Goal: Task Accomplishment & Management: Manage account settings

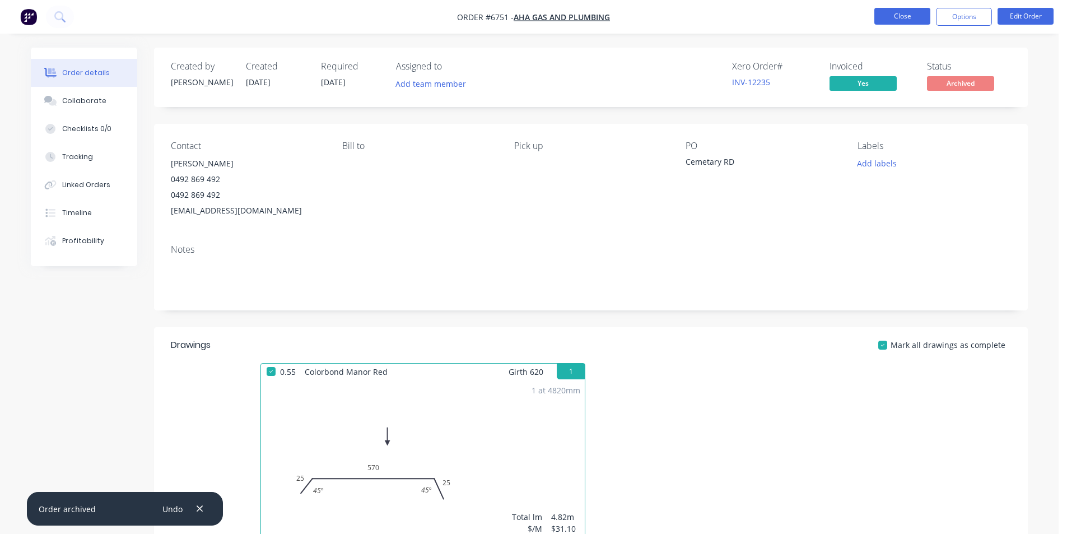
click at [898, 8] on button "Close" at bounding box center [902, 16] width 56 height 17
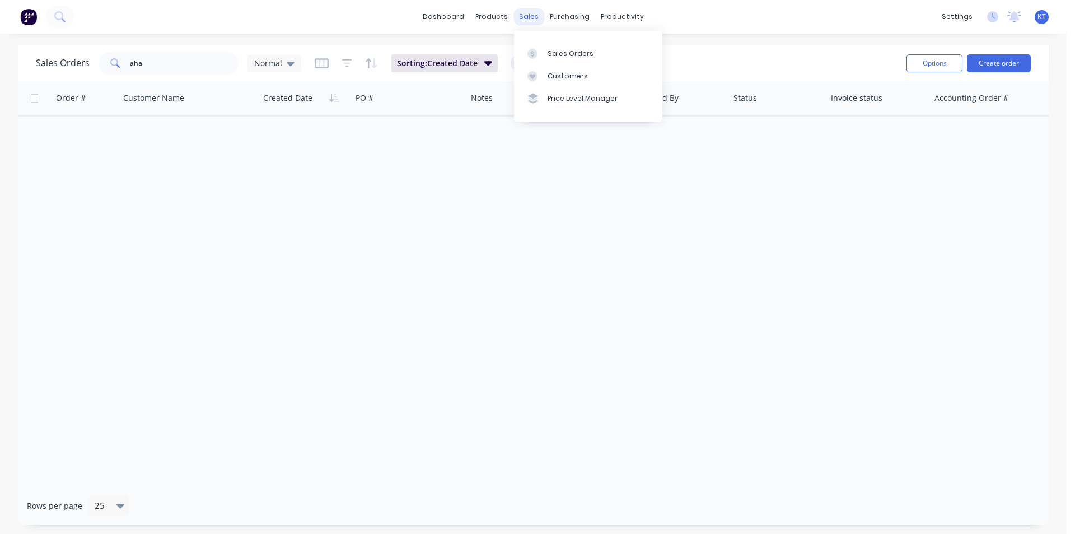
click at [524, 13] on div "sales" at bounding box center [529, 16] width 31 height 17
click at [594, 53] on div "Purchase Orders" at bounding box center [605, 54] width 59 height 10
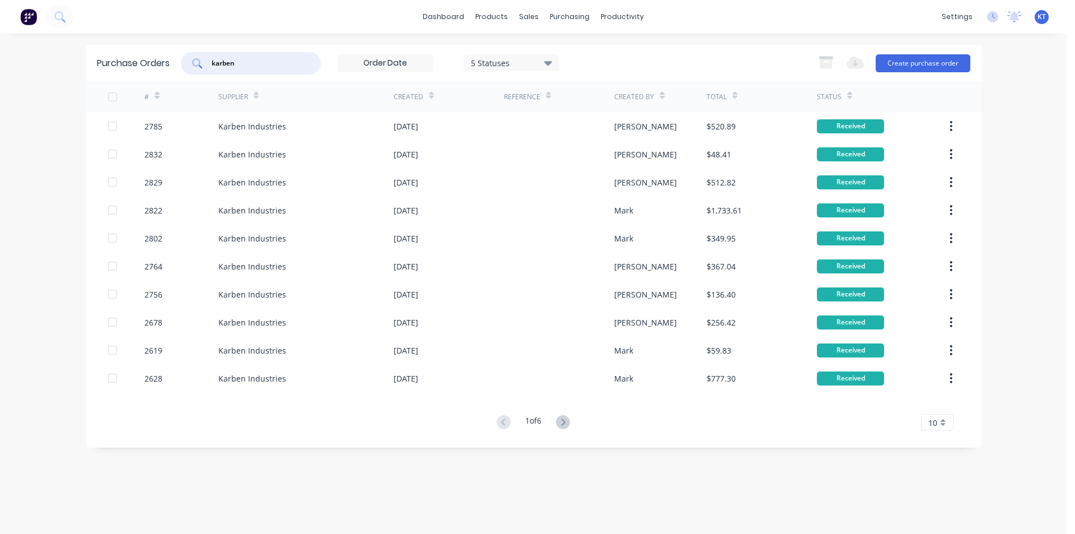
click at [246, 63] on input "karben" at bounding box center [257, 63] width 93 height 11
type input "2841"
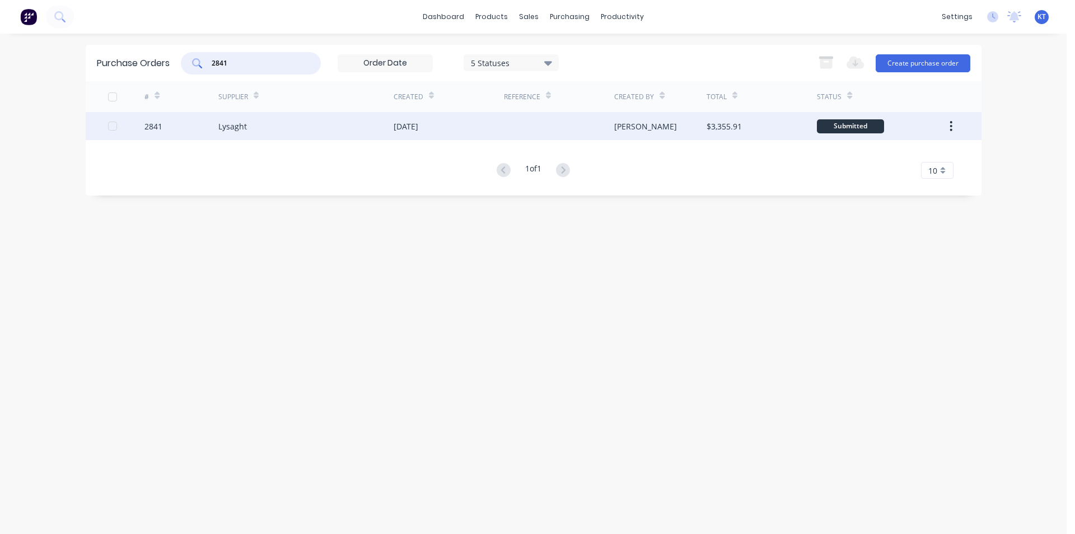
click at [508, 122] on div at bounding box center [559, 126] width 110 height 28
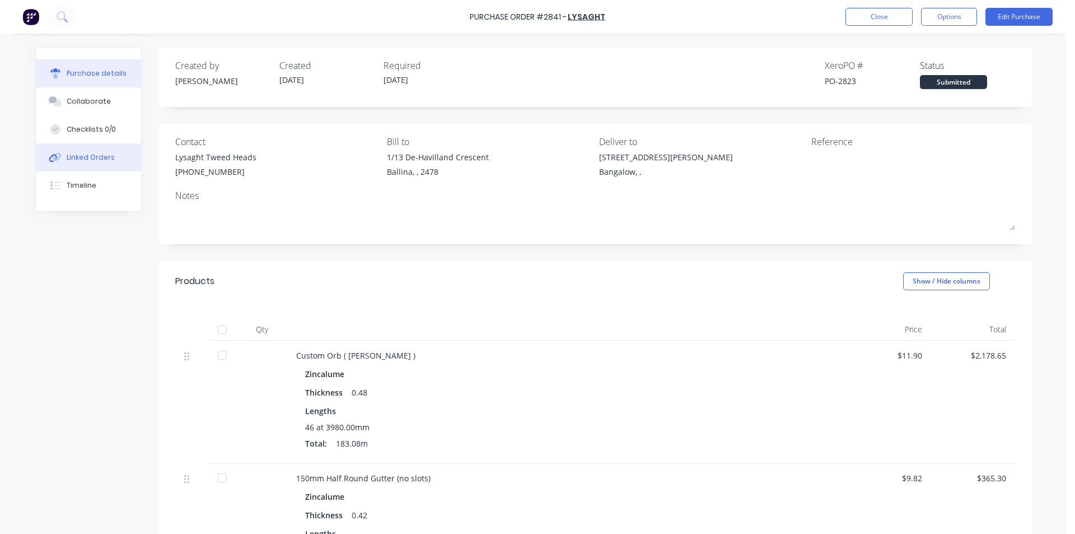
click at [71, 147] on button "Linked Orders" at bounding box center [88, 157] width 105 height 28
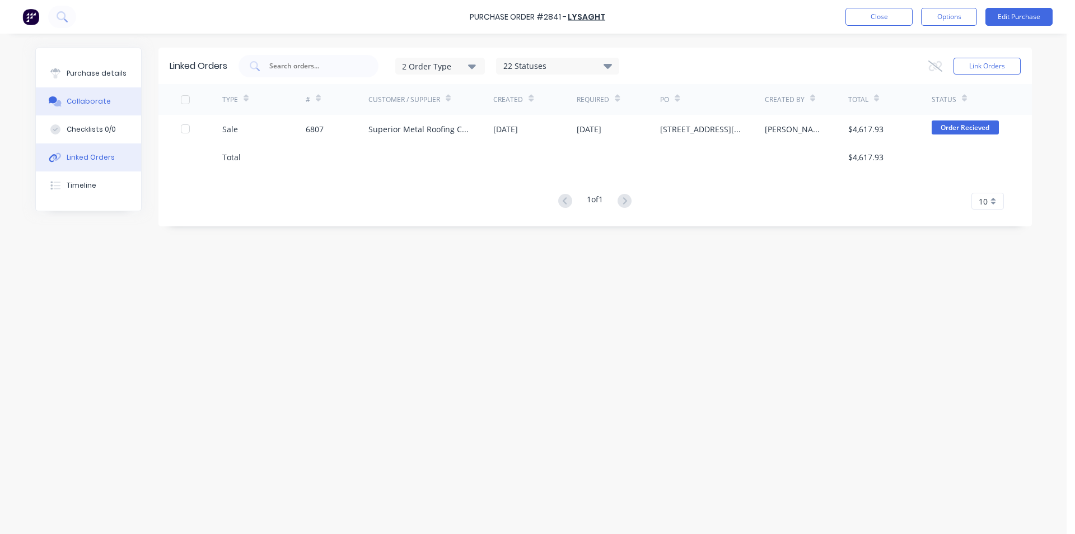
click at [129, 105] on button "Collaborate" at bounding box center [88, 101] width 105 height 28
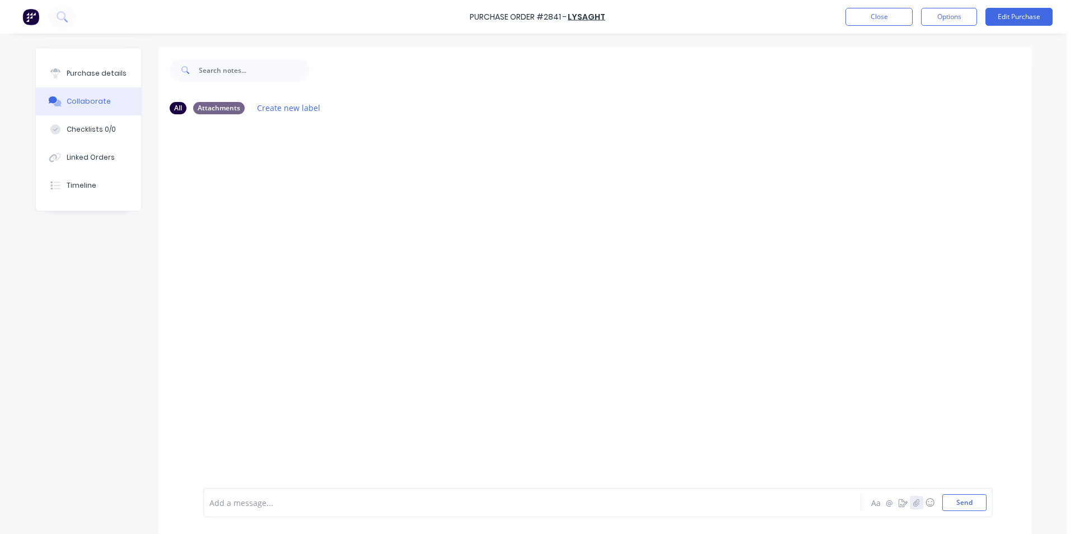
click at [913, 501] on icon "button" at bounding box center [916, 502] width 7 height 8
click at [959, 502] on button "Send" at bounding box center [965, 502] width 44 height 17
click at [888, 7] on div "Purchase Order #2841 - Lysaght Close Options Edit Purchase" at bounding box center [537, 17] width 1075 height 34
click at [894, 21] on button "Close" at bounding box center [879, 17] width 67 height 18
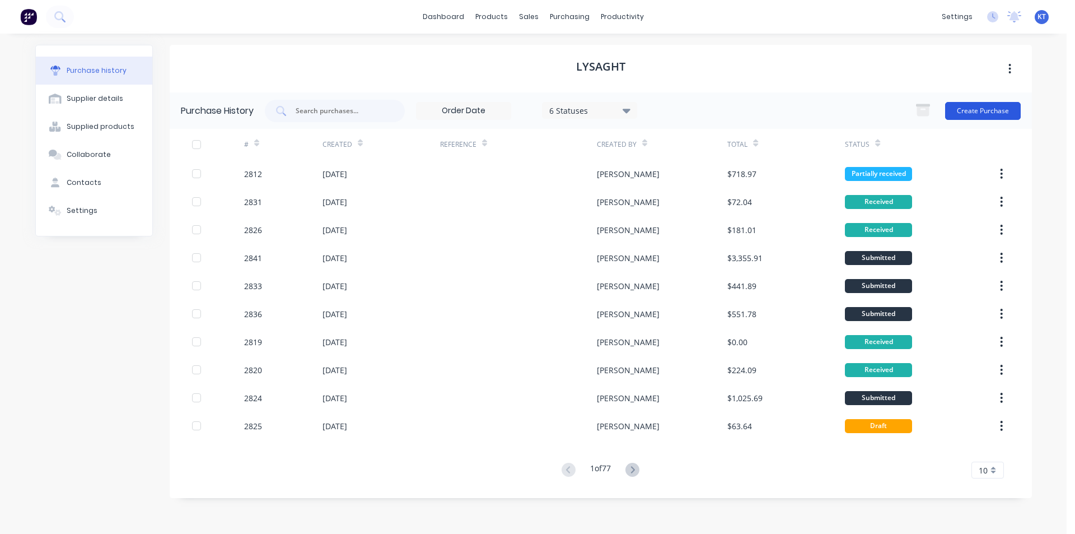
click at [1017, 103] on button "Create Purchase" at bounding box center [983, 111] width 76 height 18
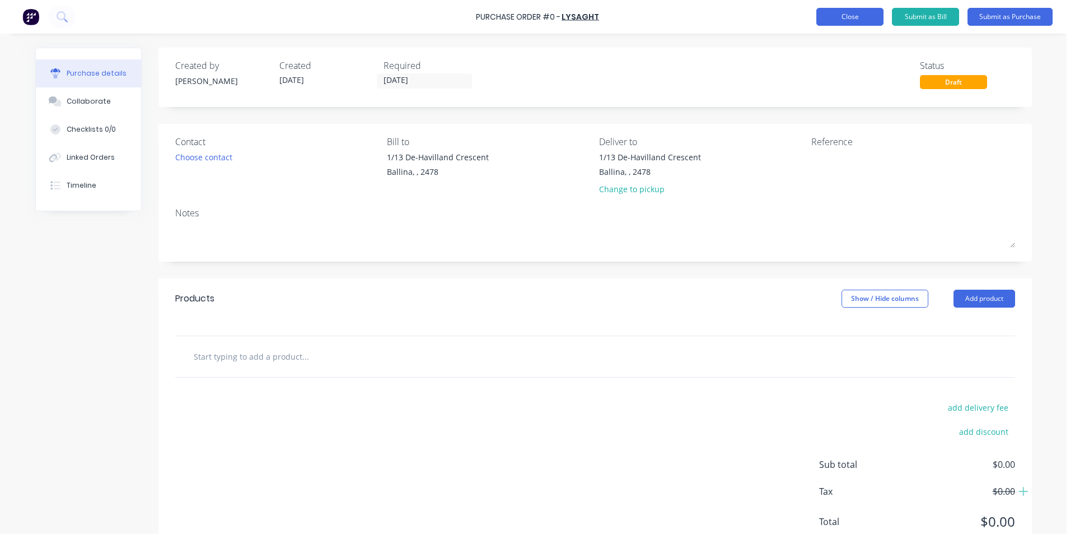
click at [851, 24] on button "Close" at bounding box center [850, 17] width 67 height 18
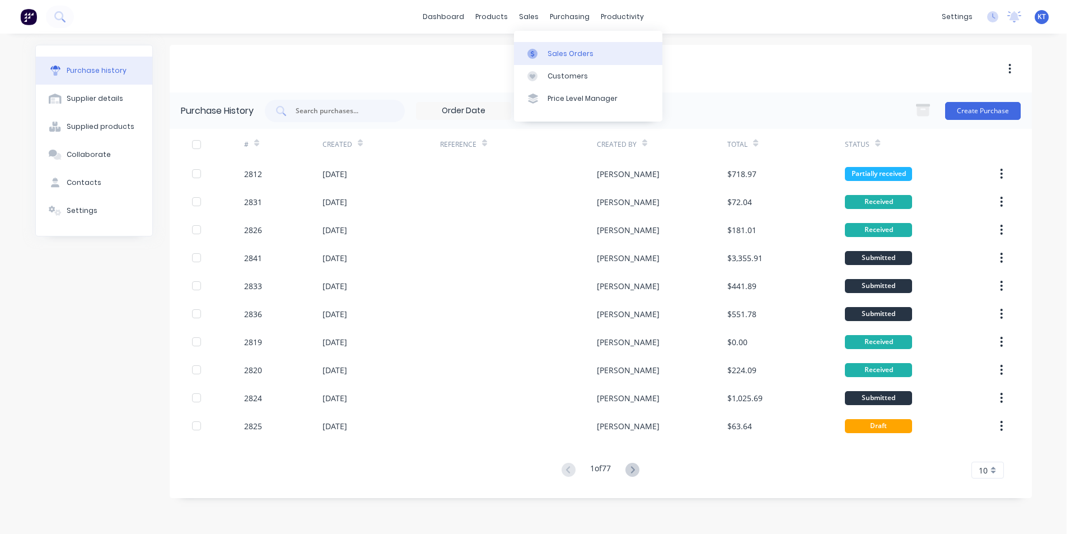
click at [562, 55] on div "Sales Orders" at bounding box center [571, 54] width 46 height 10
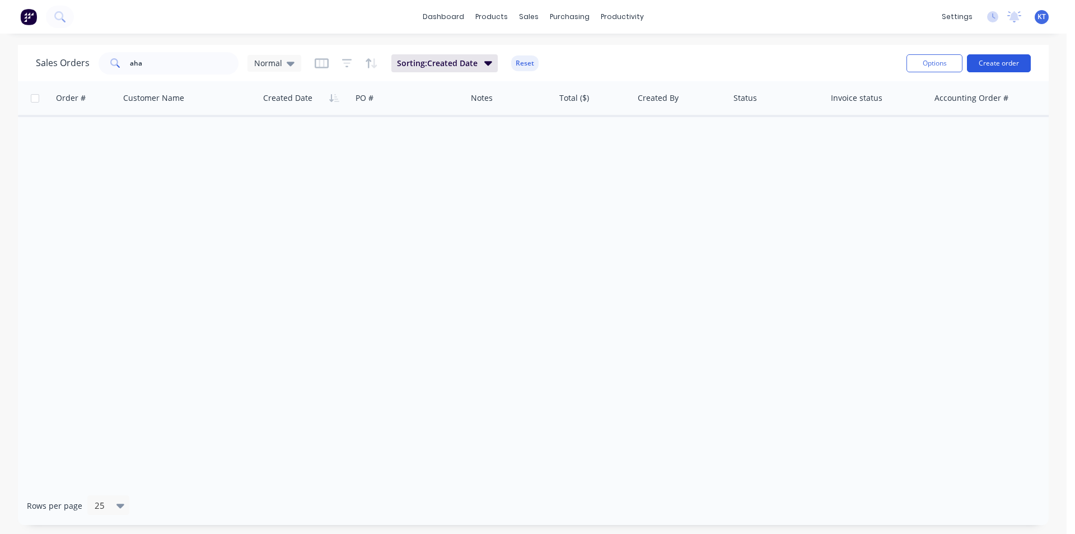
click at [1005, 68] on button "Create order" at bounding box center [999, 63] width 64 height 18
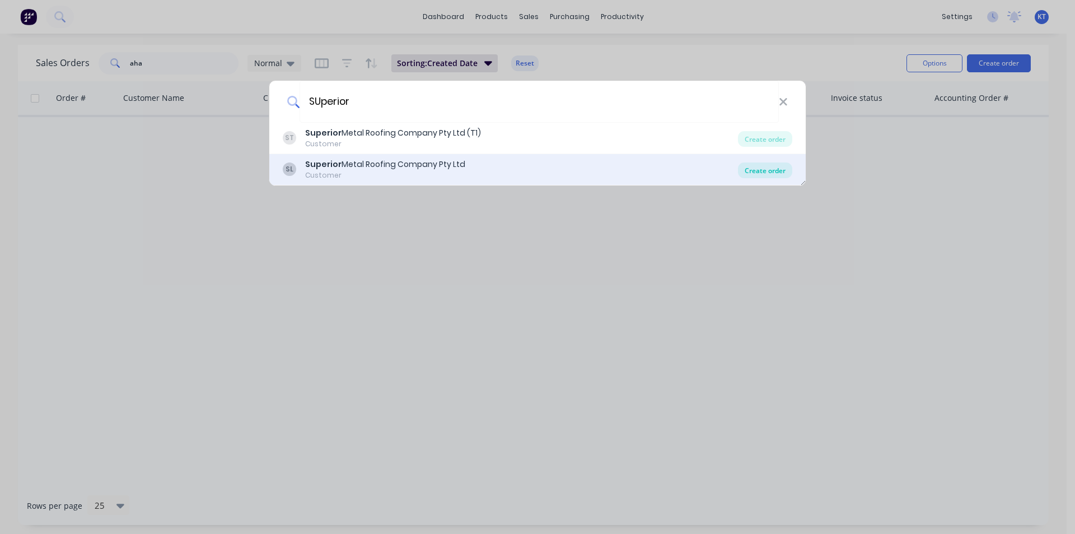
type input "SUperior"
click at [790, 176] on div "Create order" at bounding box center [765, 170] width 54 height 16
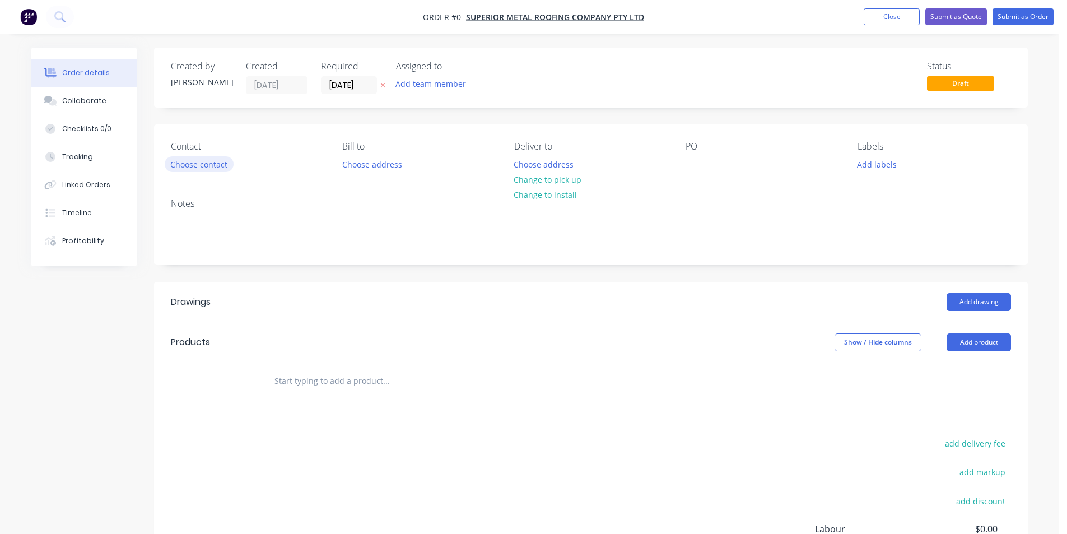
click at [212, 162] on button "Choose contact" at bounding box center [199, 163] width 69 height 15
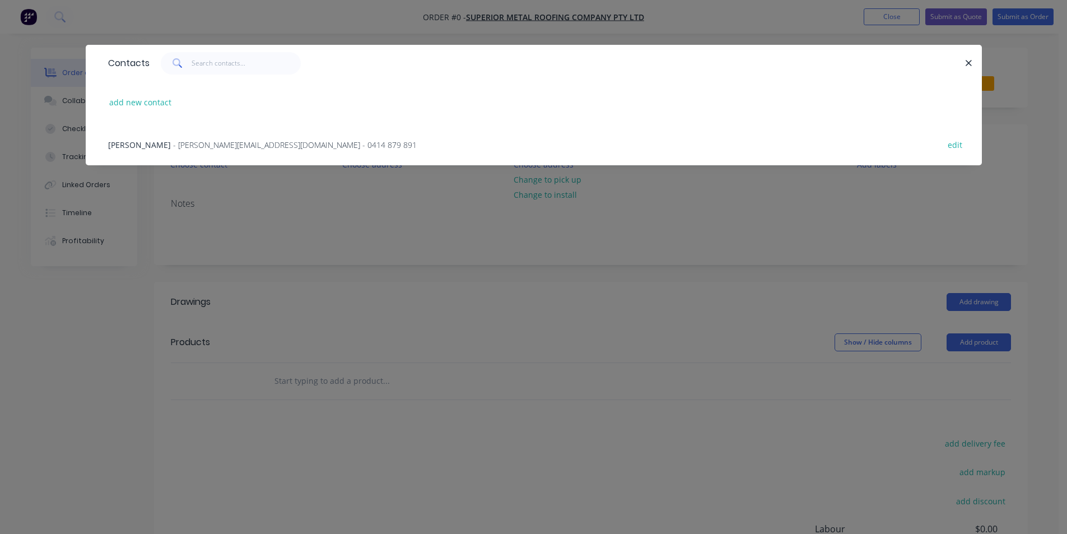
drag, startPoint x: 316, startPoint y: 127, endPoint x: 312, endPoint y: 139, distance: 12.4
click at [315, 131] on div "Mitchell Gyde - mitch@superiormetalroofing.co - 0414 879 891 edit" at bounding box center [533, 144] width 862 height 42
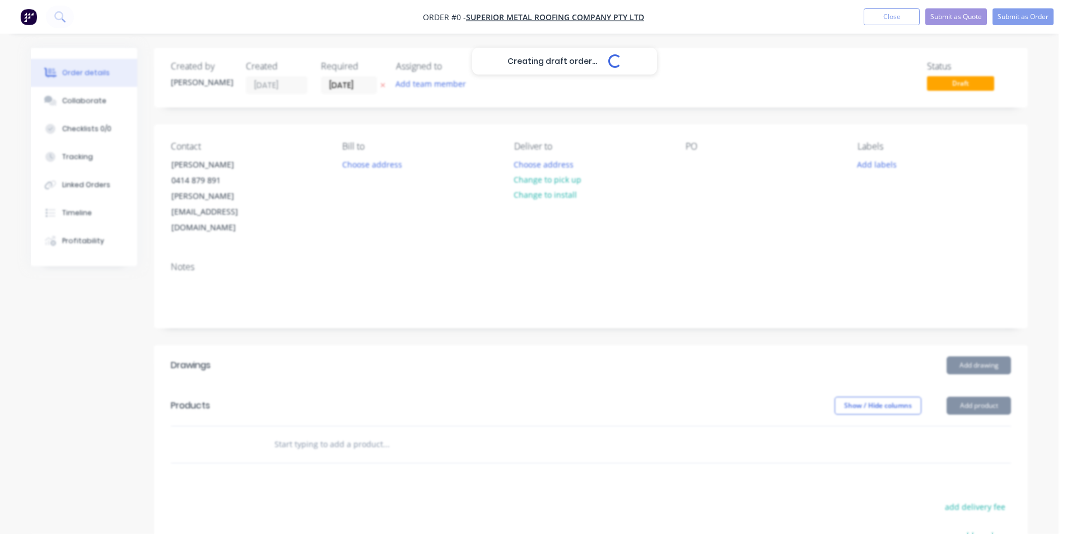
click at [312, 142] on div "Creating draft order... Loading..." at bounding box center [564, 315] width 1067 height 534
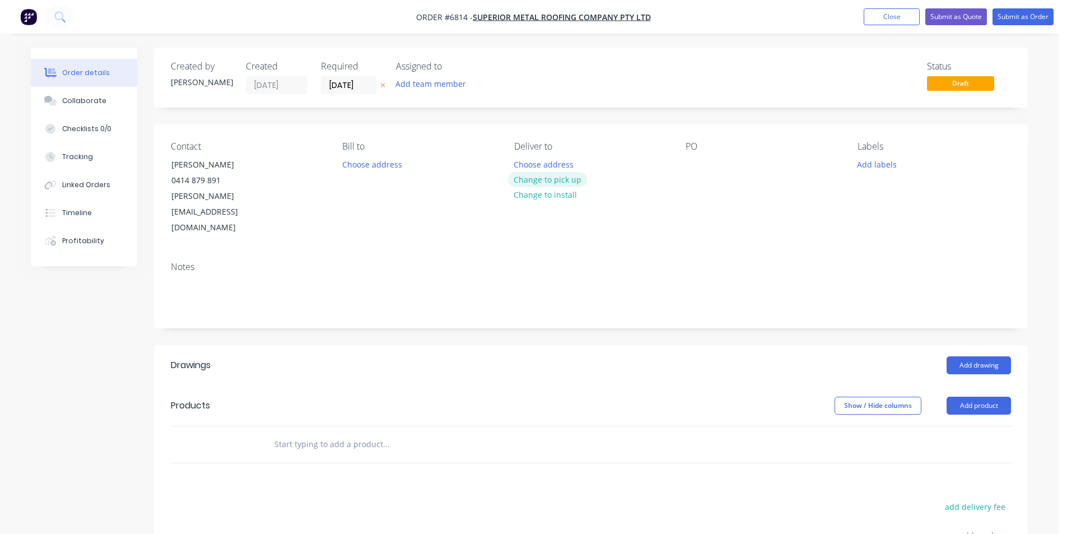
click at [543, 180] on button "Change to pick up" at bounding box center [548, 179] width 80 height 15
click at [686, 157] on div at bounding box center [694, 164] width 18 height 16
click at [695, 161] on div at bounding box center [694, 164] width 18 height 16
click at [985, 396] on button "Add product" at bounding box center [978, 405] width 64 height 18
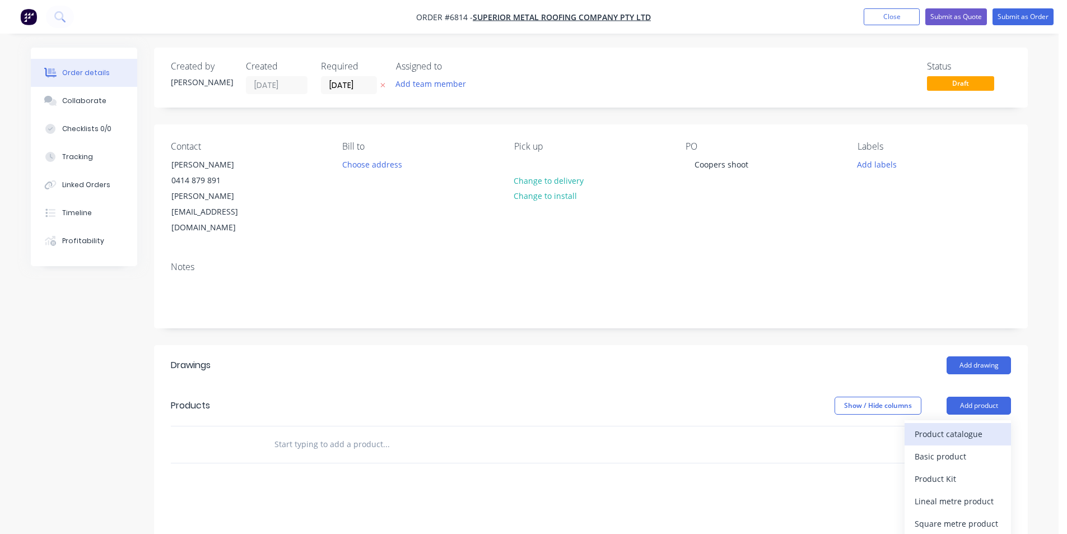
click at [981, 426] on div "Product catalogue" at bounding box center [958, 434] width 86 height 16
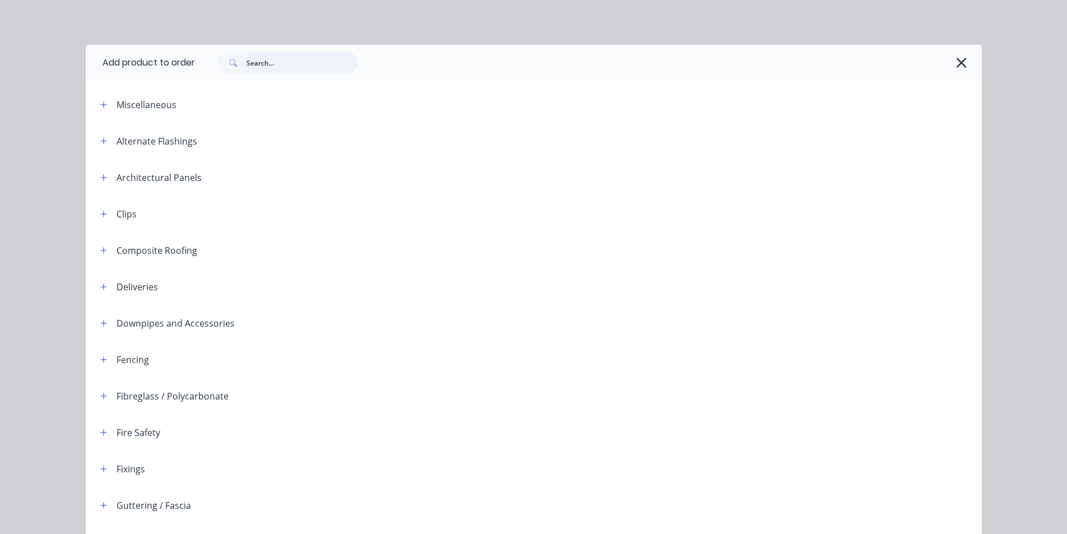
click at [310, 64] on input "text" at bounding box center [301, 63] width 111 height 22
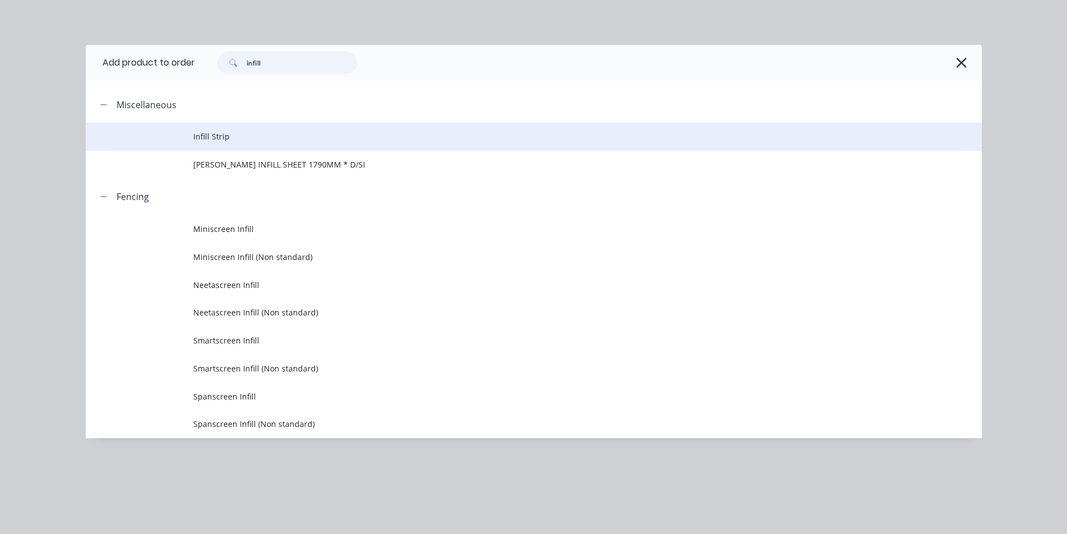
type input "infill"
click at [256, 142] on span "Infill Strip" at bounding box center [508, 136] width 631 height 12
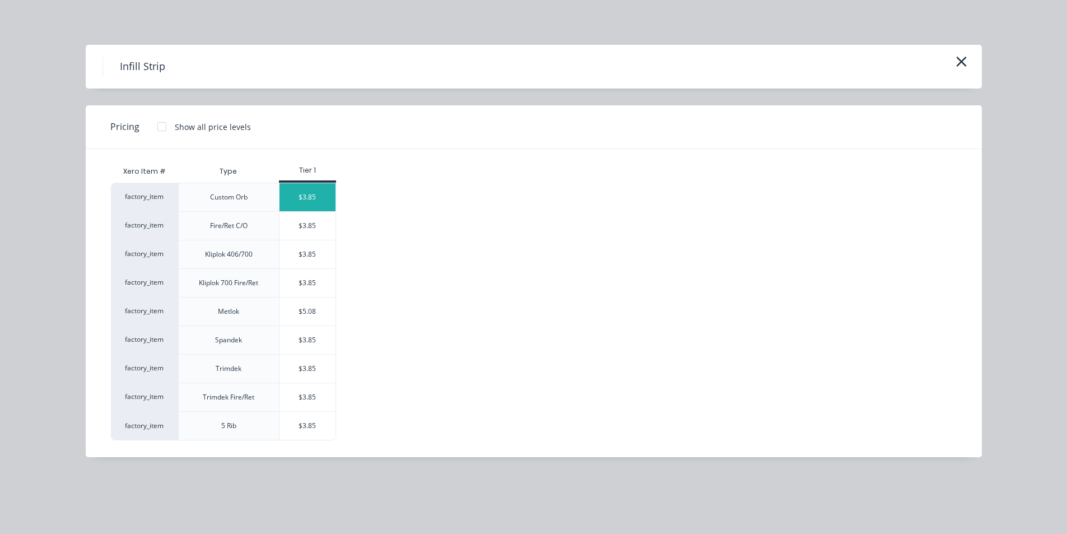
click at [326, 204] on div "$3.85" at bounding box center [307, 197] width 56 height 28
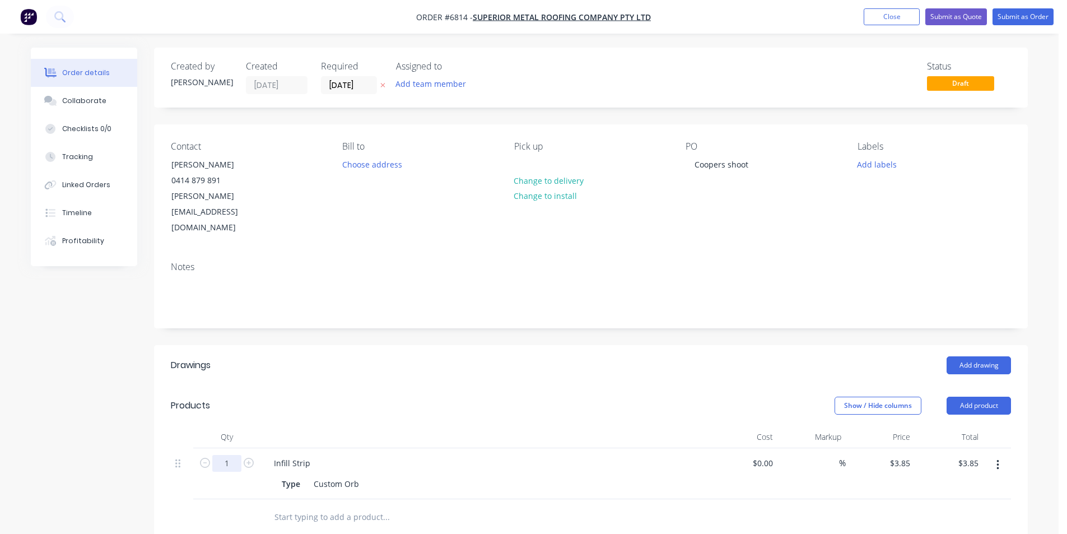
click at [229, 455] on input "1" at bounding box center [226, 463] width 29 height 17
type input "14"
type input "$53.90"
click at [571, 426] on div at bounding box center [484, 437] width 448 height 22
click at [990, 396] on button "Add product" at bounding box center [978, 405] width 64 height 18
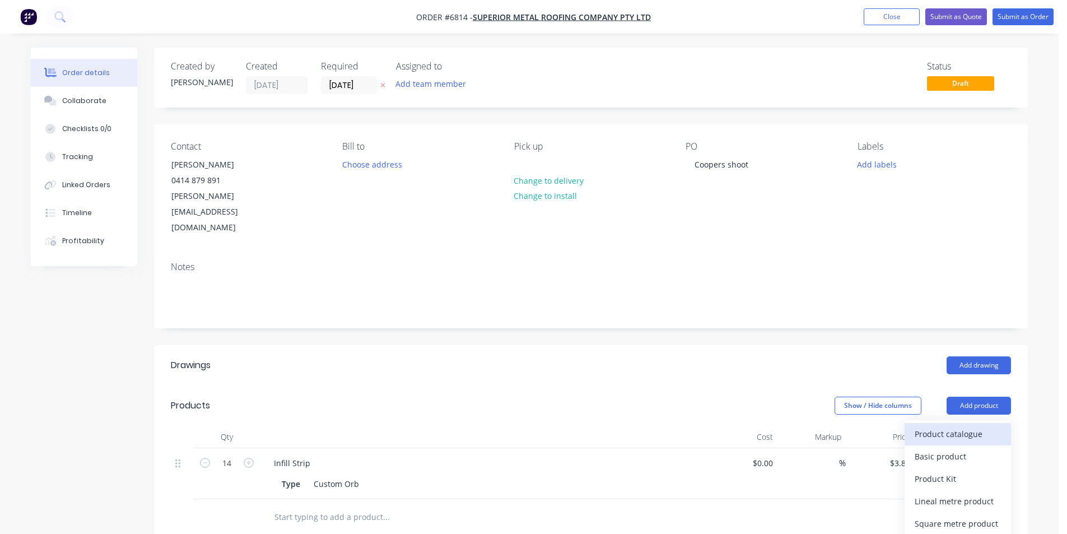
click at [967, 423] on button "Product catalogue" at bounding box center [957, 434] width 106 height 22
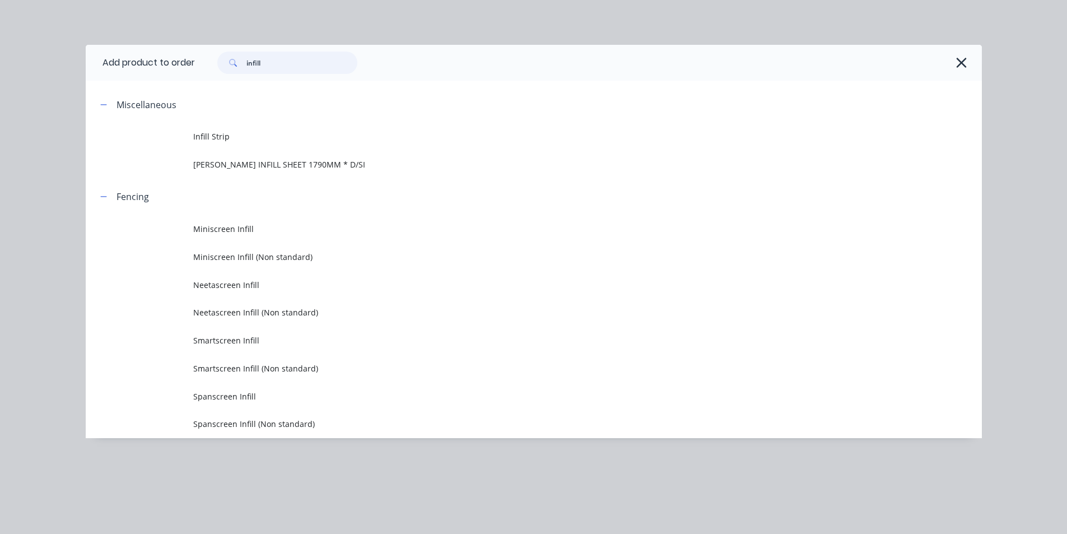
click at [270, 58] on input "infill" at bounding box center [301, 63] width 111 height 22
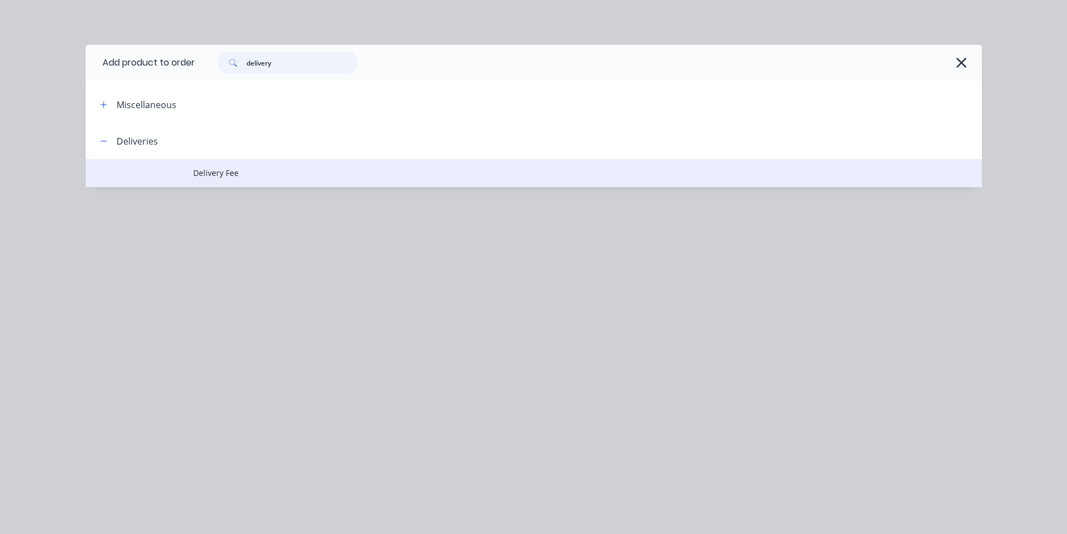
type input "delivery"
click at [284, 161] on td "Delivery Fee" at bounding box center [587, 173] width 789 height 28
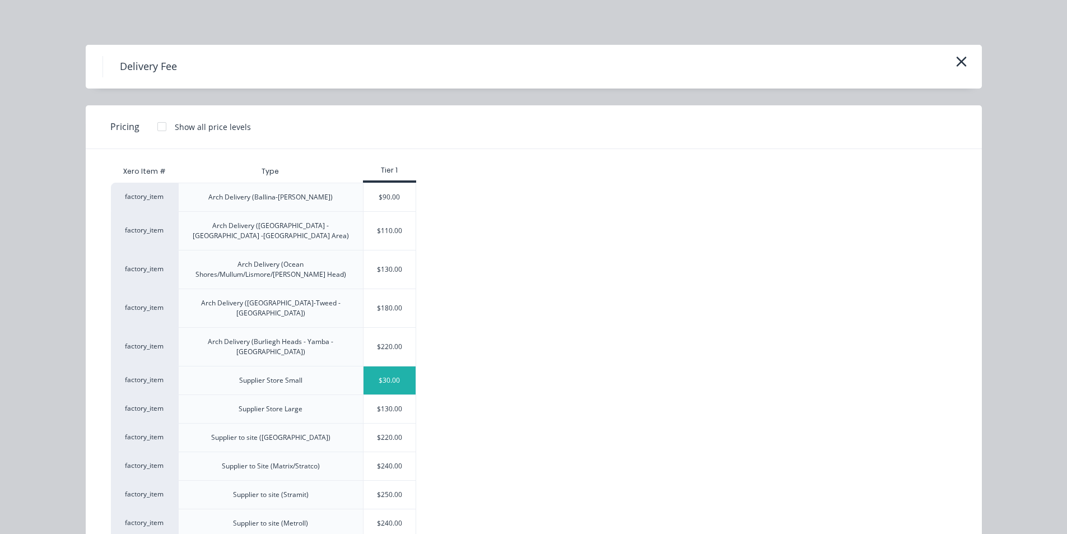
click at [384, 366] on div "$30.00" at bounding box center [389, 380] width 53 height 28
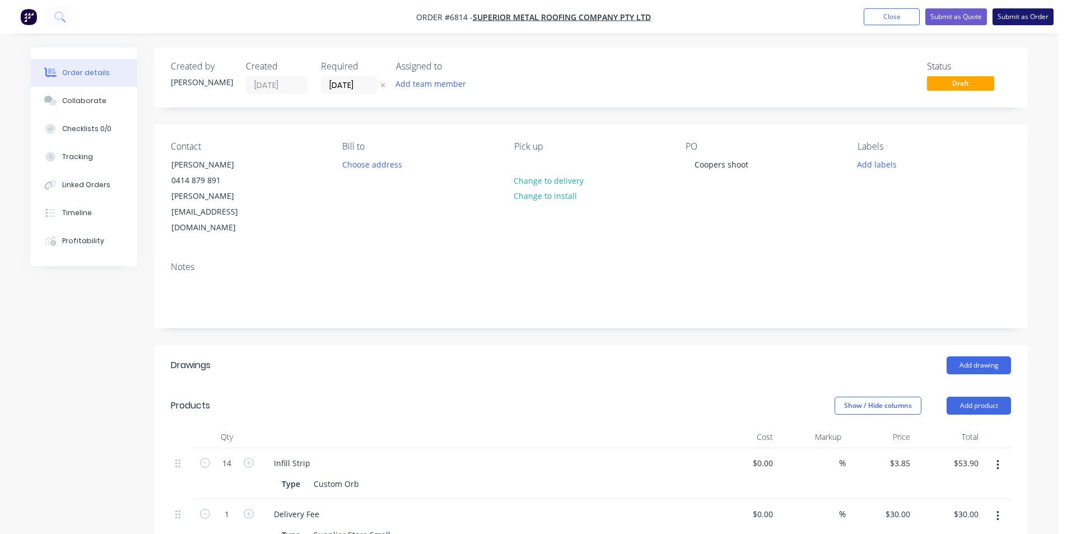
click at [1025, 10] on button "Submit as Order" at bounding box center [1022, 16] width 61 height 17
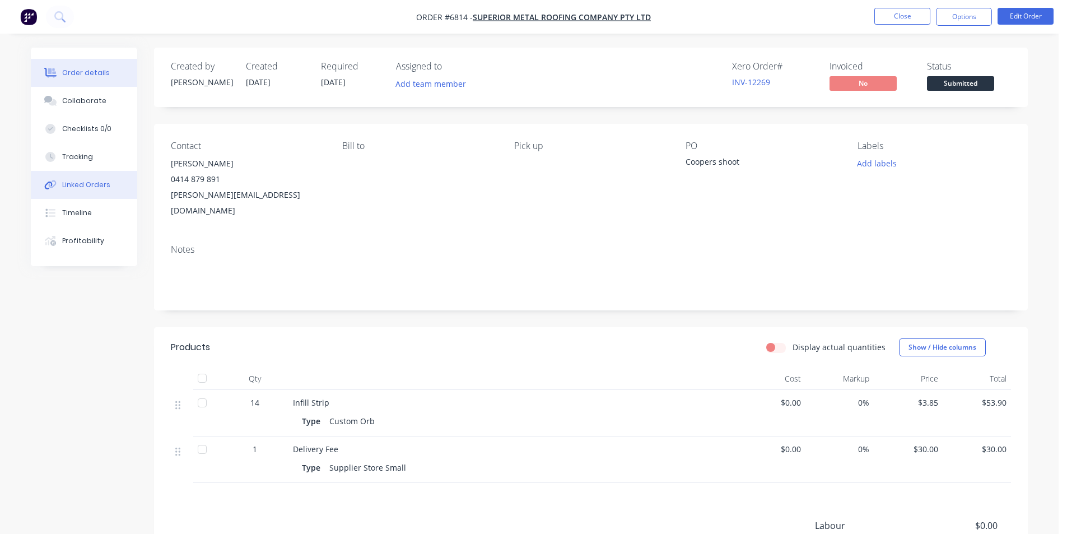
click at [84, 188] on div "Linked Orders" at bounding box center [86, 185] width 48 height 10
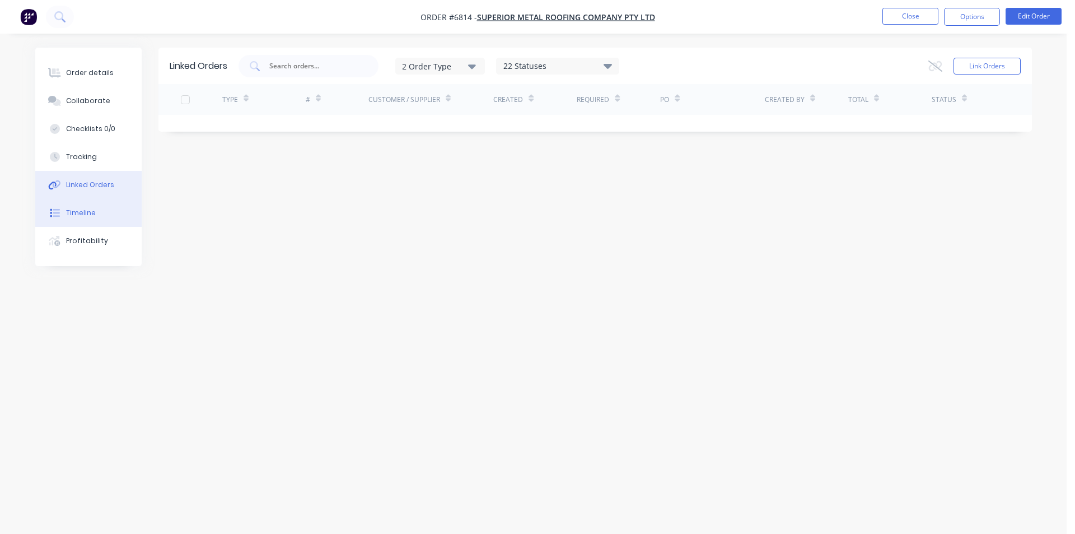
click at [85, 207] on button "Timeline" at bounding box center [88, 213] width 106 height 28
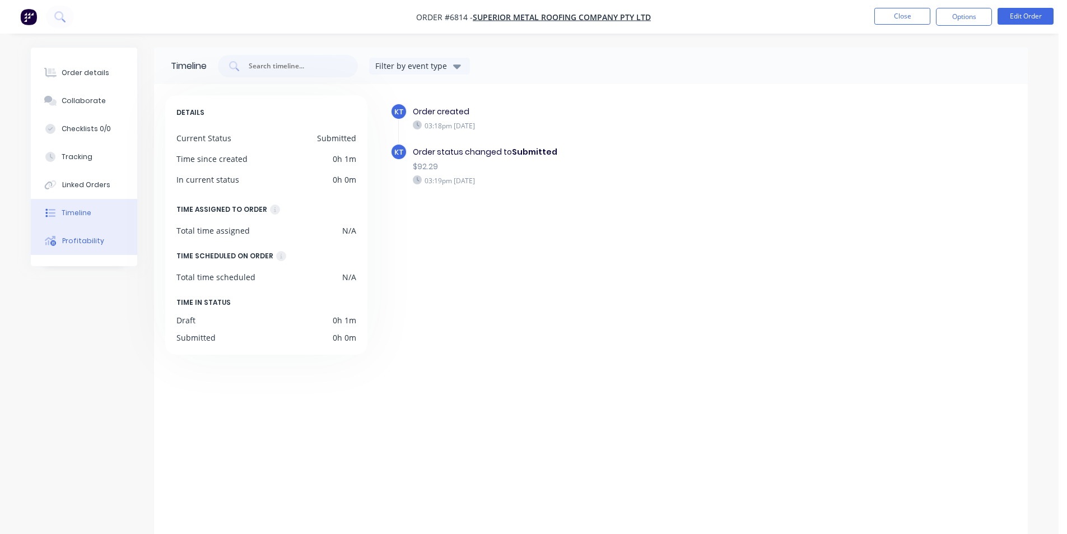
click at [97, 239] on div "Profitability" at bounding box center [83, 241] width 42 height 10
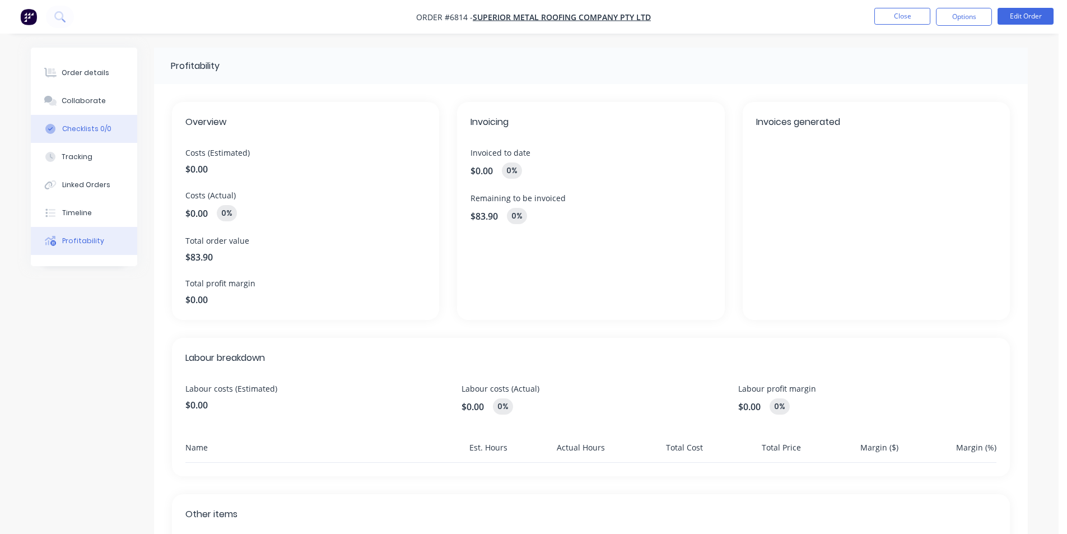
click at [104, 127] on div "Checklists 0/0" at bounding box center [86, 129] width 49 height 10
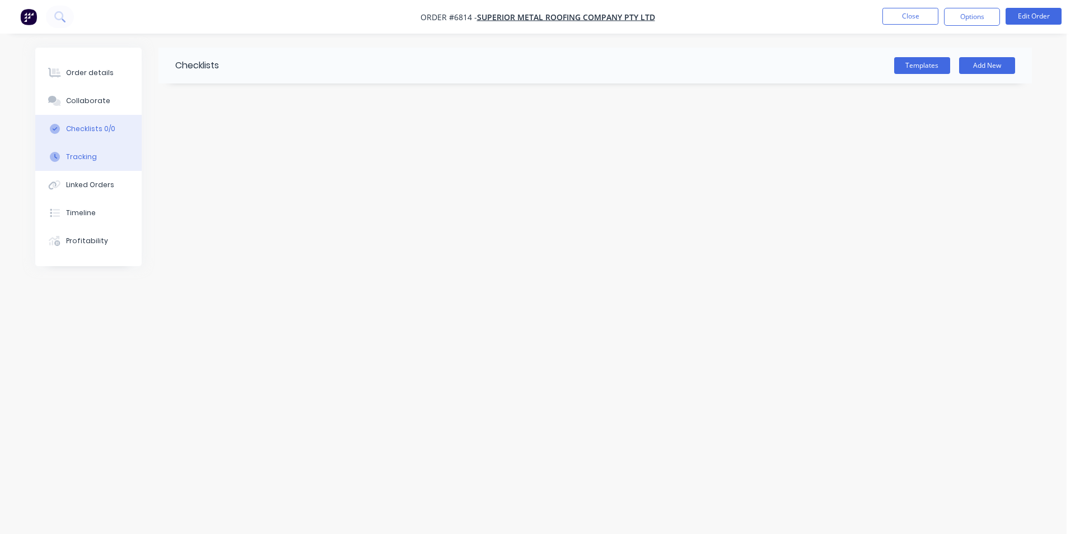
click at [96, 157] on button "Tracking" at bounding box center [88, 157] width 106 height 28
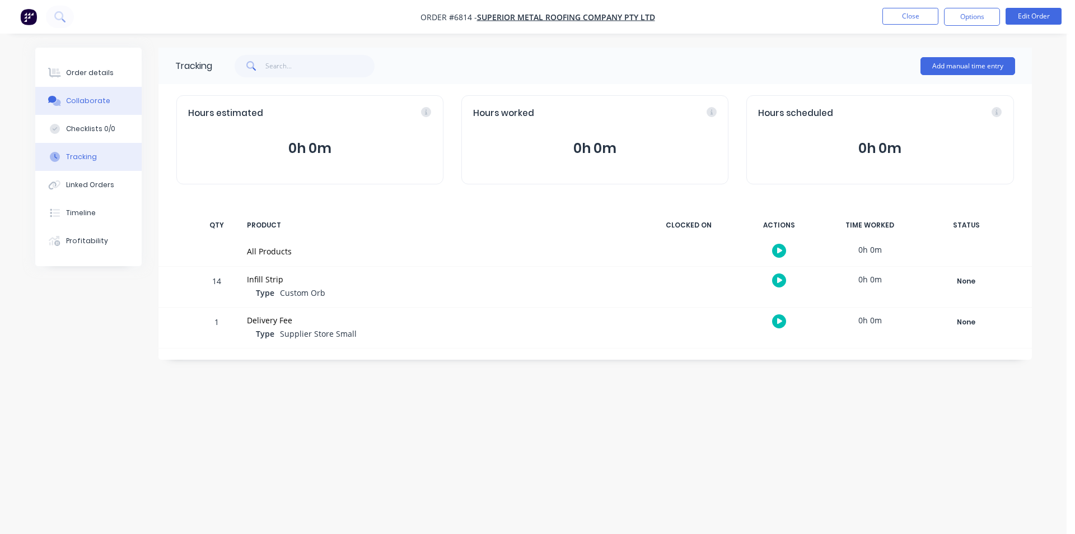
click at [130, 99] on button "Collaborate" at bounding box center [88, 101] width 106 height 28
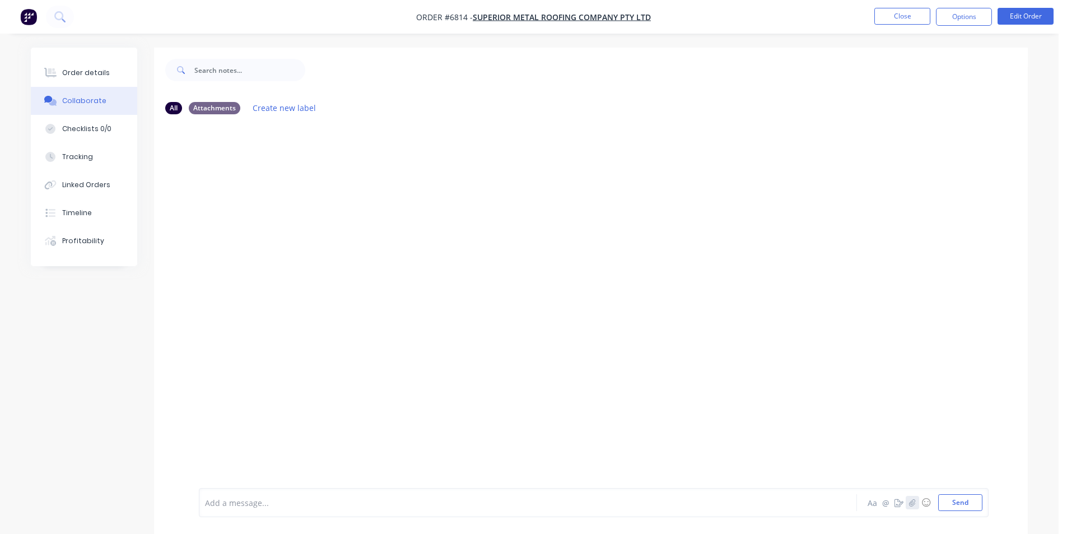
click at [915, 504] on icon "button" at bounding box center [912, 502] width 7 height 8
click at [949, 501] on button "Send" at bounding box center [960, 502] width 44 height 17
drag, startPoint x: 407, startPoint y: 214, endPoint x: 445, endPoint y: 202, distance: 40.0
click at [291, 203] on icon "button" at bounding box center [288, 209] width 3 height 13
drag, startPoint x: 445, startPoint y: 202, endPoint x: 380, endPoint y: 270, distance: 93.9
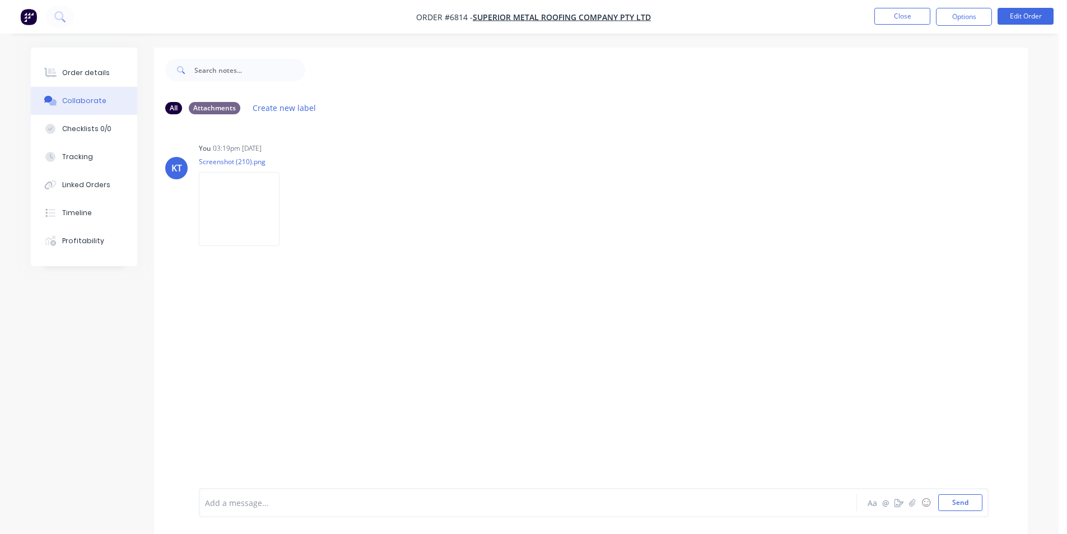
click at [380, 270] on div "KT You 03:19pm 08/09/25 Screenshot (210).png Labels Download Delete" at bounding box center [591, 305] width 874 height 365
click at [290, 204] on icon "button" at bounding box center [289, 209] width 2 height 10
click at [426, 269] on button "Delete" at bounding box center [363, 263] width 126 height 25
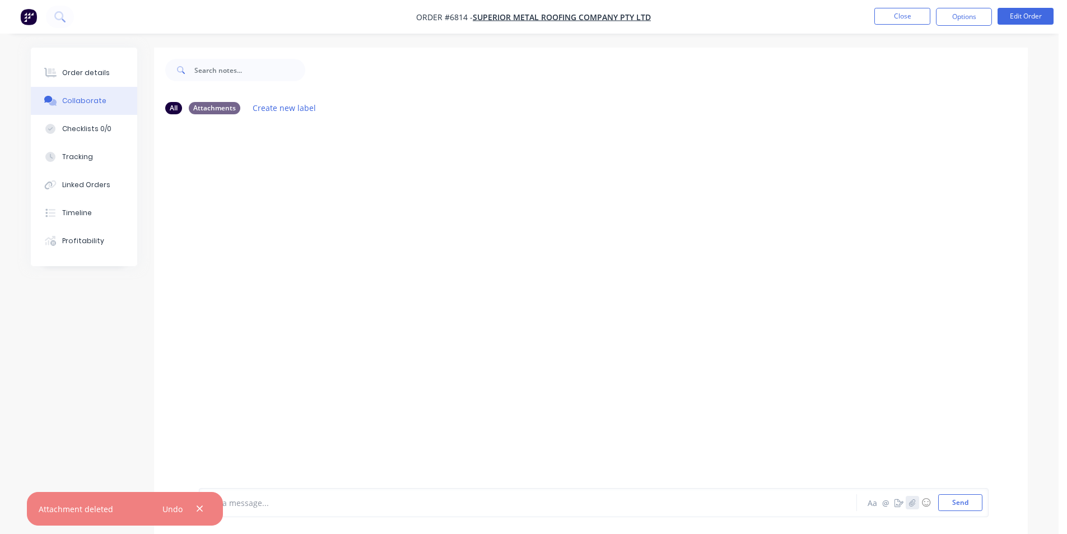
click at [915, 504] on icon "button" at bounding box center [912, 502] width 7 height 8
click at [952, 498] on button "Send" at bounding box center [960, 502] width 44 height 17
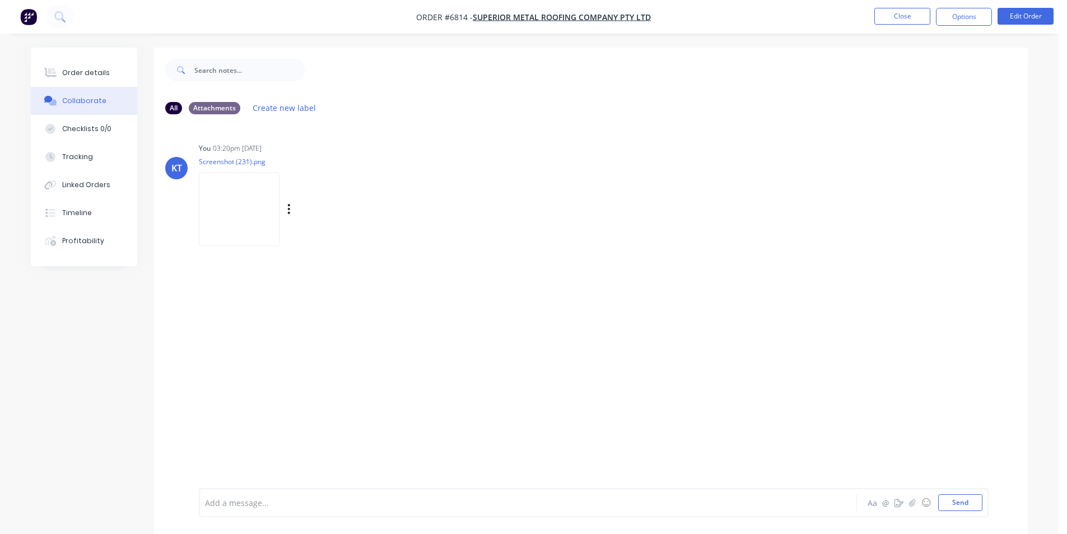
click at [279, 203] on img at bounding box center [239, 208] width 81 height 73
click at [56, 73] on icon at bounding box center [51, 73] width 9 height 10
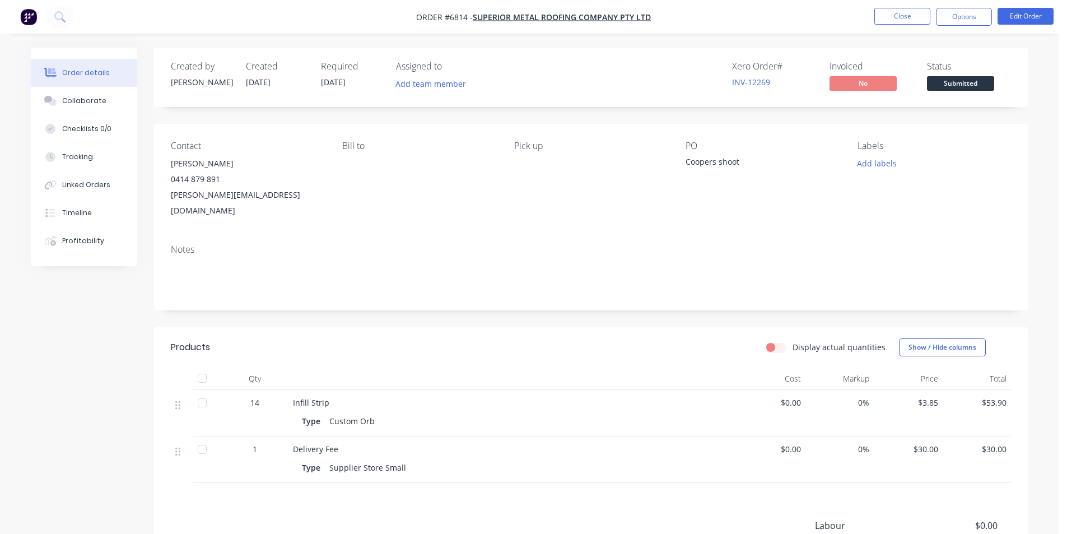
click at [954, 78] on span "Submitted" at bounding box center [960, 83] width 67 height 14
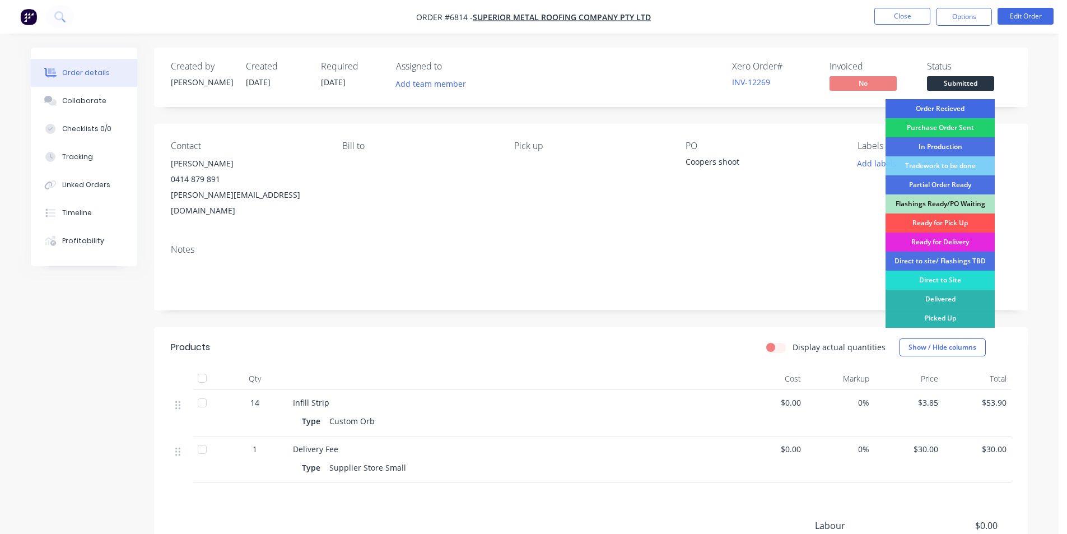
click at [949, 100] on div "Order Recieved" at bounding box center [939, 108] width 109 height 19
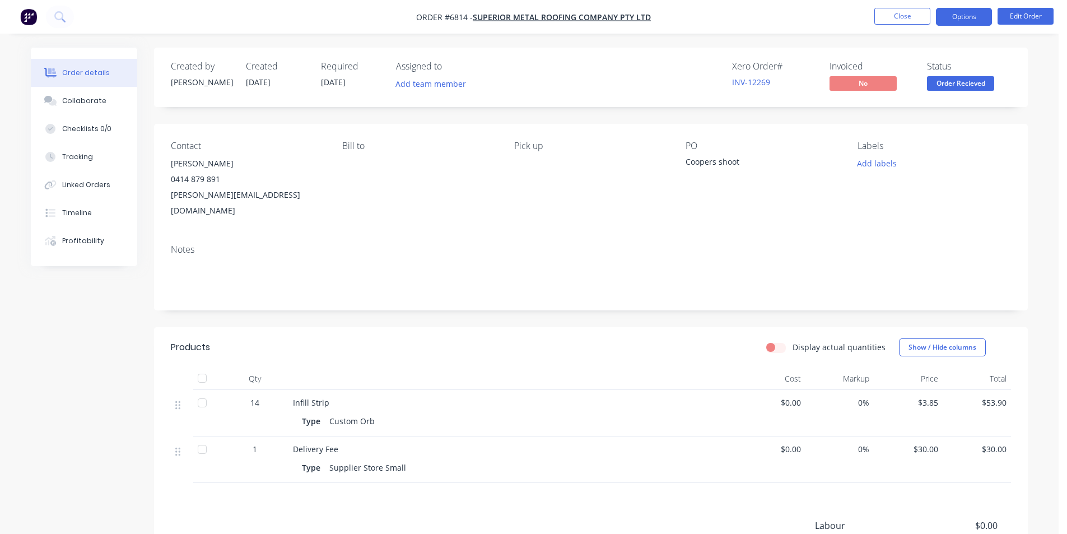
click at [965, 24] on button "Options" at bounding box center [964, 17] width 56 height 18
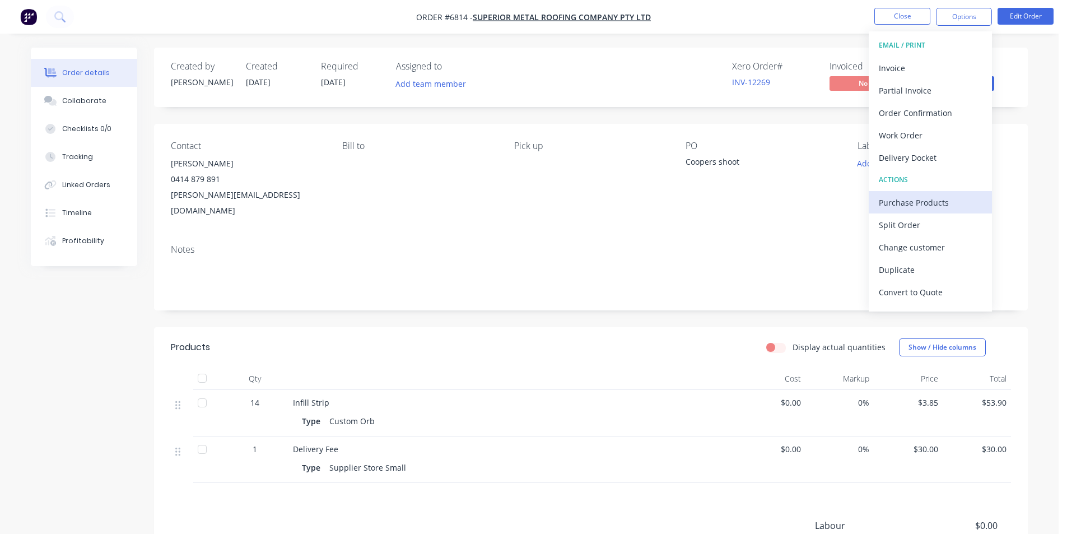
click at [933, 200] on div "Purchase Products" at bounding box center [930, 202] width 103 height 16
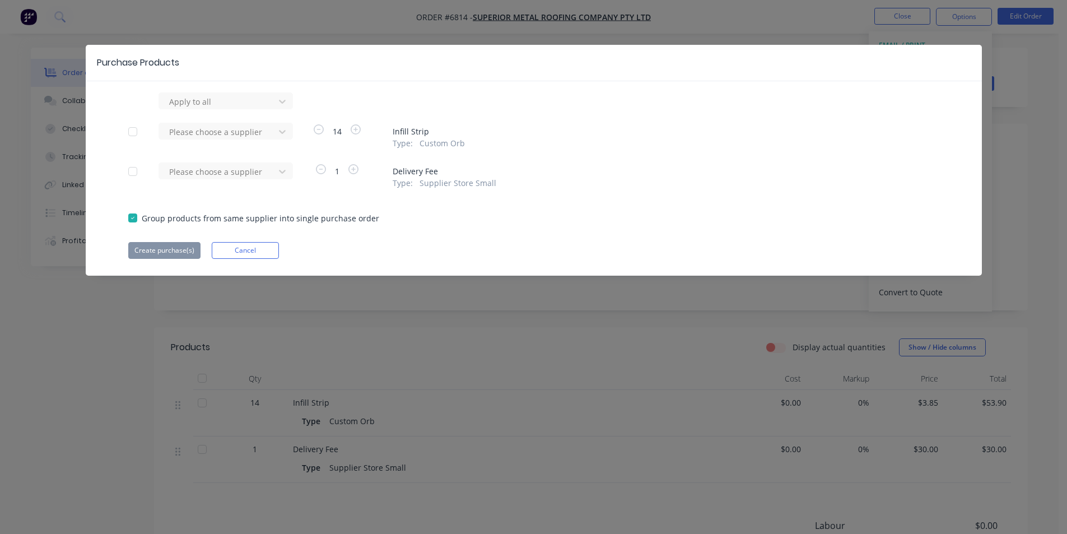
click at [235, 147] on div "Please choose a supplier" at bounding box center [219, 136] width 123 height 26
drag, startPoint x: 237, startPoint y: 143, endPoint x: 242, endPoint y: 133, distance: 10.5
click at [237, 143] on div "Please choose a supplier" at bounding box center [219, 136] width 123 height 26
click at [243, 131] on div at bounding box center [218, 132] width 101 height 14
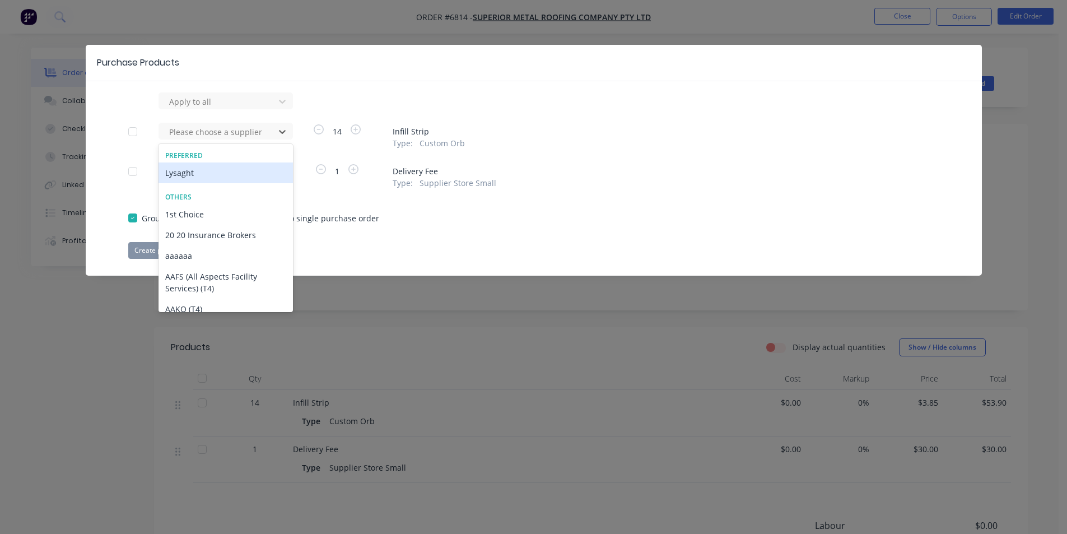
click at [193, 167] on div "Lysaght" at bounding box center [225, 172] width 134 height 21
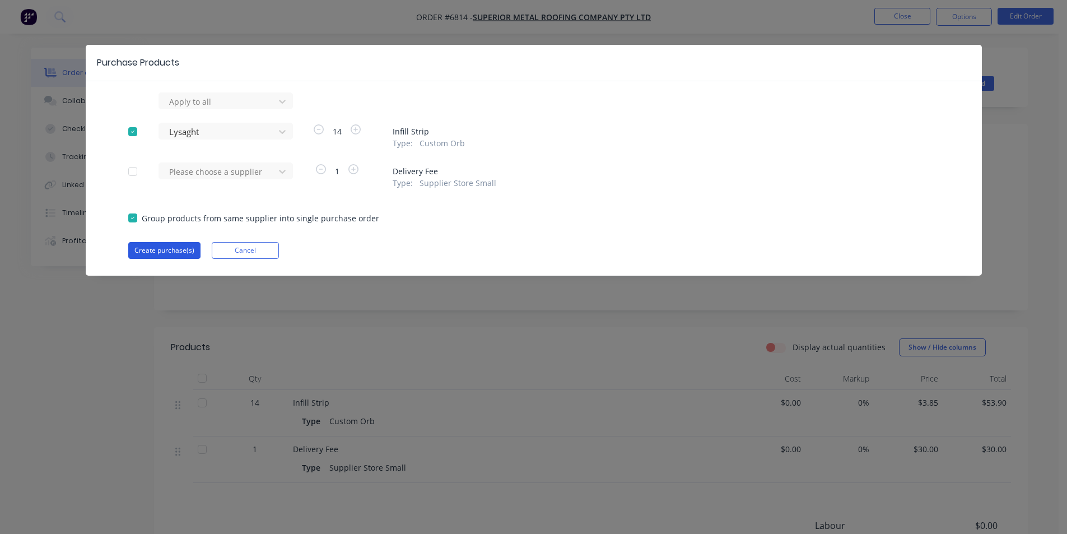
click at [151, 253] on button "Create purchase(s)" at bounding box center [164, 250] width 72 height 17
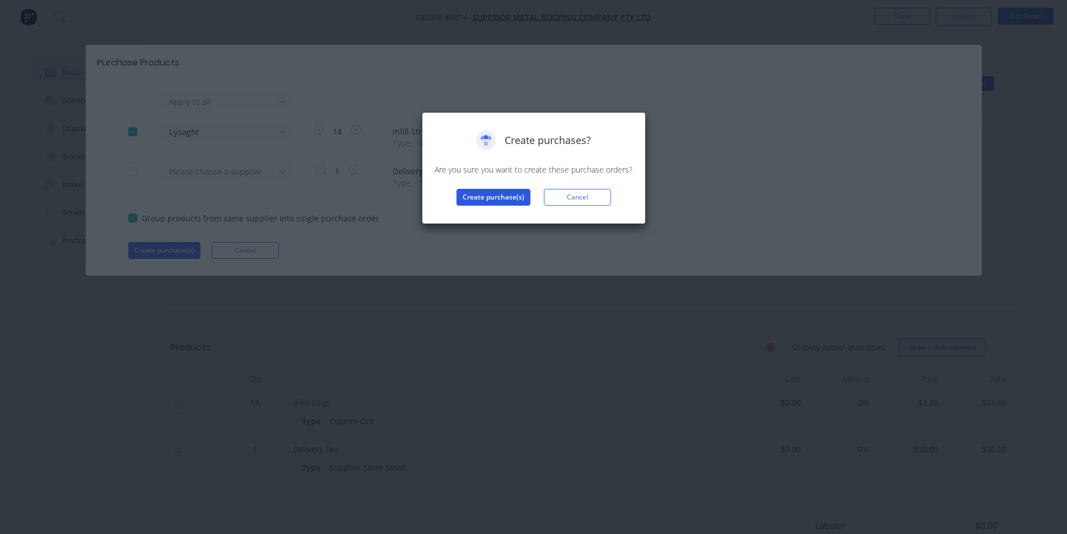
click at [480, 193] on button "Create purchase(s)" at bounding box center [493, 197] width 74 height 17
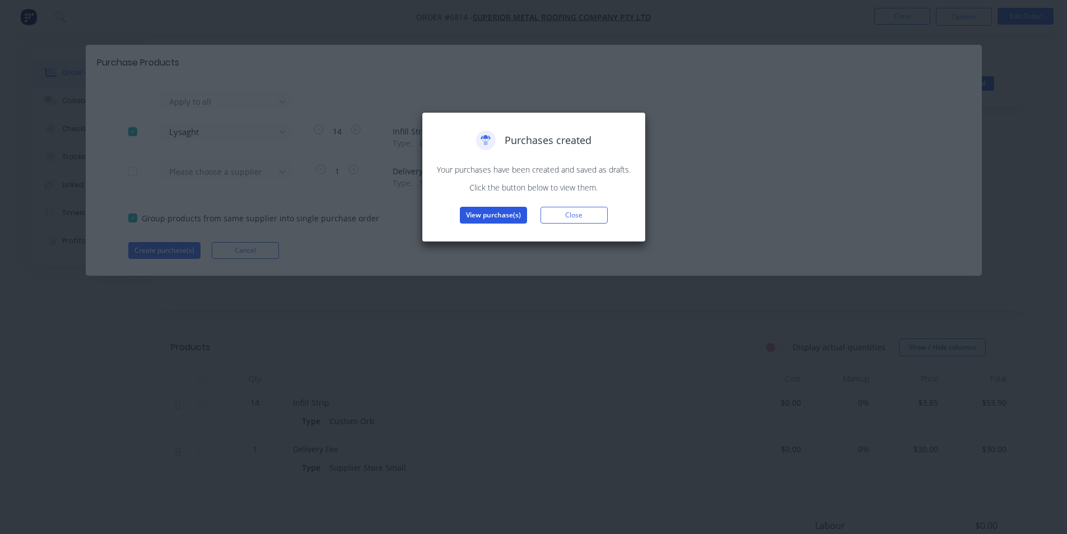
click at [479, 209] on button "View purchase(s)" at bounding box center [493, 215] width 67 height 17
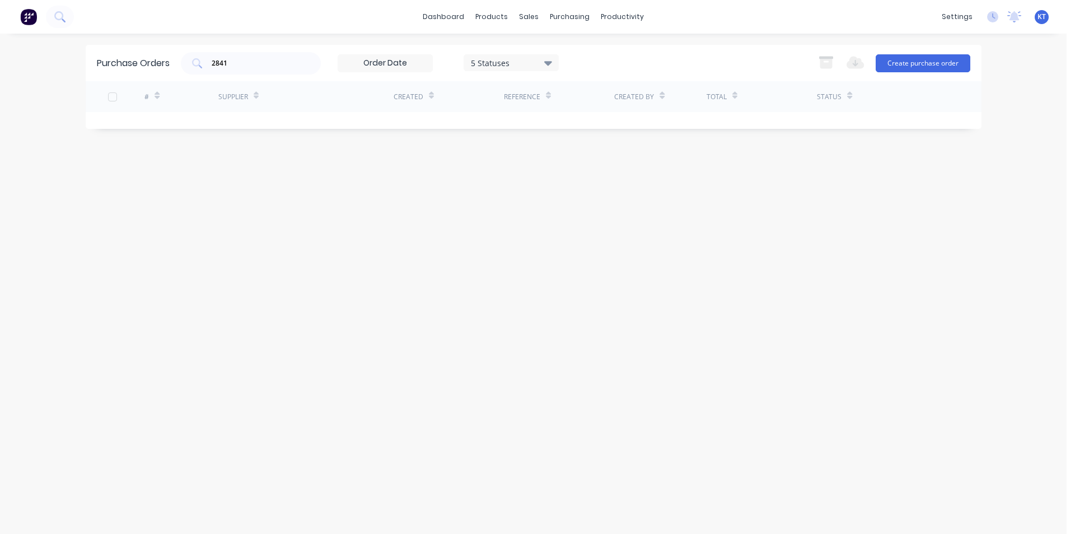
drag, startPoint x: 269, startPoint y: 73, endPoint x: 162, endPoint y: 72, distance: 107.0
click at [163, 73] on div "Purchase Orders 2841 5 Statuses 5 Statuses Export to Excel (XLSX) Create purcha…" at bounding box center [534, 63] width 896 height 36
click at [265, 66] on input "2841" at bounding box center [257, 63] width 93 height 11
click at [799, 315] on div "Purchase Orders 5 Statuses 5 Statuses Export to Excel (XLSX) Create purchase or…" at bounding box center [534, 284] width 896 height 478
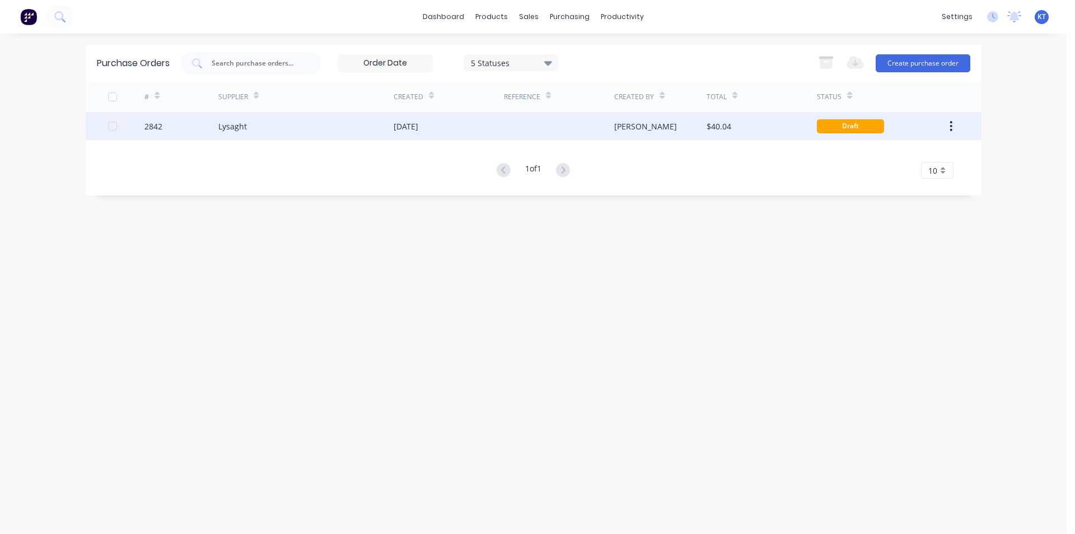
click at [371, 118] on div "Lysaght" at bounding box center [305, 126] width 175 height 28
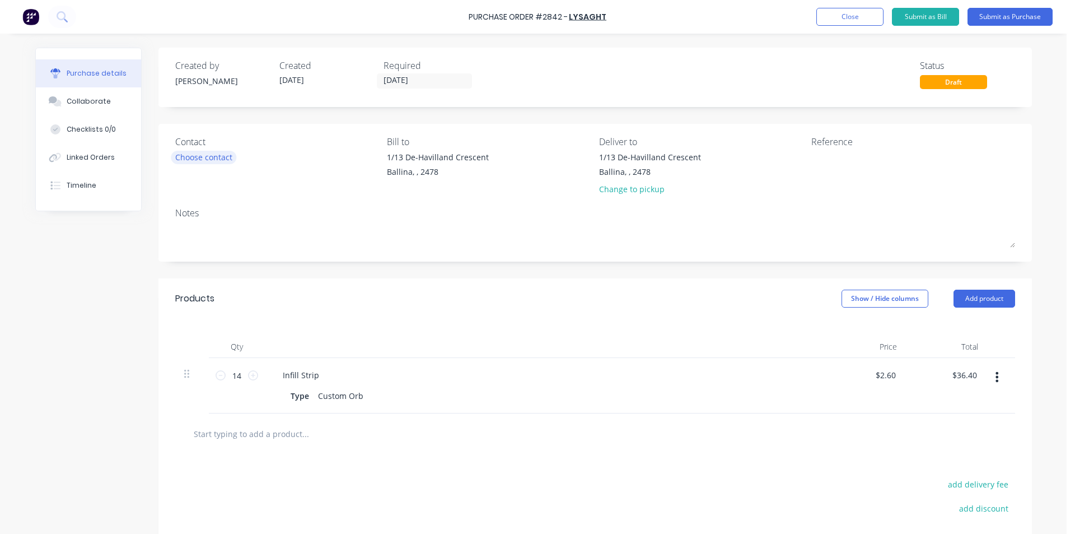
click at [204, 158] on div "Choose contact" at bounding box center [203, 157] width 57 height 12
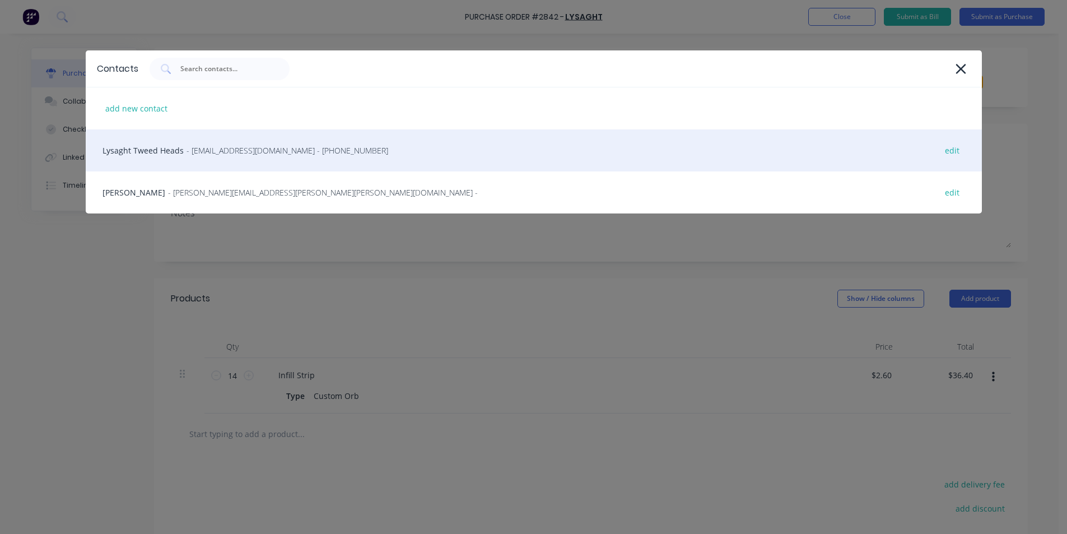
click at [206, 153] on span "- gcnsales@lysaght.com - (02) 6674 7100" at bounding box center [287, 150] width 202 height 12
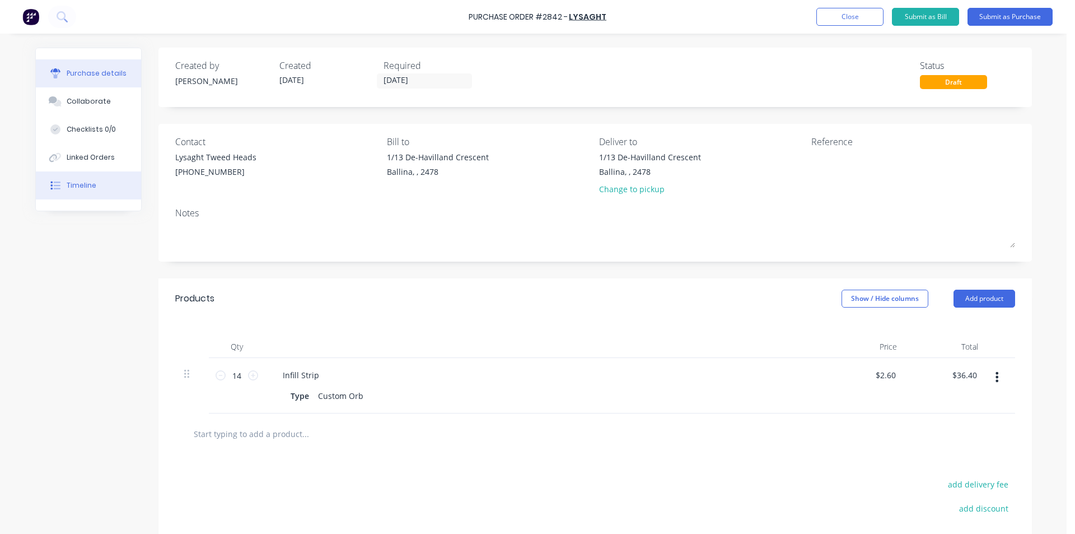
click at [88, 199] on button "Timeline" at bounding box center [88, 185] width 105 height 28
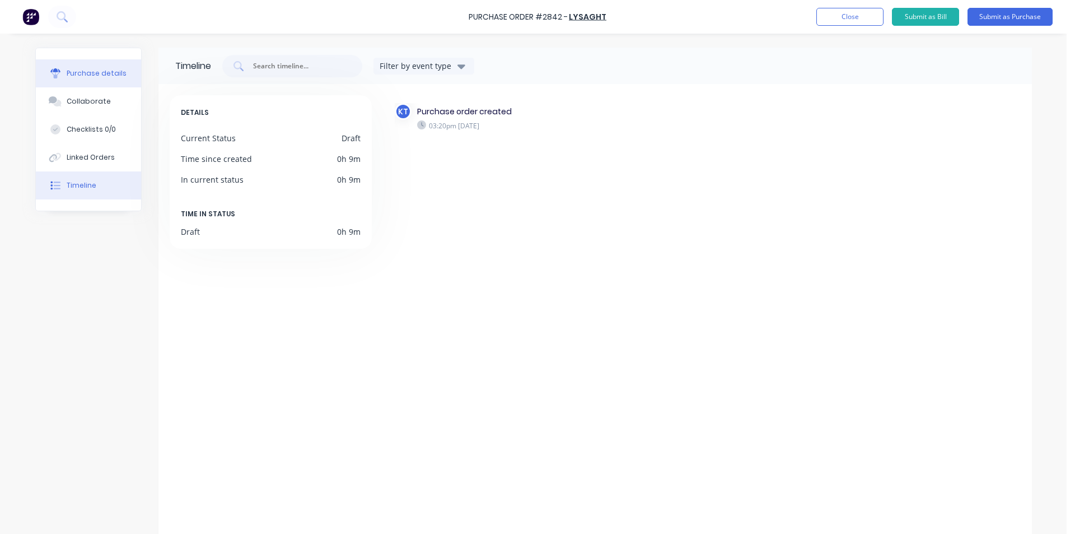
click at [118, 78] on button "Purchase details" at bounding box center [88, 73] width 105 height 28
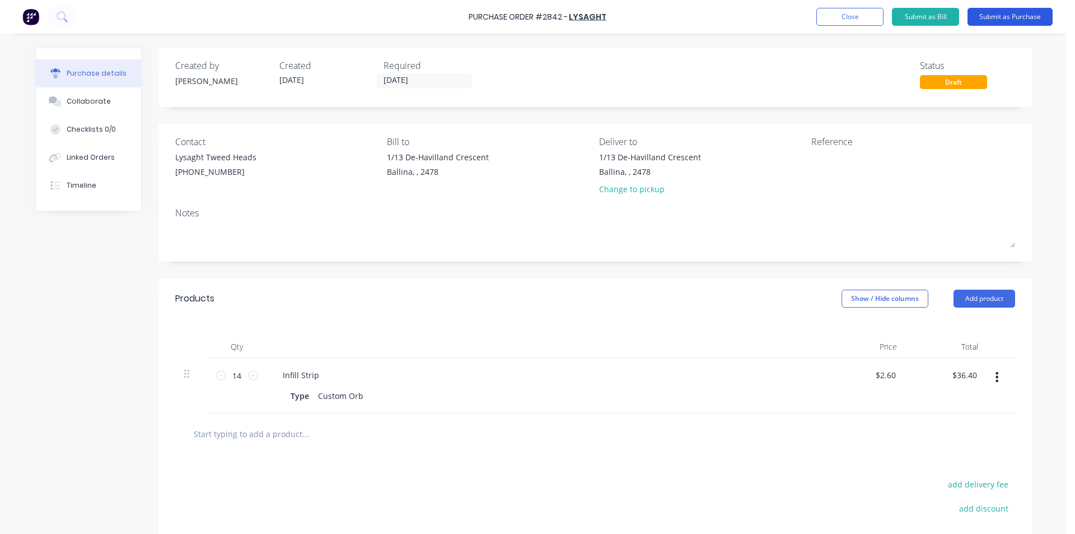
click at [1007, 10] on button "Submit as Purchase" at bounding box center [1010, 17] width 85 height 18
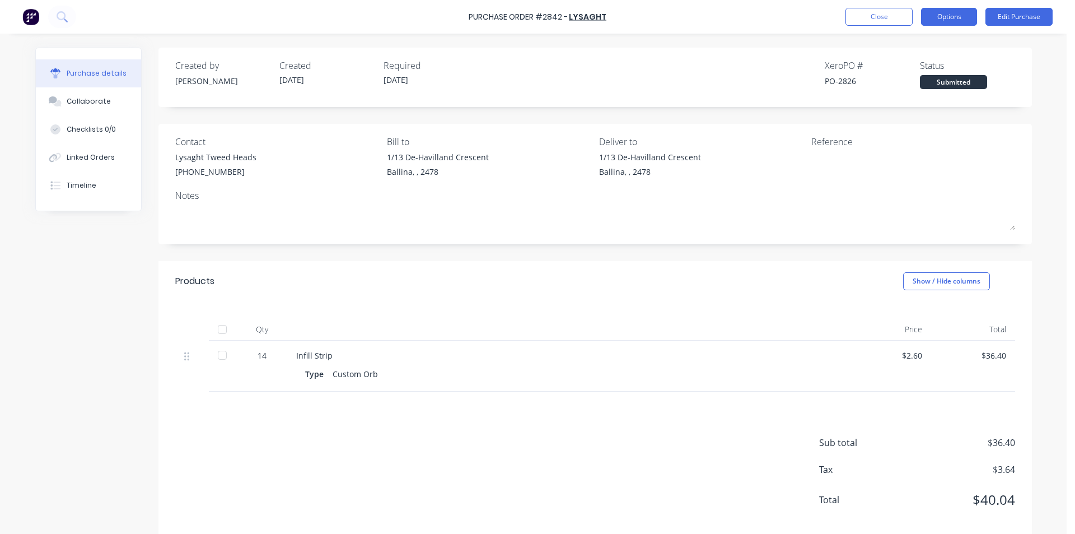
click at [939, 12] on button "Options" at bounding box center [949, 17] width 56 height 18
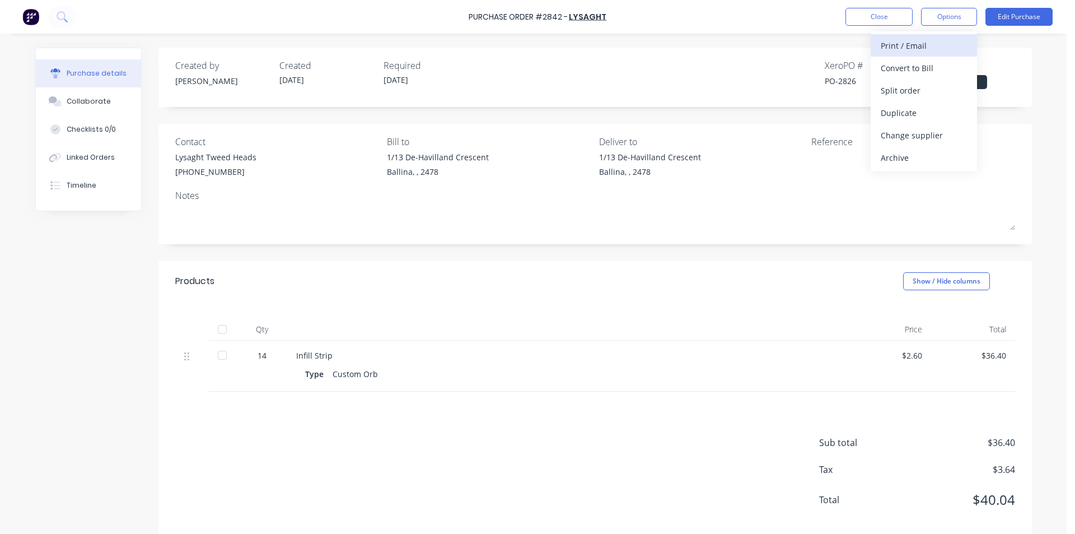
click at [873, 52] on button "Print / Email" at bounding box center [924, 45] width 106 height 22
click at [903, 84] on div "Without pricing" at bounding box center [924, 90] width 86 height 16
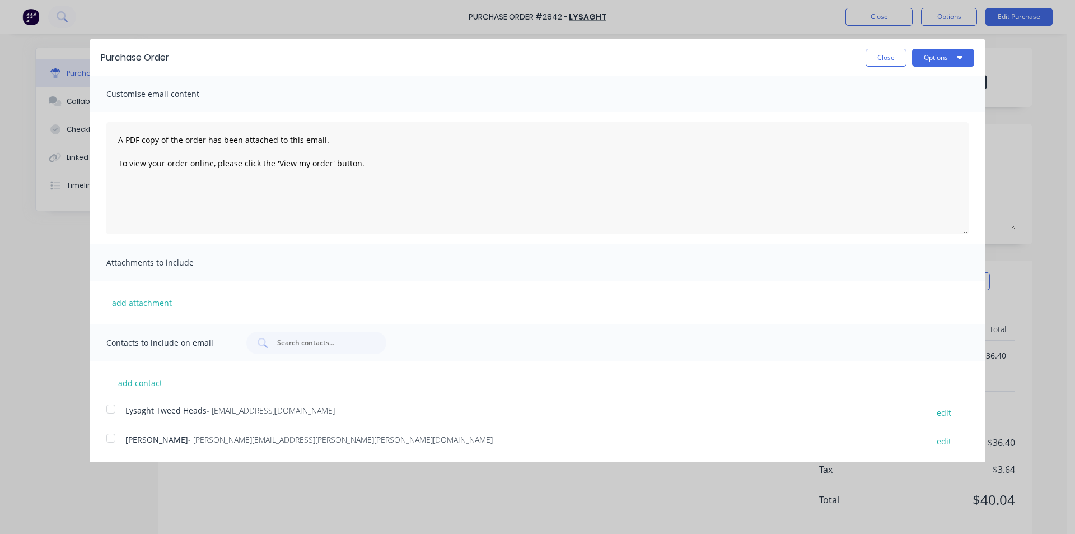
click at [118, 409] on div at bounding box center [111, 409] width 22 height 22
click at [936, 52] on button "Options" at bounding box center [943, 58] width 62 height 18
click at [920, 102] on div "Email" at bounding box center [921, 108] width 86 height 16
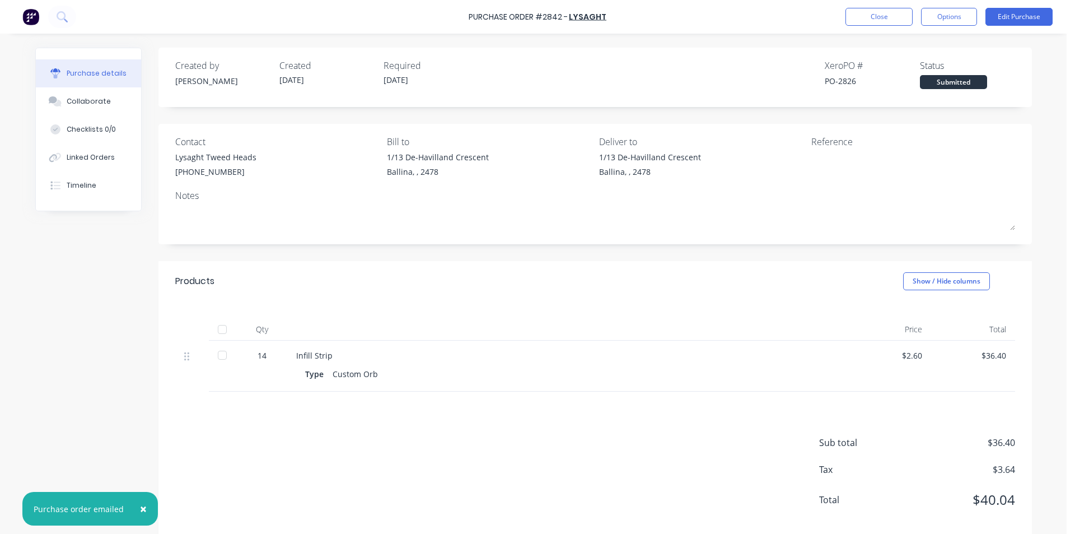
click at [893, 25] on button "Close" at bounding box center [879, 17] width 67 height 18
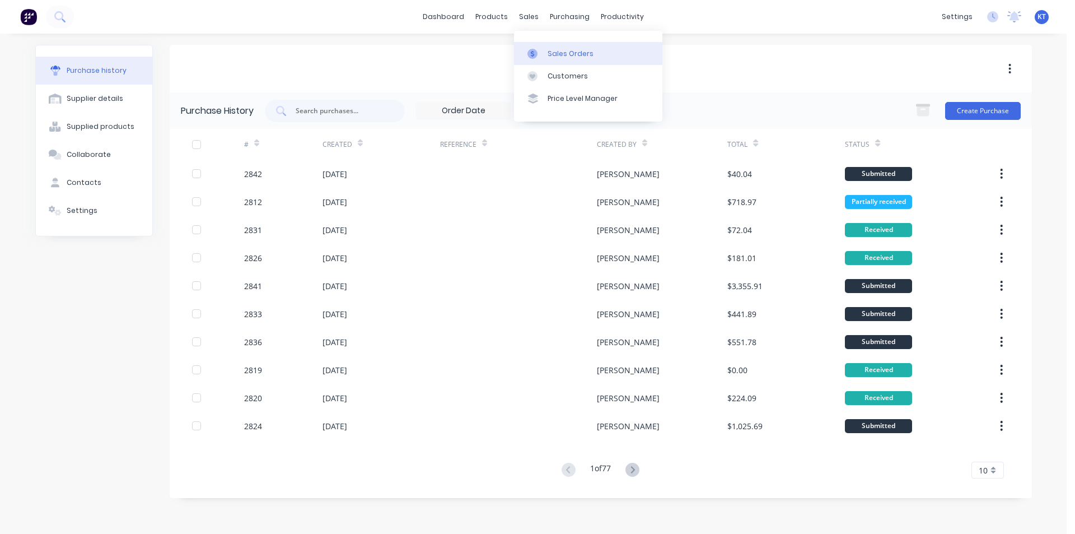
click at [541, 61] on link "Sales Orders" at bounding box center [588, 53] width 148 height 22
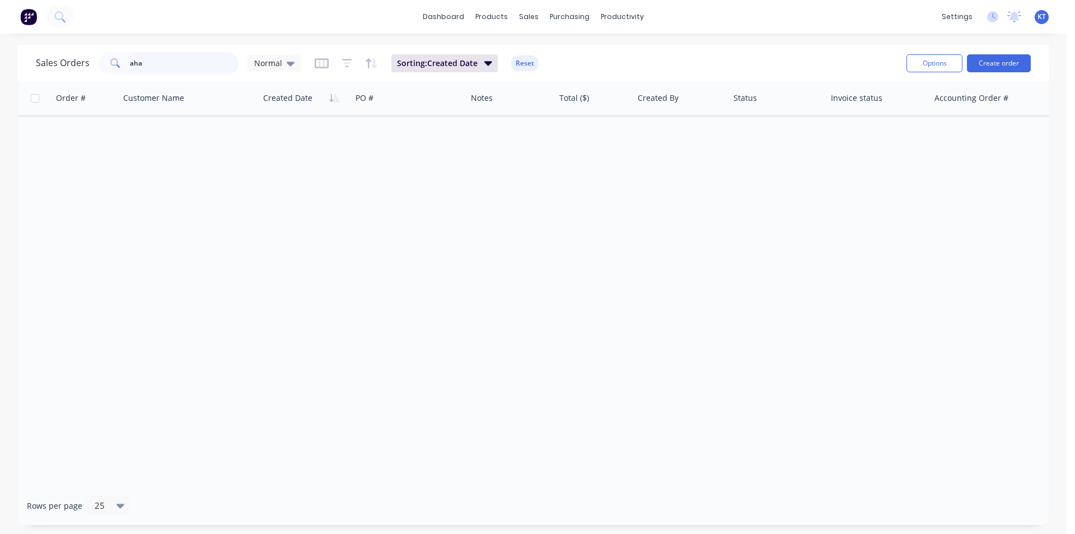
click at [160, 63] on input "aha" at bounding box center [184, 63] width 109 height 22
click at [156, 63] on input "aha" at bounding box center [184, 63] width 109 height 22
type input "a"
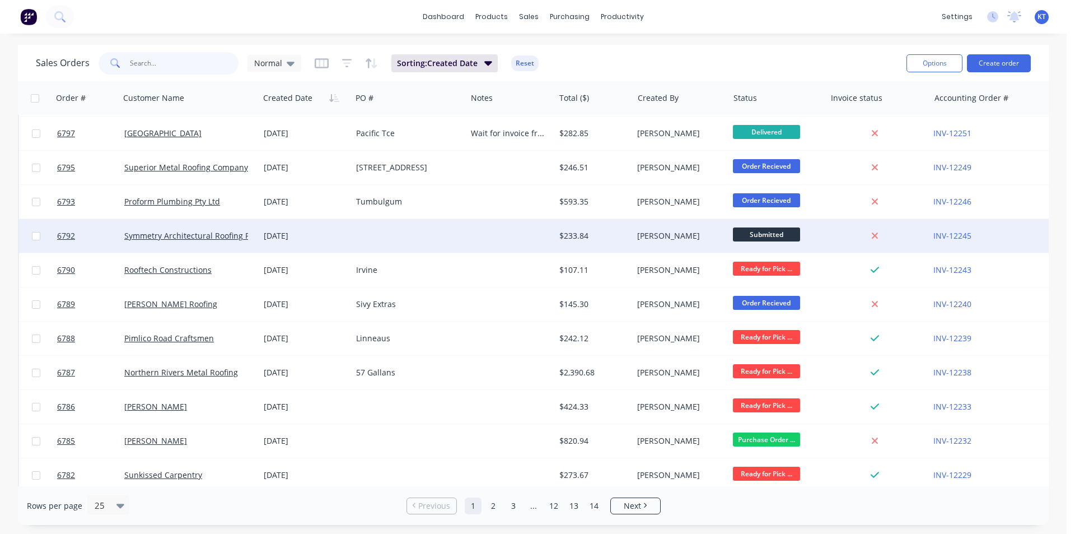
scroll to position [488, 0]
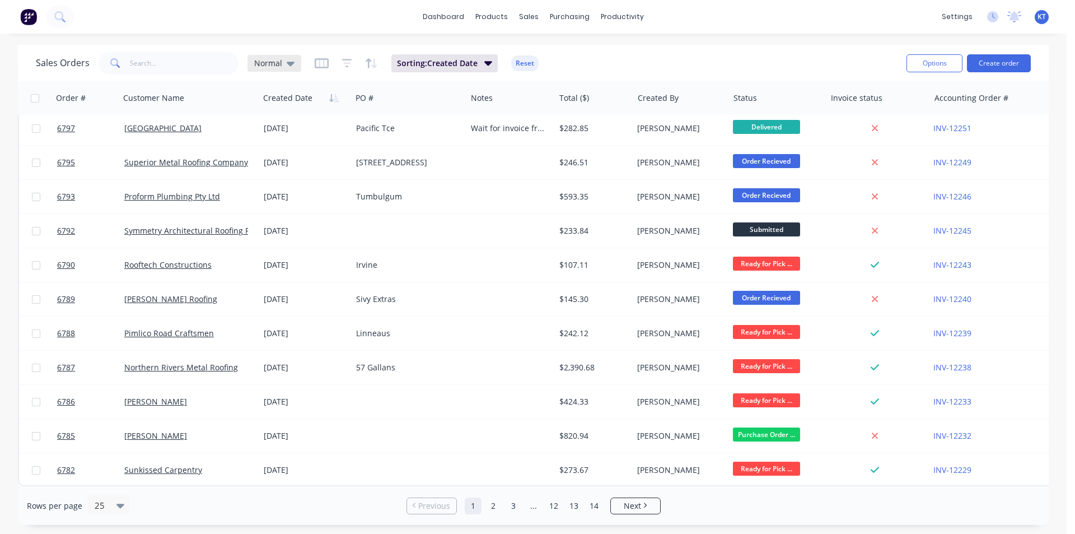
click at [277, 59] on span "Normal" at bounding box center [268, 63] width 28 height 12
click at [324, 203] on button "archived" at bounding box center [315, 203] width 128 height 13
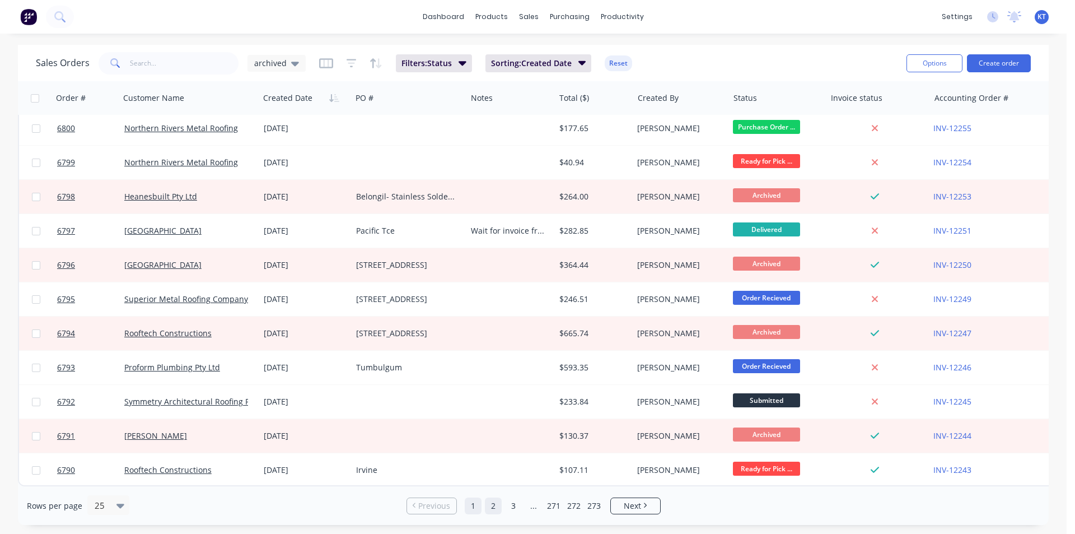
click at [496, 506] on link "2" at bounding box center [493, 505] width 17 height 17
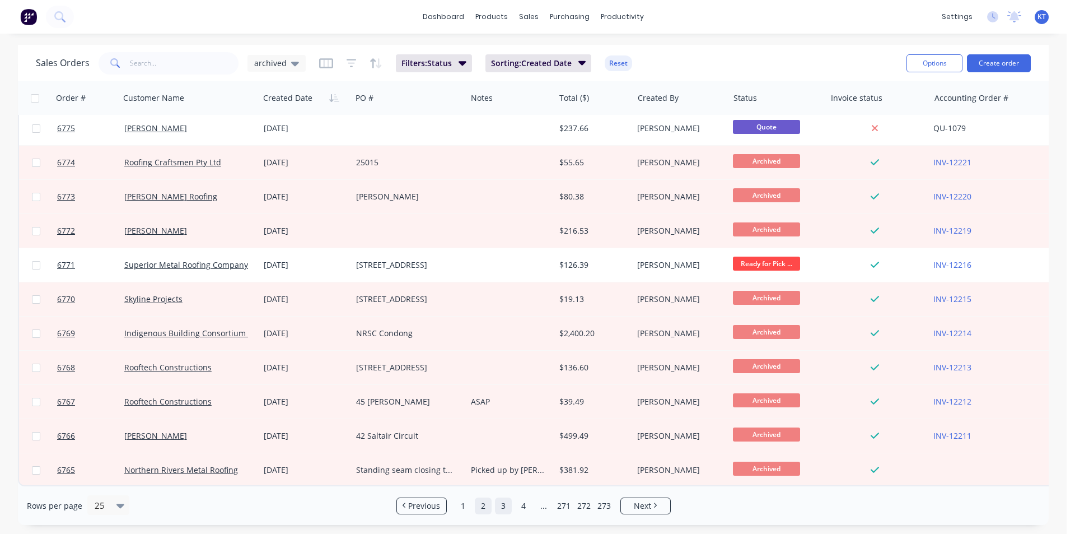
click at [507, 506] on link "3" at bounding box center [503, 505] width 17 height 17
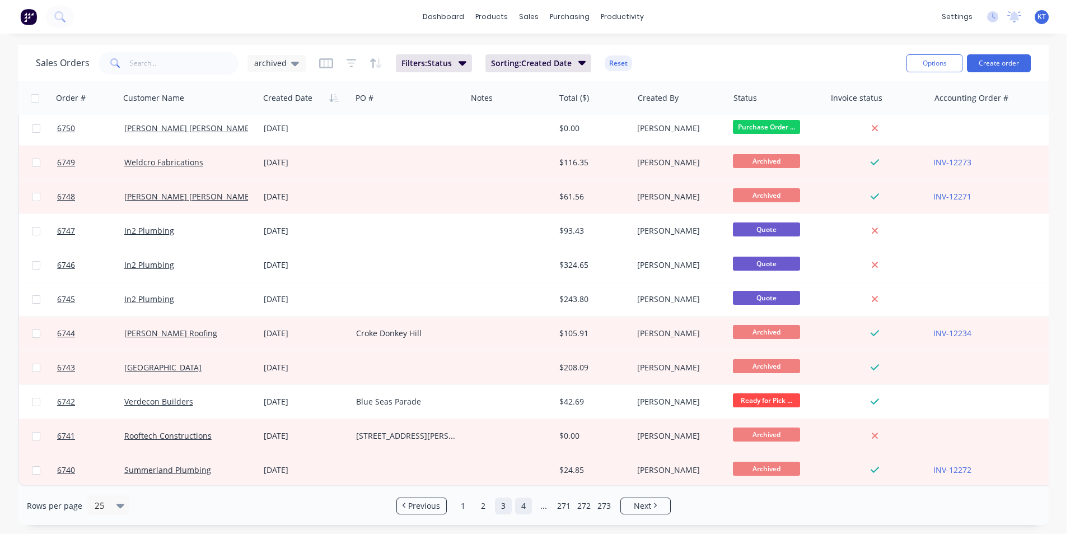
click at [528, 503] on link "4" at bounding box center [523, 505] width 17 height 17
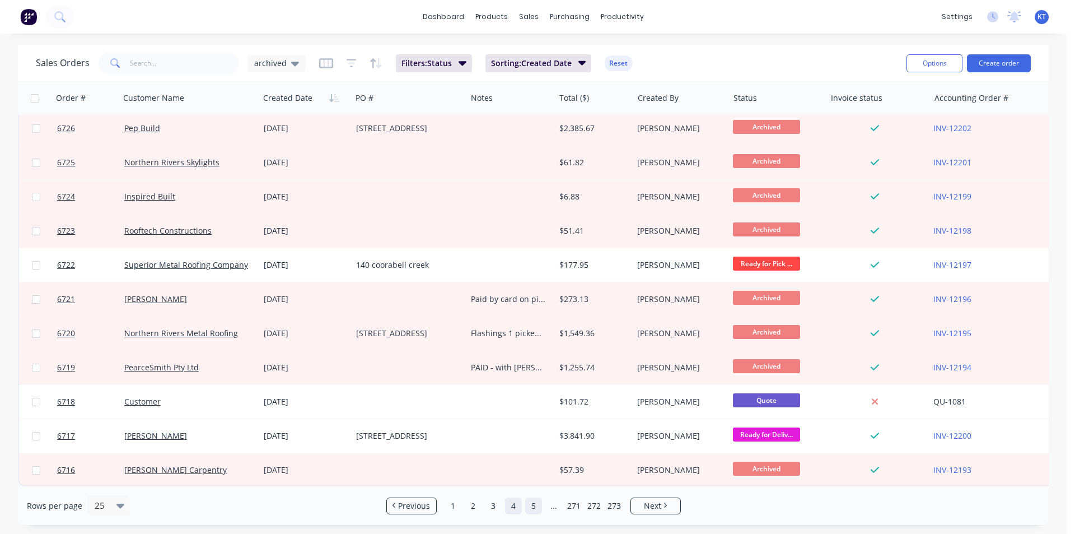
click at [531, 500] on link "5" at bounding box center [533, 505] width 17 height 17
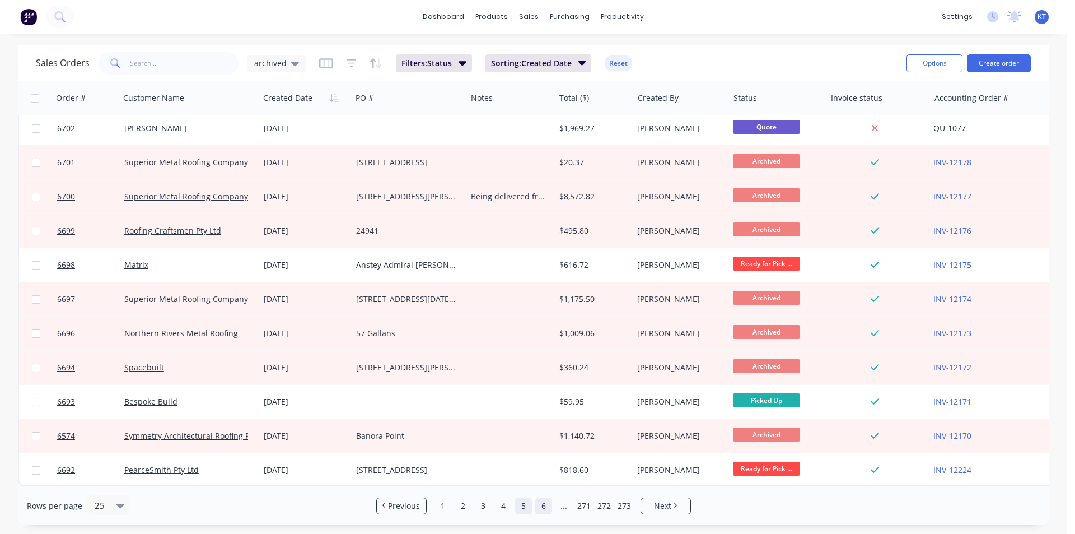
click at [547, 504] on link "6" at bounding box center [543, 505] width 17 height 17
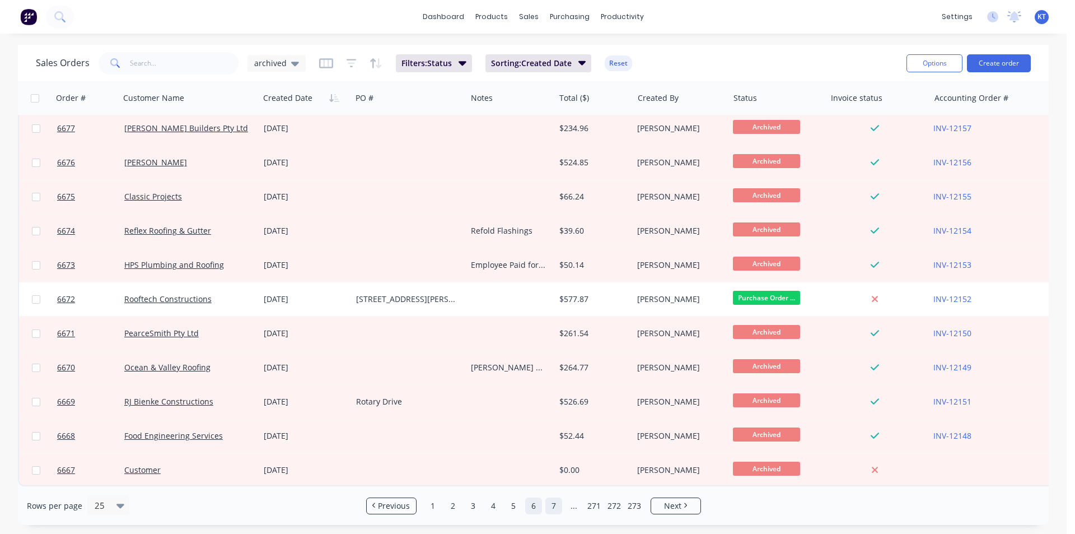
click at [550, 505] on link "7" at bounding box center [553, 505] width 17 height 17
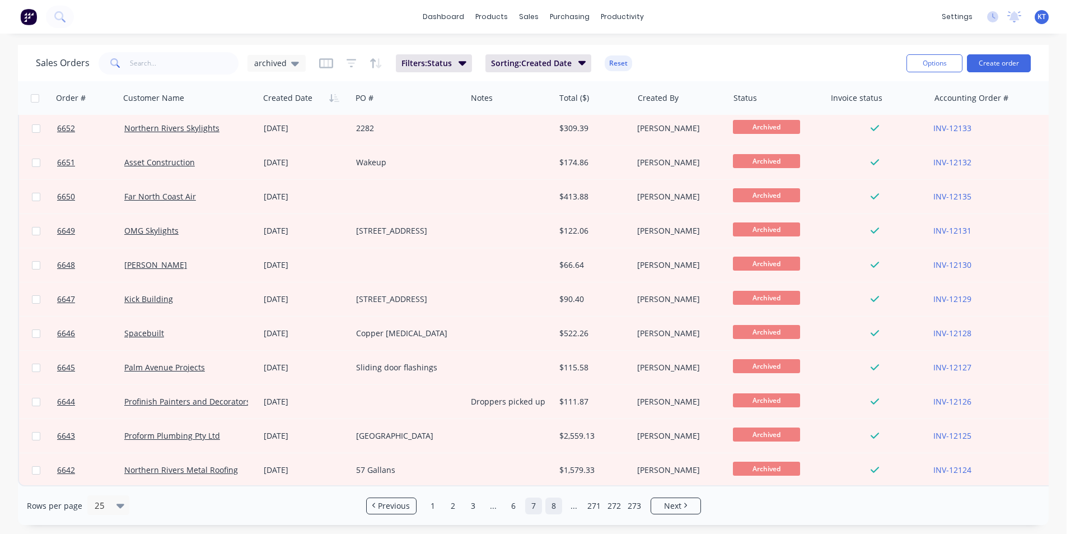
click at [556, 511] on link "8" at bounding box center [553, 505] width 17 height 17
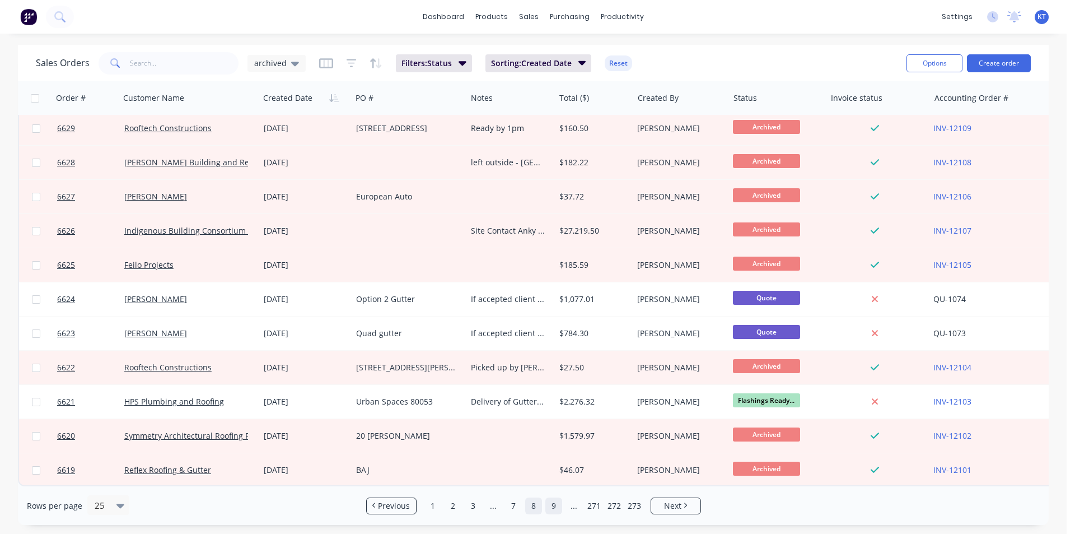
click at [558, 503] on link "9" at bounding box center [553, 505] width 17 height 17
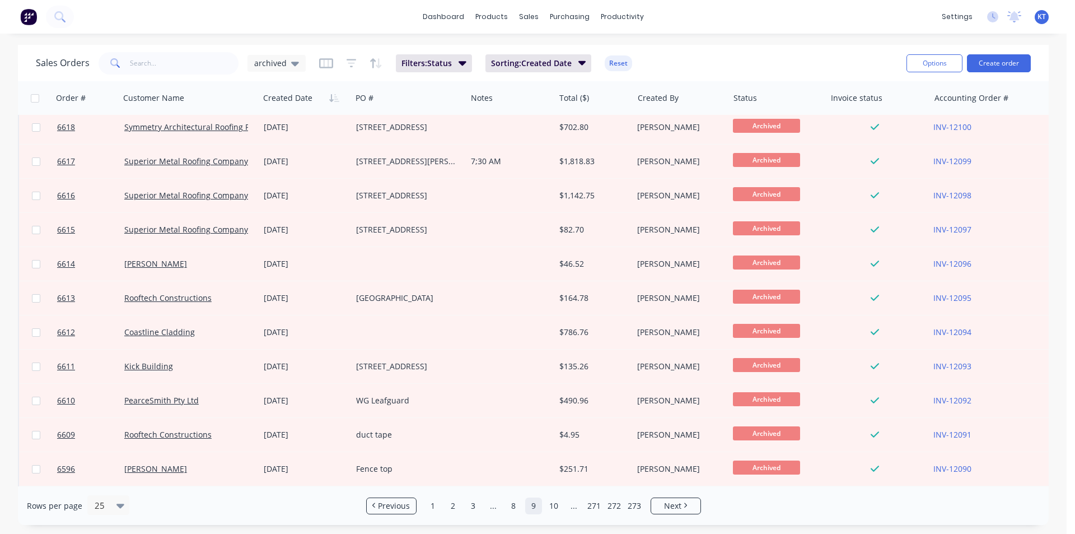
scroll to position [0, 0]
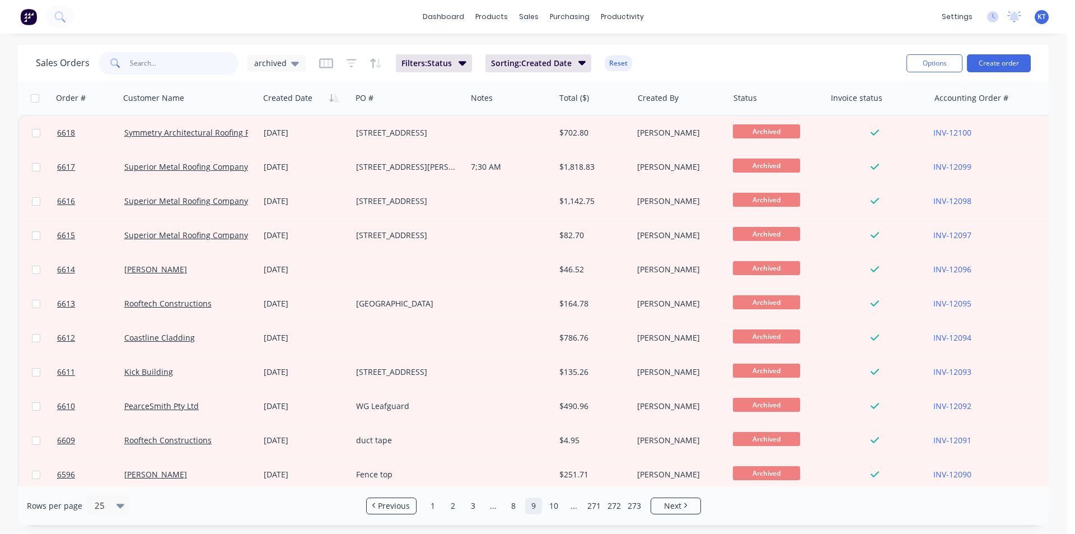
click at [155, 63] on input "text" at bounding box center [184, 63] width 109 height 22
type input "s"
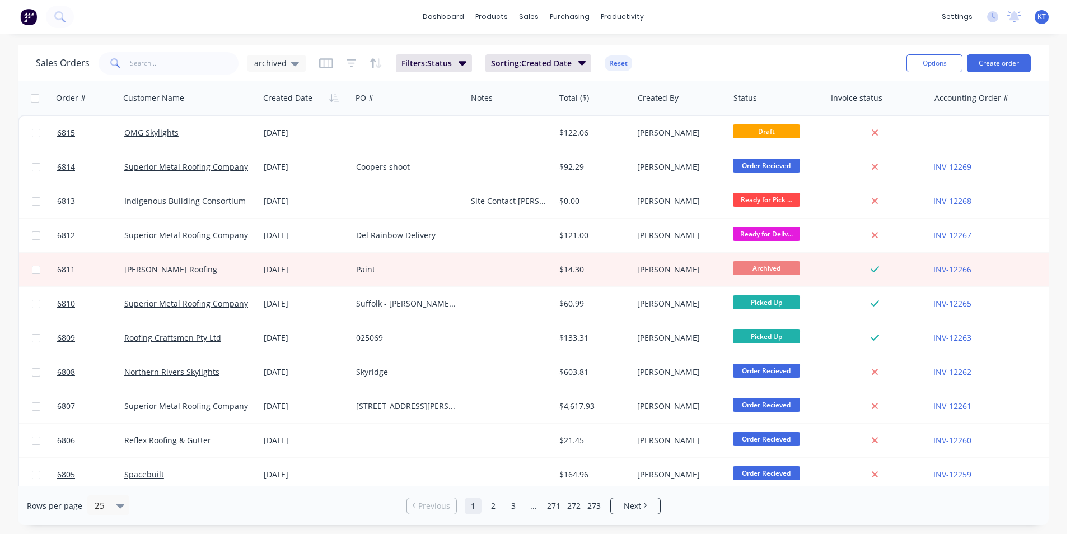
click at [437, 505] on span "Previous" at bounding box center [434, 505] width 32 height 11
click at [477, 508] on link "1" at bounding box center [473, 505] width 17 height 17
click at [476, 504] on link "1" at bounding box center [473, 505] width 17 height 17
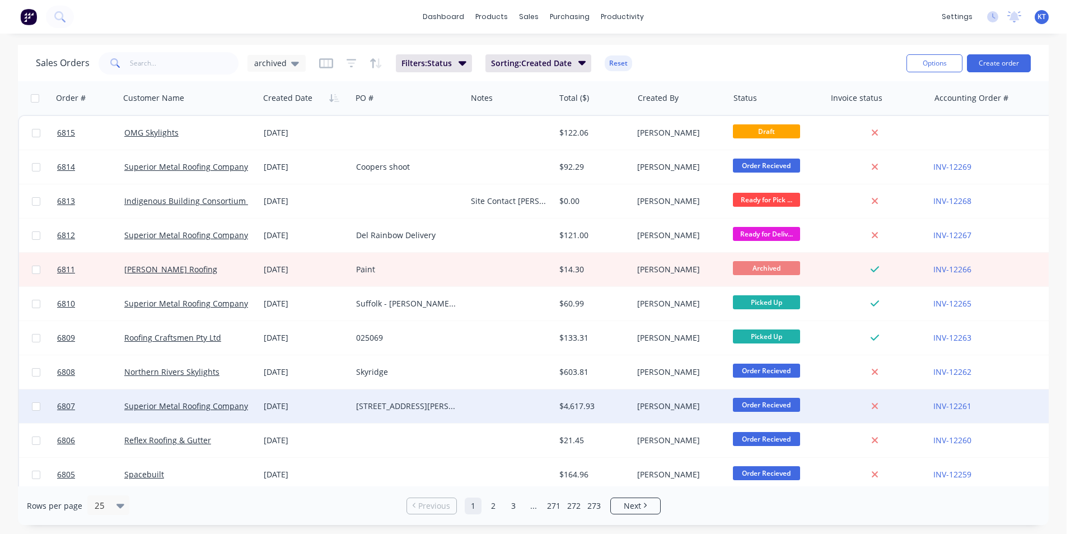
drag, startPoint x: 476, startPoint y: 504, endPoint x: 500, endPoint y: 407, distance: 100.2
click at [476, 503] on link "1" at bounding box center [473, 505] width 17 height 17
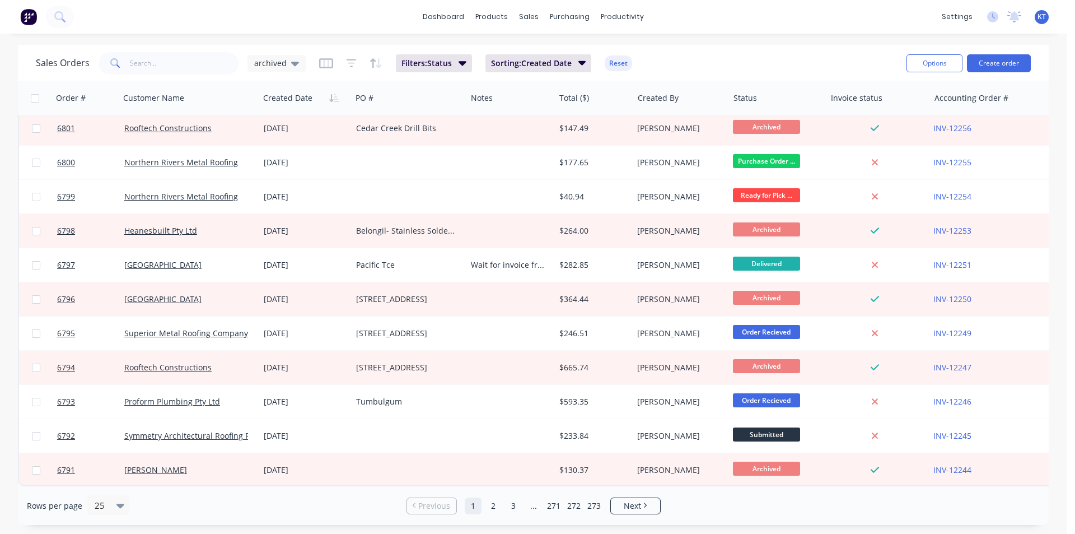
scroll to position [488, 0]
click at [491, 508] on link "2" at bounding box center [493, 505] width 17 height 17
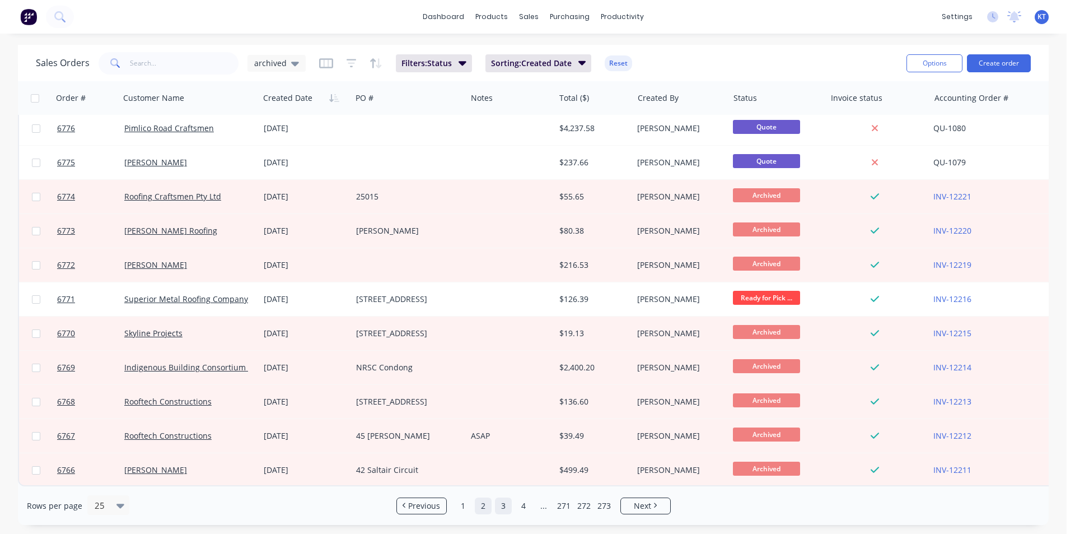
click at [505, 503] on link "3" at bounding box center [503, 505] width 17 height 17
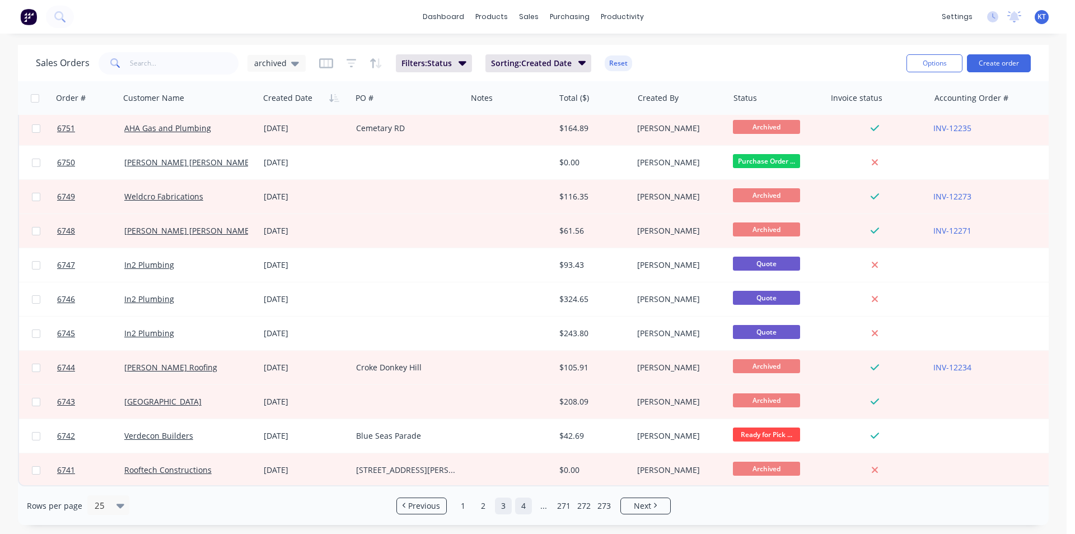
click at [518, 507] on link "4" at bounding box center [523, 505] width 17 height 17
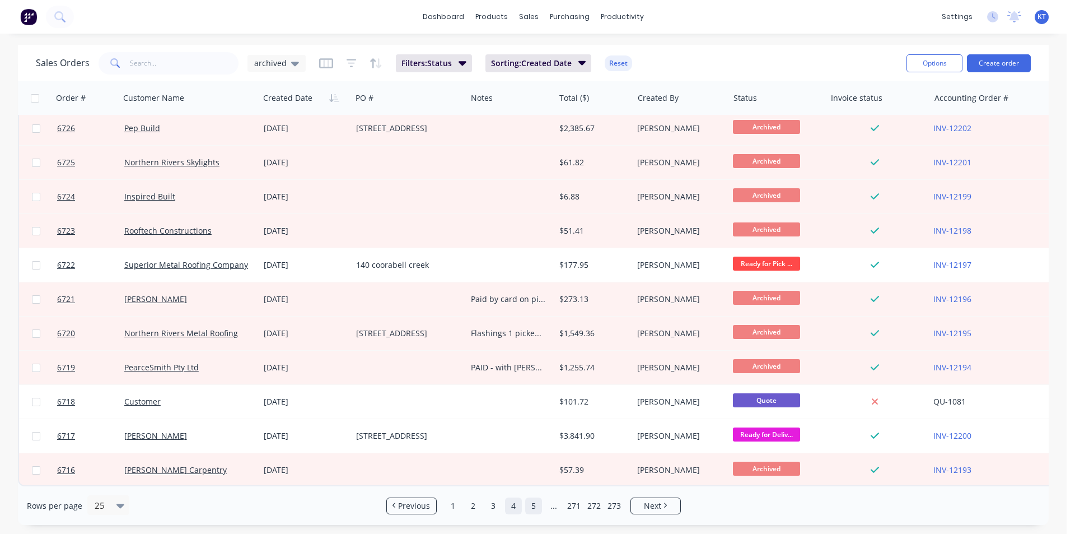
click at [535, 502] on link "5" at bounding box center [533, 505] width 17 height 17
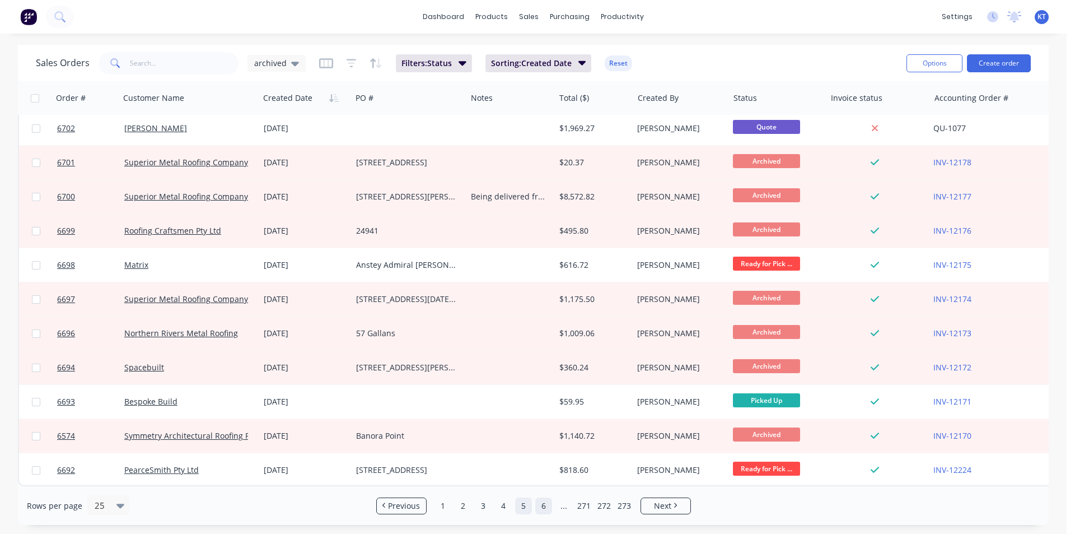
click at [545, 509] on link "6" at bounding box center [543, 505] width 17 height 17
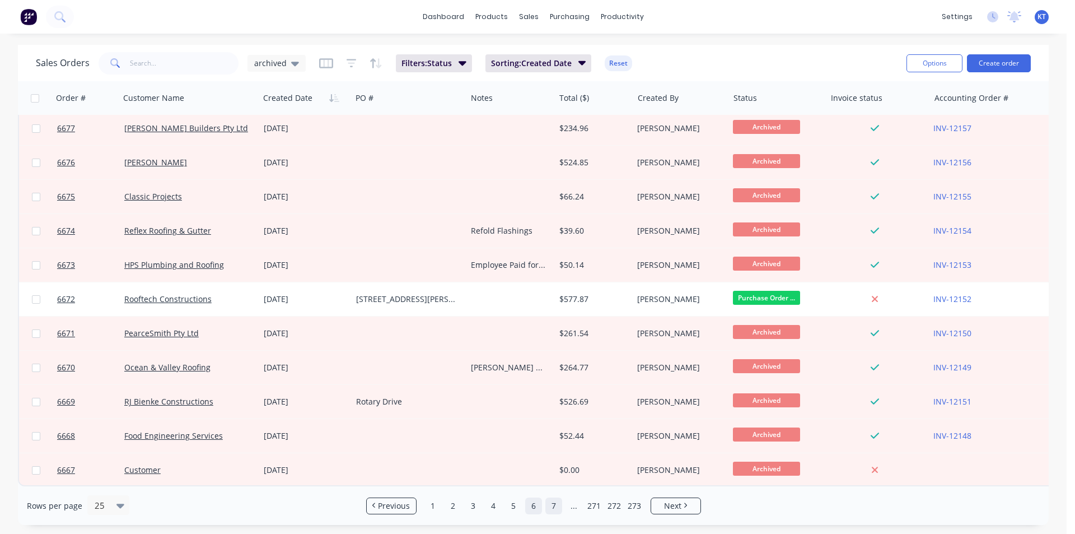
click at [550, 508] on link "7" at bounding box center [553, 505] width 17 height 17
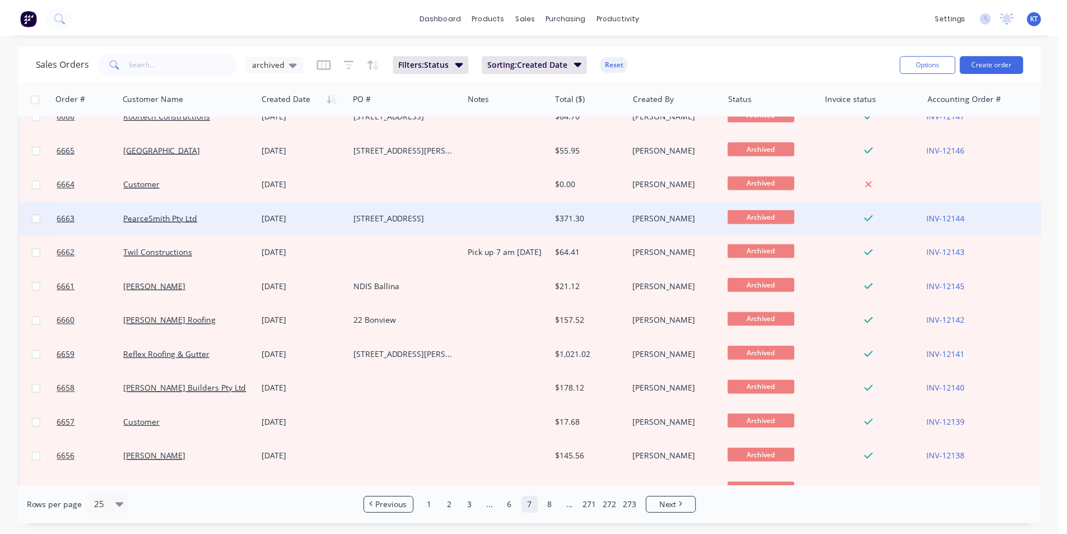
scroll to position [0, 0]
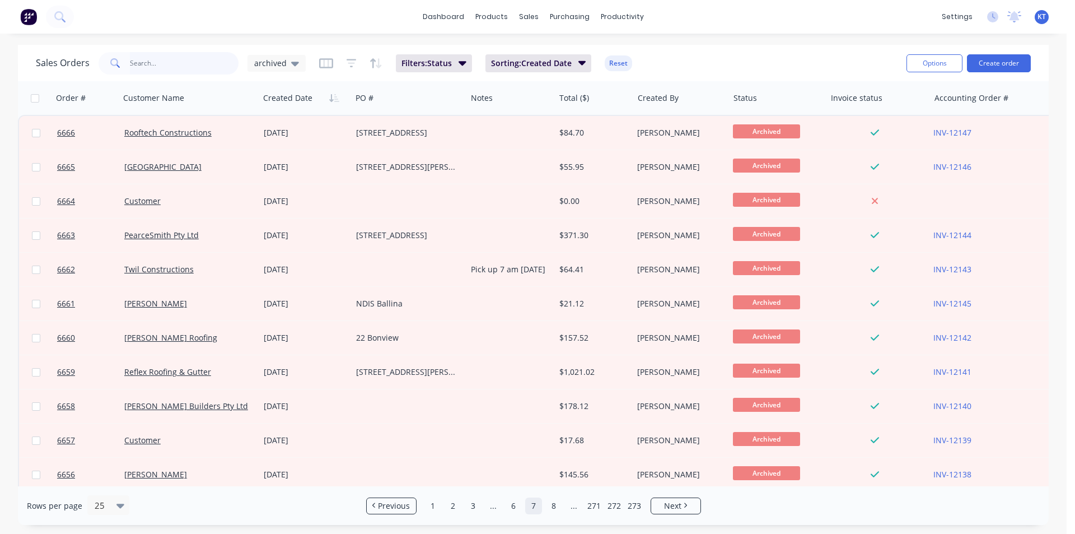
click at [209, 69] on input "text" at bounding box center [184, 63] width 109 height 22
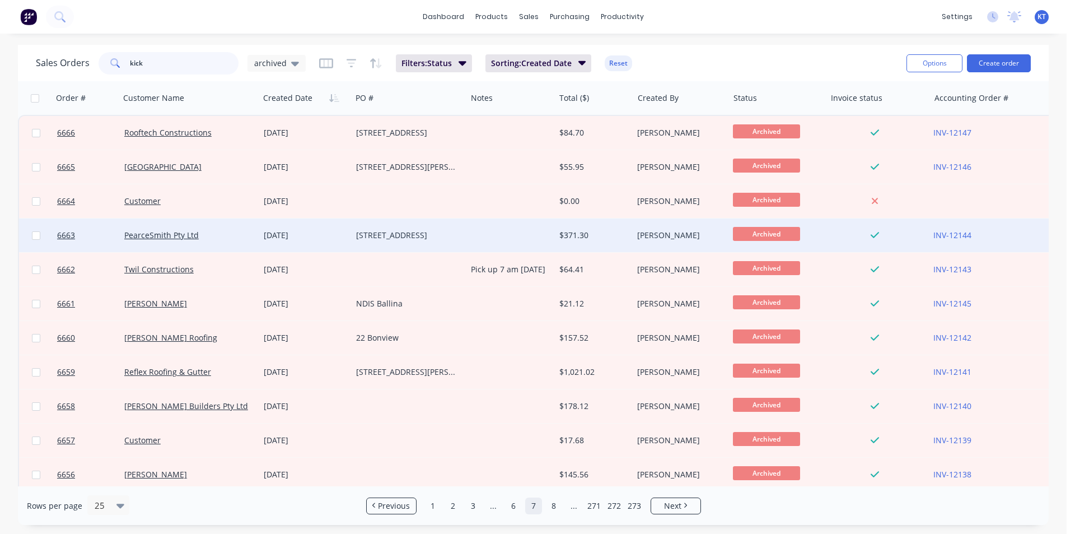
type input "kick"
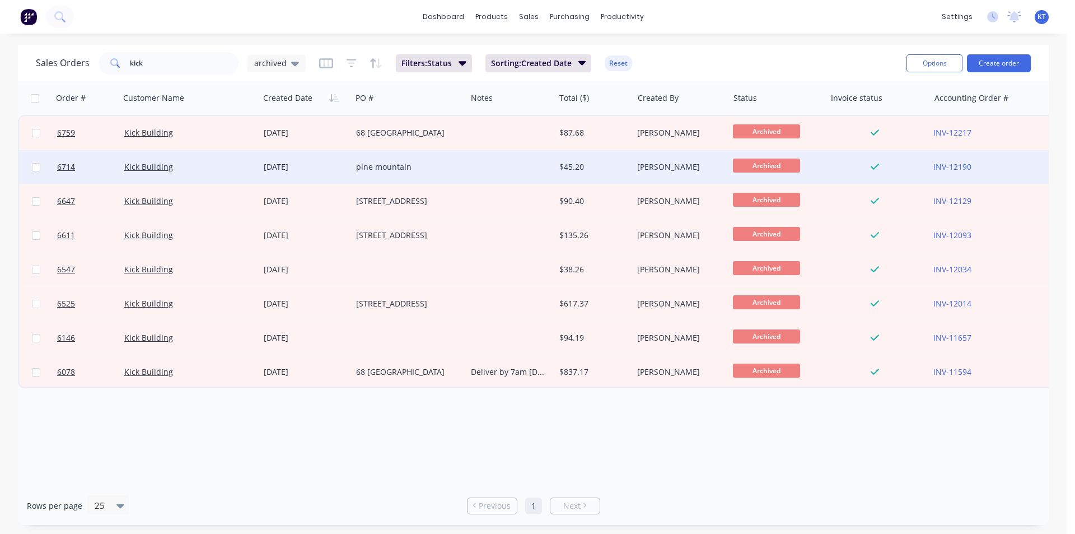
click at [715, 175] on div "[PERSON_NAME]" at bounding box center [680, 167] width 95 height 34
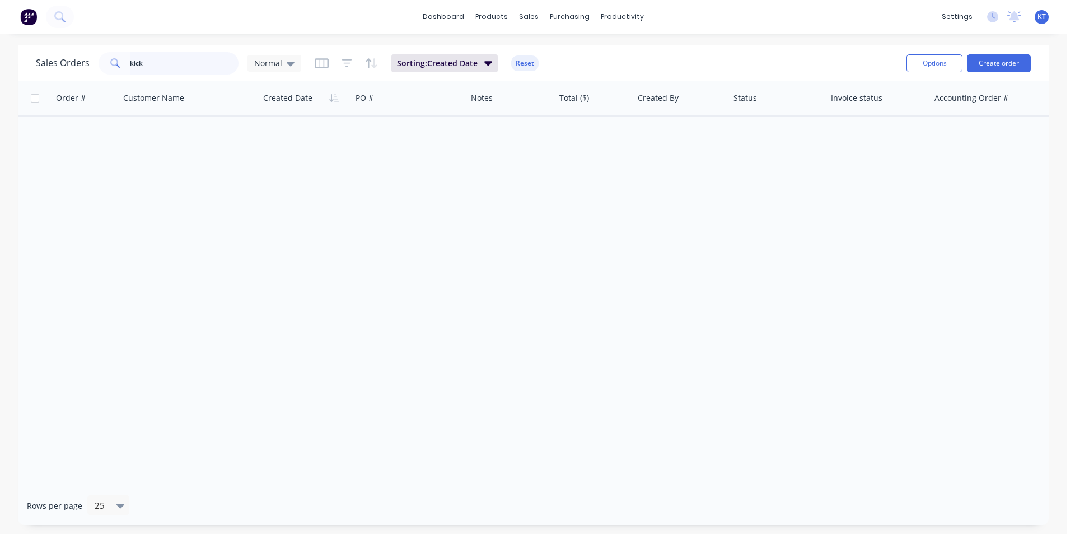
click at [165, 72] on input "kick" at bounding box center [184, 63] width 109 height 22
click at [291, 66] on icon at bounding box center [291, 63] width 8 height 12
click at [348, 214] on div "Save new view None edit Normal (Default) edit archived edit" at bounding box center [326, 155] width 168 height 138
click at [343, 203] on button "archived" at bounding box center [315, 203] width 128 height 13
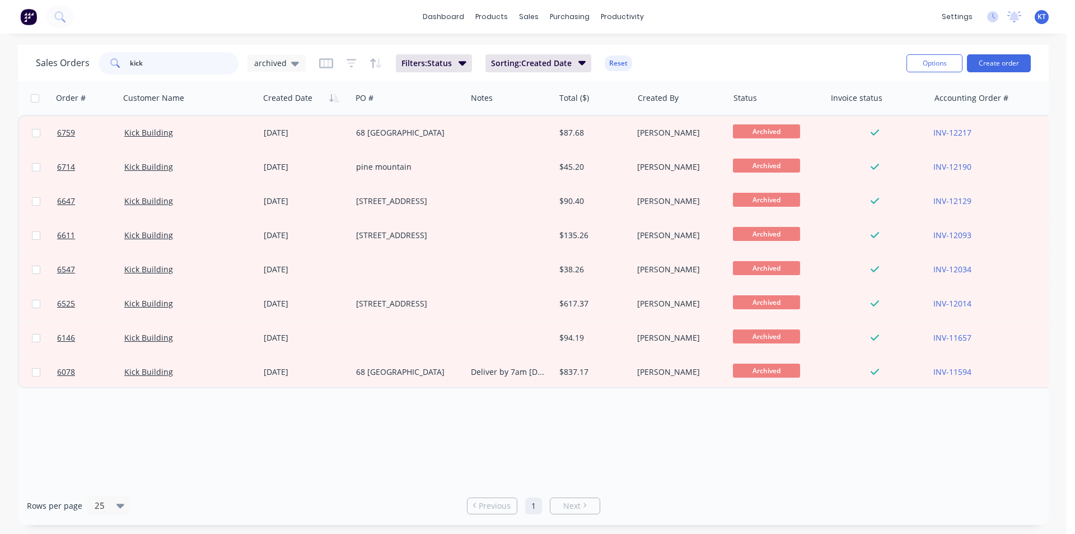
click at [204, 64] on input "kick" at bounding box center [184, 63] width 109 height 22
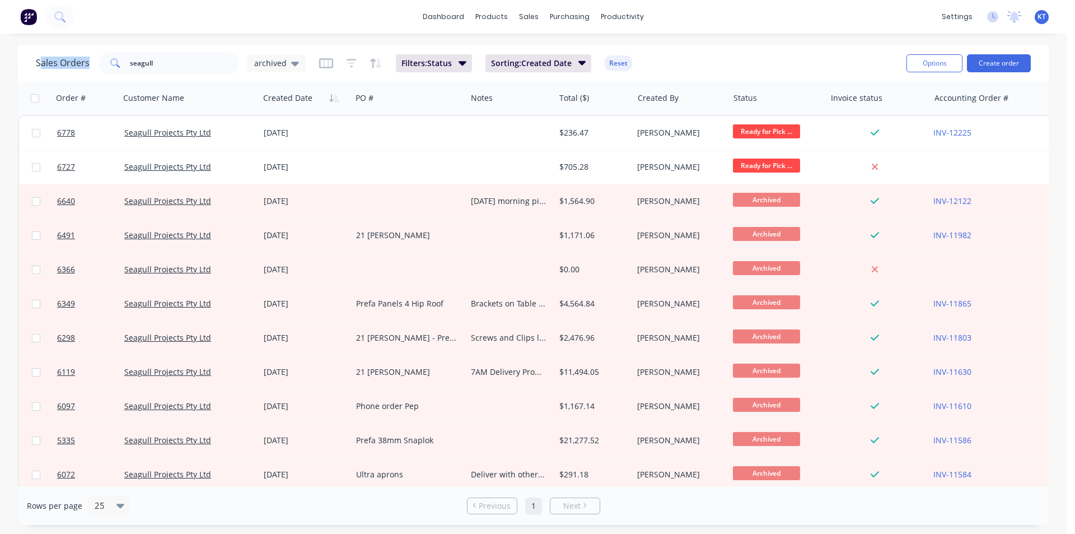
drag, startPoint x: 209, startPoint y: 50, endPoint x: 43, endPoint y: 61, distance: 166.7
click at [43, 61] on div "Sales Orders seagull archived Filters: Status Sorting: Created Date Reset" at bounding box center [467, 62] width 862 height 27
click at [158, 61] on input "seagull" at bounding box center [184, 63] width 109 height 22
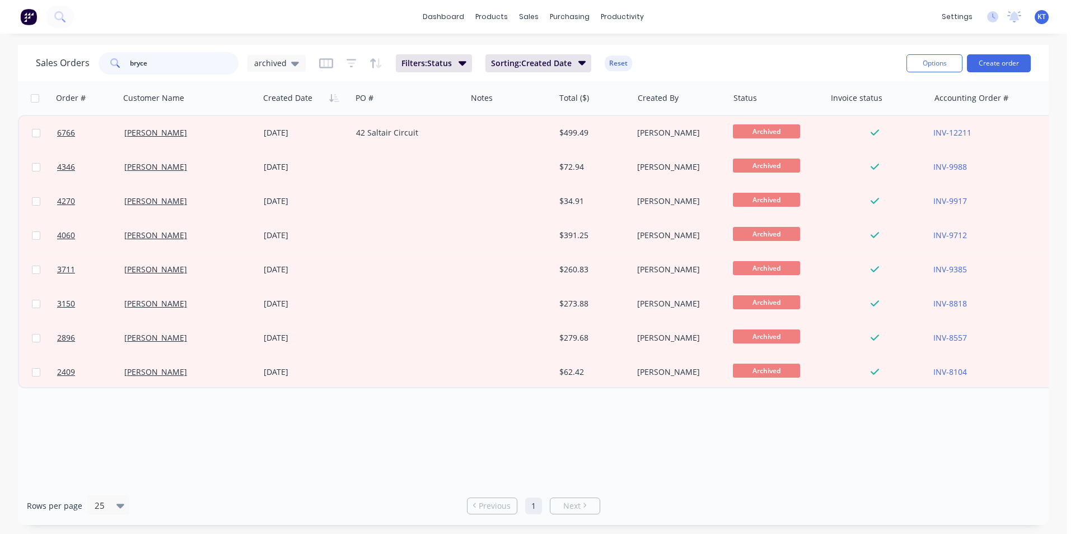
drag, startPoint x: 169, startPoint y: 66, endPoint x: 104, endPoint y: 72, distance: 64.8
click at [104, 72] on div "bryce" at bounding box center [169, 63] width 140 height 22
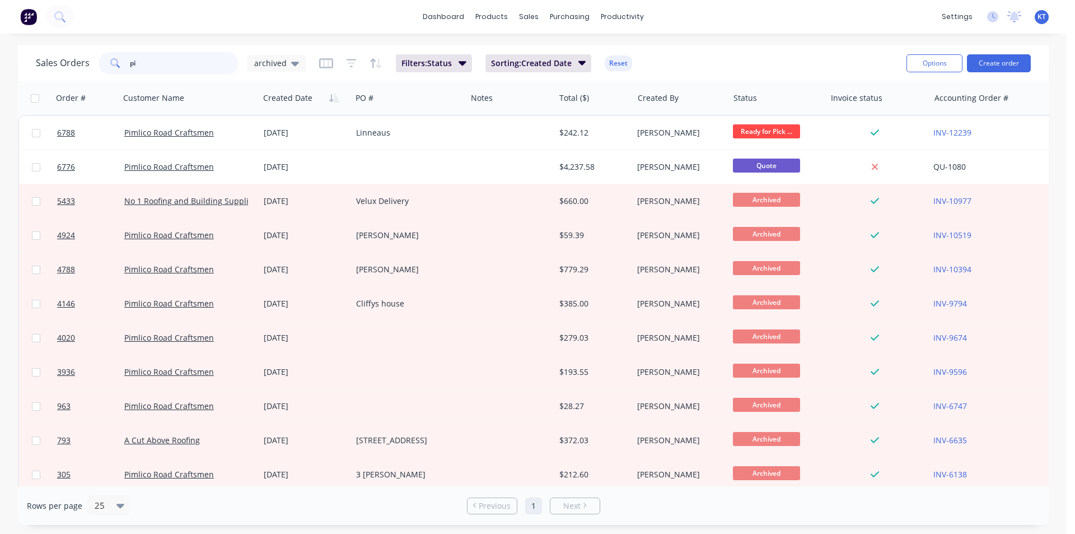
type input "p"
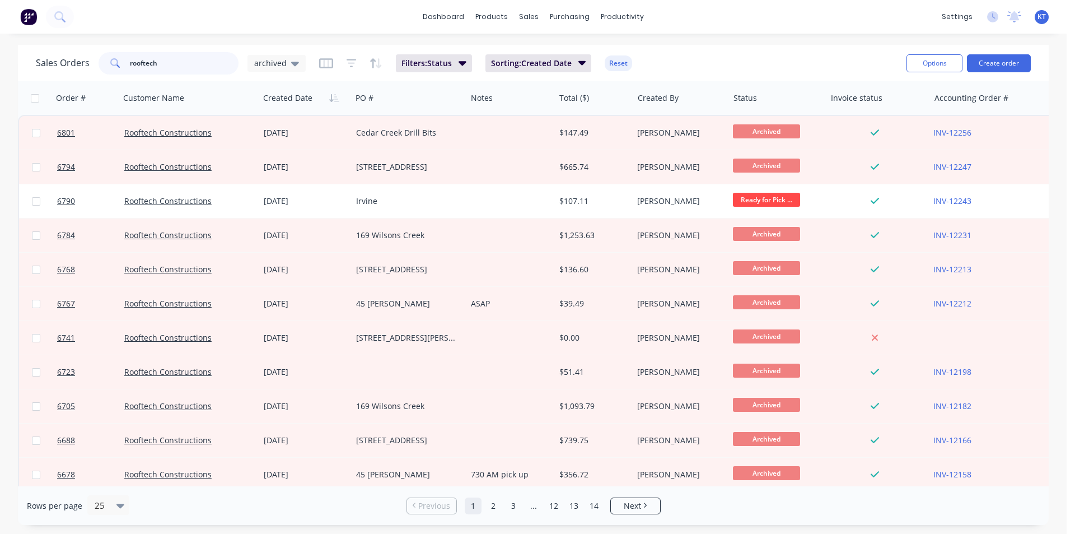
drag, startPoint x: 198, startPoint y: 65, endPoint x: 64, endPoint y: 67, distance: 133.9
click at [66, 67] on div "Sales Orders rooftech archived" at bounding box center [171, 63] width 270 height 22
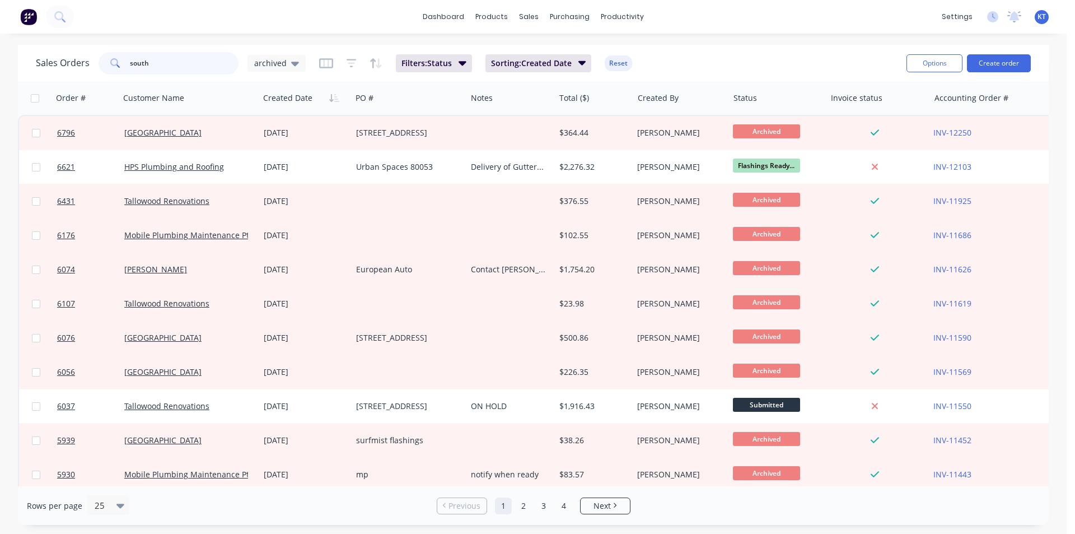
drag, startPoint x: 110, startPoint y: 68, endPoint x: 81, endPoint y: 69, distance: 29.1
click at [81, 69] on div "Sales Orders south archived" at bounding box center [171, 63] width 270 height 22
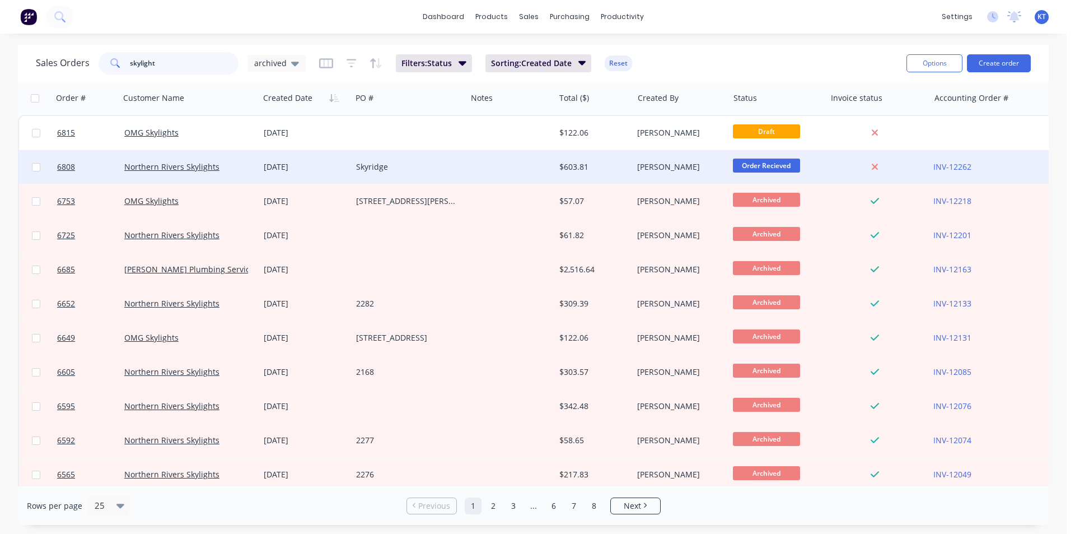
type input "skylight"
click at [383, 176] on div "Skyridge" at bounding box center [409, 167] width 115 height 34
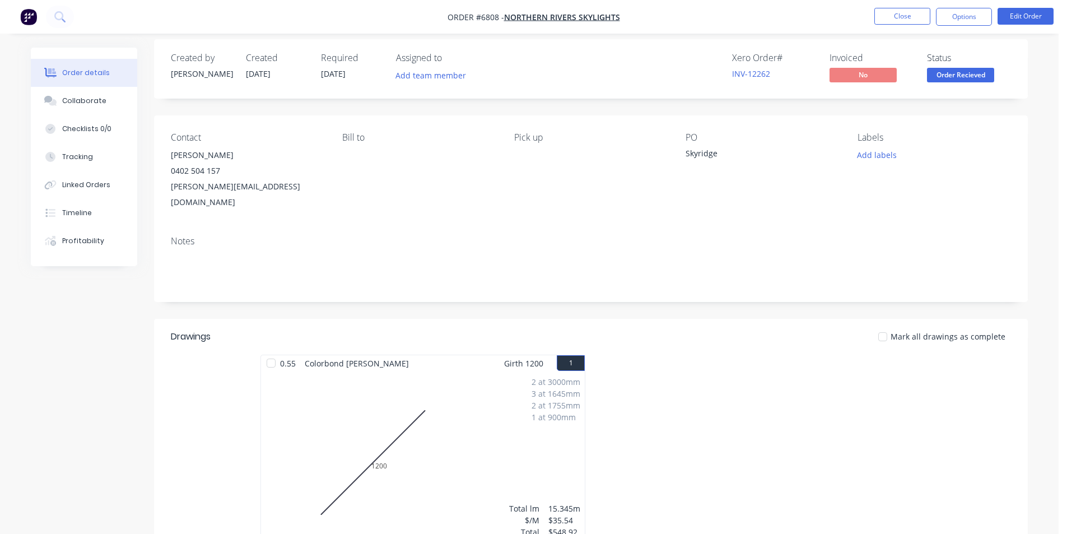
scroll to position [212, 0]
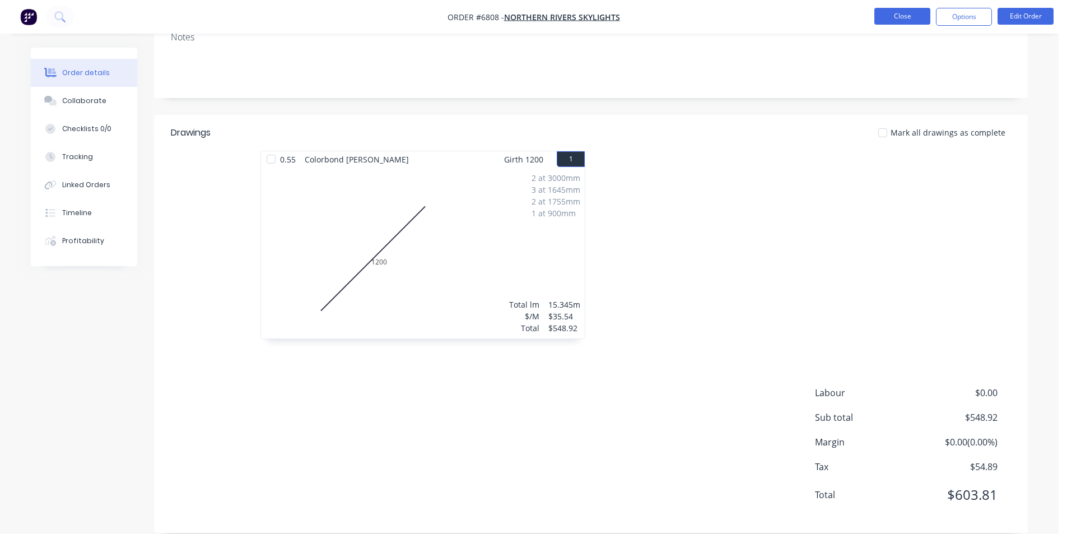
click at [892, 23] on button "Close" at bounding box center [902, 16] width 56 height 17
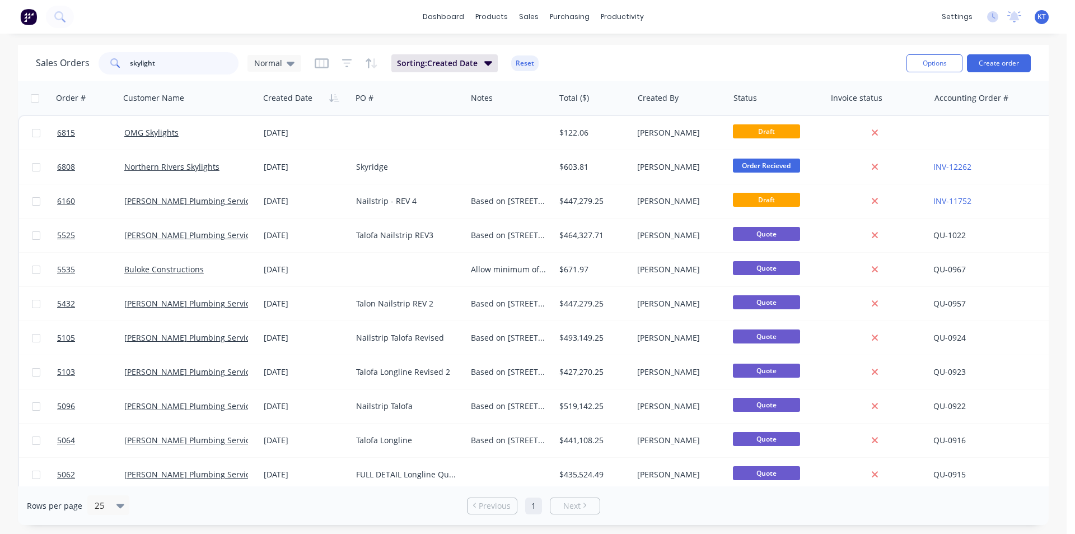
drag, startPoint x: 174, startPoint y: 57, endPoint x: 49, endPoint y: 59, distance: 125.5
click at [49, 59] on div "Sales Orders skylight Normal" at bounding box center [168, 63] width 265 height 22
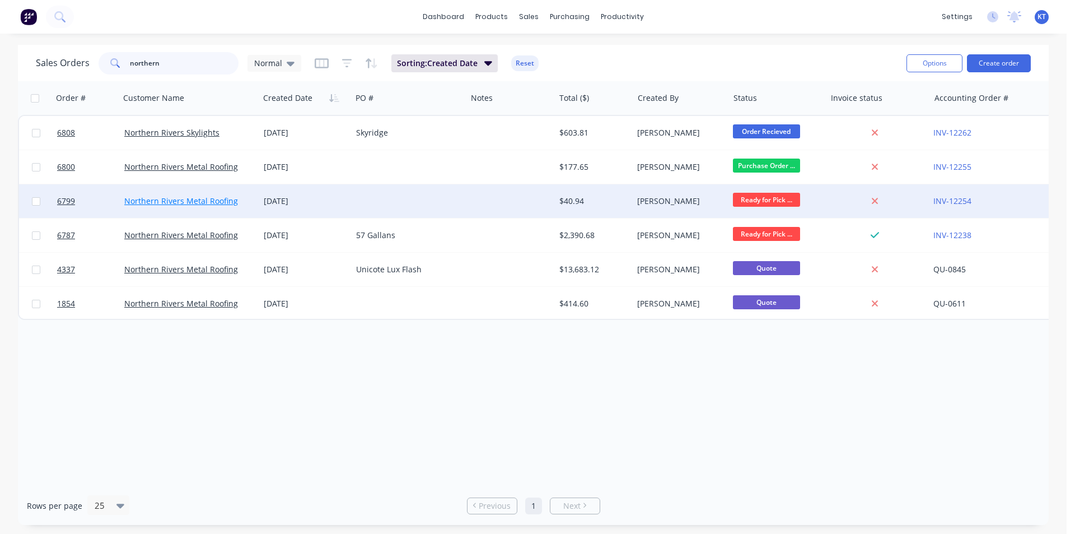
type input "northern"
click at [218, 204] on link "Northern Rivers Metal Roofing" at bounding box center [181, 200] width 114 height 11
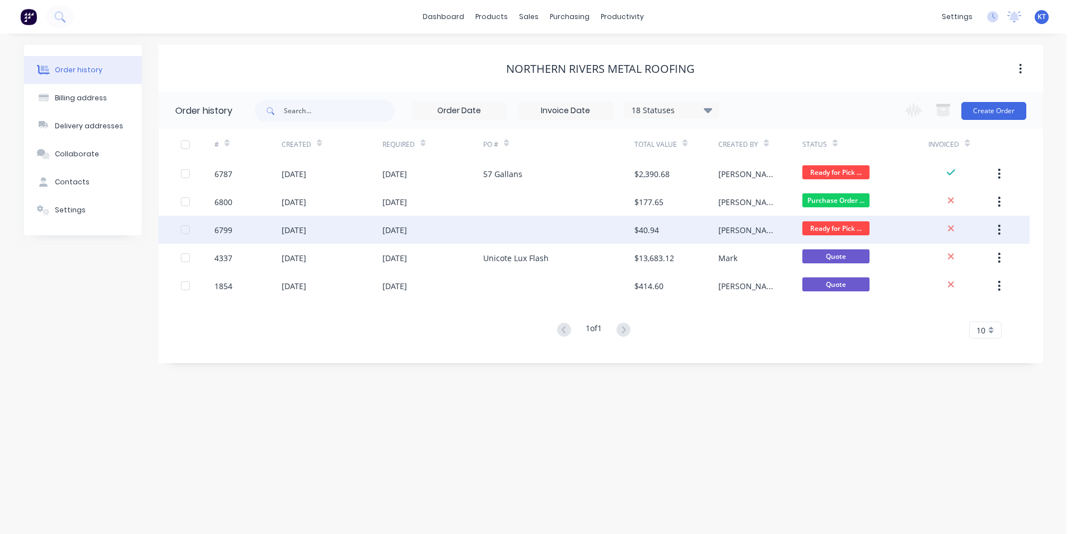
click at [731, 222] on div "[PERSON_NAME]" at bounding box center [761, 230] width 84 height 28
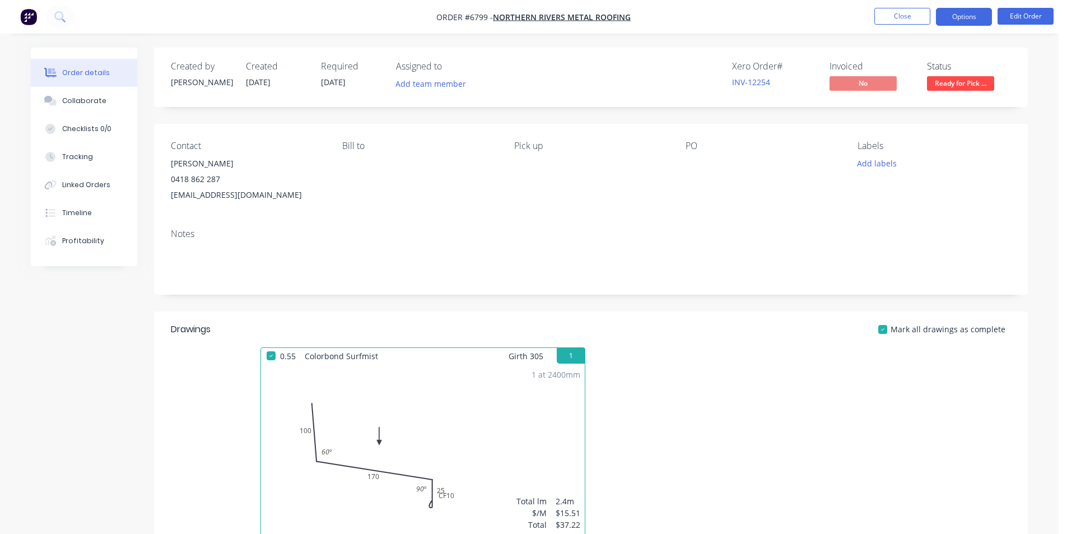
click at [967, 11] on button "Options" at bounding box center [964, 17] width 56 height 18
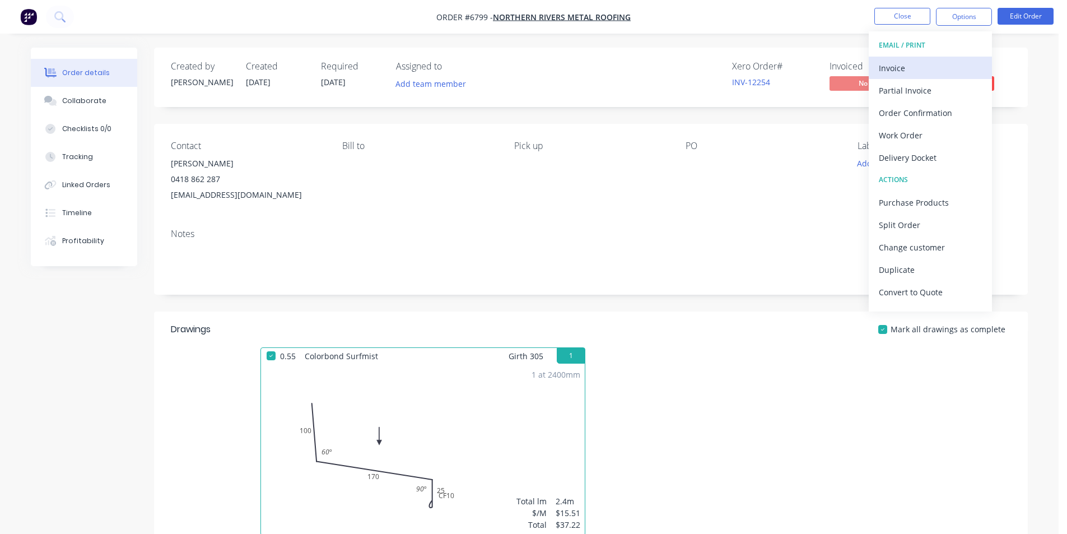
click at [923, 63] on div "Invoice" at bounding box center [930, 68] width 103 height 16
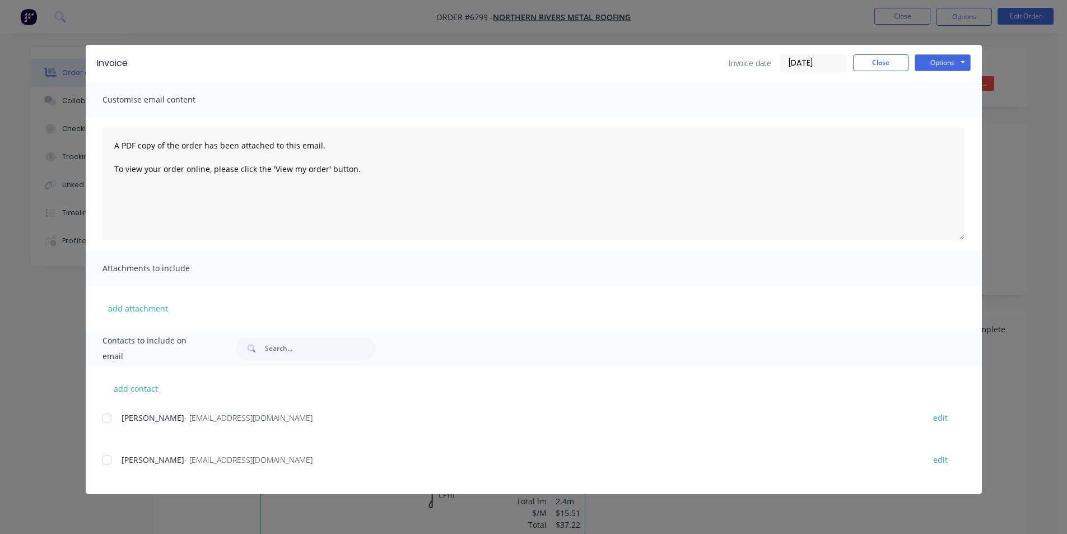
drag, startPoint x: 113, startPoint y: 415, endPoint x: 394, endPoint y: 345, distance: 289.2
click at [114, 414] on div at bounding box center [107, 418] width 22 height 22
click at [967, 64] on button "Options" at bounding box center [943, 62] width 56 height 17
click at [953, 115] on button "Email" at bounding box center [951, 119] width 72 height 18
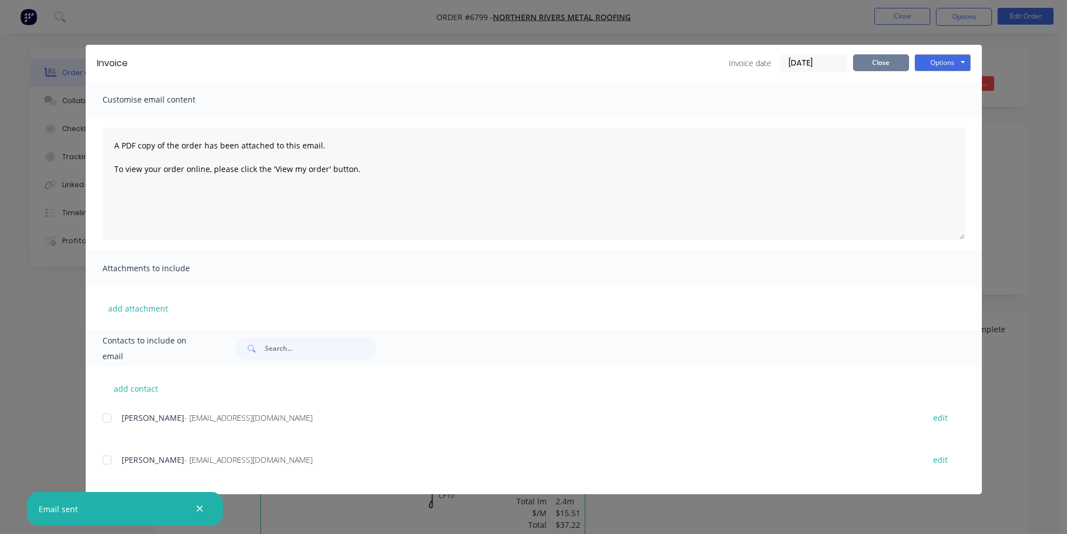
click at [907, 59] on button "Close" at bounding box center [881, 62] width 56 height 17
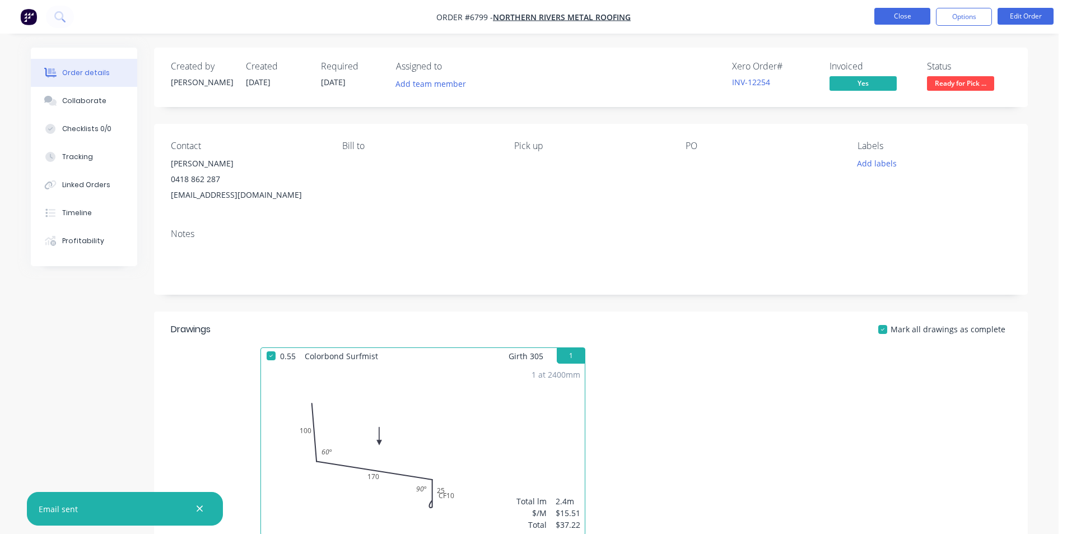
click at [892, 24] on button "Close" at bounding box center [902, 16] width 56 height 17
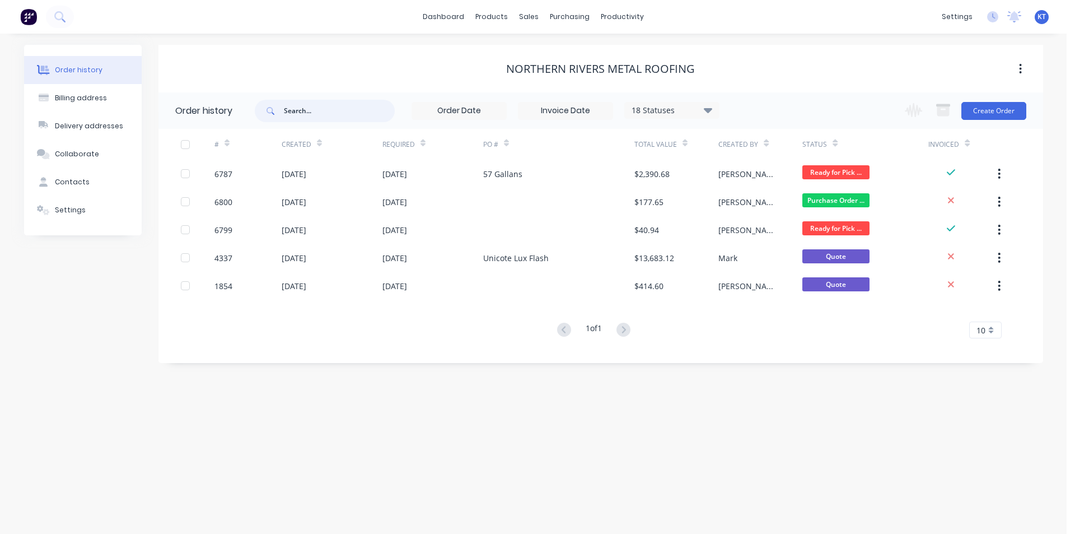
click at [316, 119] on input "text" at bounding box center [339, 111] width 111 height 22
click at [540, 54] on div at bounding box center [536, 54] width 17 height 10
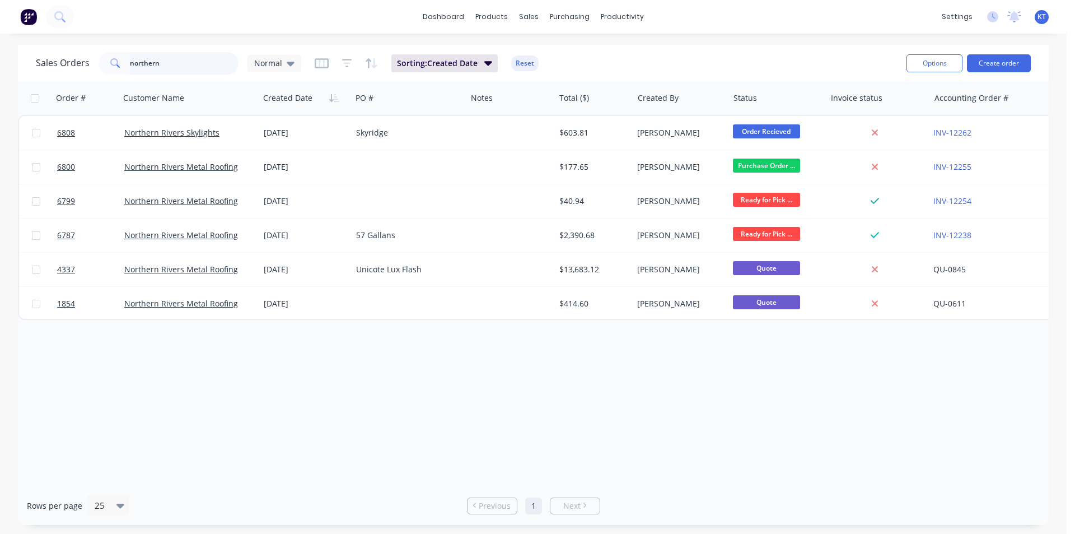
drag, startPoint x: 147, startPoint y: 71, endPoint x: 180, endPoint y: 63, distance: 34.1
click at [147, 71] on input "northern" at bounding box center [184, 63] width 109 height 22
click at [180, 63] on input "northern" at bounding box center [184, 63] width 109 height 22
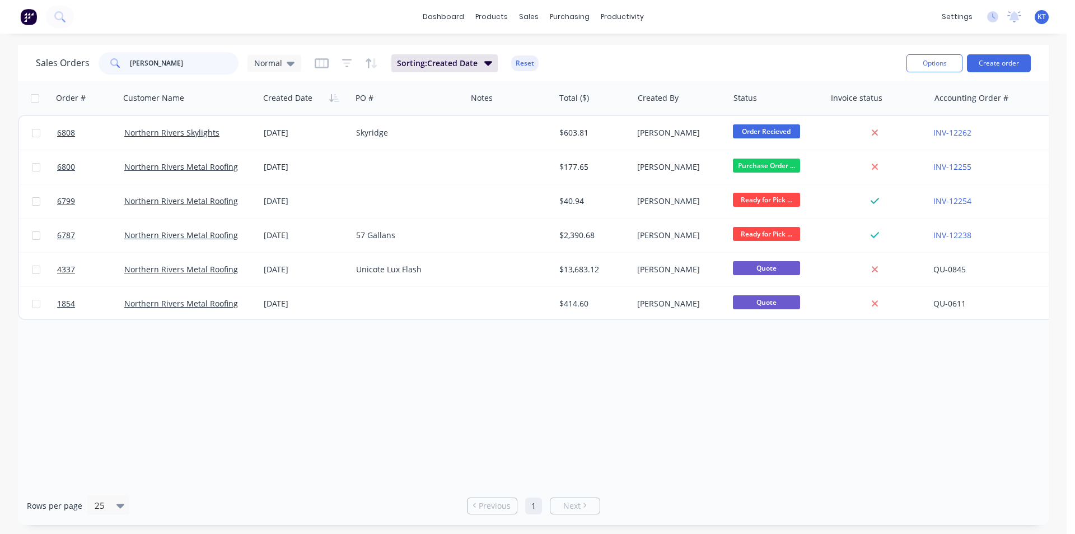
type input "jess"
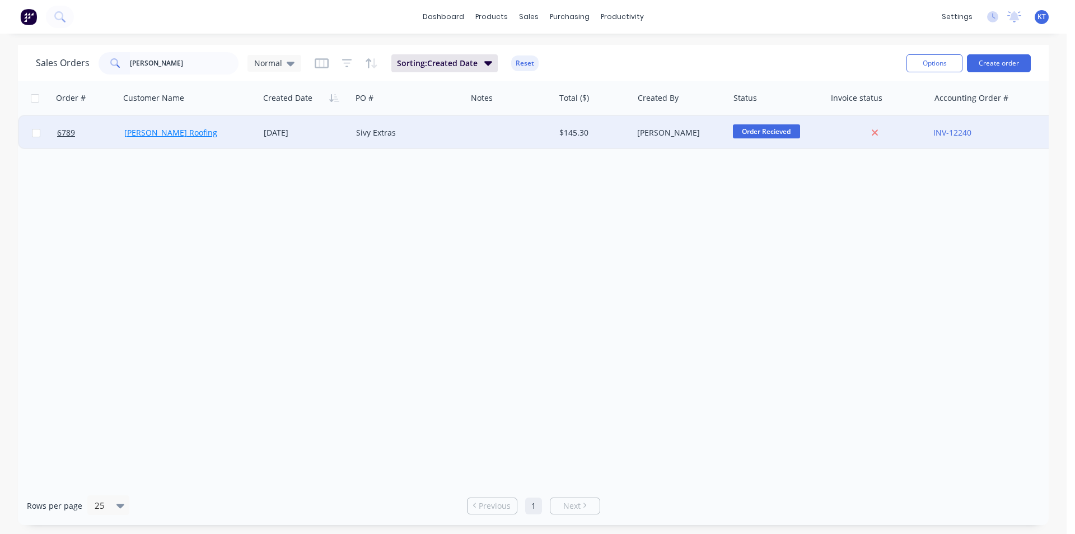
click at [135, 130] on link "[PERSON_NAME] Roofing" at bounding box center [170, 132] width 93 height 11
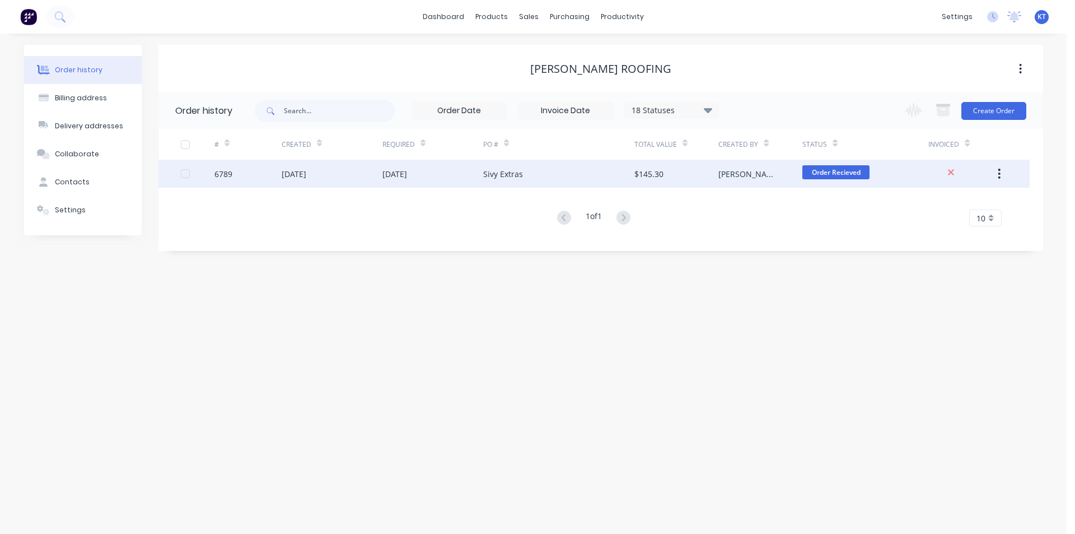
click at [709, 171] on div "$145.30" at bounding box center [677, 174] width 84 height 28
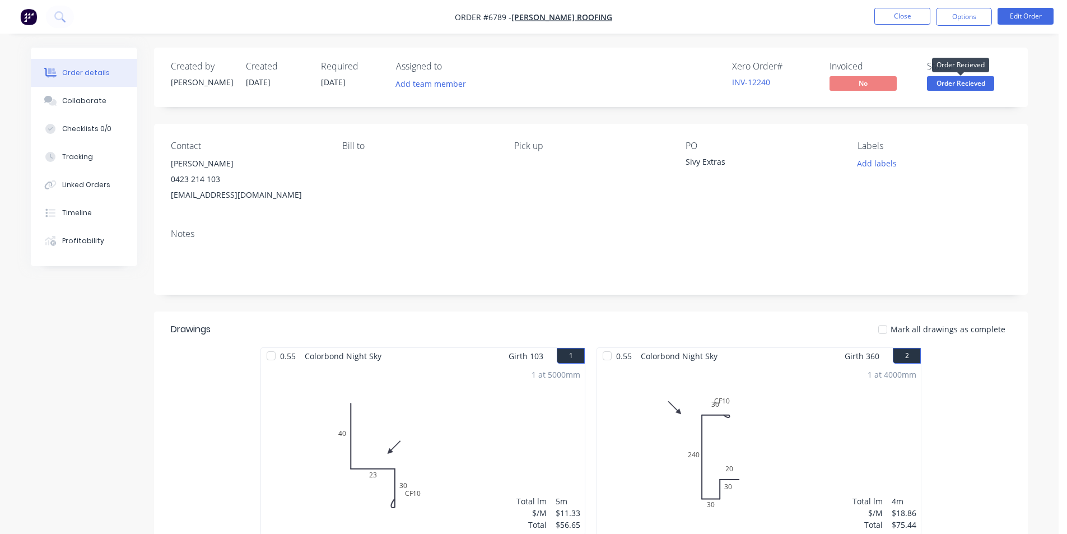
click at [955, 81] on span "Order Recieved" at bounding box center [960, 83] width 67 height 14
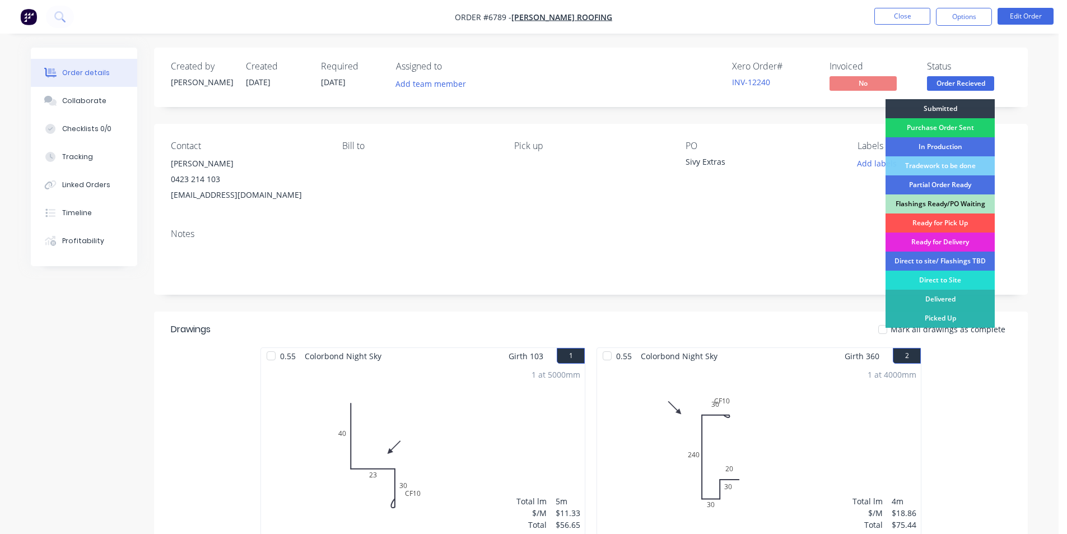
click at [1021, 288] on div "Notes" at bounding box center [591, 257] width 874 height 75
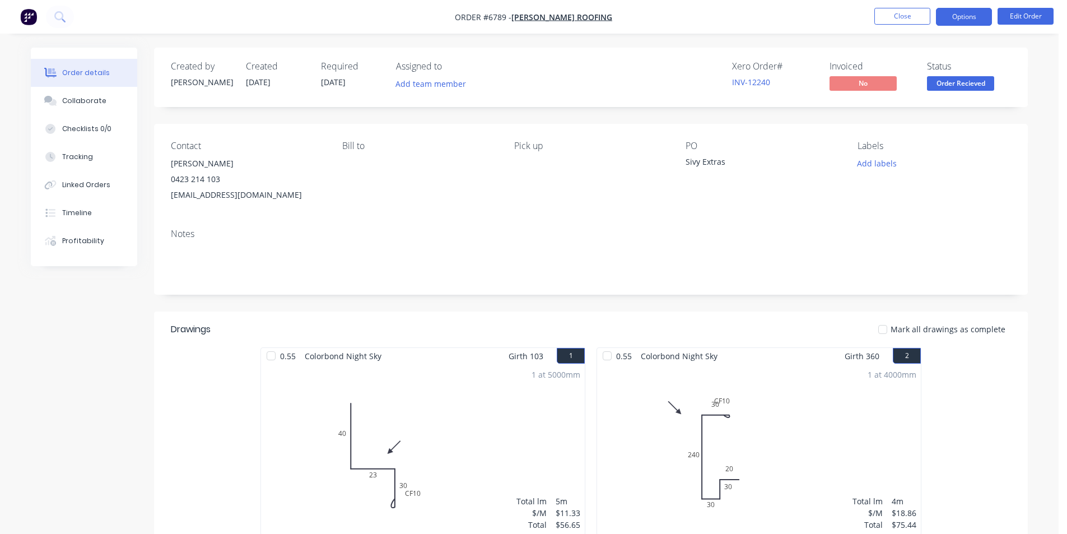
click at [950, 13] on button "Options" at bounding box center [964, 17] width 56 height 18
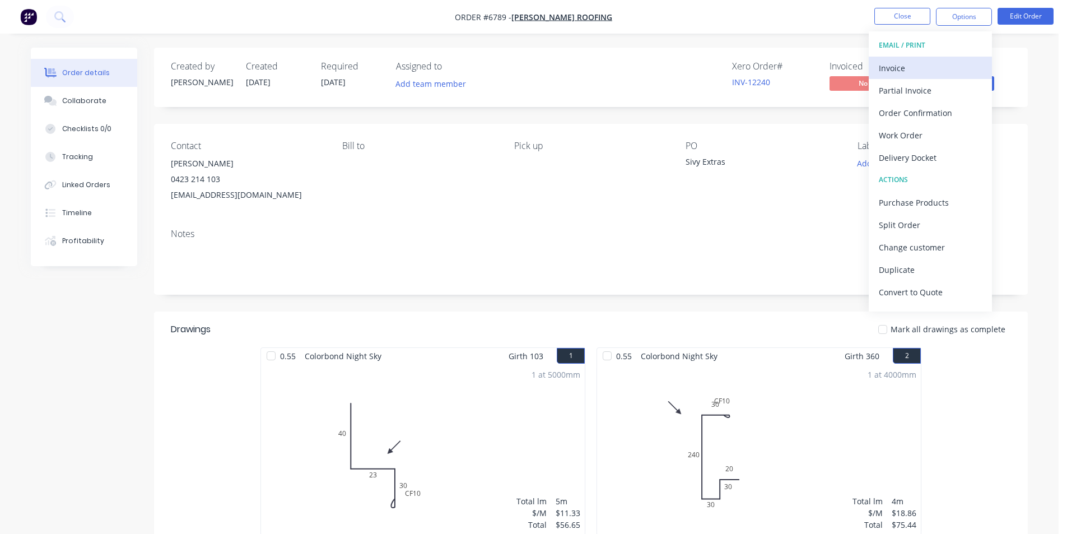
click at [899, 70] on div "Invoice" at bounding box center [930, 68] width 103 height 16
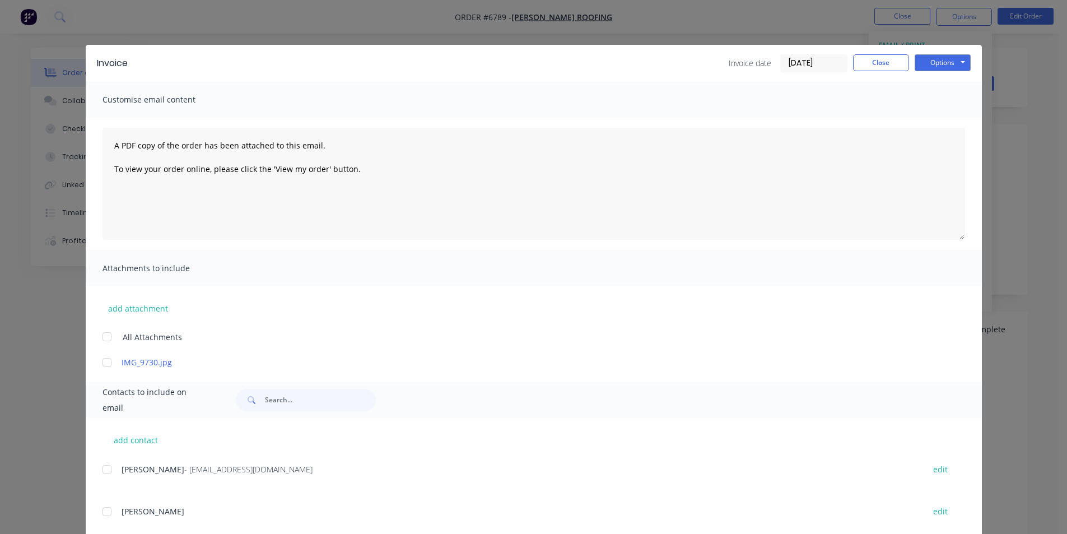
click at [109, 463] on div at bounding box center [107, 469] width 22 height 22
click at [945, 59] on button "Options" at bounding box center [943, 62] width 56 height 17
click at [939, 120] on button "Email" at bounding box center [951, 119] width 72 height 18
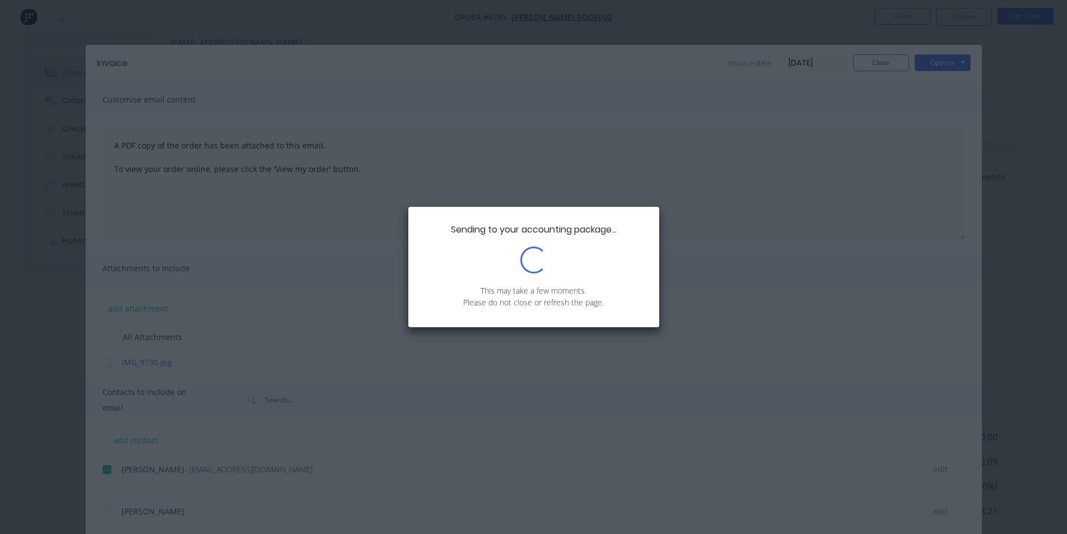
scroll to position [168, 0]
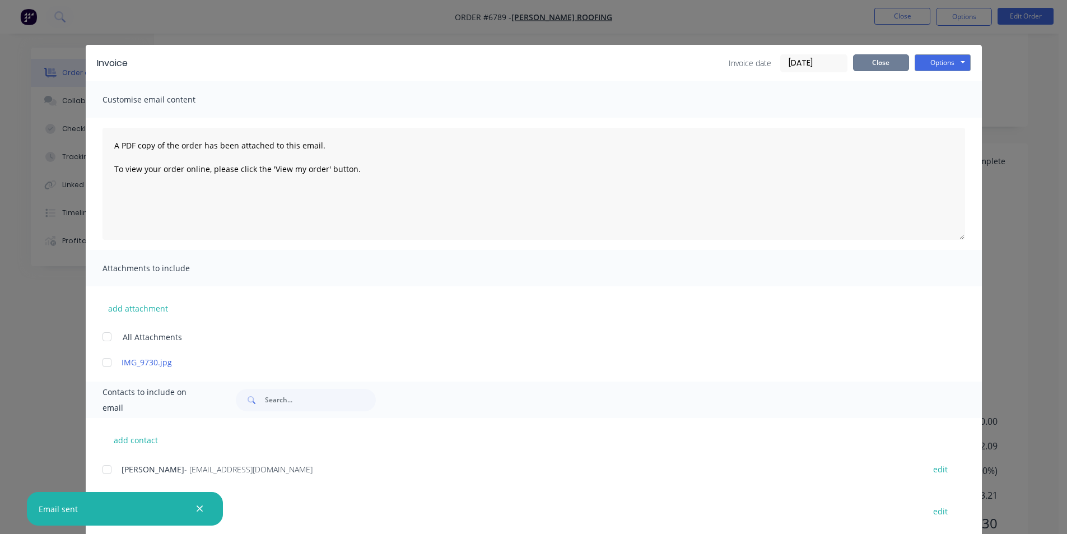
click at [882, 64] on button "Close" at bounding box center [881, 62] width 56 height 17
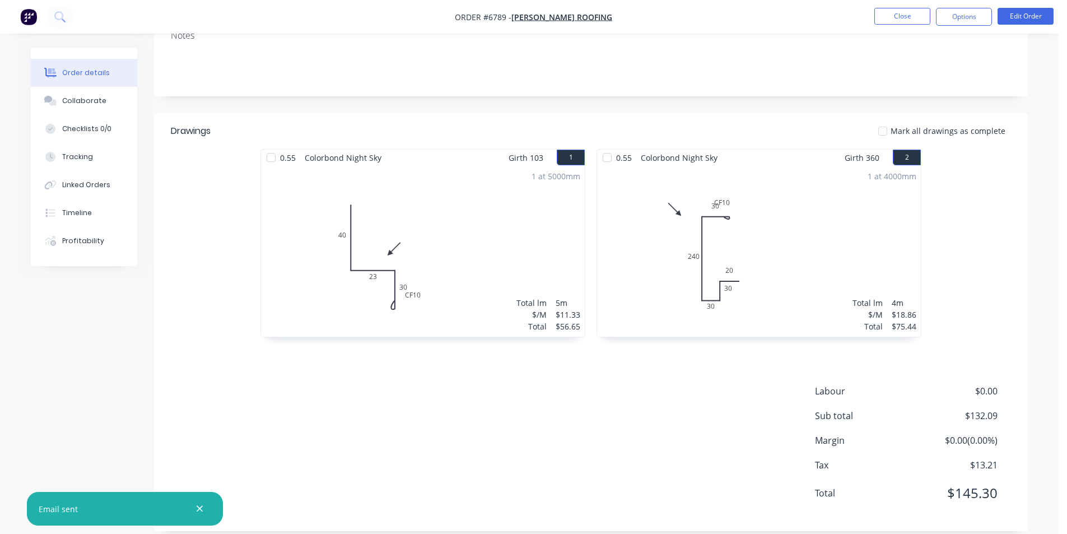
scroll to position [212, 0]
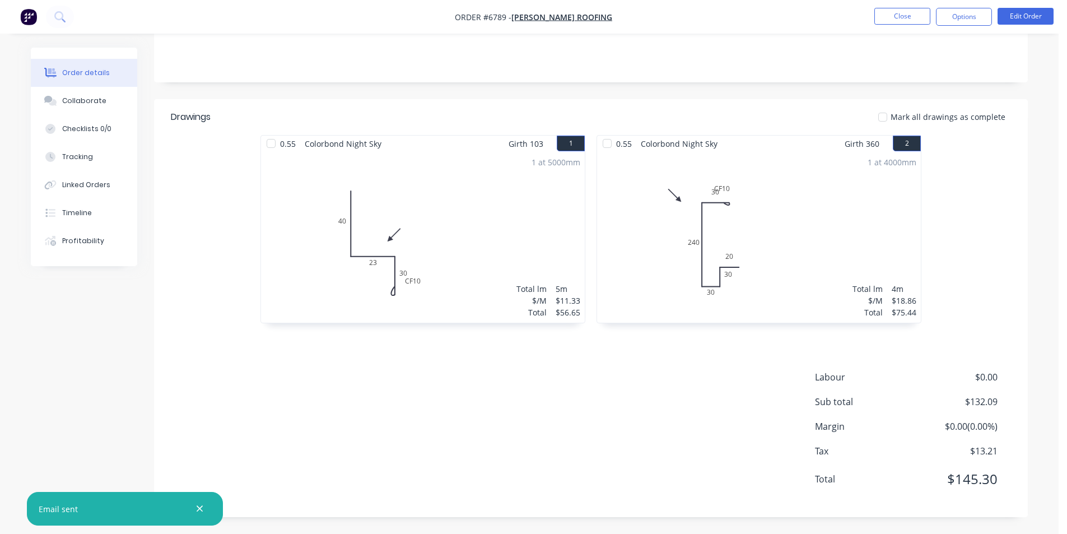
click at [887, 118] on div at bounding box center [882, 117] width 22 height 22
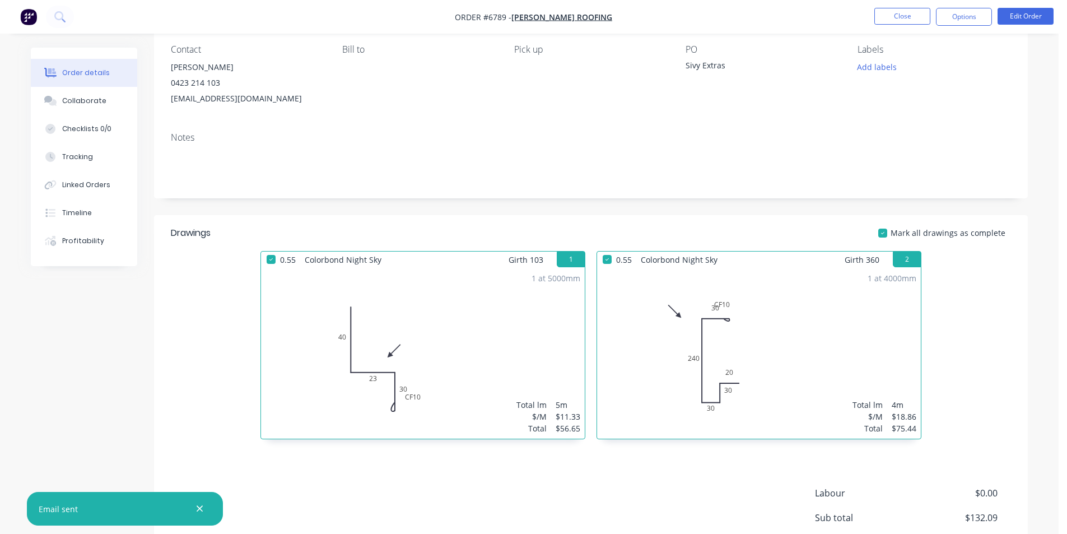
scroll to position [0, 0]
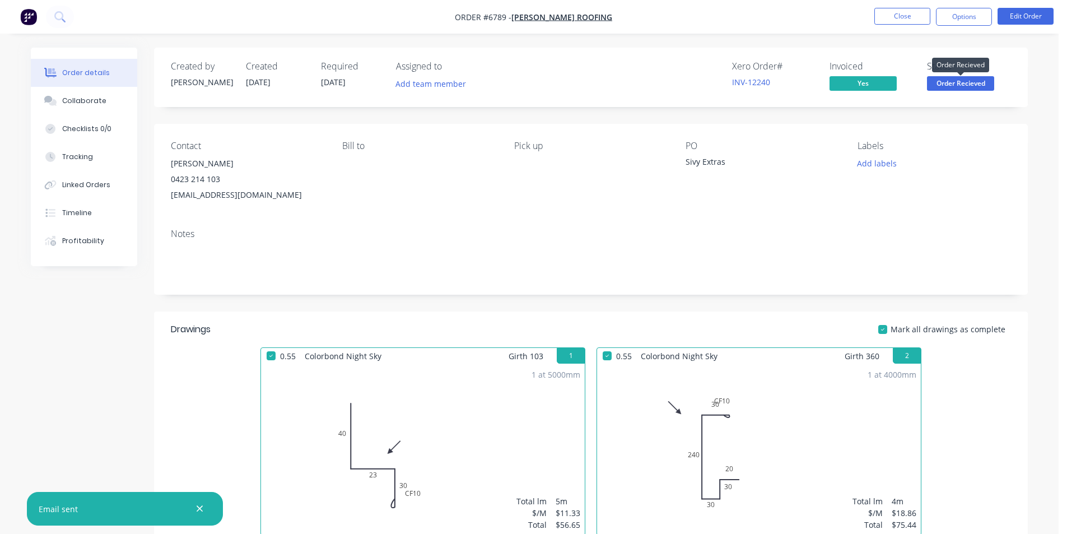
click at [976, 84] on span "Order Recieved" at bounding box center [960, 83] width 67 height 14
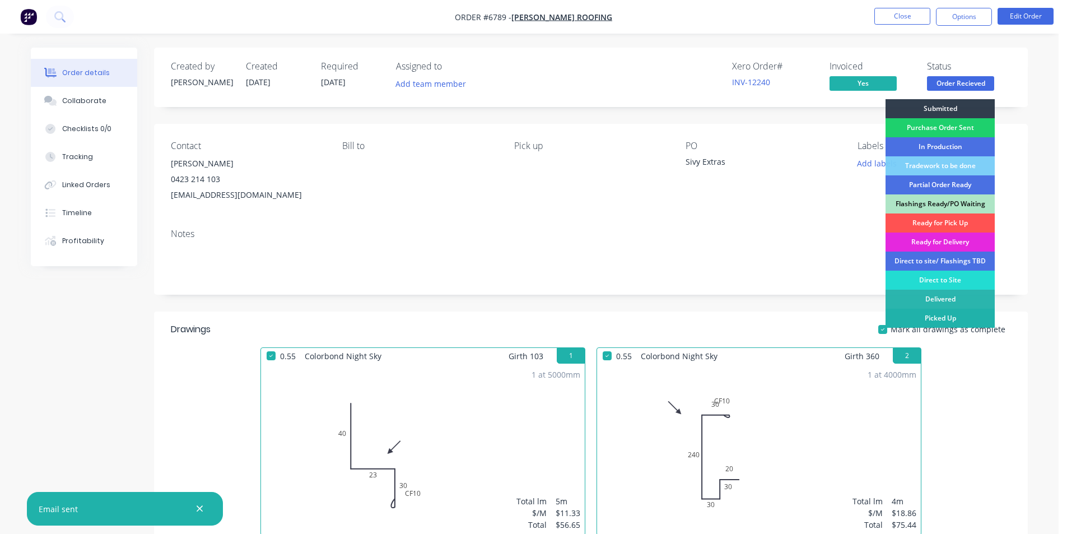
click at [980, 312] on div "Picked Up" at bounding box center [939, 318] width 109 height 19
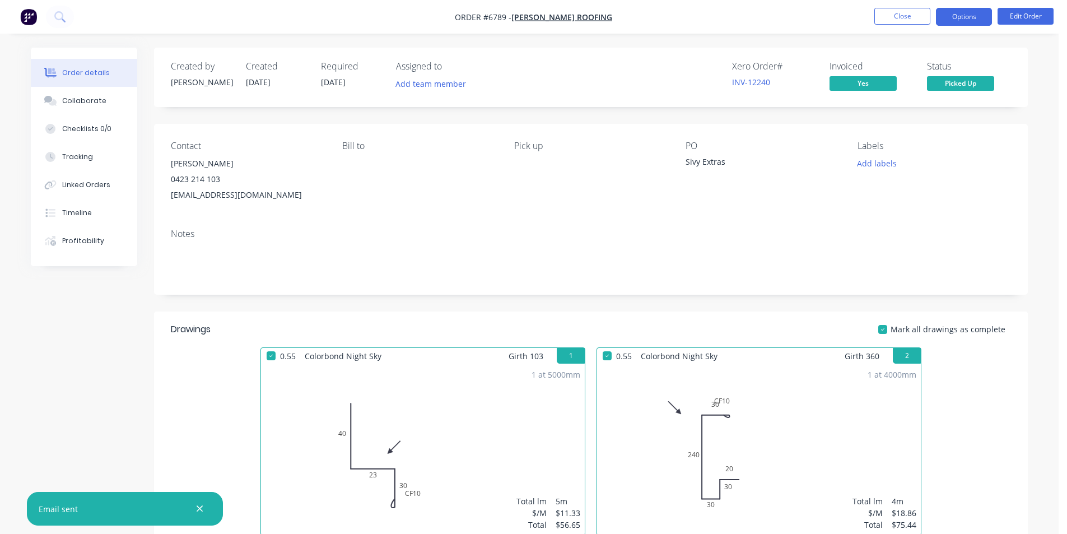
click at [970, 20] on button "Options" at bounding box center [964, 17] width 56 height 18
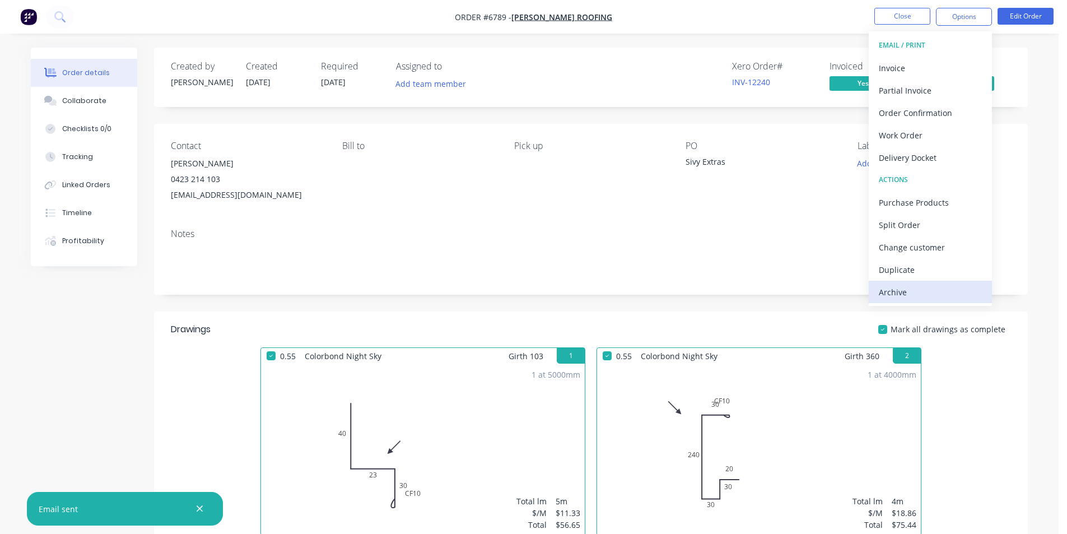
click at [934, 288] on div "Archive" at bounding box center [930, 292] width 103 height 16
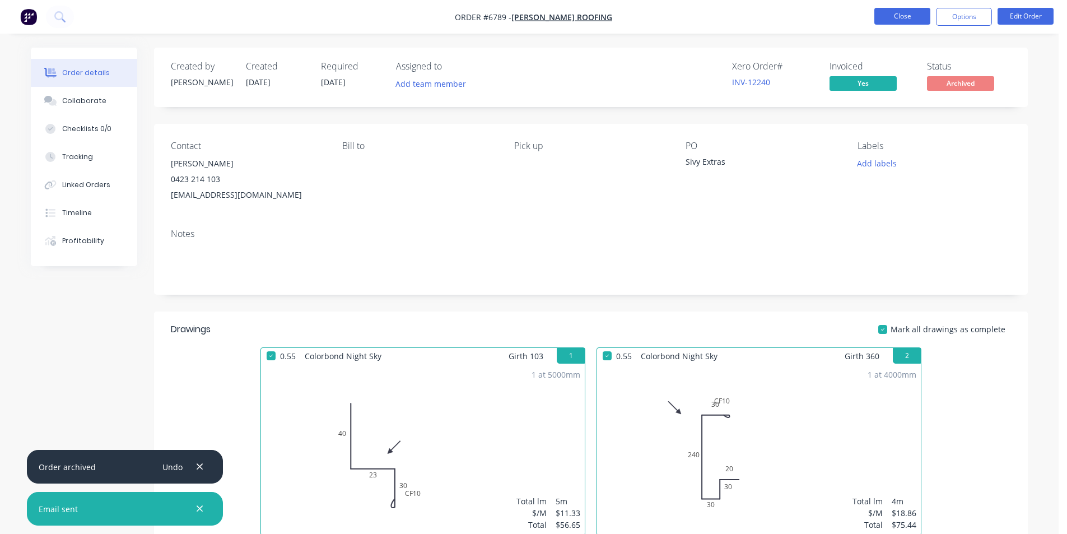
click at [894, 12] on button "Close" at bounding box center [902, 16] width 56 height 17
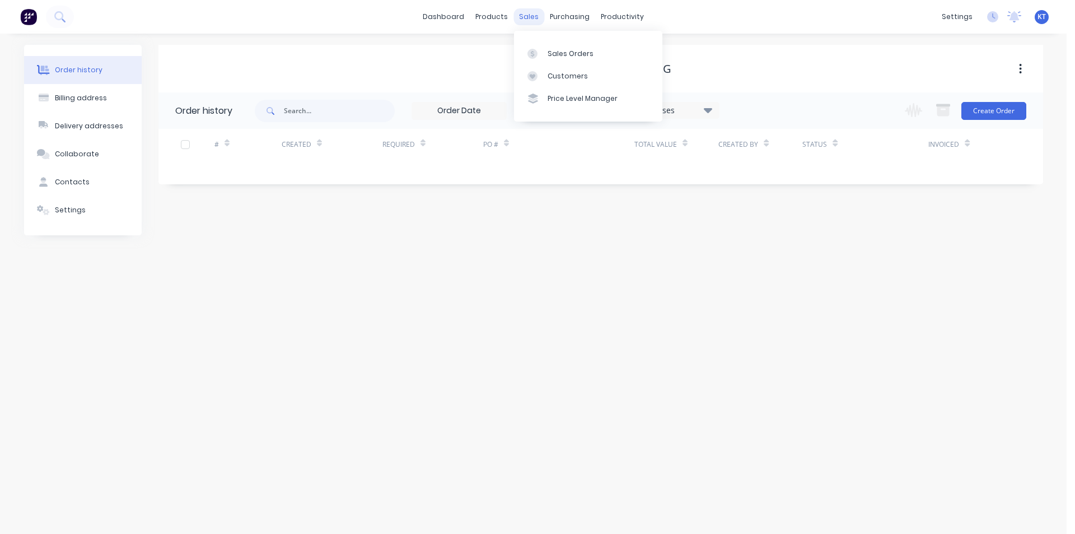
click at [514, 12] on div "sales" at bounding box center [529, 16] width 31 height 17
click at [562, 62] on link "Sales Orders" at bounding box center [588, 53] width 148 height 22
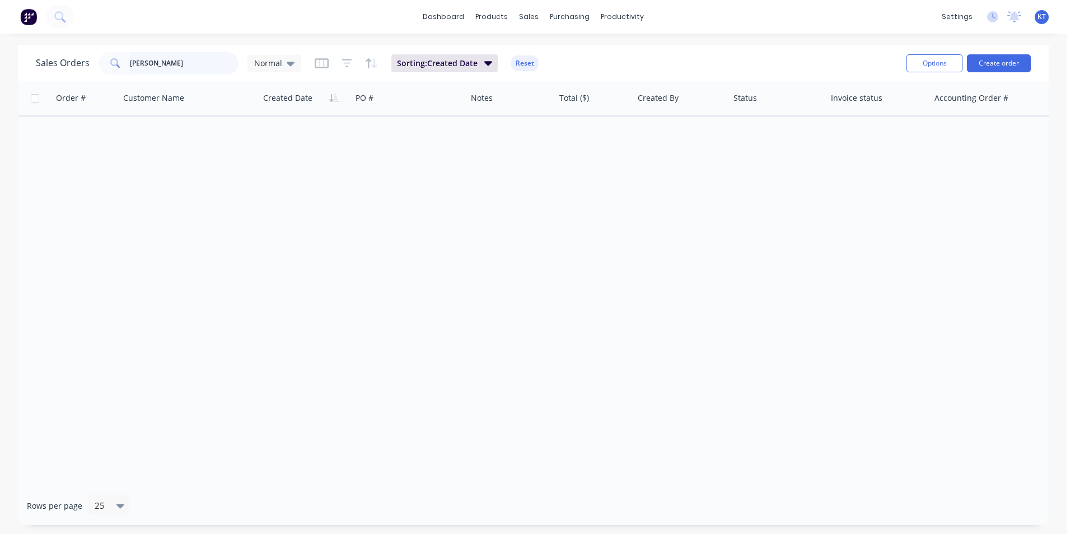
click at [153, 69] on input "jess" at bounding box center [184, 63] width 109 height 22
click at [152, 68] on input "jess" at bounding box center [184, 63] width 109 height 22
click at [146, 58] on input "jess" at bounding box center [184, 63] width 109 height 22
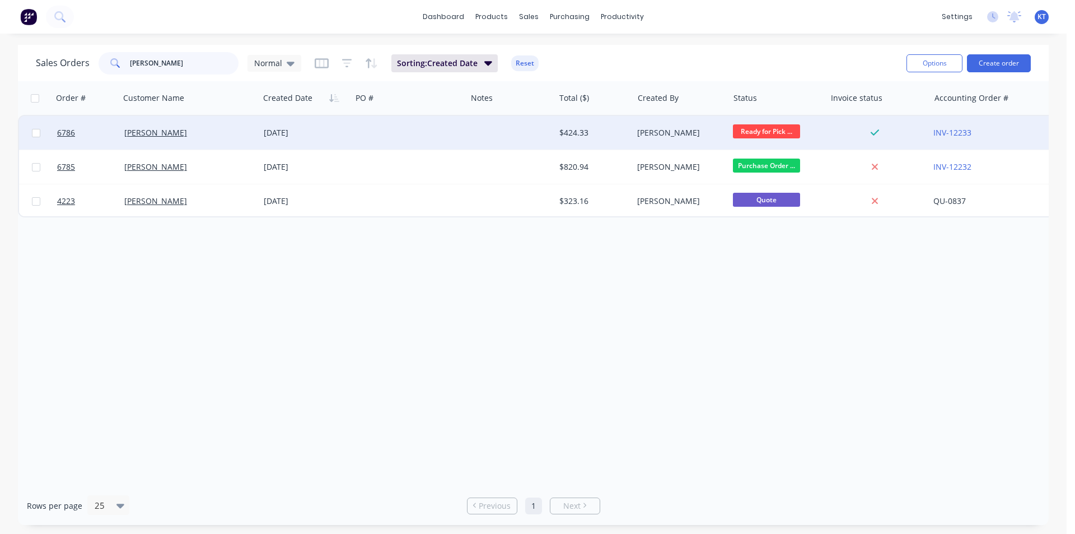
type input "kramer"
click at [431, 123] on div at bounding box center [409, 133] width 115 height 34
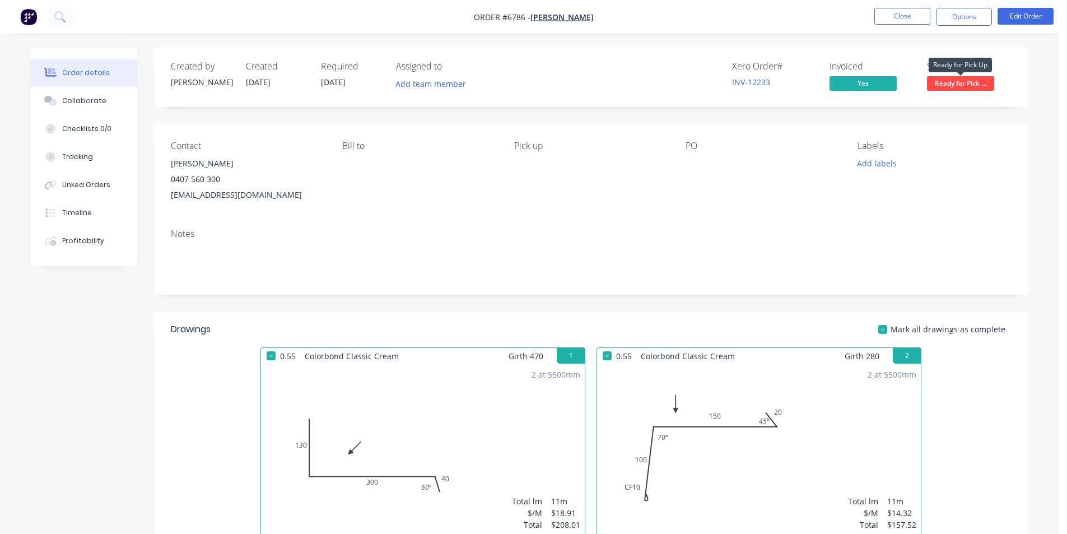
click at [953, 81] on span "Ready for Pick ..." at bounding box center [960, 83] width 67 height 14
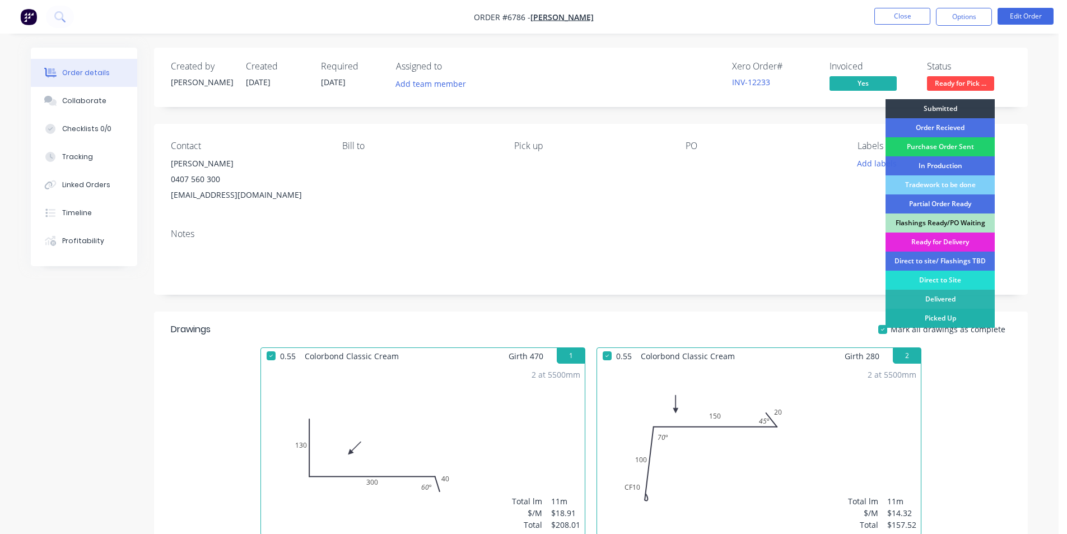
click at [934, 316] on div "Picked Up" at bounding box center [939, 318] width 109 height 19
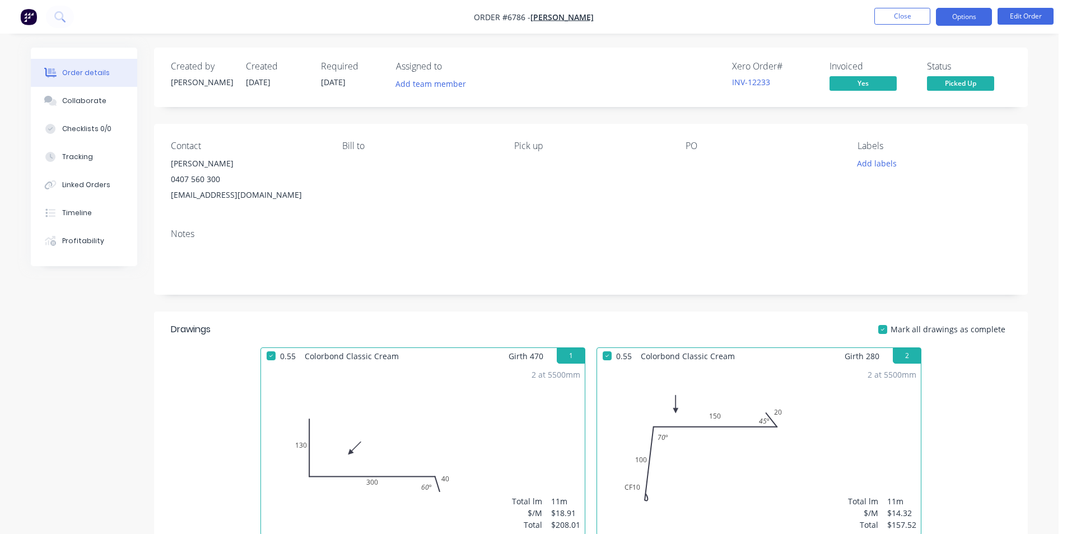
click at [969, 25] on button "Options" at bounding box center [964, 17] width 56 height 18
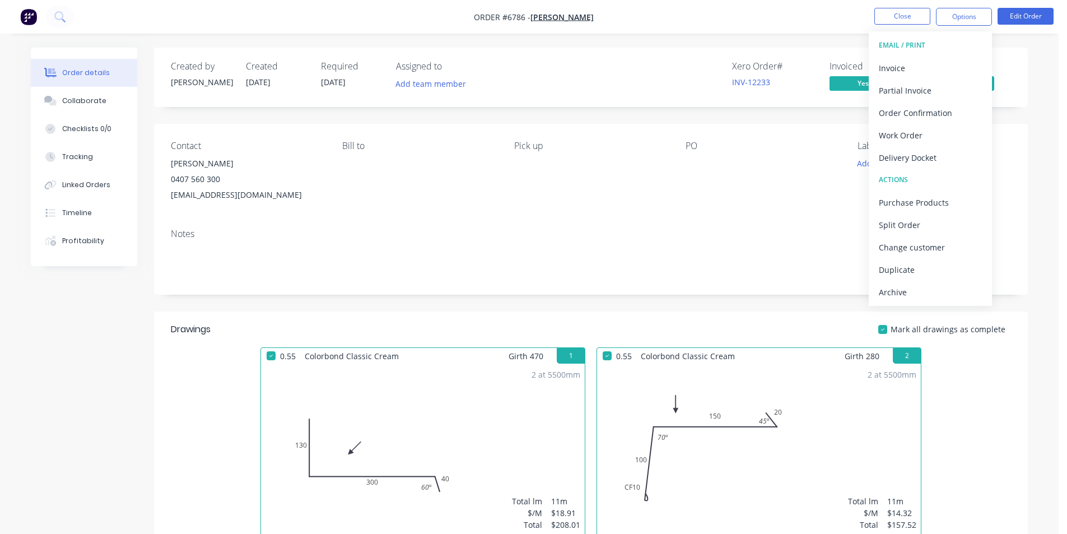
click at [943, 293] on div "Archive" at bounding box center [930, 292] width 103 height 16
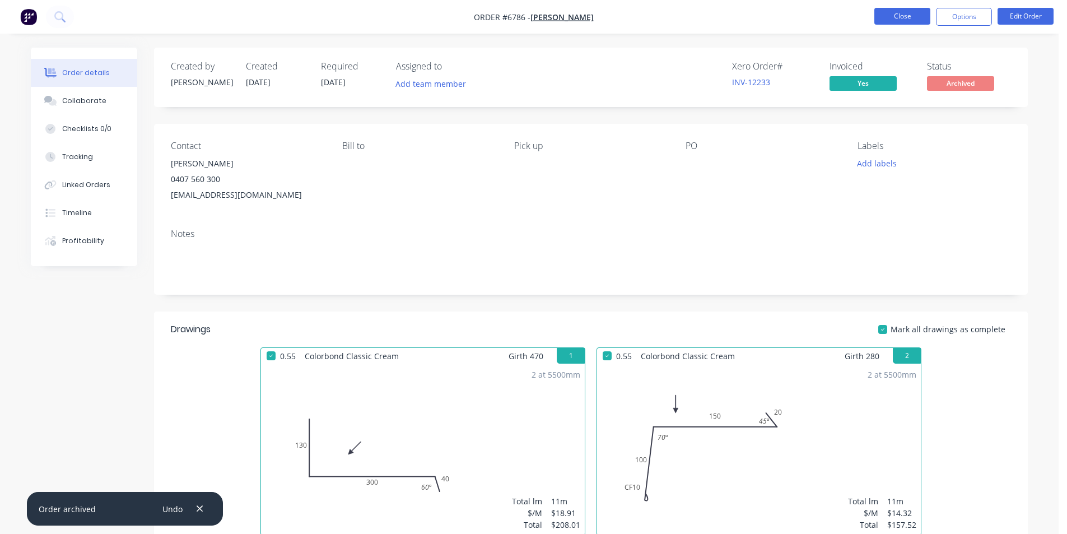
click at [917, 13] on button "Close" at bounding box center [902, 16] width 56 height 17
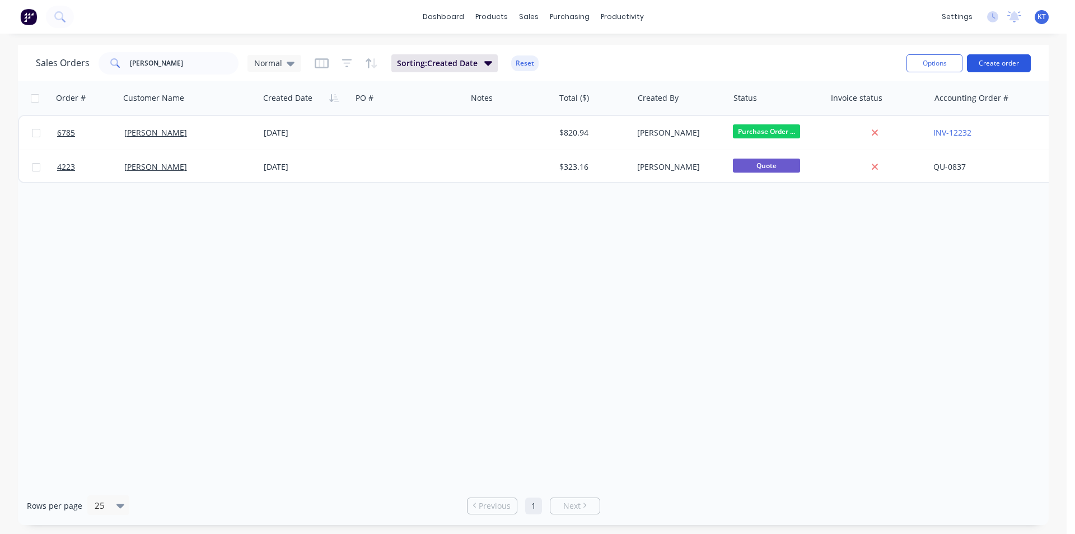
click at [987, 64] on button "Create order" at bounding box center [999, 63] width 64 height 18
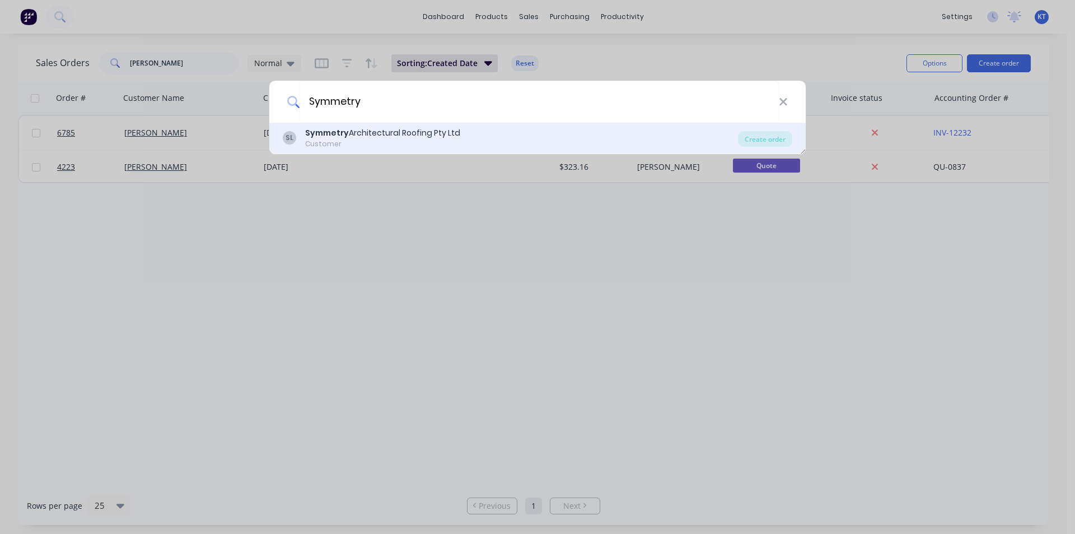
type input "Symmetry"
click at [759, 130] on div "SL Symmetry Architectural Roofing Pty Ltd Customer Create order" at bounding box center [537, 138] width 536 height 31
click at [761, 136] on div "Create order" at bounding box center [765, 139] width 54 height 16
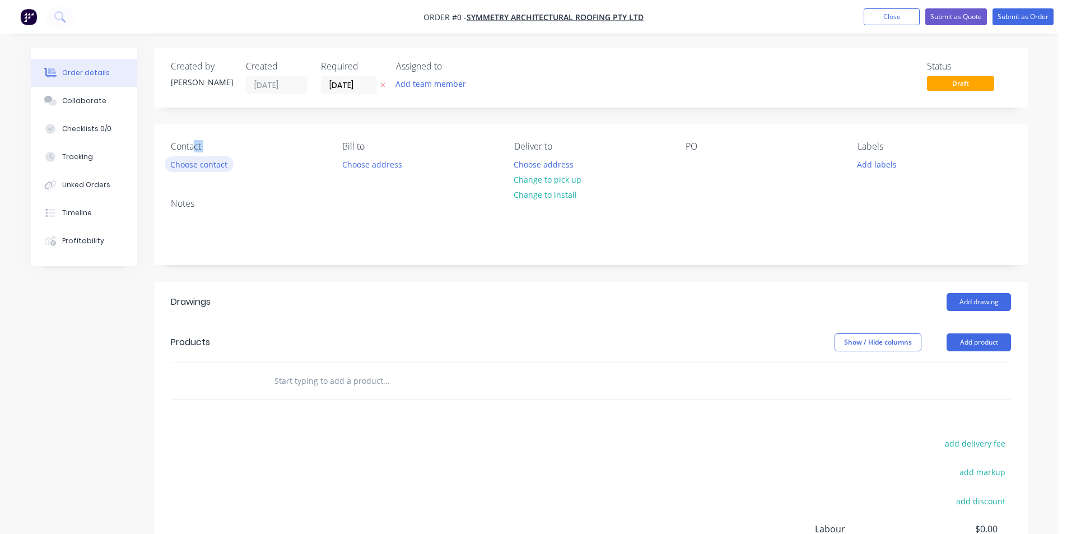
click at [192, 158] on div "Contact Choose contact" at bounding box center [247, 156] width 153 height 31
click at [198, 165] on button "Choose contact" at bounding box center [199, 163] width 69 height 15
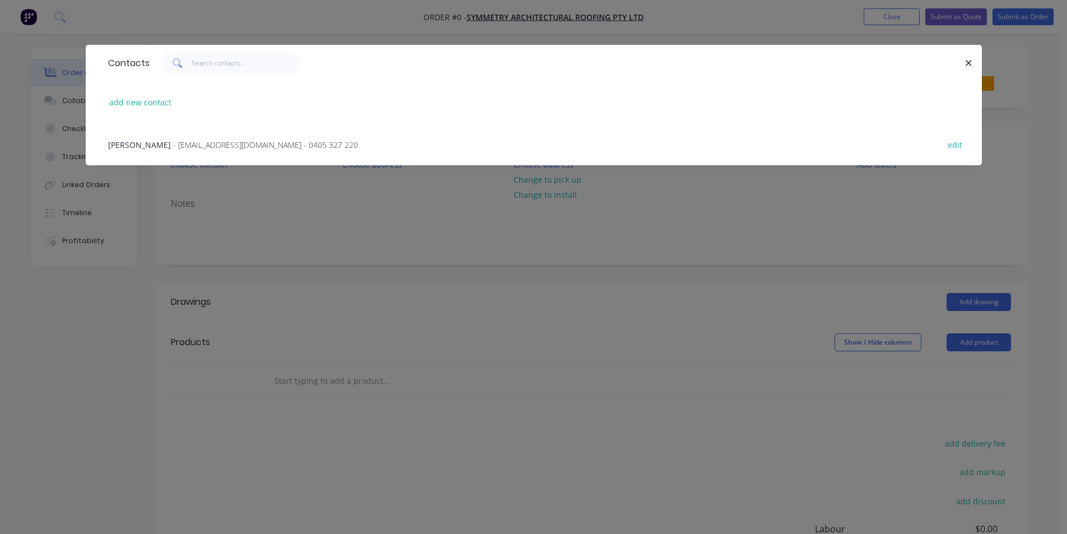
click at [190, 148] on span "- nippardteal@hotmail.com - 0405 327 220" at bounding box center [265, 144] width 185 height 11
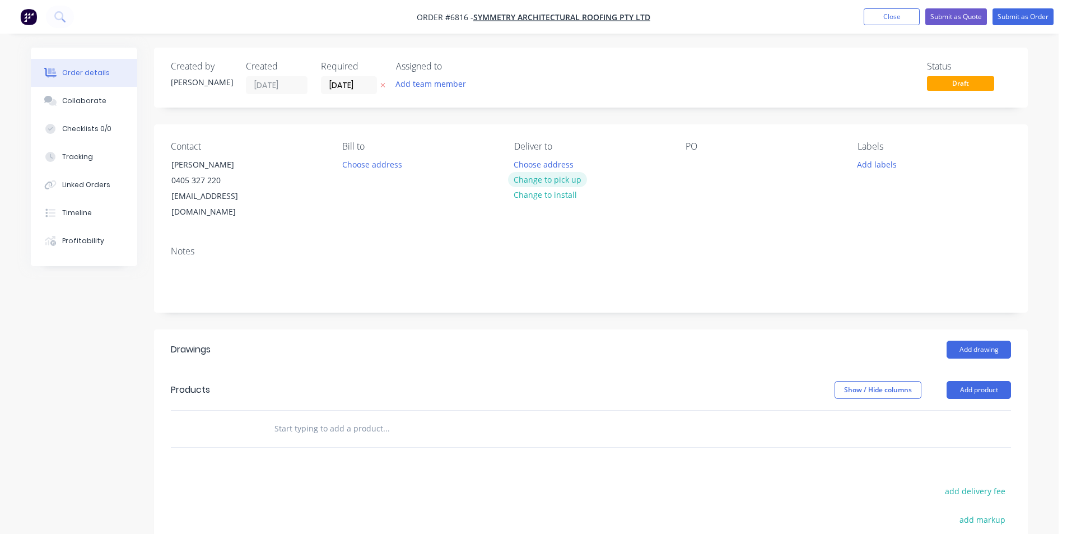
click at [558, 179] on button "Change to pick up" at bounding box center [548, 179] width 80 height 15
click at [698, 165] on div at bounding box center [694, 164] width 18 height 16
click at [995, 340] on button "Add drawing" at bounding box center [978, 349] width 64 height 18
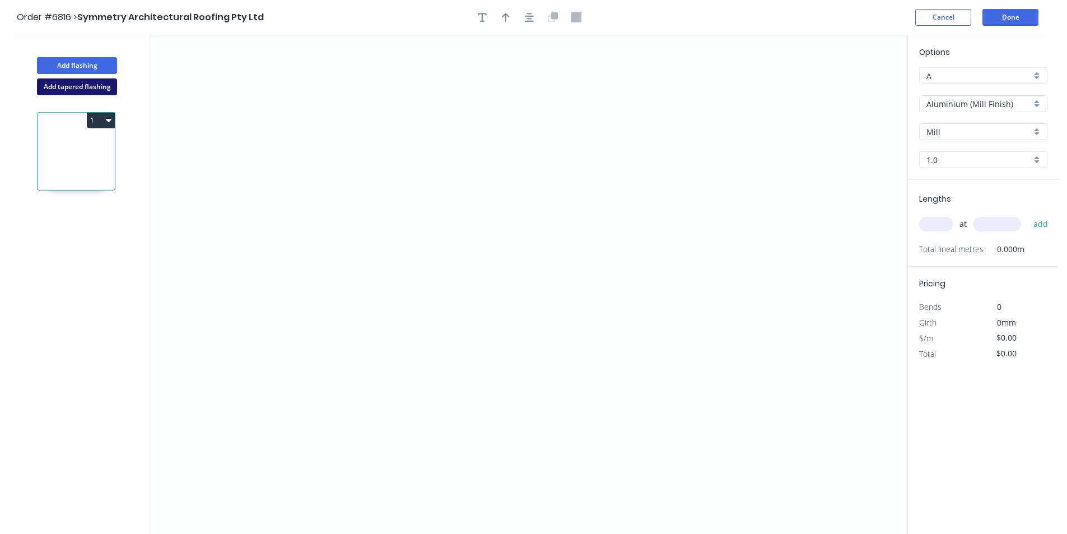
click at [95, 80] on button "Add tapered flashing" at bounding box center [77, 86] width 80 height 17
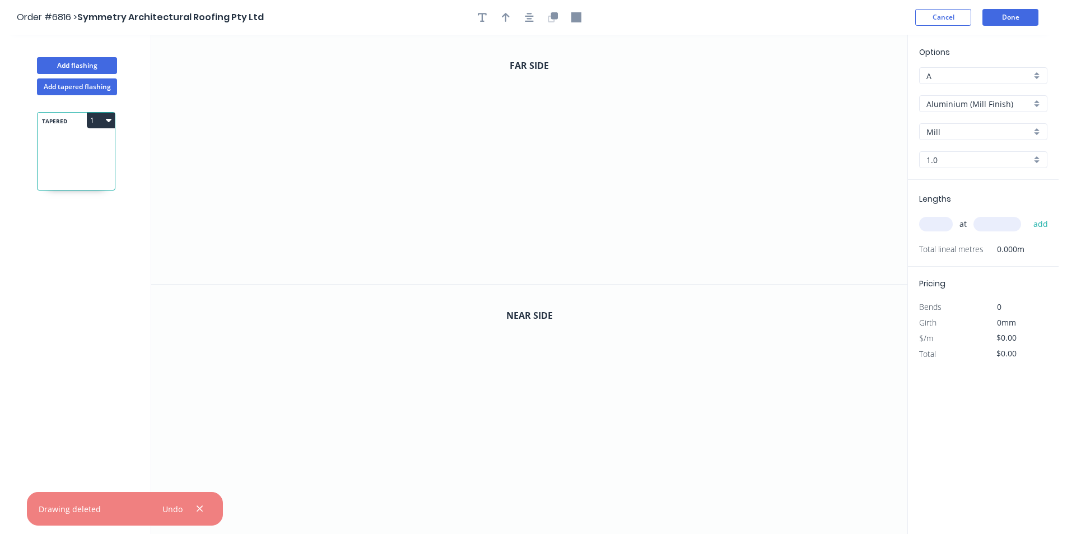
click at [977, 101] on input "Aluminium (Mill Finish)" at bounding box center [978, 104] width 105 height 12
click at [977, 167] on div "Colorbond" at bounding box center [983, 165] width 127 height 20
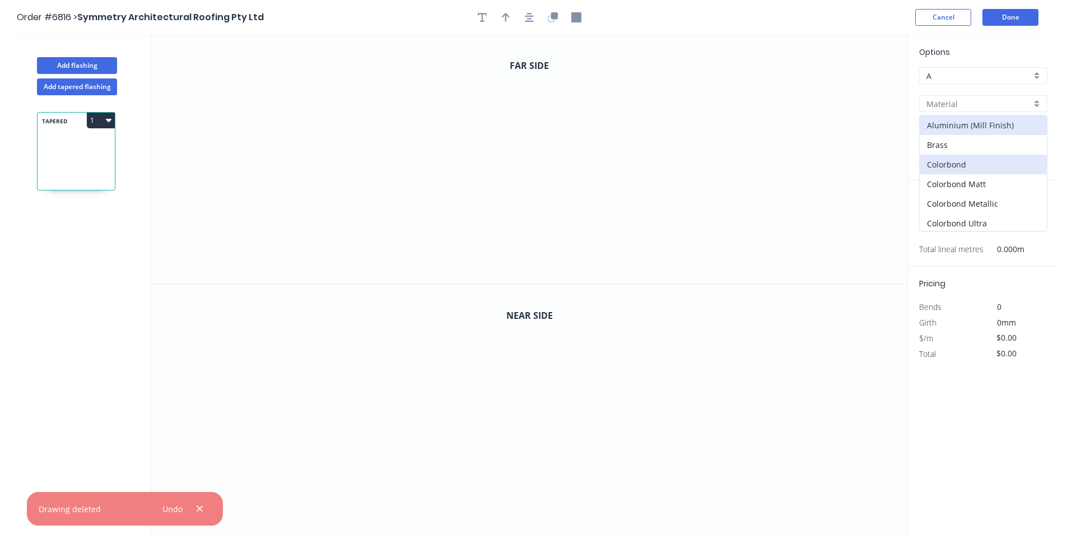
type input "Colorbond"
type input "Basalt"
type input "0.55"
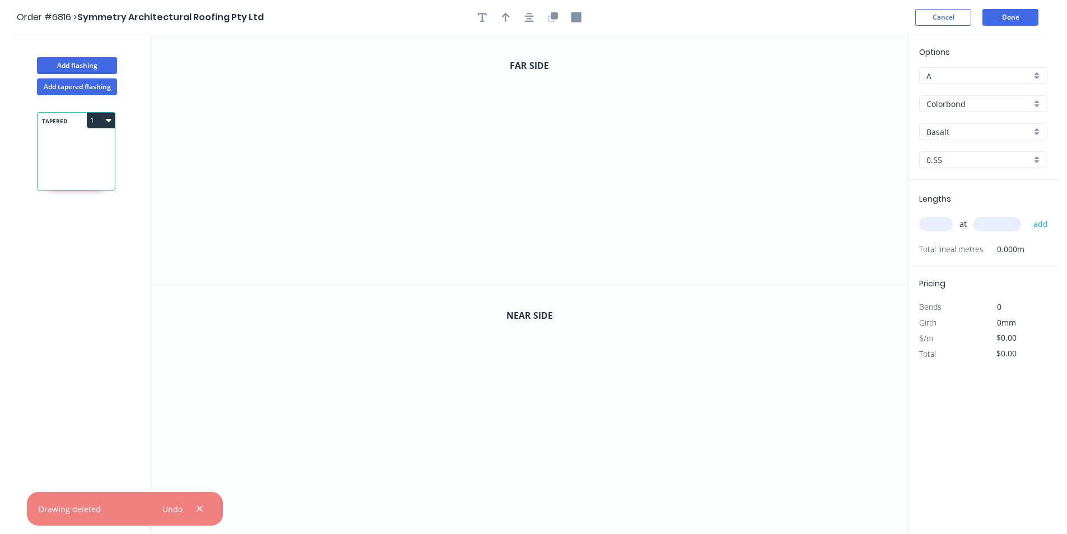
click at [987, 134] on input "Basalt" at bounding box center [978, 132] width 105 height 12
click at [951, 161] on div "Monument" at bounding box center [983, 165] width 127 height 20
type input "Monument"
click at [397, 157] on icon "0" at bounding box center [529, 159] width 756 height 249
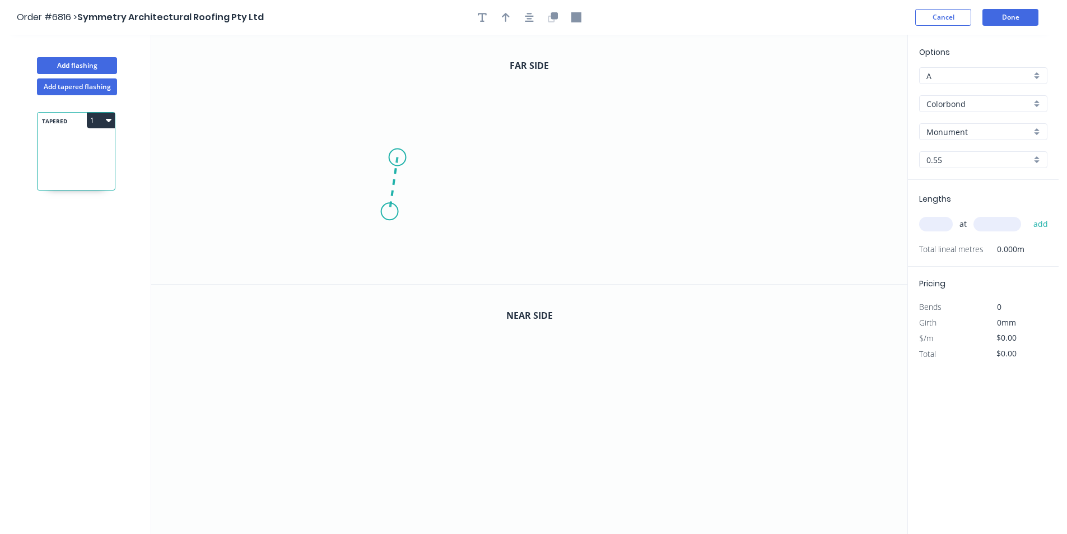
click at [389, 212] on icon "0" at bounding box center [529, 159] width 756 height 249
click at [534, 218] on icon "0 ?" at bounding box center [529, 159] width 756 height 249
click at [532, 148] on icon "0 ? ? ? º" at bounding box center [529, 159] width 756 height 249
click at [634, 113] on icon "0 ? ? ? ? º" at bounding box center [529, 159] width 756 height 249
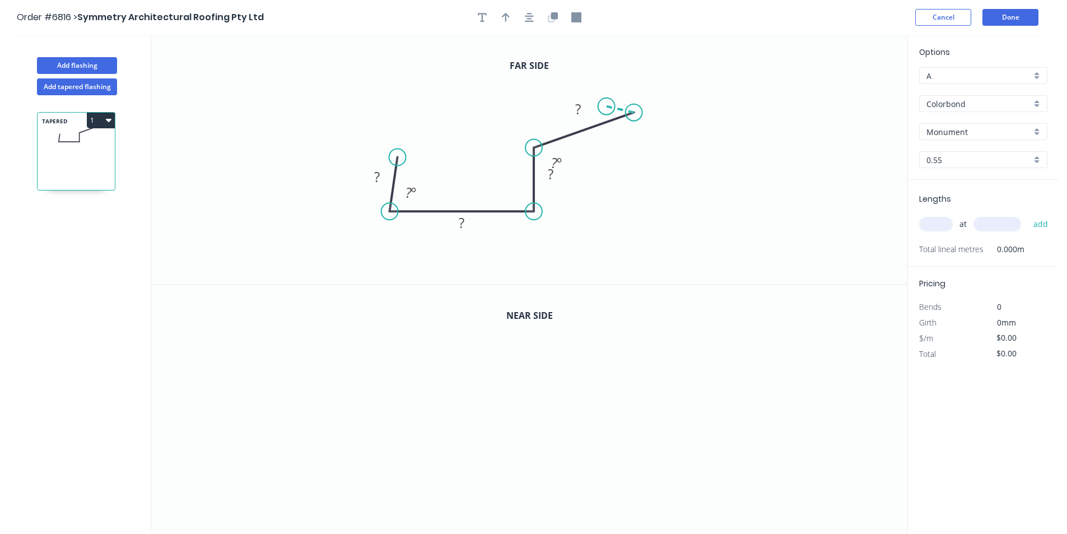
click at [607, 106] on icon at bounding box center [620, 109] width 27 height 6
drag, startPoint x: 399, startPoint y: 160, endPoint x: 385, endPoint y: 152, distance: 16.0
click at [385, 152] on circle at bounding box center [389, 151] width 17 height 17
drag, startPoint x: 389, startPoint y: 153, endPoint x: 390, endPoint y: 76, distance: 77.3
click at [390, 76] on circle at bounding box center [389, 75] width 17 height 17
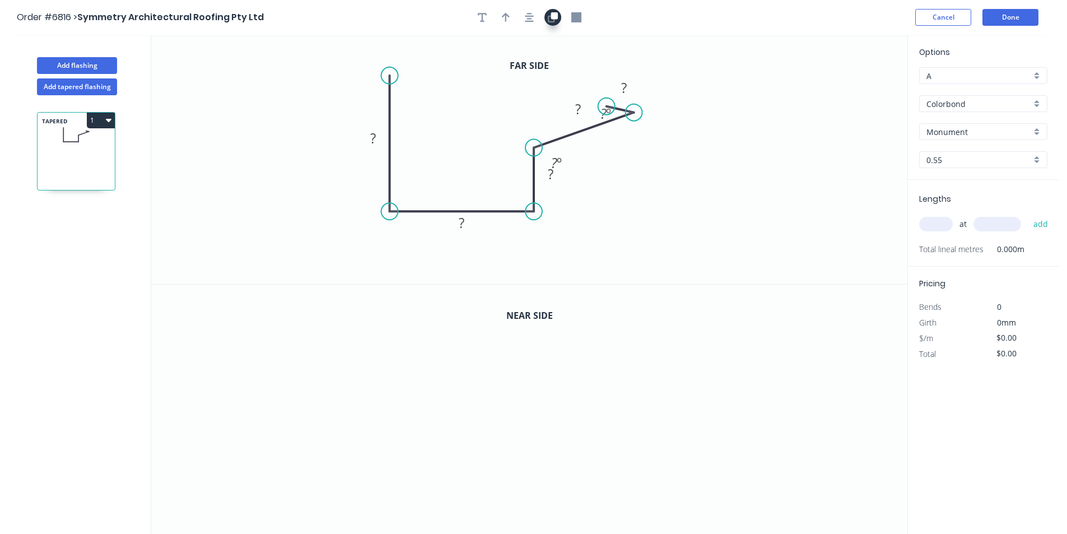
click at [554, 20] on icon "button" at bounding box center [551, 18] width 7 height 7
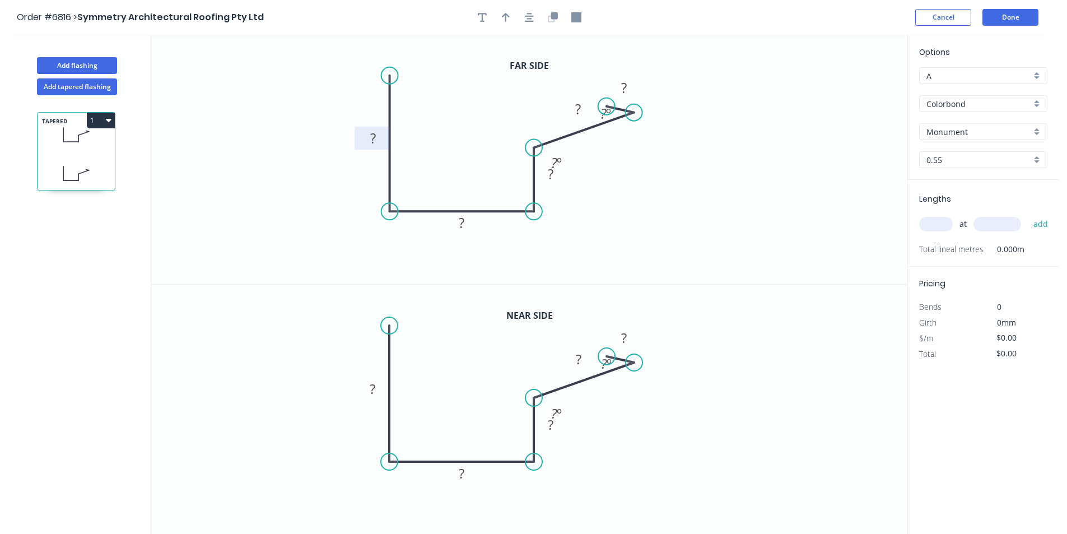
click at [384, 137] on rect at bounding box center [373, 139] width 22 height 16
click at [531, 20] on icon "button" at bounding box center [529, 17] width 9 height 10
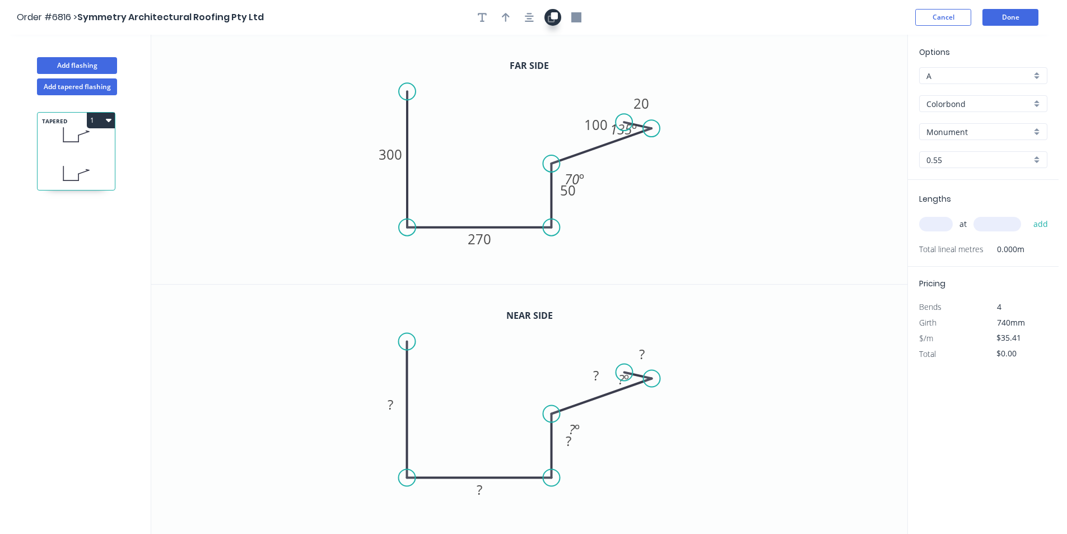
click at [557, 13] on icon "button" at bounding box center [554, 15] width 7 height 7
click at [389, 400] on tspan "?" at bounding box center [391, 404] width 6 height 18
type input "$28.21"
click at [946, 220] on input "text" at bounding box center [936, 224] width 34 height 15
type input "1"
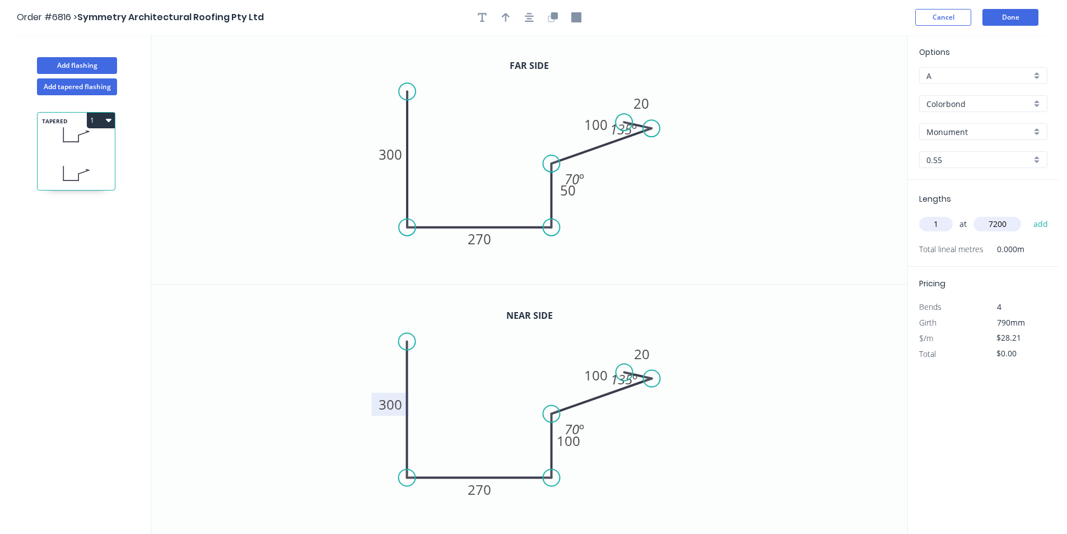
type input "7200"
click at [1028, 214] on button "add" at bounding box center [1041, 223] width 26 height 19
click at [571, 442] on tspan "100" at bounding box center [569, 440] width 24 height 18
click at [728, 369] on icon "0 300 270 110 100 20 70 º 135 º" at bounding box center [529, 409] width 756 height 250
click at [94, 122] on button "1" at bounding box center [101, 121] width 28 height 16
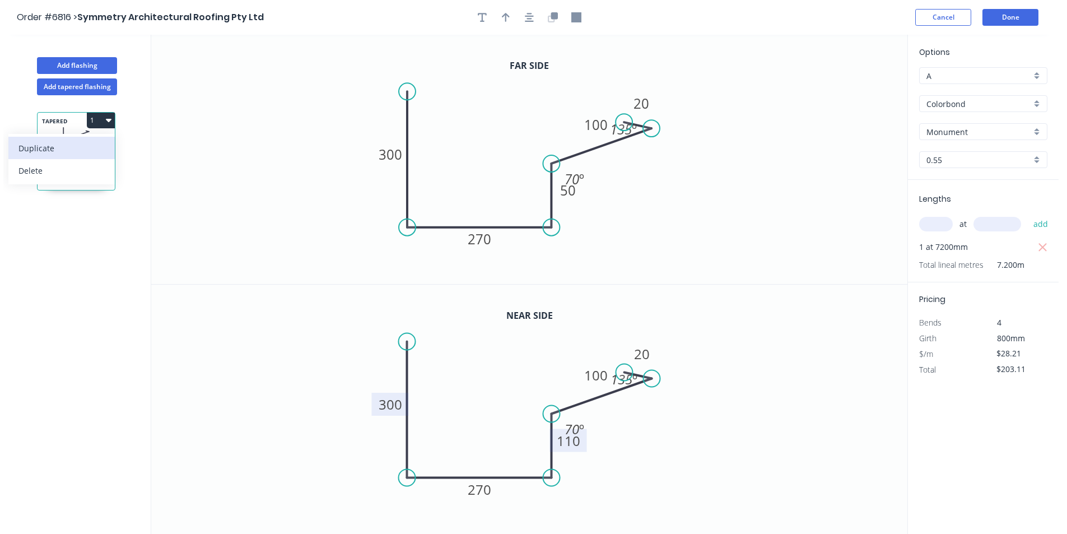
click at [81, 145] on div "Duplicate" at bounding box center [61, 148] width 86 height 16
type input "$0.00"
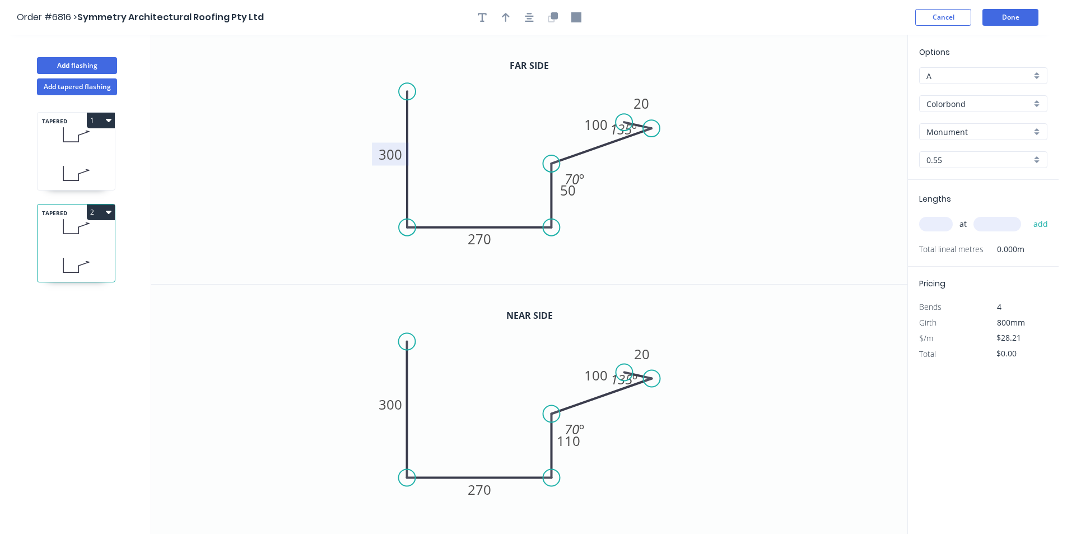
click at [403, 151] on rect at bounding box center [390, 154] width 37 height 23
click at [473, 239] on tspan "270" at bounding box center [480, 239] width 24 height 18
click at [570, 447] on tspan "110" at bounding box center [569, 440] width 24 height 18
type input "$28.21"
click at [533, 15] on icon "button" at bounding box center [529, 17] width 9 height 10
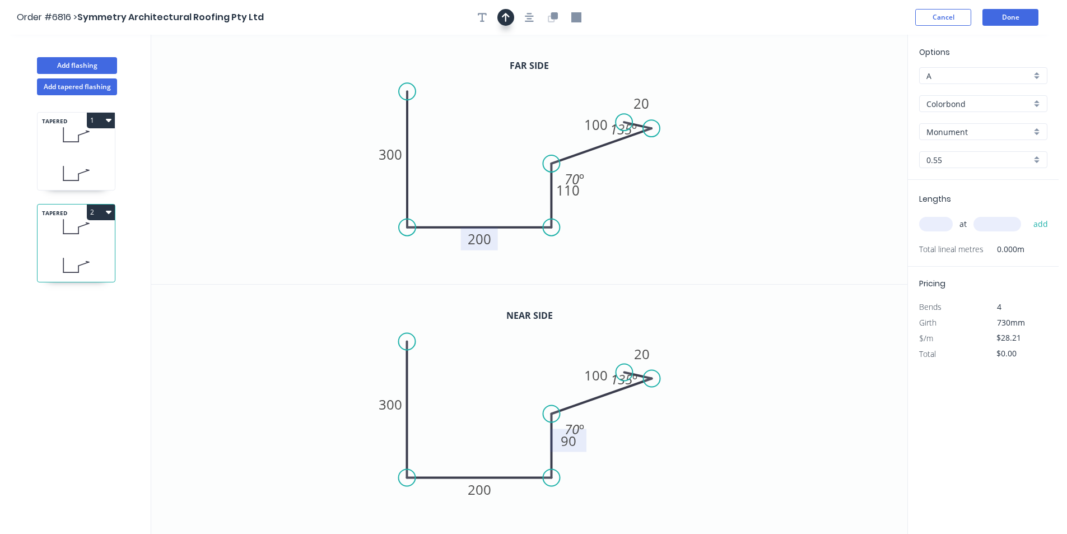
click at [510, 15] on button "button" at bounding box center [505, 17] width 17 height 17
drag, startPoint x: 855, startPoint y: 89, endPoint x: 654, endPoint y: 118, distance: 203.6
click at [654, 118] on icon "0 300 200 110 100 20 70 º 135 º" at bounding box center [529, 159] width 756 height 249
drag, startPoint x: 643, startPoint y: 113, endPoint x: 518, endPoint y: 142, distance: 128.1
click at [518, 142] on icon at bounding box center [519, 128] width 10 height 36
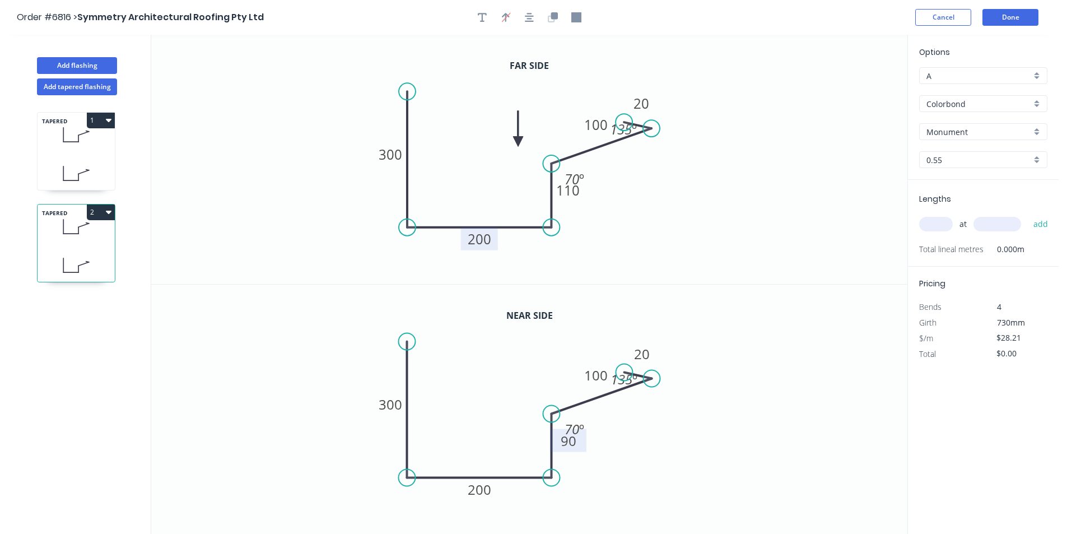
click at [67, 146] on icon at bounding box center [76, 134] width 77 height 33
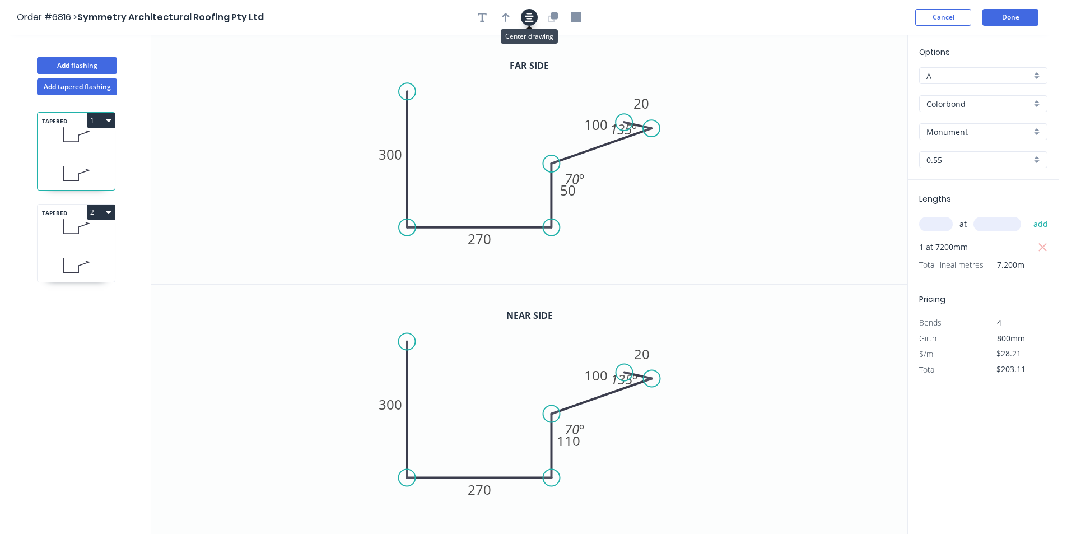
click at [530, 18] on icon "button" at bounding box center [529, 17] width 9 height 9
click at [506, 13] on icon "button" at bounding box center [506, 17] width 8 height 10
drag, startPoint x: 853, startPoint y: 86, endPoint x: 536, endPoint y: 145, distance: 322.9
click at [536, 145] on icon at bounding box center [536, 132] width 10 height 36
click at [74, 249] on icon at bounding box center [76, 265] width 77 height 33
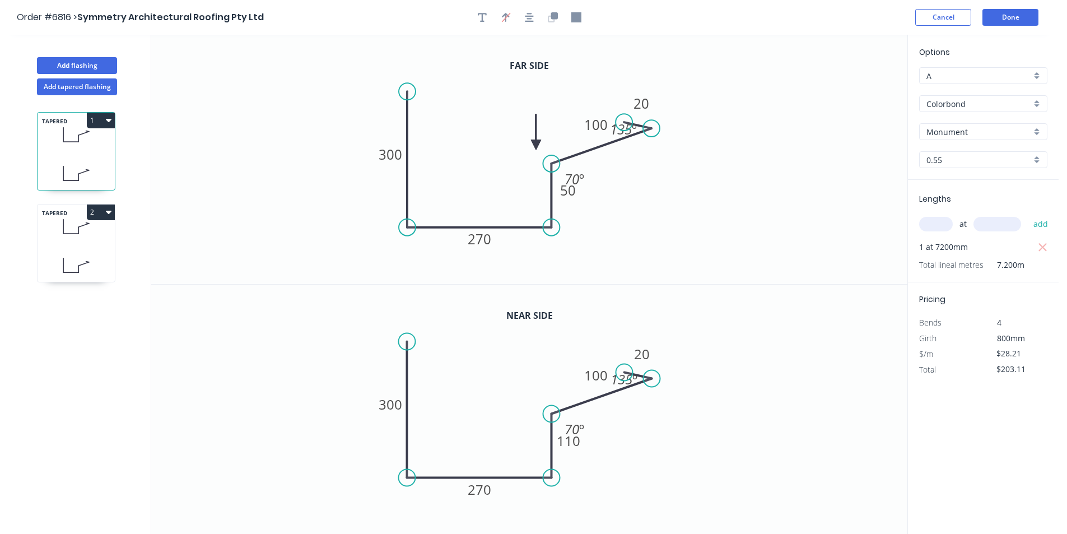
type input "$0.00"
click at [929, 217] on input "text" at bounding box center [936, 224] width 34 height 15
type input "1"
type input "2000"
click at [1028, 214] on button "add" at bounding box center [1041, 223] width 26 height 19
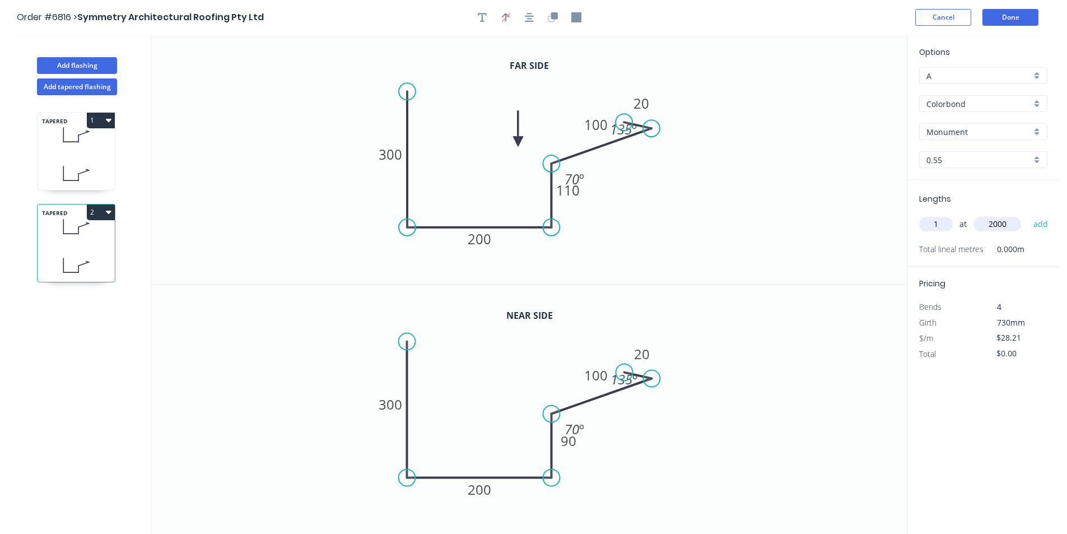
type input "$56.42"
click at [1025, 21] on button "Done" at bounding box center [1010, 17] width 56 height 17
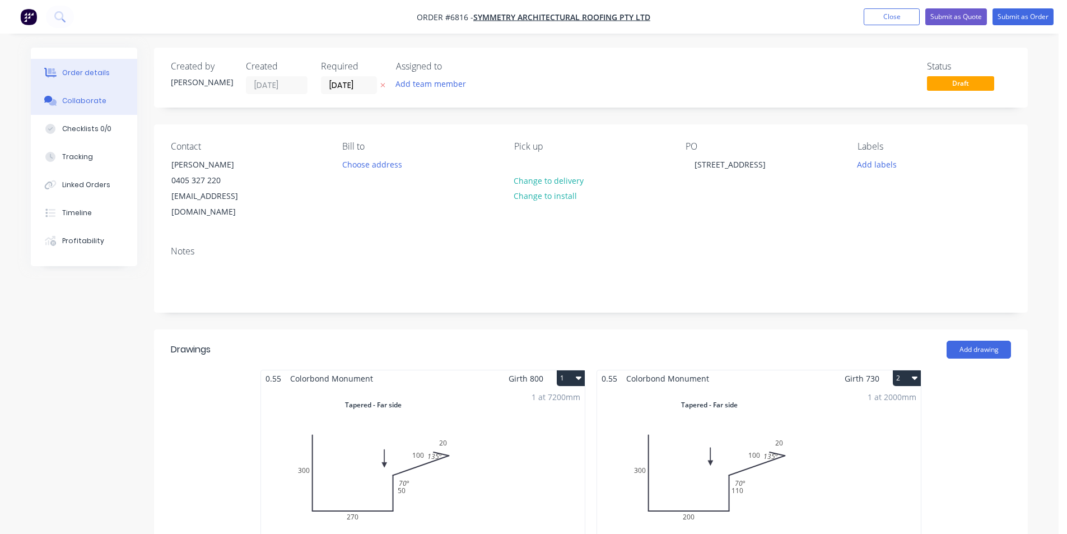
drag, startPoint x: 61, startPoint y: 96, endPoint x: 70, endPoint y: 96, distance: 9.0
click at [61, 96] on button "Collaborate" at bounding box center [84, 101] width 106 height 28
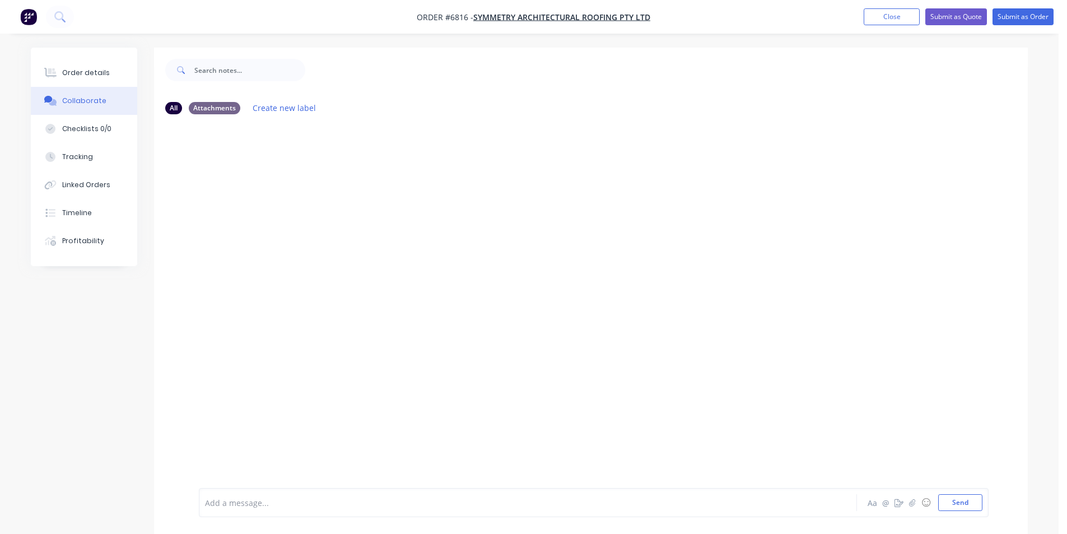
drag, startPoint x: 909, startPoint y: 503, endPoint x: 512, endPoint y: 447, distance: 400.9
click at [1058, 525] on div at bounding box center [1058, 525] width 0 height 0
click at [909, 506] on icon "button" at bounding box center [912, 502] width 7 height 8
click at [961, 506] on button "Send" at bounding box center [960, 502] width 44 height 17
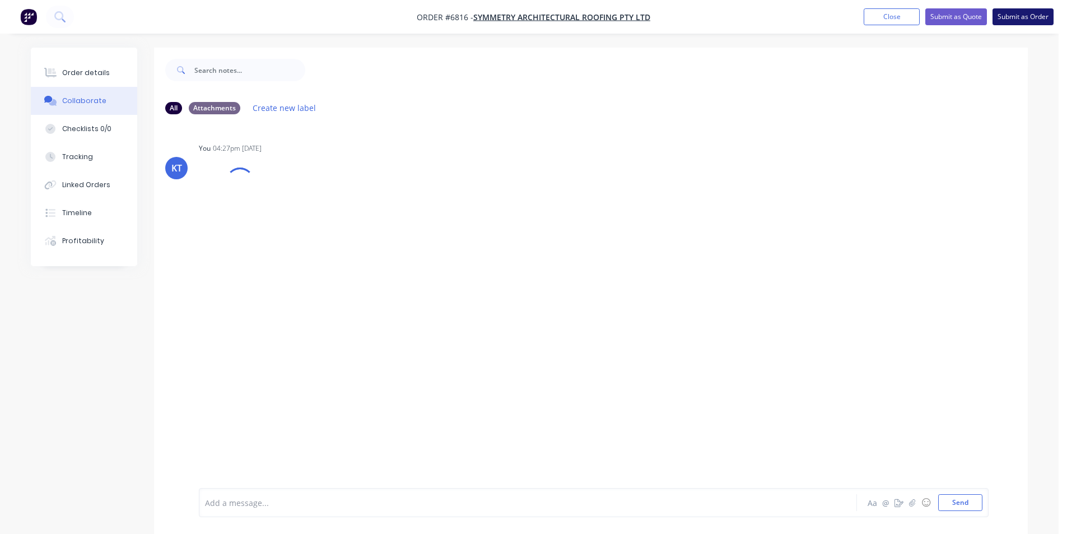
click at [1012, 18] on button "Submit as Order" at bounding box center [1022, 16] width 61 height 17
click at [85, 92] on button "Collaborate" at bounding box center [84, 101] width 106 height 28
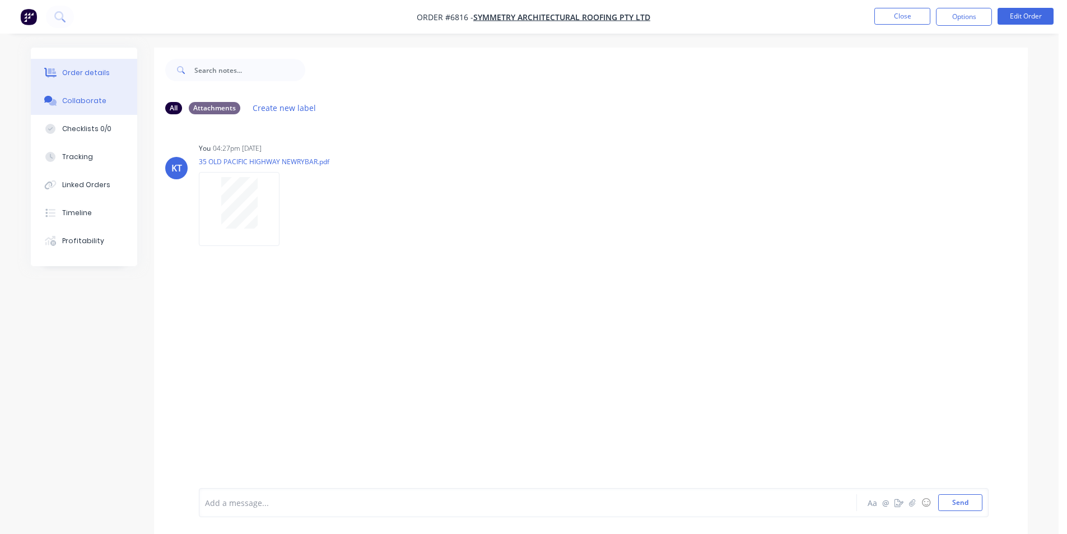
click at [93, 65] on button "Order details" at bounding box center [84, 73] width 106 height 28
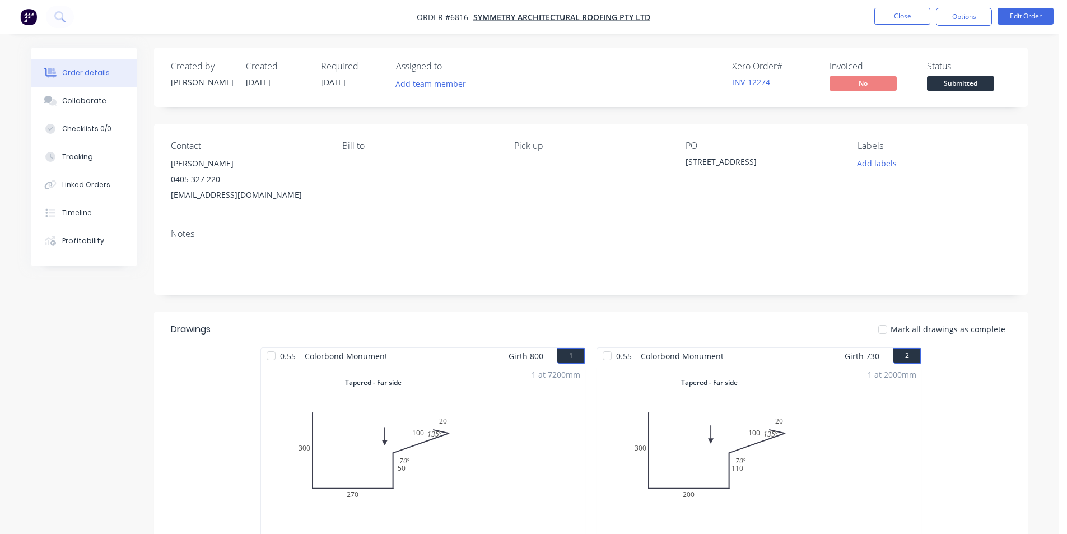
click at [927, 84] on span "Submitted" at bounding box center [960, 83] width 67 height 14
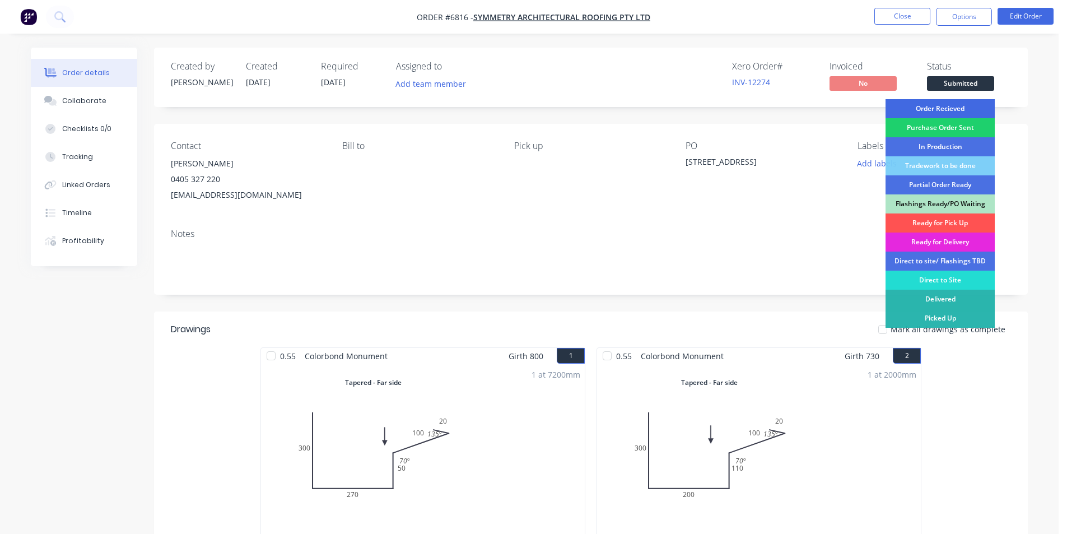
click at [944, 105] on div "Order Recieved" at bounding box center [939, 108] width 109 height 19
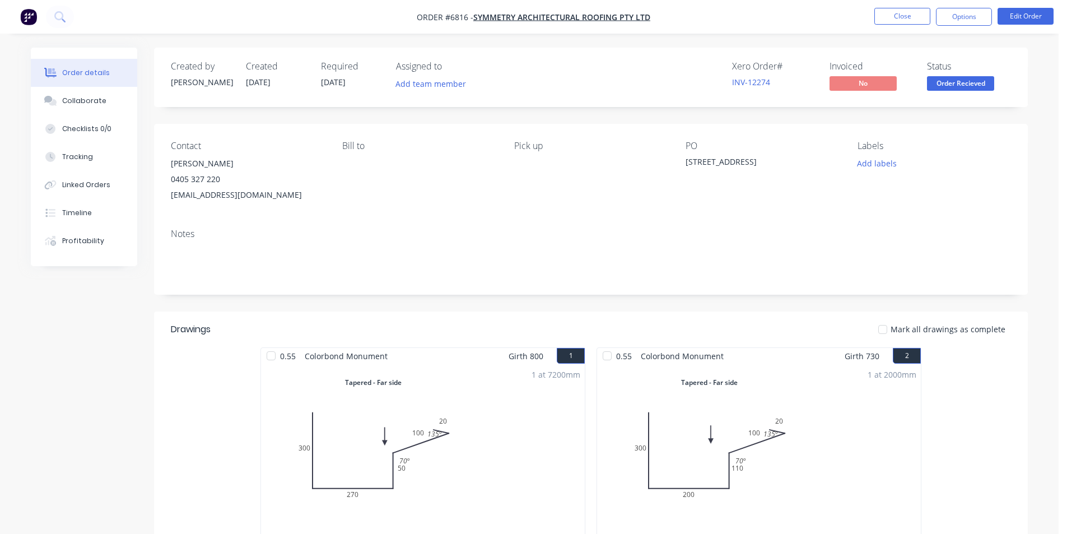
click at [969, 5] on nav "Order #6816 - Symmetry Architectural Roofing Pty Ltd Close Options Edit Order" at bounding box center [533, 17] width 1067 height 34
click at [969, 10] on button "Options" at bounding box center [964, 17] width 56 height 18
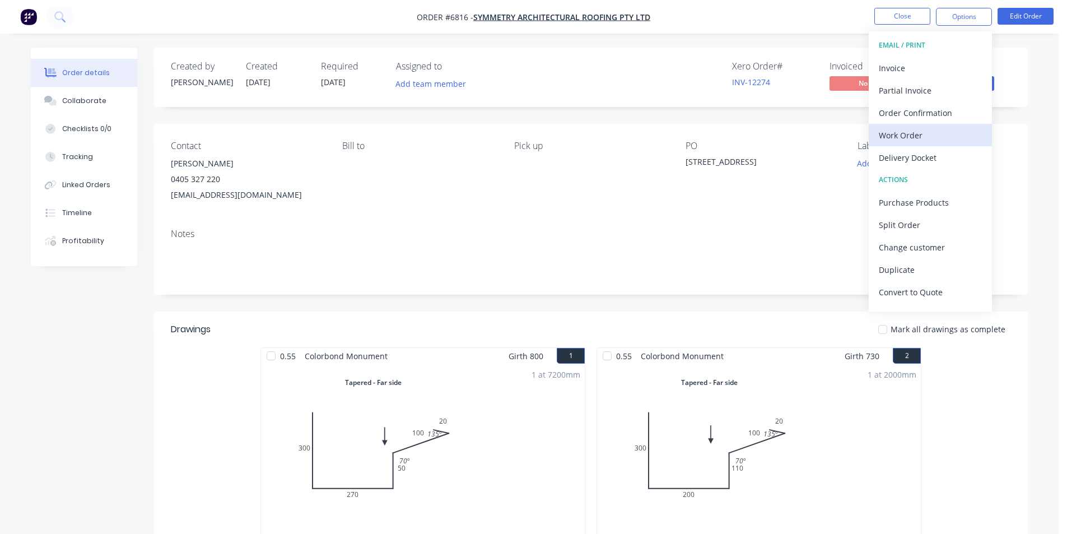
click at [901, 136] on div "Work Order" at bounding box center [930, 135] width 103 height 16
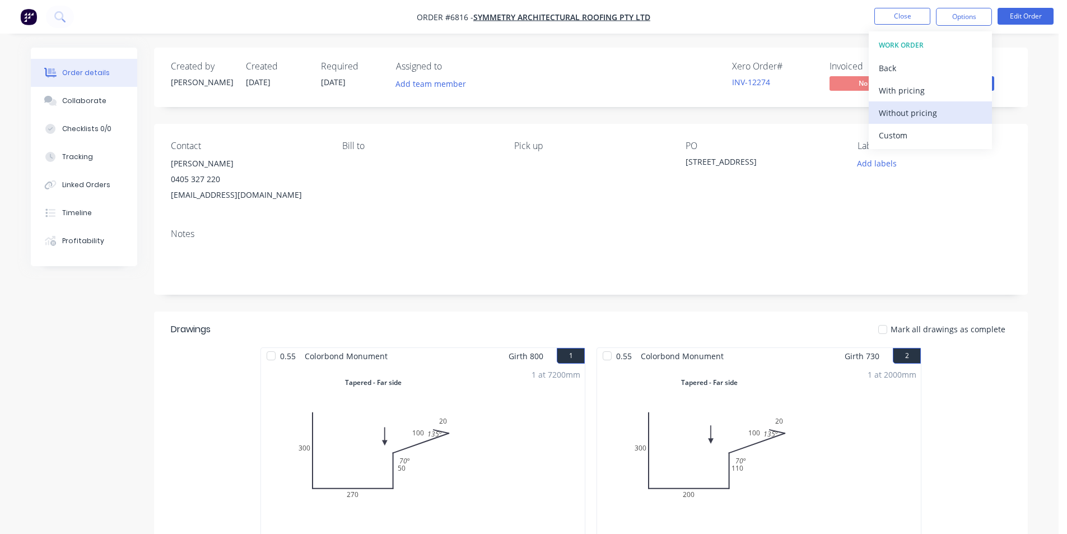
click at [907, 113] on div "Without pricing" at bounding box center [930, 113] width 103 height 16
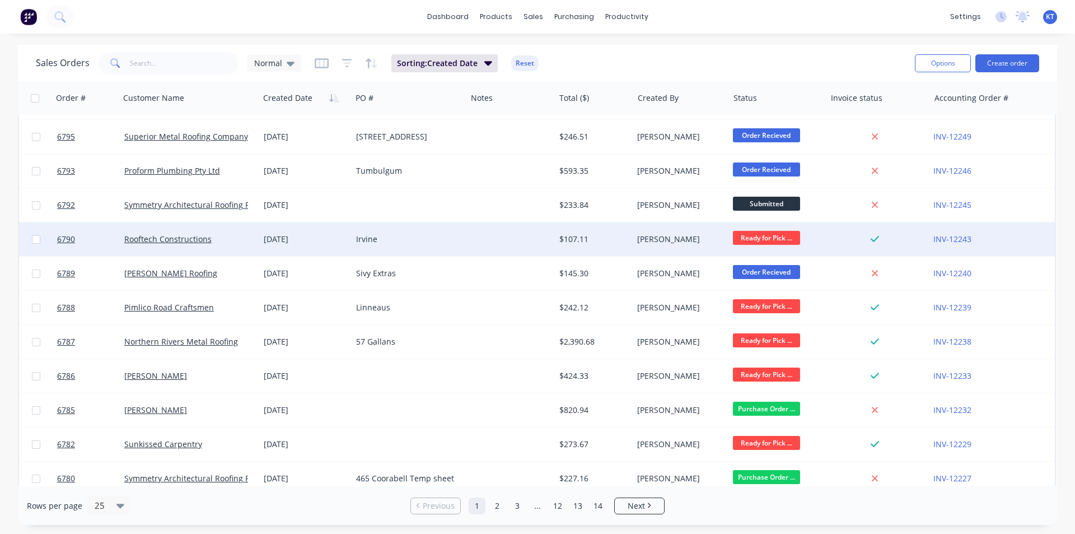
scroll to position [488, 0]
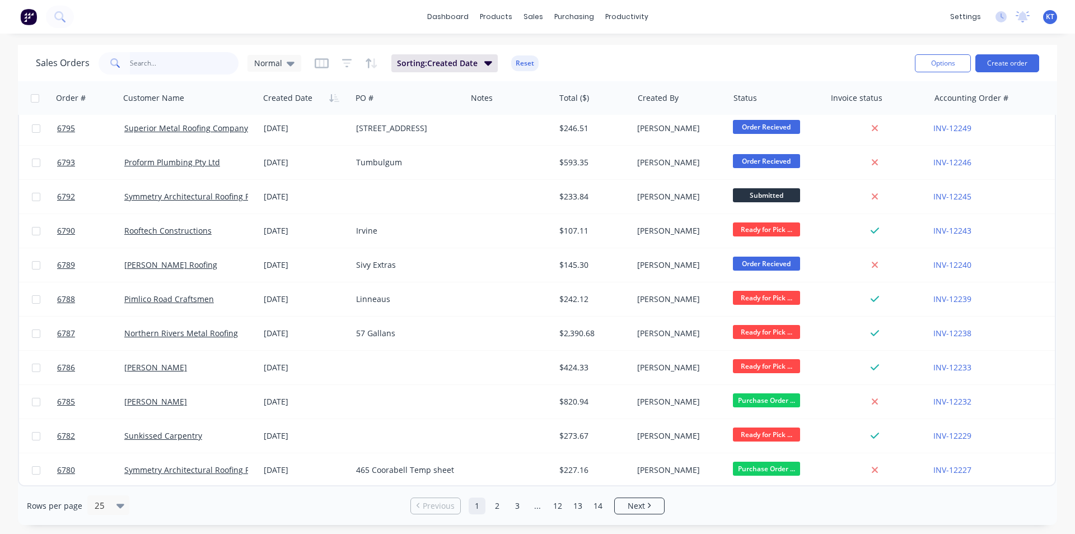
click at [193, 60] on input "text" at bounding box center [184, 63] width 109 height 22
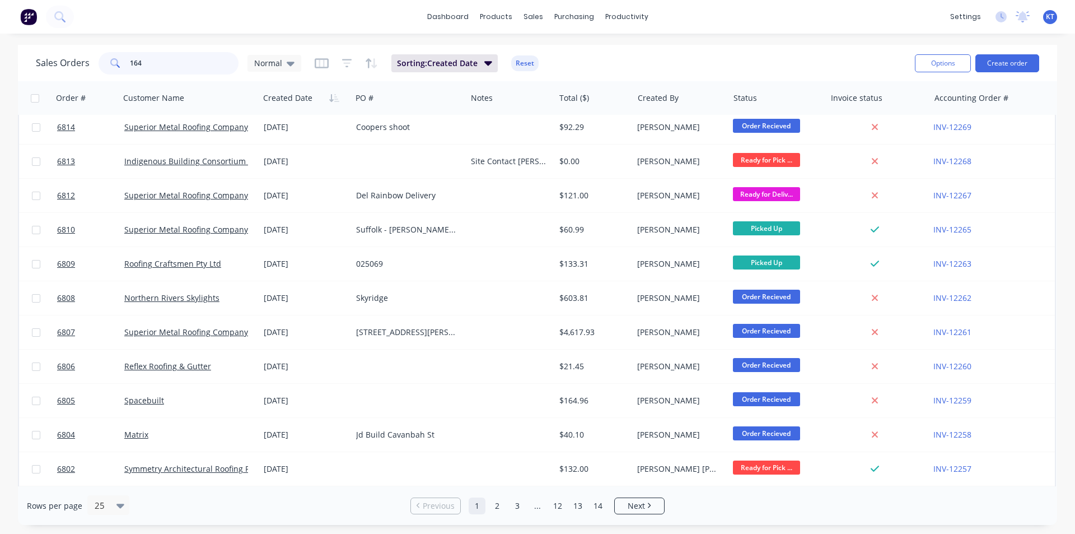
scroll to position [0, 0]
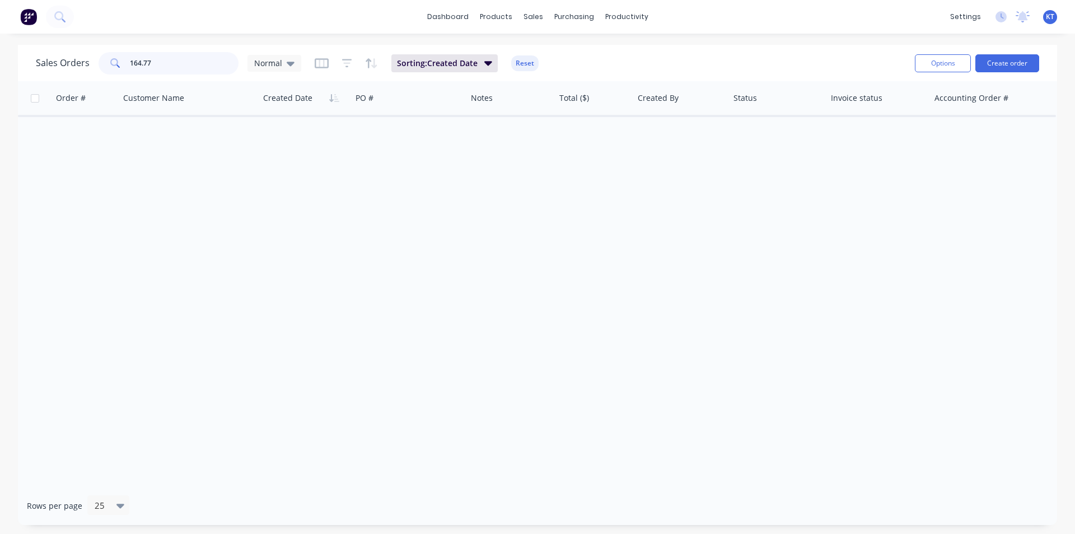
type input "164.77"
click at [292, 63] on icon at bounding box center [291, 64] width 8 height 4
click at [289, 212] on div "archived edit" at bounding box center [326, 203] width 150 height 22
click at [261, 200] on button "archived" at bounding box center [315, 203] width 128 height 13
click at [180, 61] on input "164.77" at bounding box center [184, 63] width 109 height 22
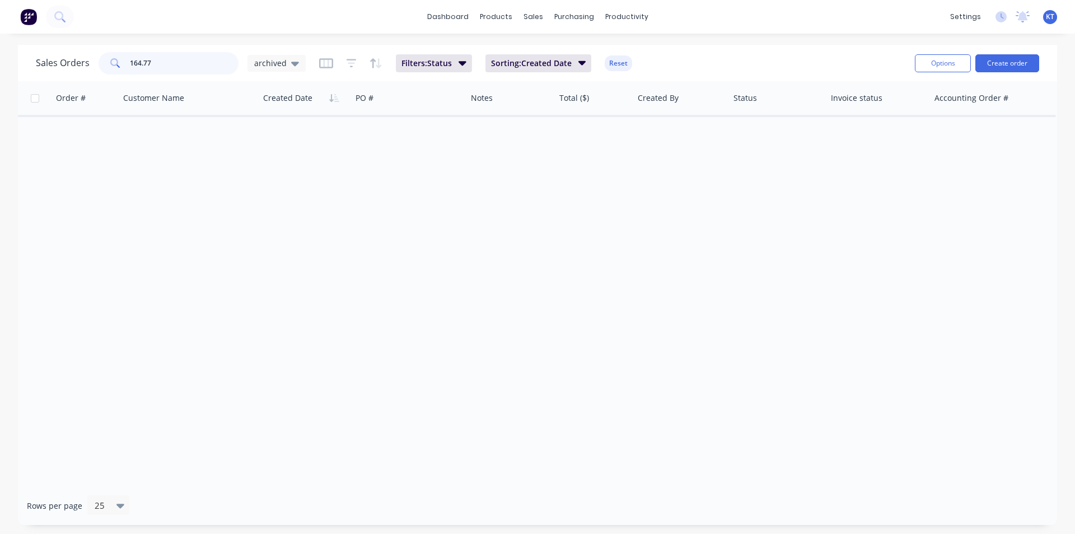
drag, startPoint x: 179, startPoint y: 67, endPoint x: 56, endPoint y: 80, distance: 123.8
click at [56, 80] on div "Sales Orders 164.77 archived Filters: Status Sorting: Created Date Reset Option…" at bounding box center [537, 63] width 1039 height 36
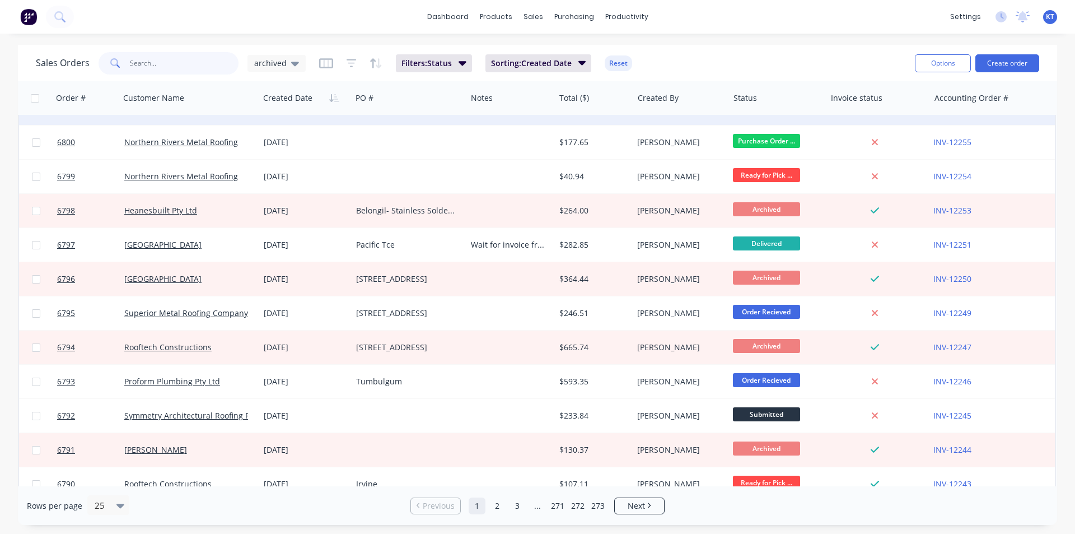
scroll to position [488, 0]
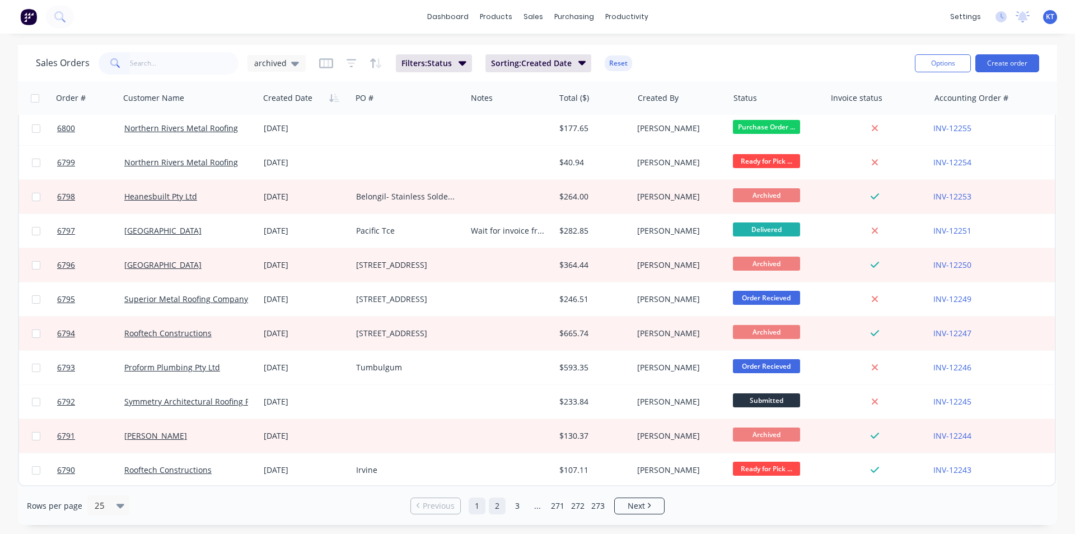
click at [498, 503] on link "2" at bounding box center [497, 505] width 17 height 17
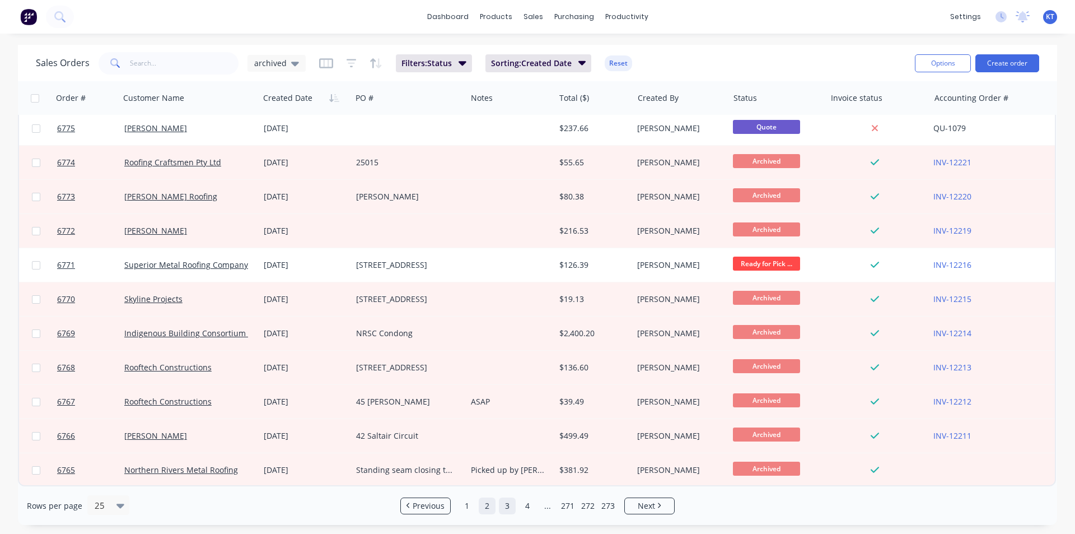
click at [506, 501] on link "3" at bounding box center [507, 505] width 17 height 17
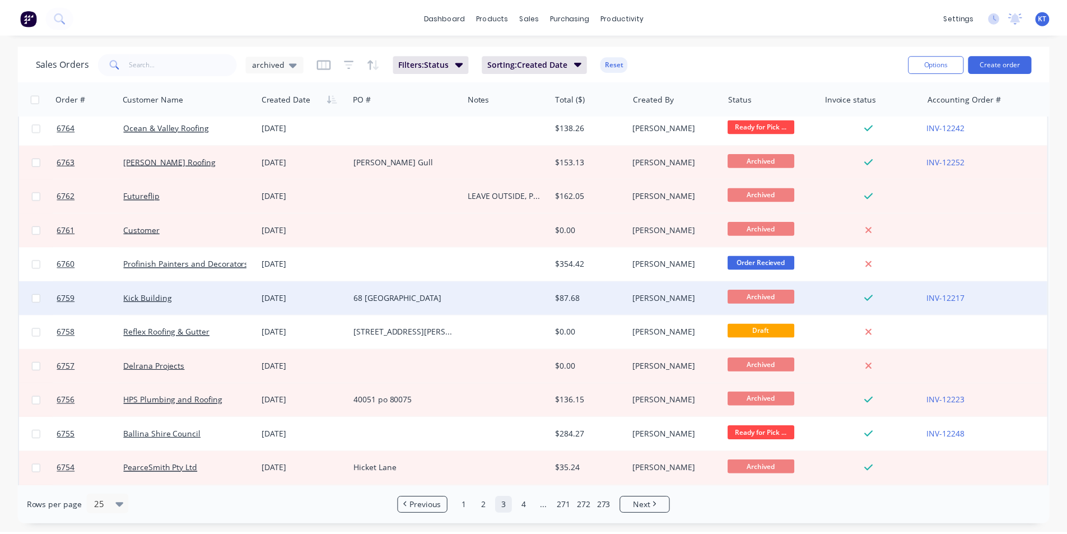
scroll to position [0, 0]
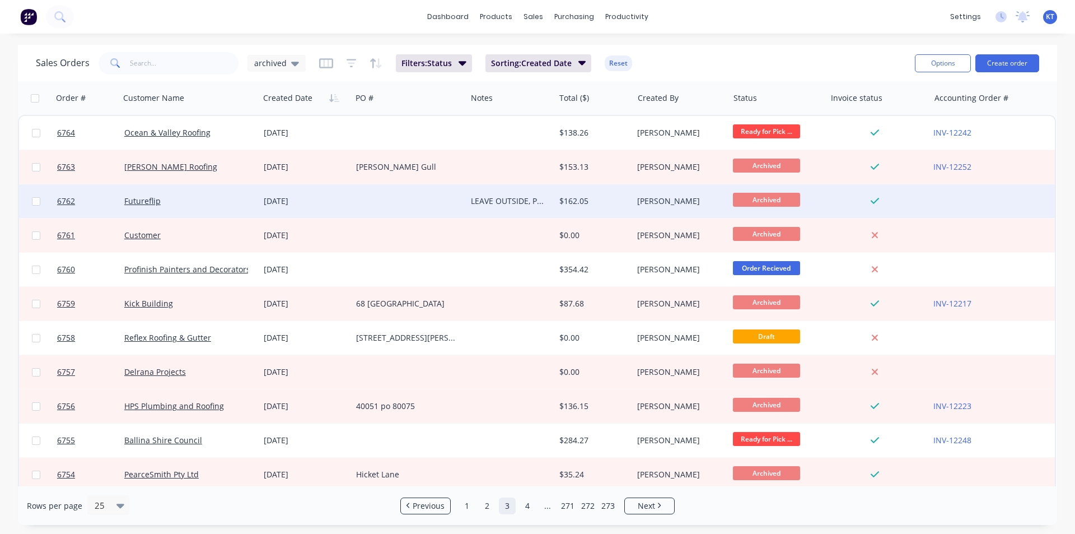
click at [520, 204] on div "LEAVE OUTSIDE, PAID" at bounding box center [508, 200] width 75 height 11
click at [598, 204] on div "$162.05" at bounding box center [592, 200] width 66 height 11
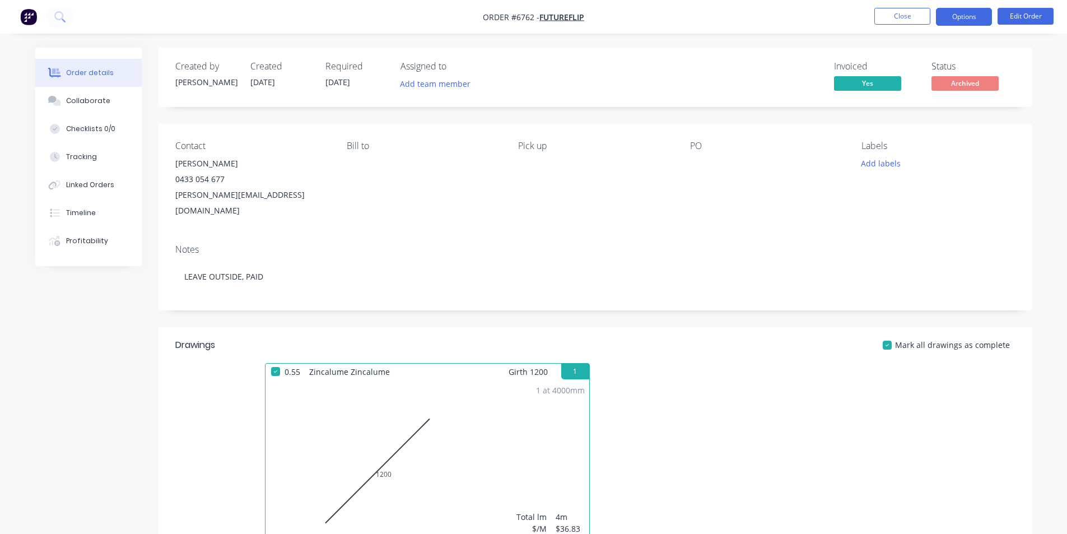
click at [946, 14] on button "Options" at bounding box center [964, 17] width 56 height 18
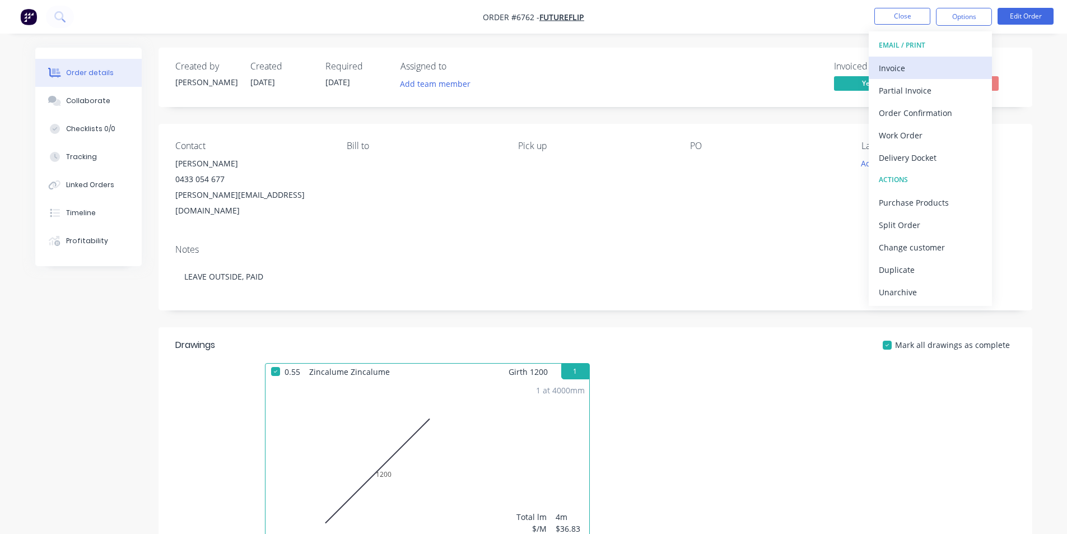
click at [942, 73] on div "Invoice" at bounding box center [930, 68] width 103 height 16
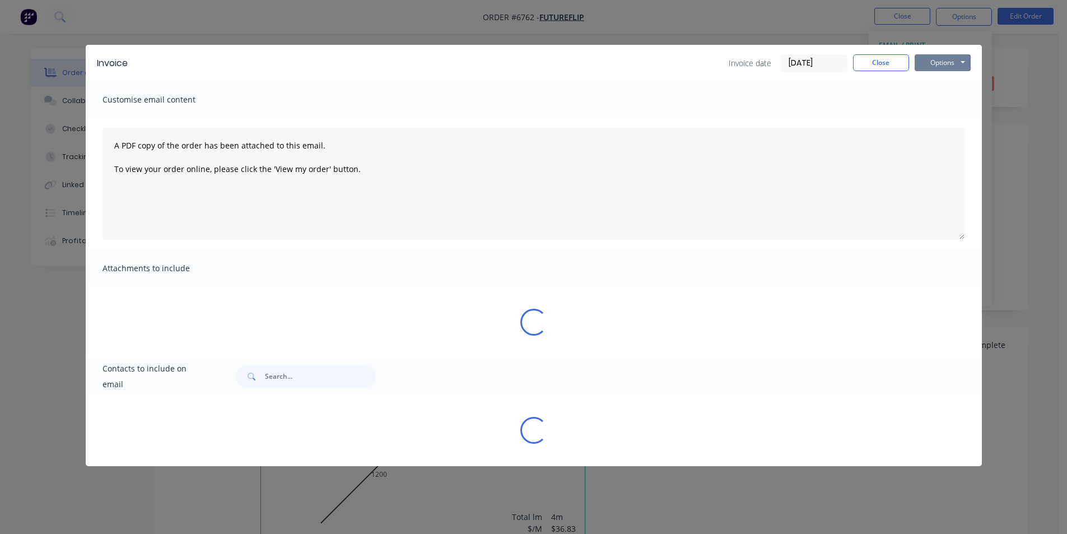
click at [953, 59] on button "Options" at bounding box center [943, 62] width 56 height 17
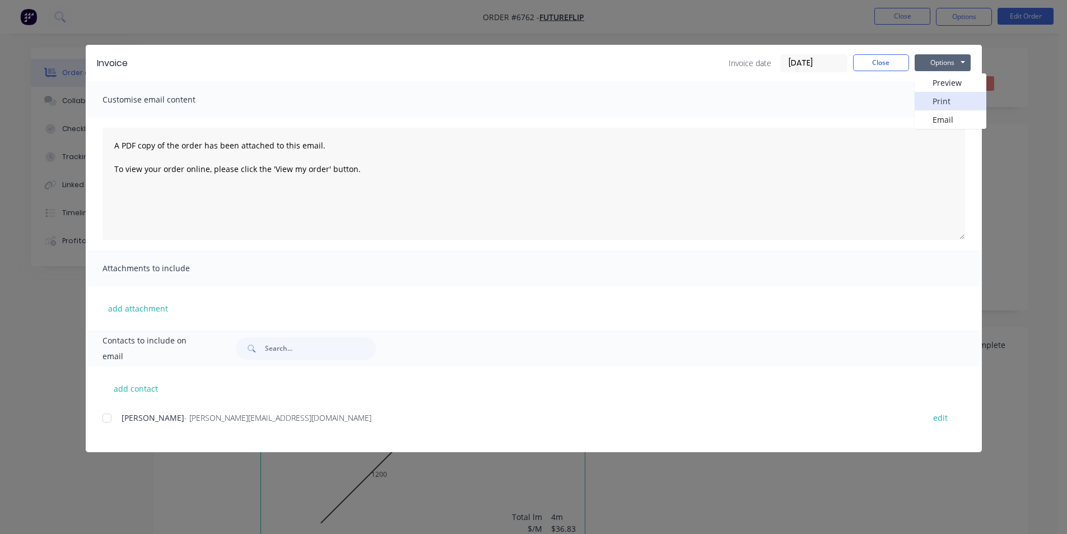
click at [949, 109] on button "Print" at bounding box center [951, 101] width 72 height 18
click at [875, 63] on button "Close" at bounding box center [881, 62] width 56 height 17
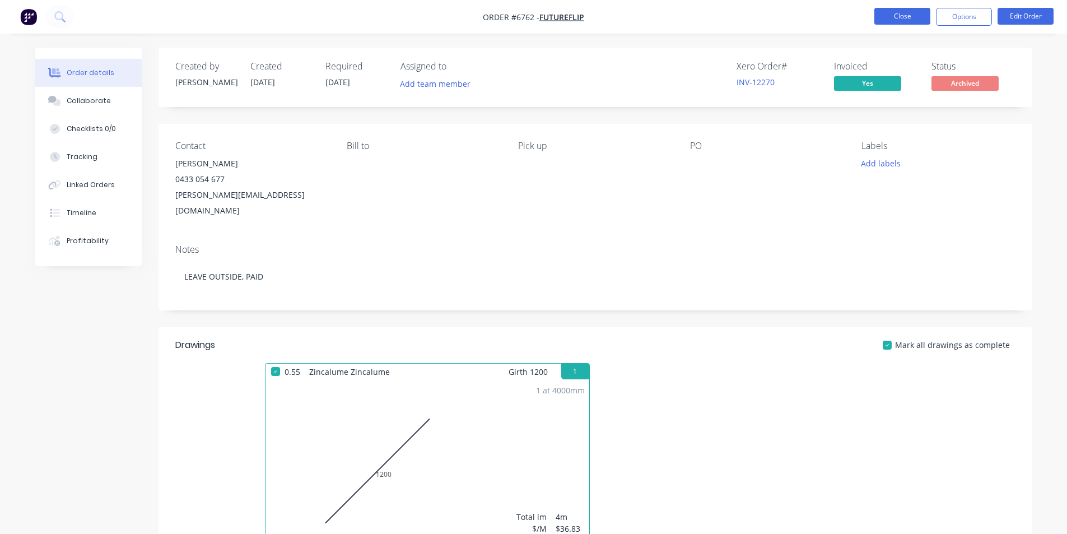
click at [904, 21] on button "Close" at bounding box center [902, 16] width 56 height 17
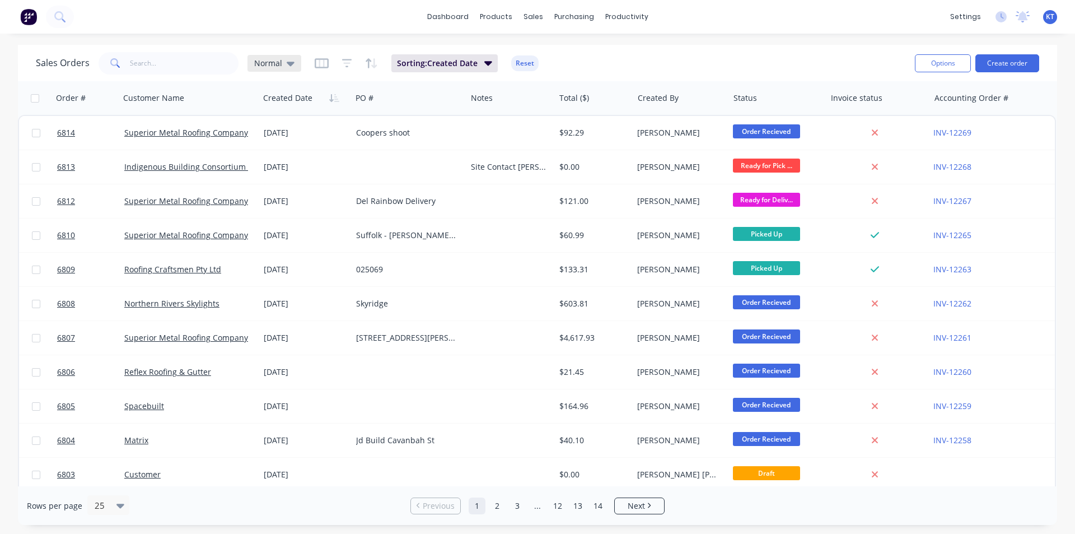
click at [290, 58] on icon at bounding box center [291, 63] width 8 height 12
click at [288, 206] on button "archived" at bounding box center [315, 203] width 128 height 13
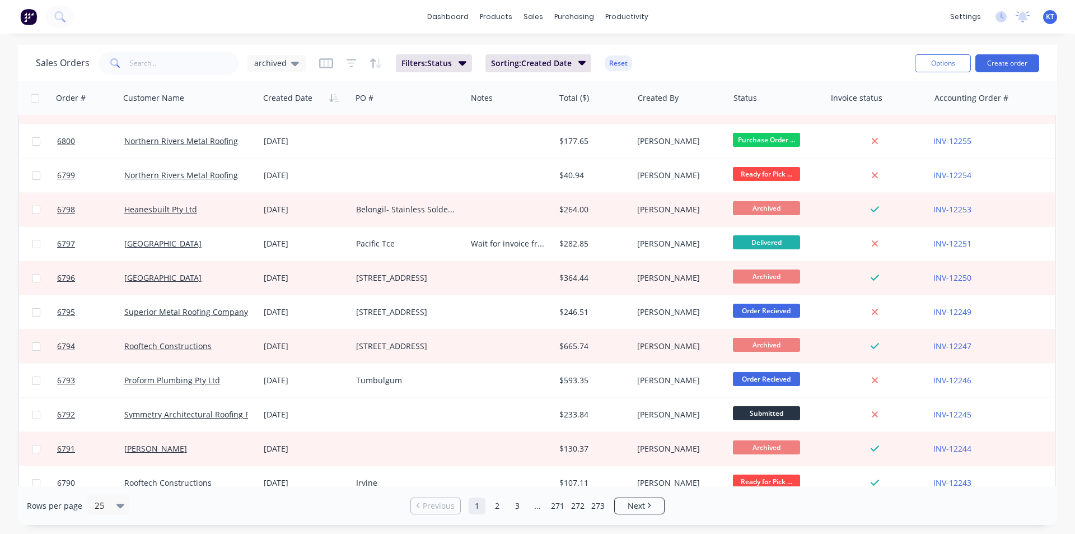
scroll to position [488, 0]
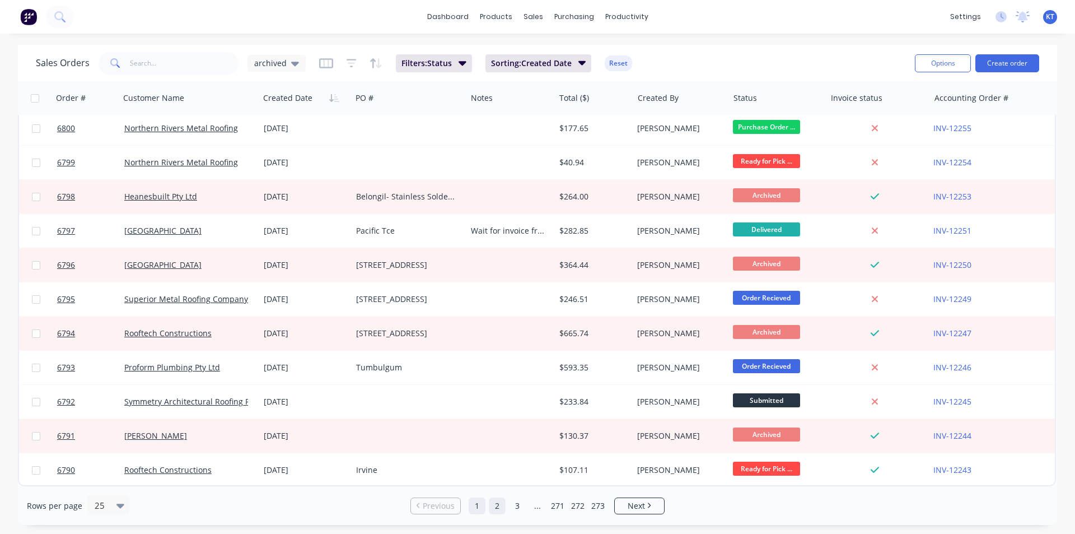
click at [496, 505] on link "2" at bounding box center [497, 505] width 17 height 17
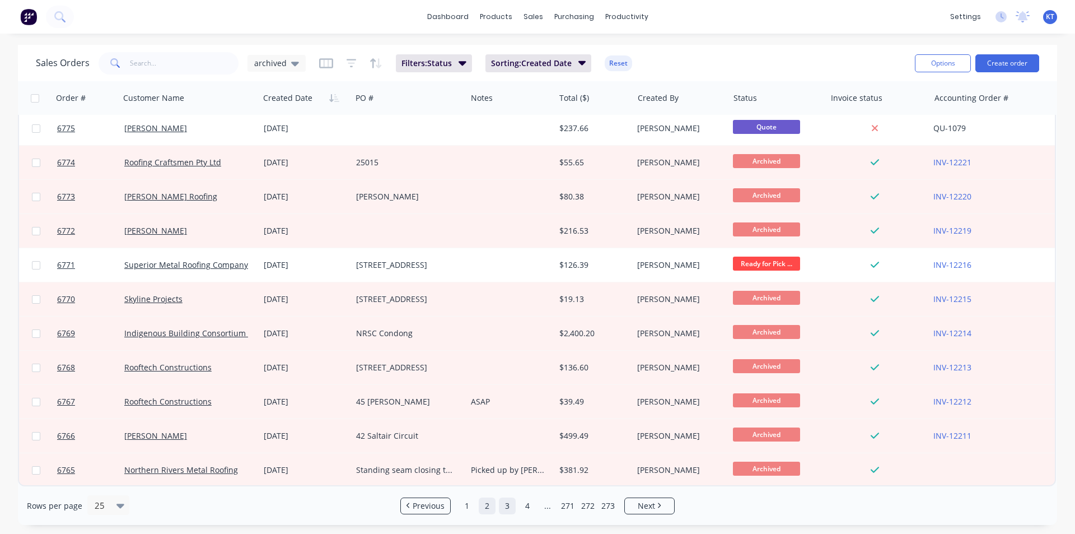
click at [502, 503] on link "3" at bounding box center [507, 505] width 17 height 17
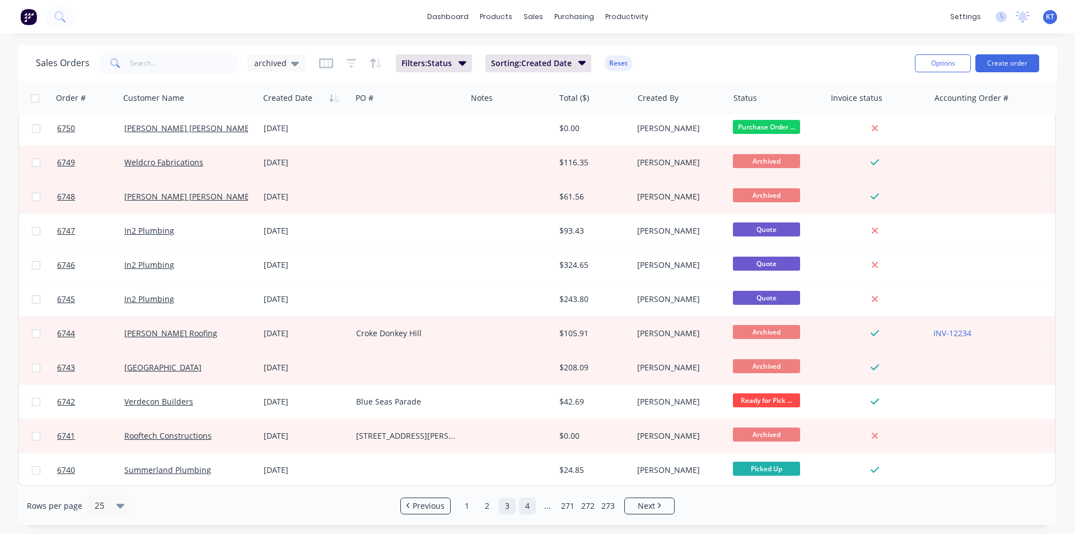
click at [528, 508] on link "4" at bounding box center [527, 505] width 17 height 17
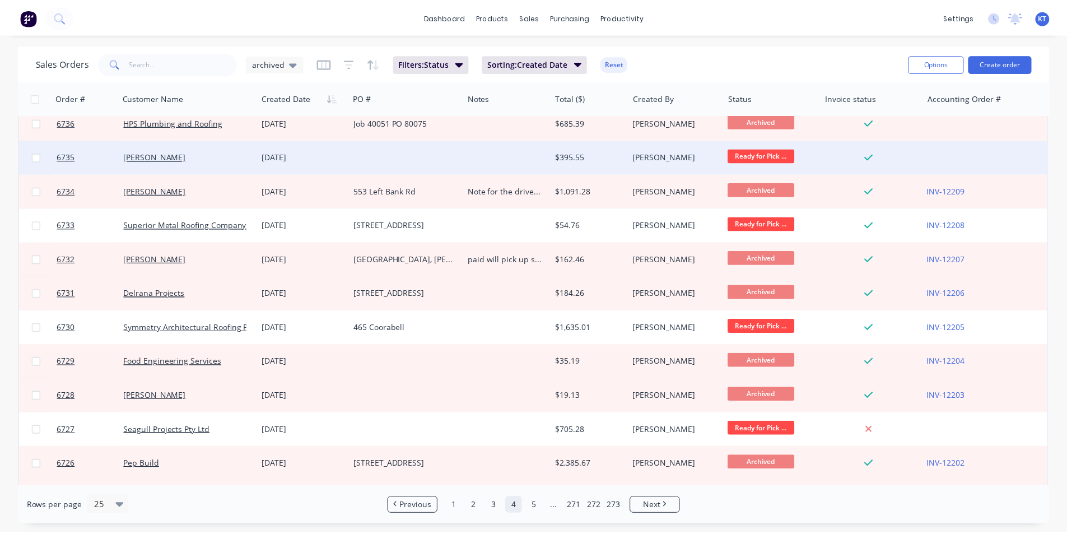
scroll to position [168, 0]
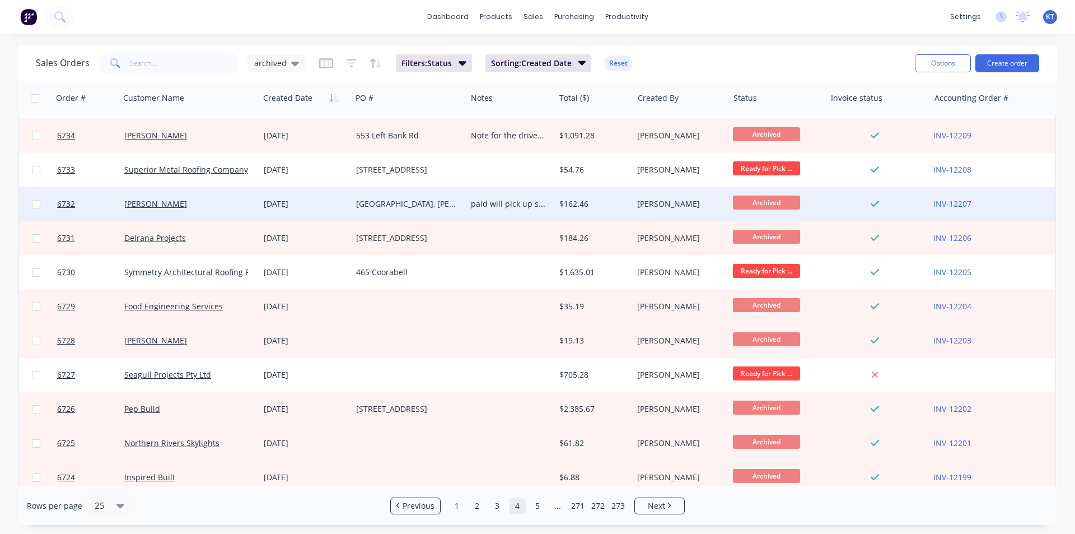
click at [529, 200] on div "paid will pick up someone else on [DATE]" at bounding box center [508, 203] width 75 height 11
click at [626, 204] on div "$162.46" at bounding box center [593, 203] width 69 height 11
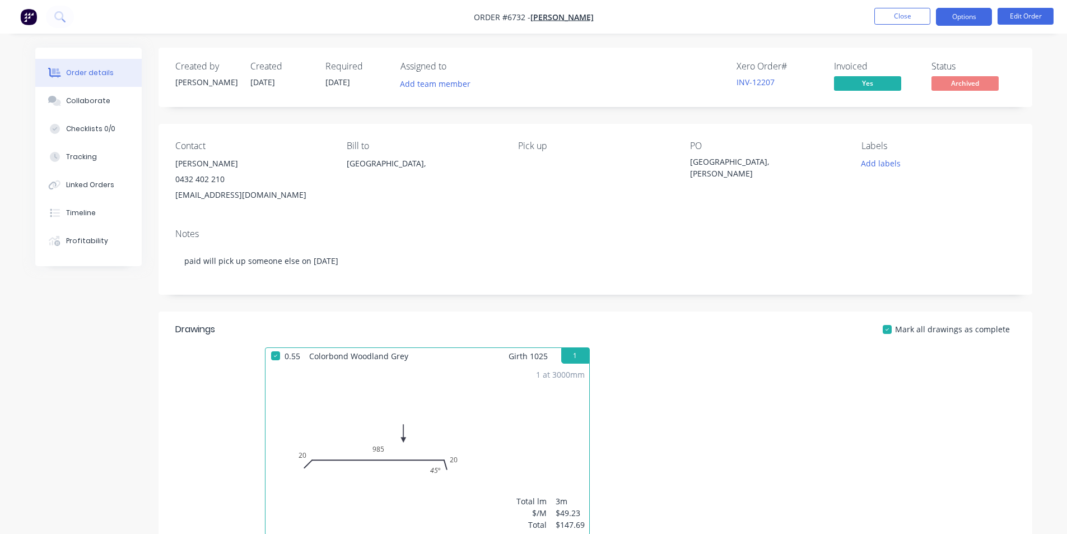
click at [962, 22] on button "Options" at bounding box center [964, 17] width 56 height 18
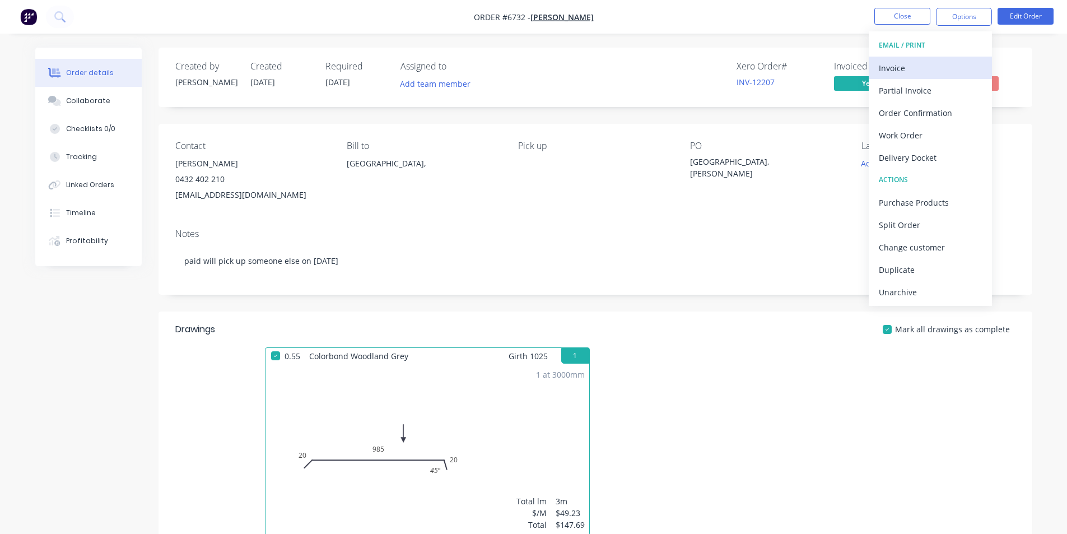
click at [892, 67] on div "Invoice" at bounding box center [930, 68] width 103 height 16
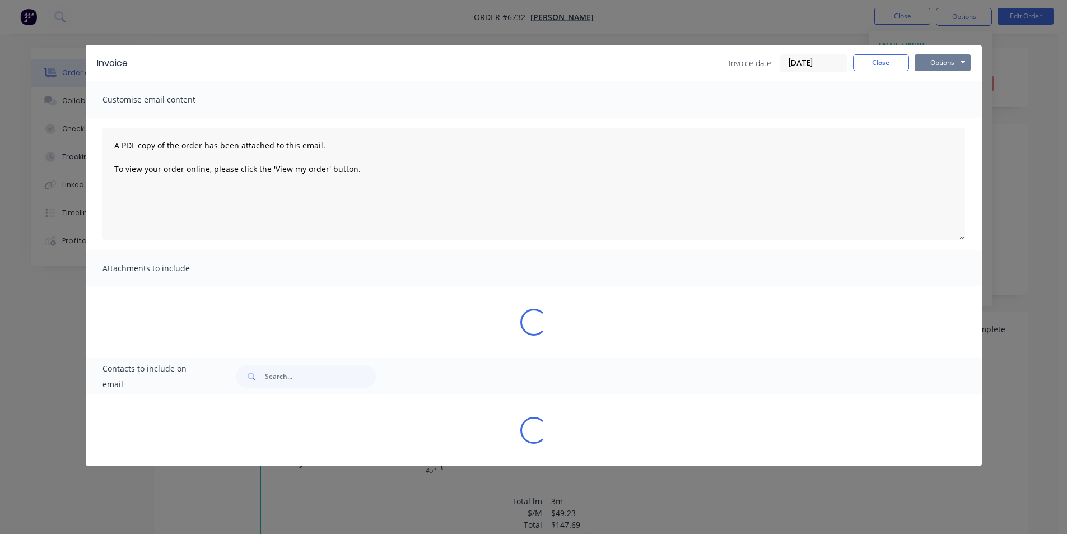
click at [933, 60] on button "Options" at bounding box center [943, 62] width 56 height 17
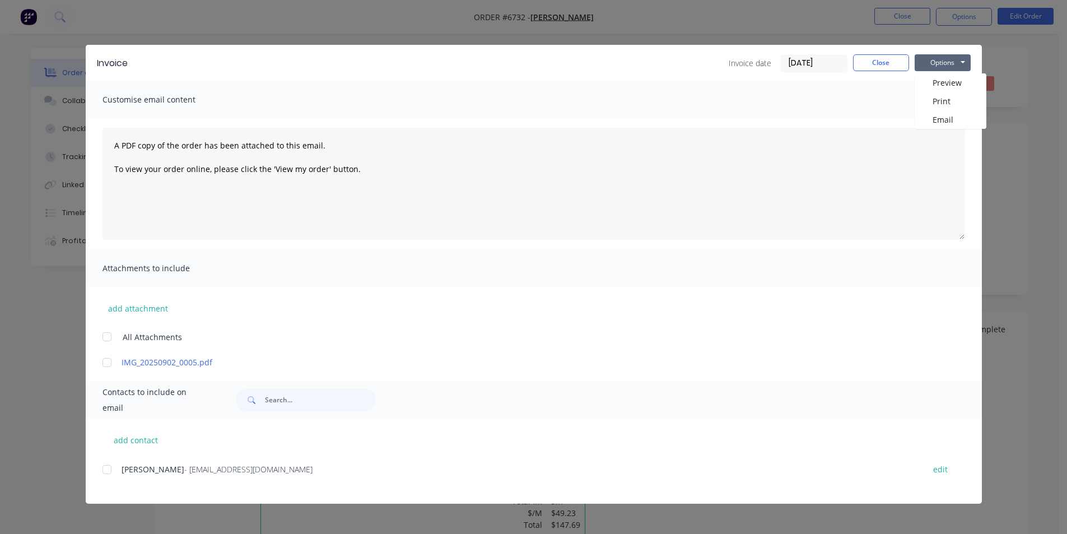
click at [933, 65] on button "Options" at bounding box center [943, 62] width 56 height 17
click at [944, 101] on button "Print" at bounding box center [951, 101] width 72 height 18
click at [881, 62] on button "Close" at bounding box center [881, 62] width 56 height 17
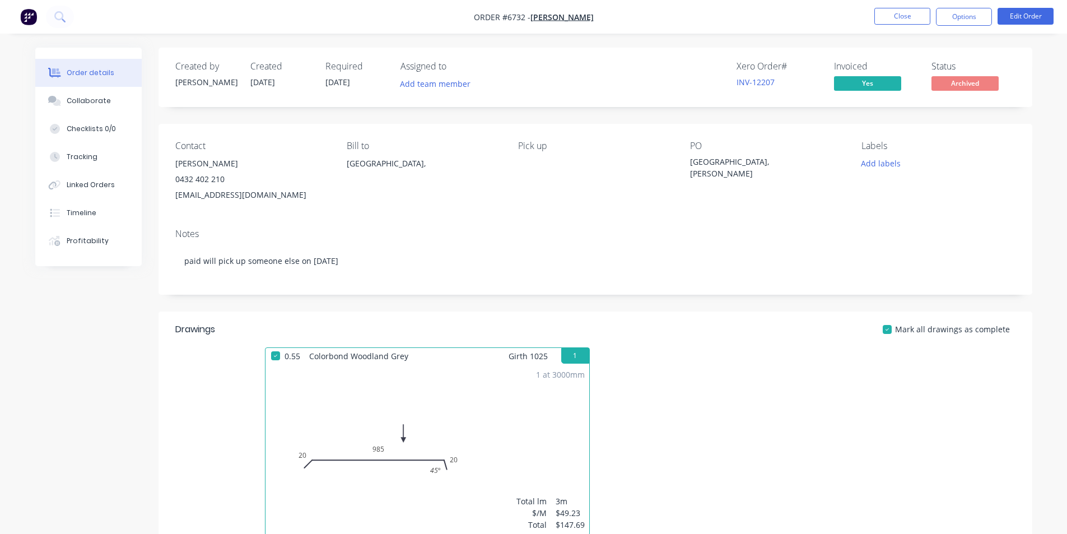
scroll to position [212, 0]
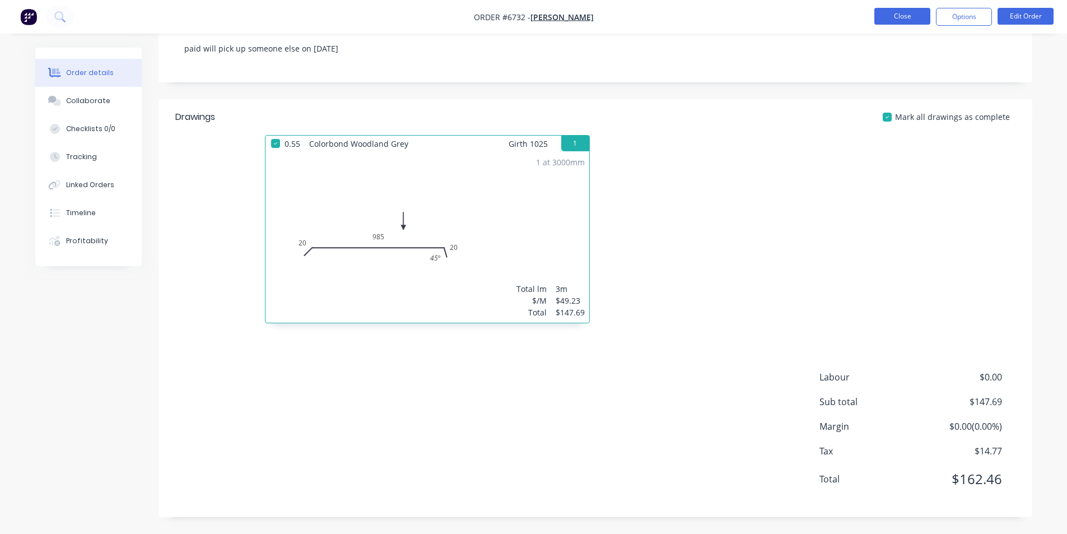
click at [879, 17] on button "Close" at bounding box center [902, 16] width 56 height 17
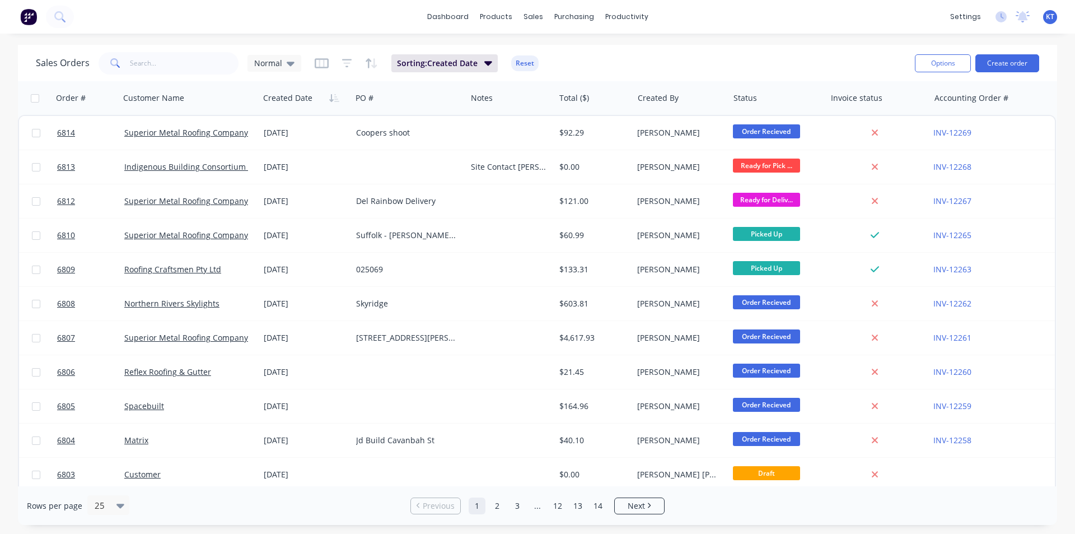
drag, startPoint x: 291, startPoint y: 63, endPoint x: 281, endPoint y: 46, distance: 18.8
click at [290, 63] on icon at bounding box center [291, 64] width 8 height 4
click at [301, 200] on button "archived" at bounding box center [315, 203] width 128 height 13
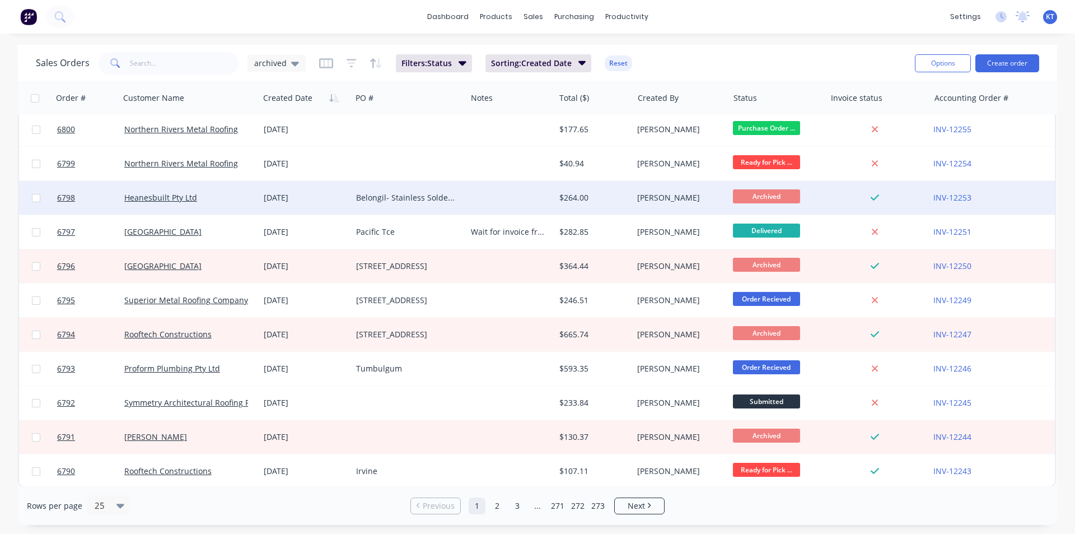
scroll to position [488, 0]
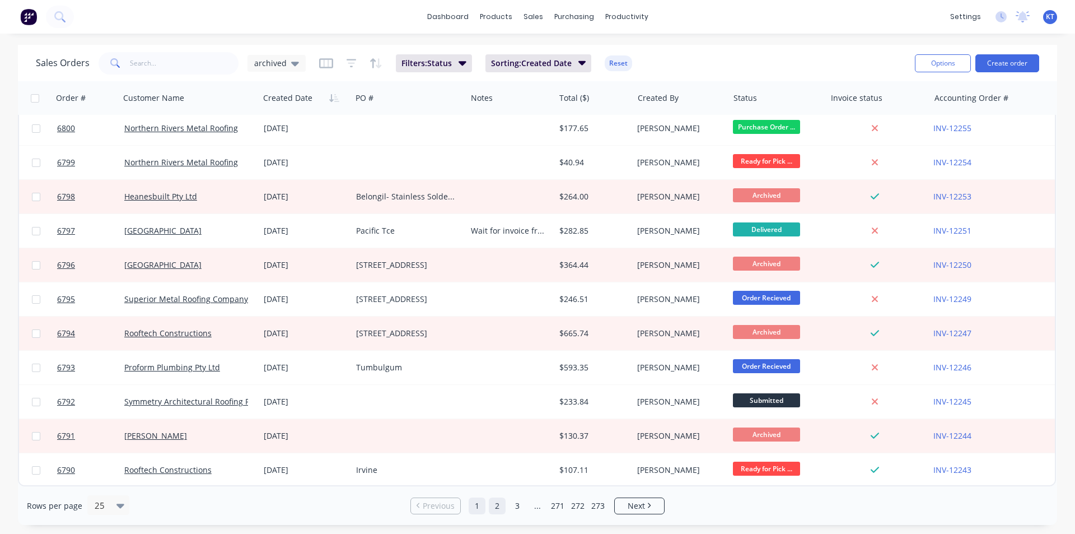
click at [494, 503] on link "2" at bounding box center [497, 505] width 17 height 17
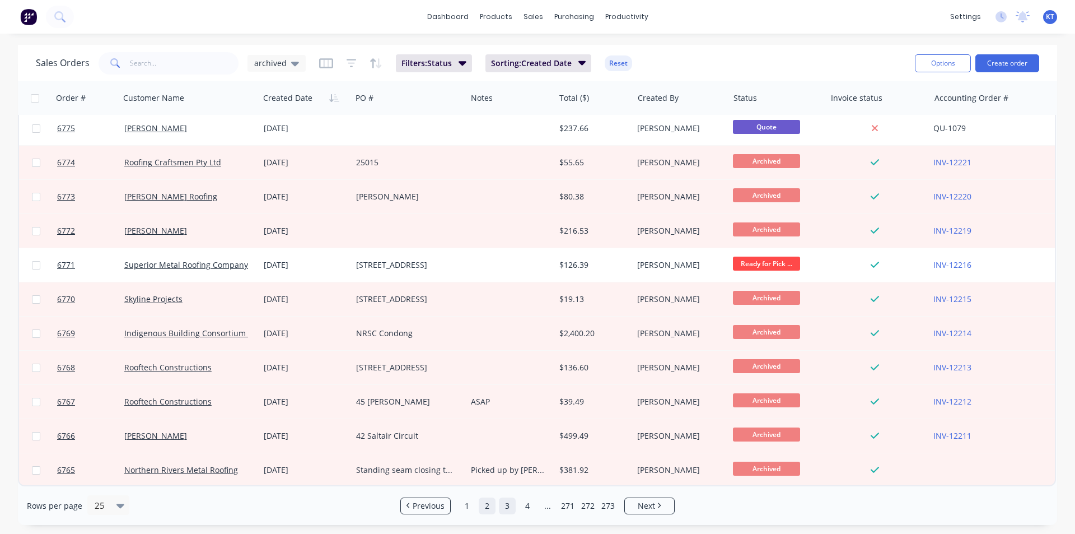
click at [506, 508] on link "3" at bounding box center [507, 505] width 17 height 17
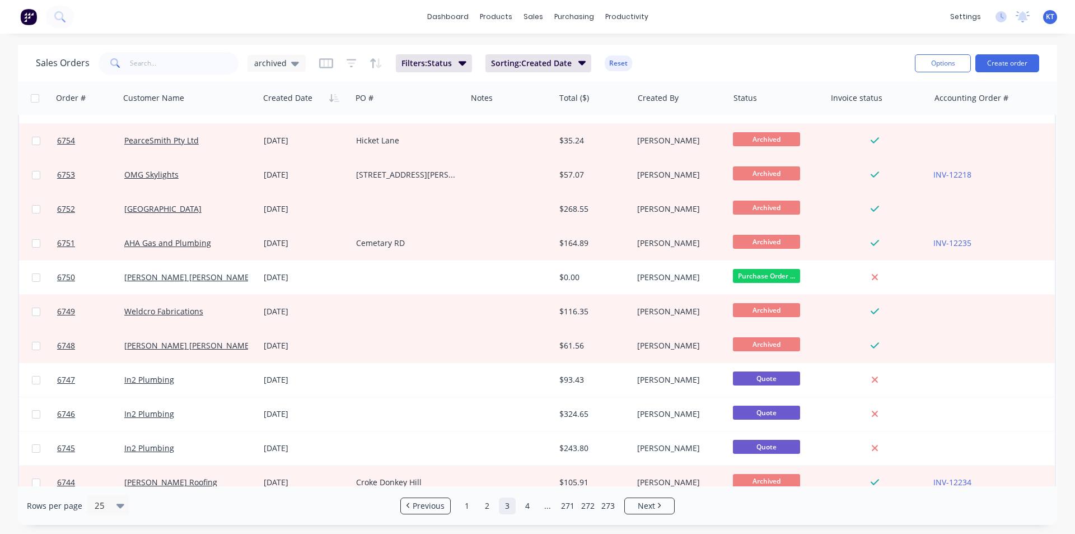
scroll to position [336, 0]
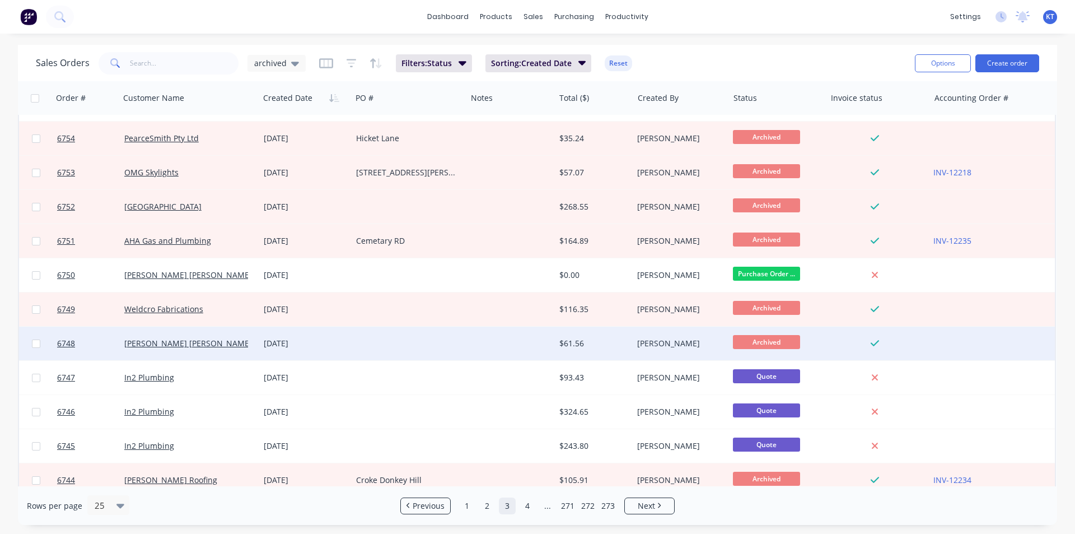
click at [277, 349] on div "[DATE]" at bounding box center [305, 343] width 92 height 34
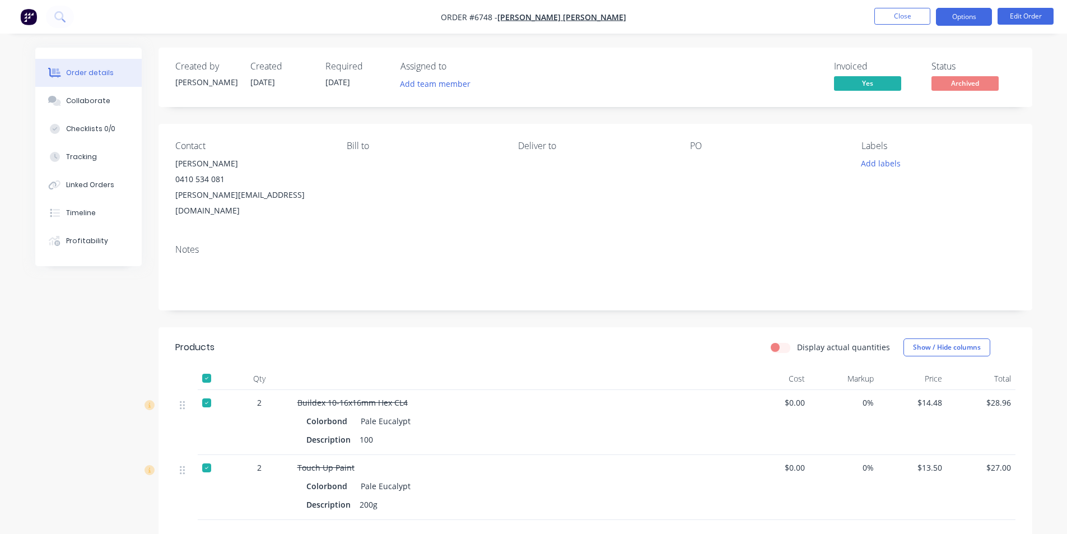
click at [954, 15] on button "Options" at bounding box center [964, 17] width 56 height 18
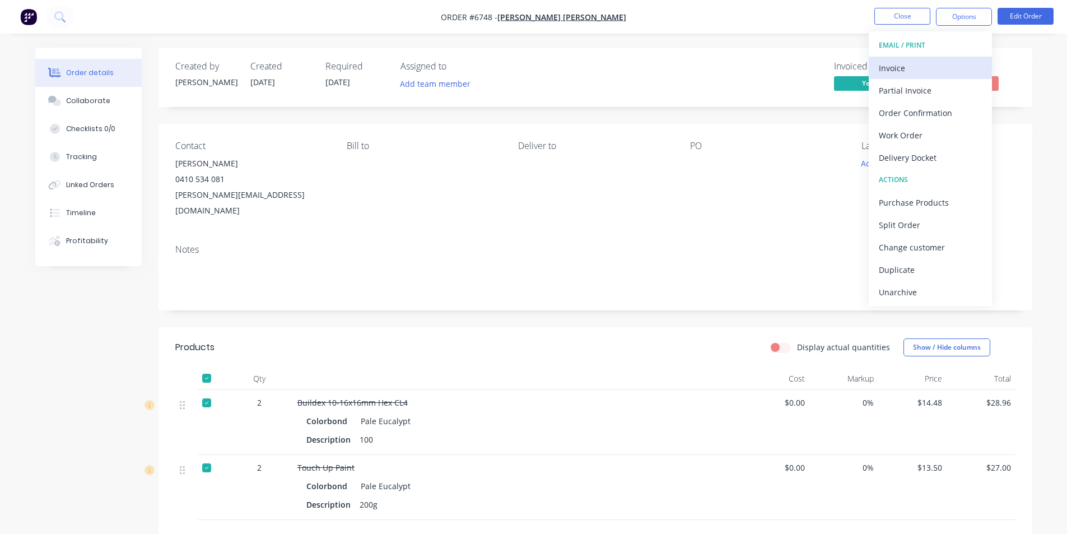
click at [919, 66] on div "Invoice" at bounding box center [930, 68] width 103 height 16
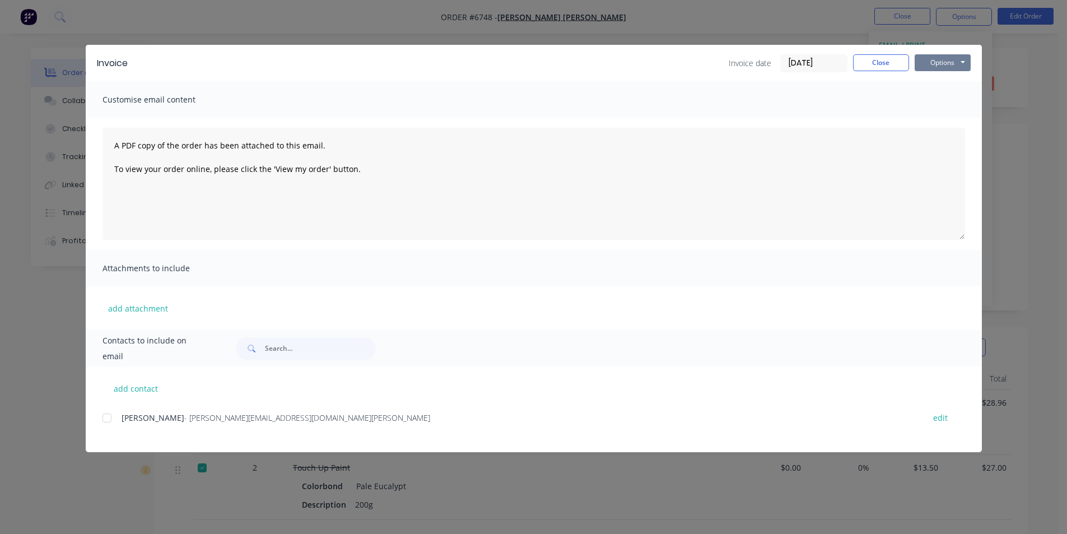
click at [965, 59] on button "Options" at bounding box center [943, 62] width 56 height 17
click at [955, 105] on button "Print" at bounding box center [951, 101] width 72 height 18
click at [857, 68] on button "Close" at bounding box center [881, 62] width 56 height 17
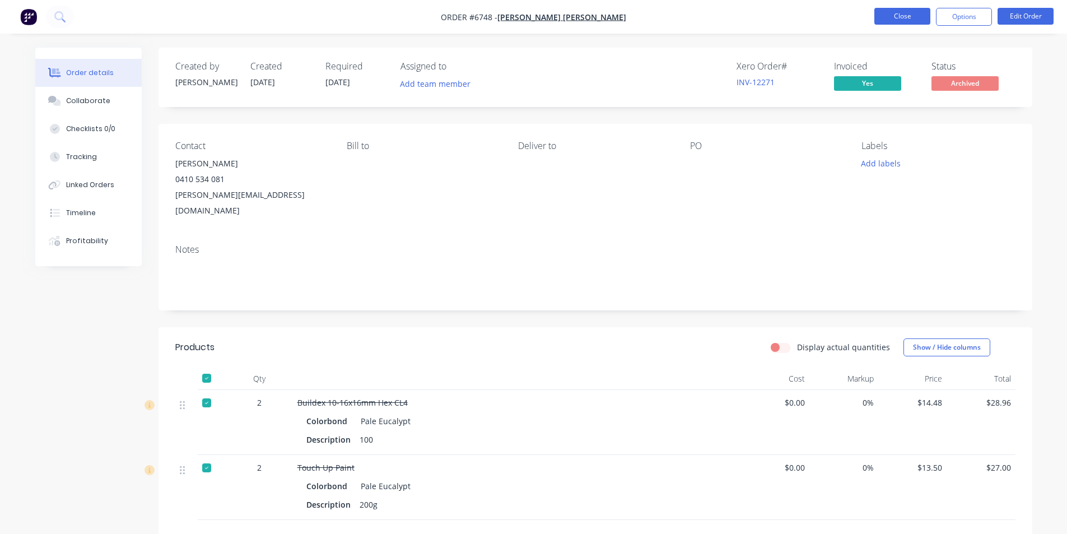
click at [918, 18] on button "Close" at bounding box center [902, 16] width 56 height 17
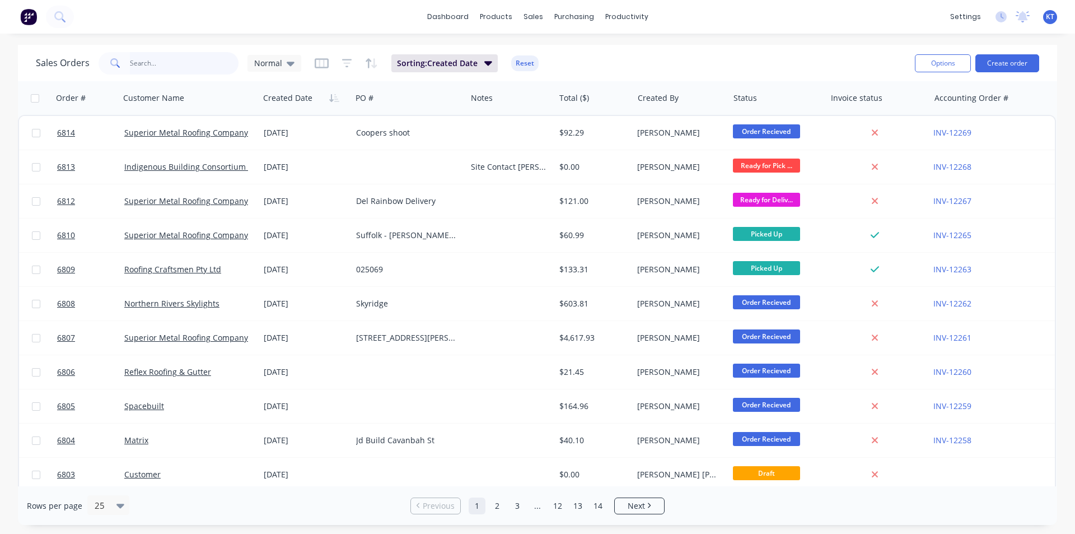
click at [156, 69] on input "text" at bounding box center [184, 63] width 109 height 22
click at [218, 54] on input "text" at bounding box center [184, 63] width 109 height 22
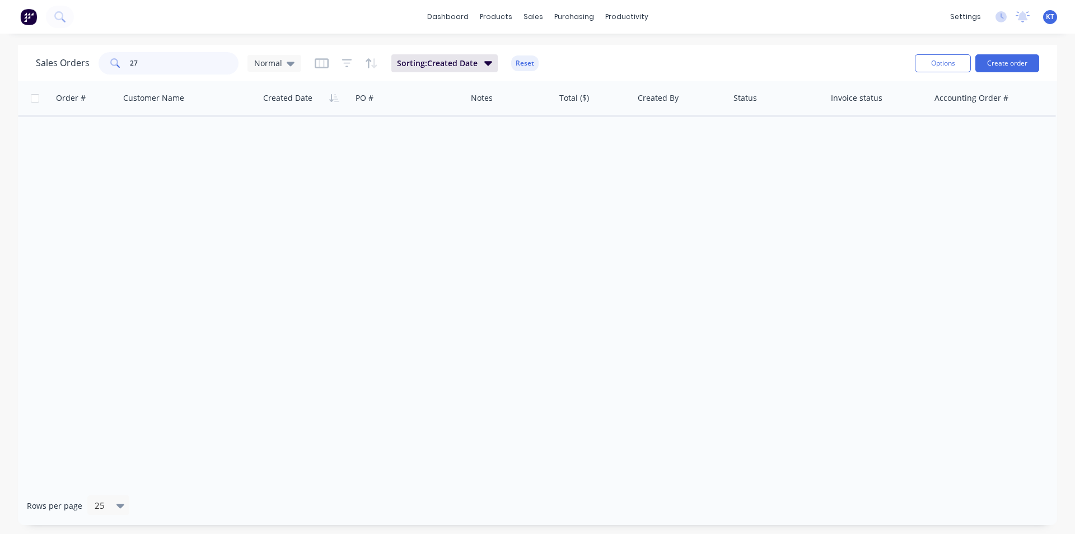
type input "2"
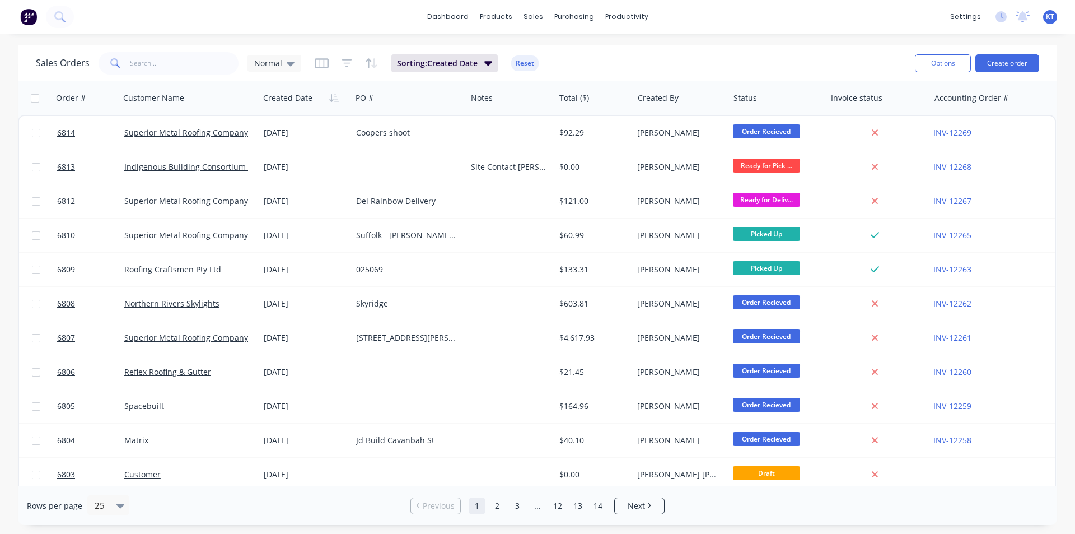
drag, startPoint x: 296, startPoint y: 57, endPoint x: 307, endPoint y: 68, distance: 16.2
click at [296, 58] on div "Normal" at bounding box center [275, 63] width 54 height 17
click at [322, 208] on button "archived" at bounding box center [315, 203] width 128 height 13
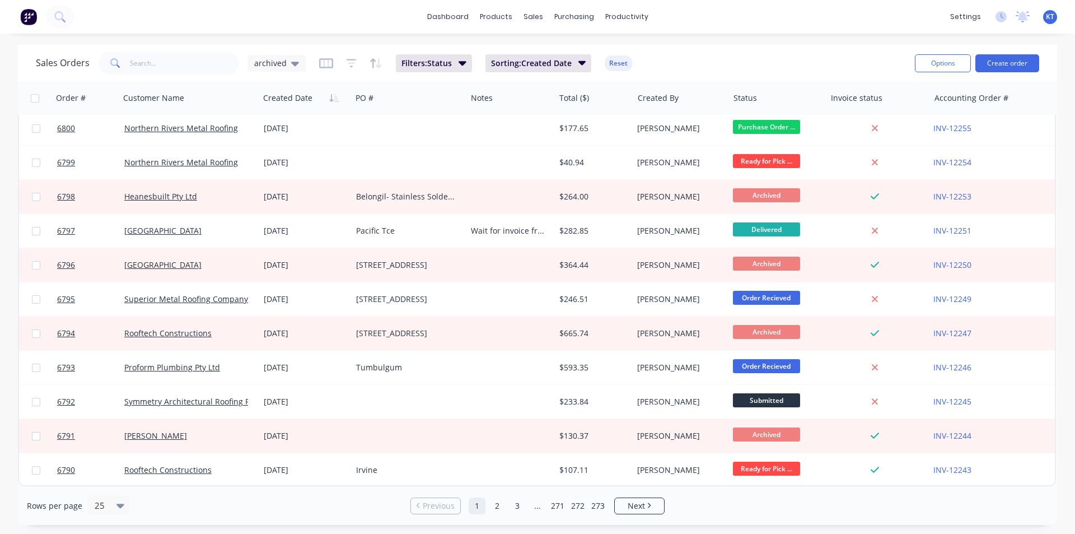
scroll to position [432, 0]
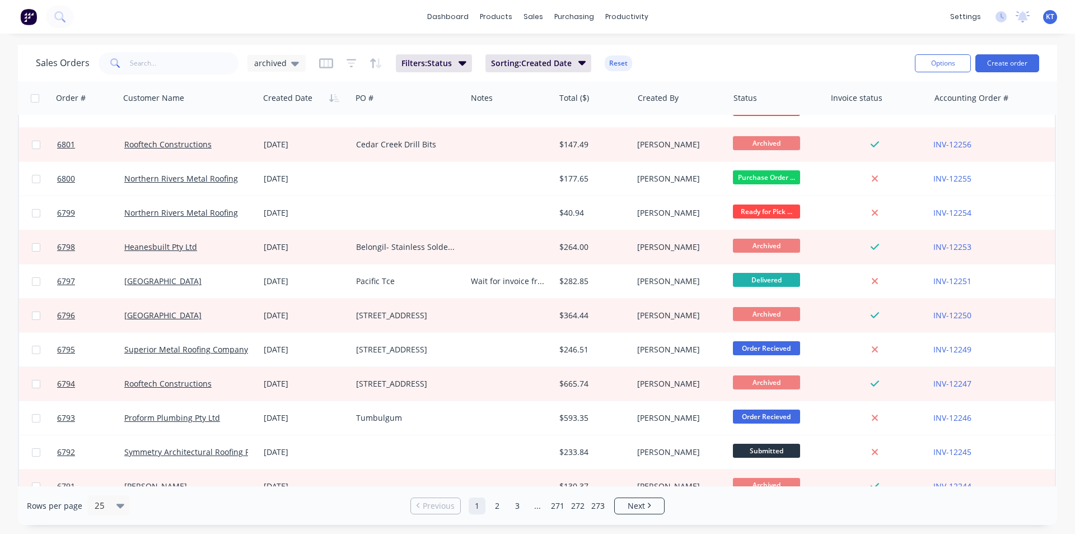
click at [189, 75] on div "Sales Orders archived Filters: Status Sorting: Created Date Reset" at bounding box center [471, 62] width 870 height 27
drag, startPoint x: 192, startPoint y: 55, endPoint x: 197, endPoint y: 60, distance: 7.1
click at [193, 57] on input "text" at bounding box center [184, 63] width 109 height 22
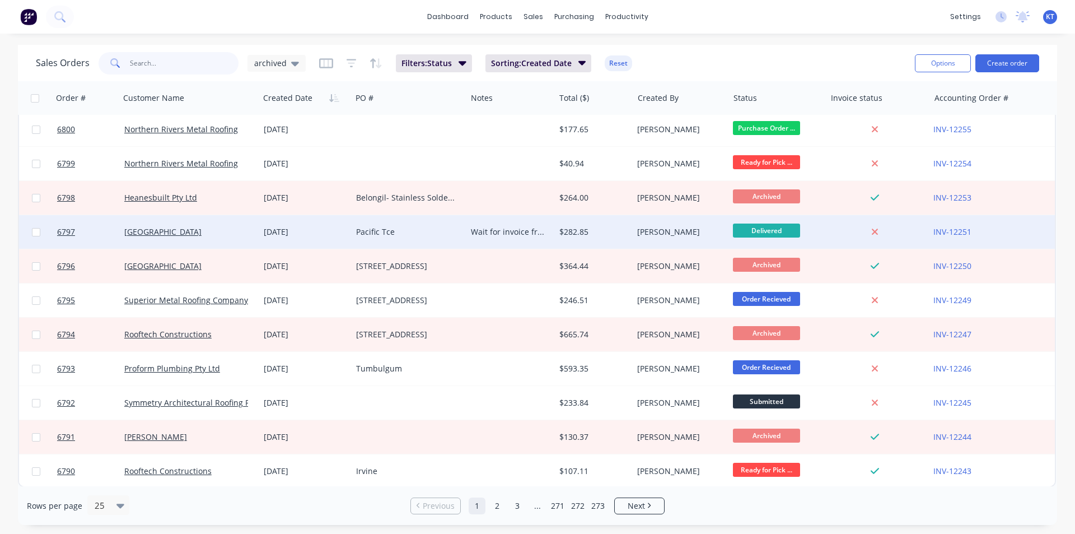
scroll to position [488, 0]
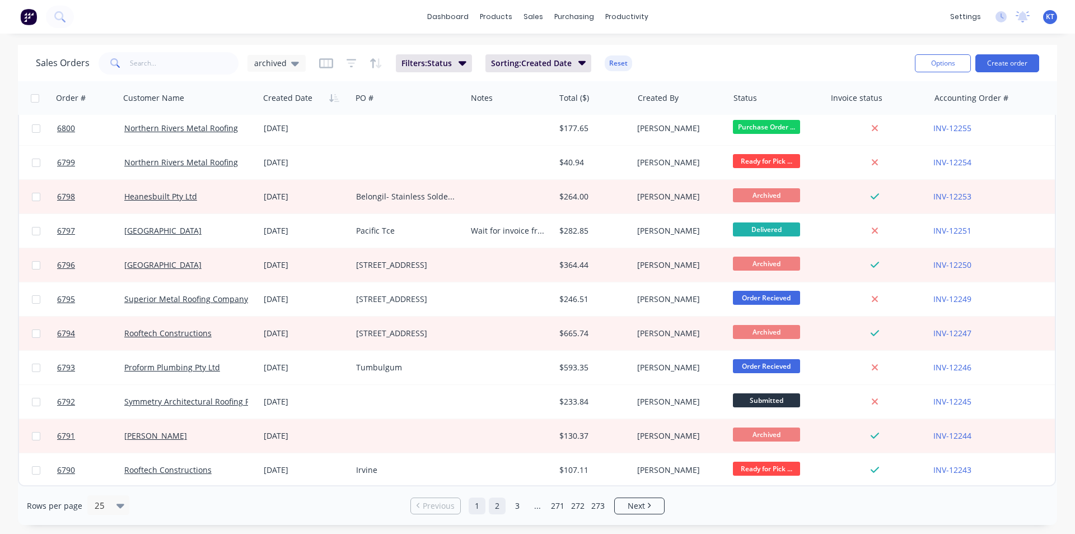
click at [493, 506] on link "2" at bounding box center [497, 505] width 17 height 17
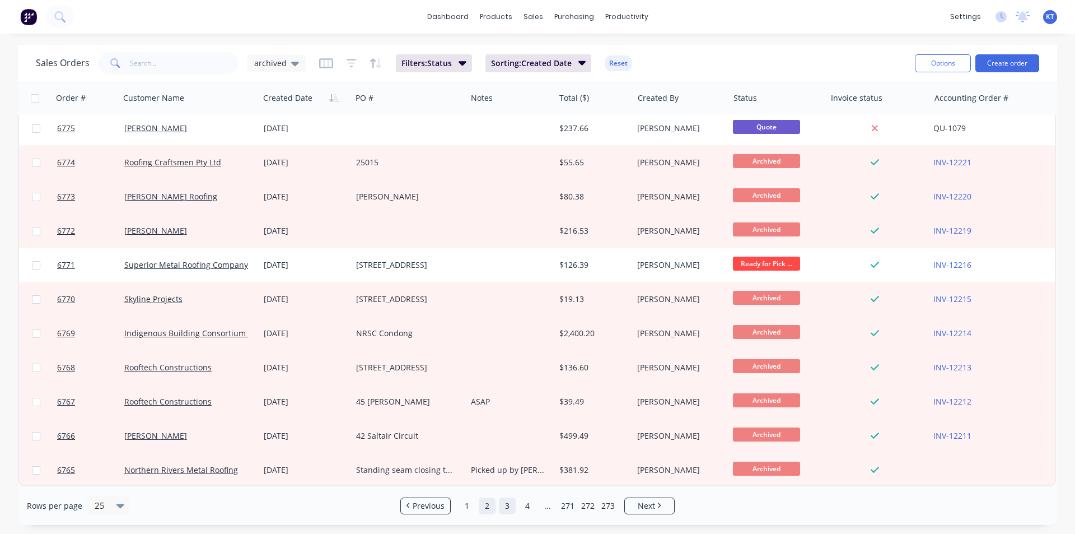
click at [507, 507] on link "3" at bounding box center [507, 505] width 17 height 17
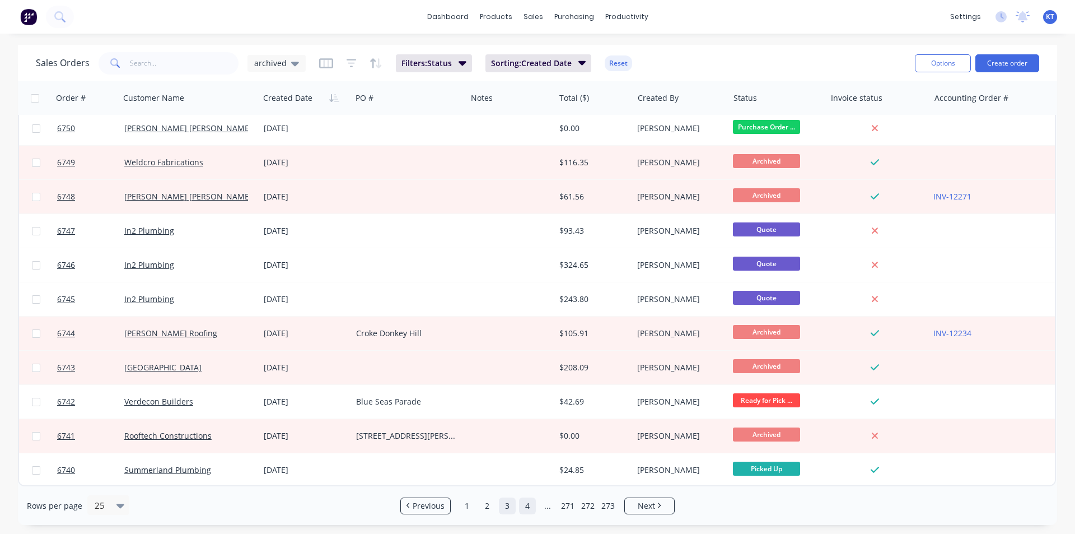
click at [527, 505] on link "4" at bounding box center [527, 505] width 17 height 17
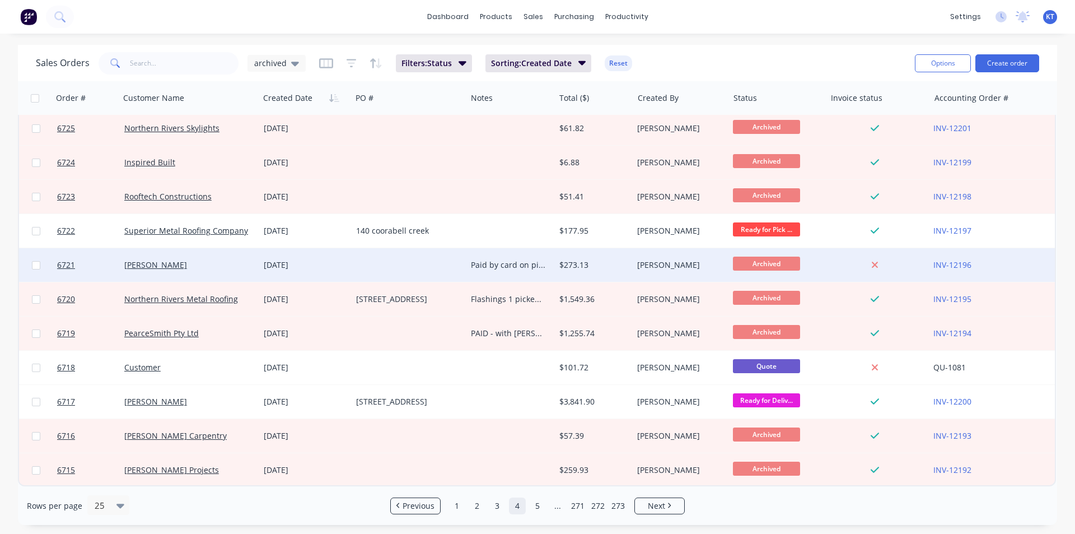
click at [506, 264] on div "Paid by card on pickup. BF" at bounding box center [508, 264] width 75 height 11
click at [609, 259] on div "$273.13" at bounding box center [592, 264] width 66 height 11
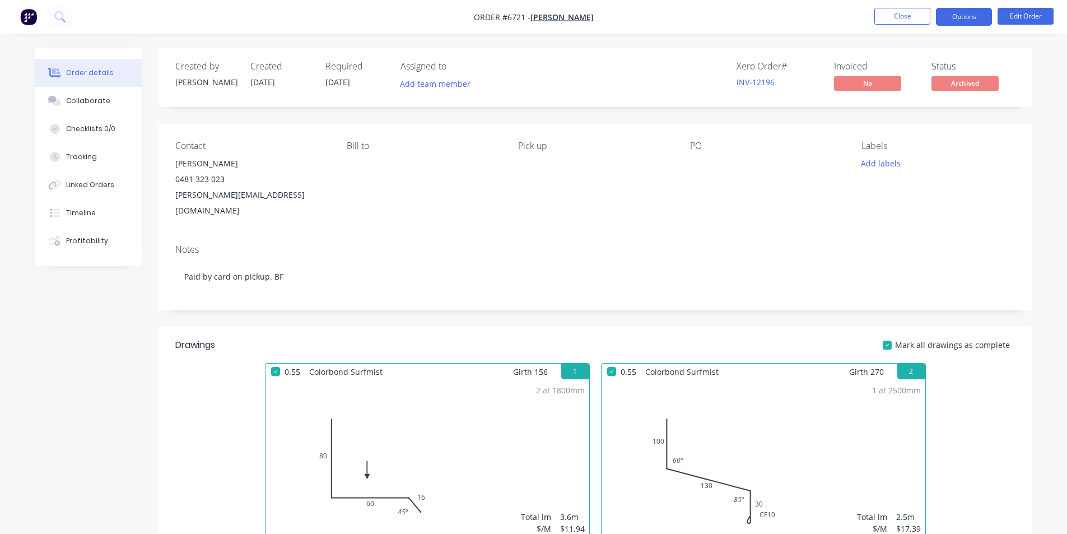
click at [946, 18] on button "Options" at bounding box center [964, 17] width 56 height 18
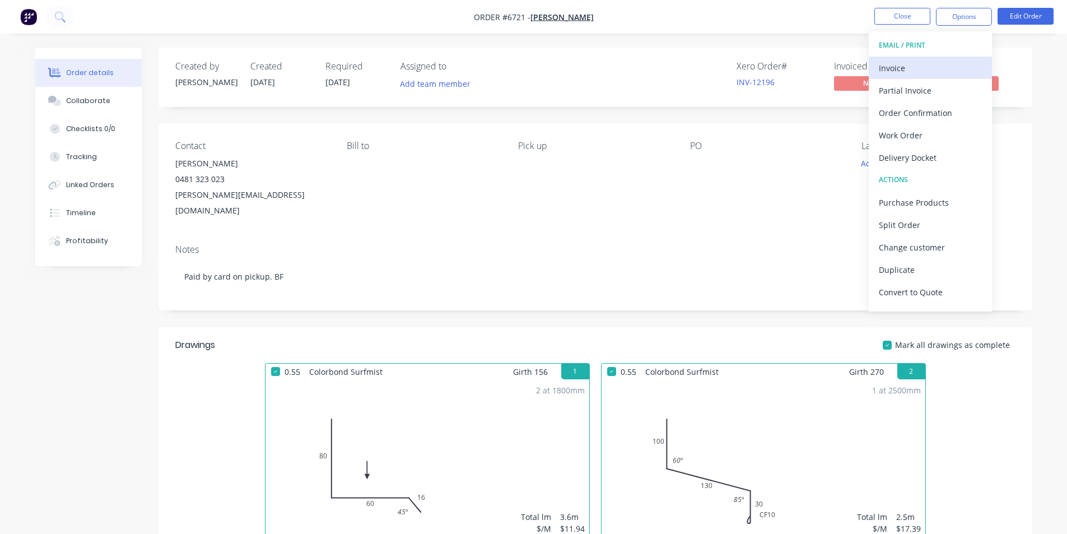
click at [950, 64] on div "Invoice" at bounding box center [930, 68] width 103 height 16
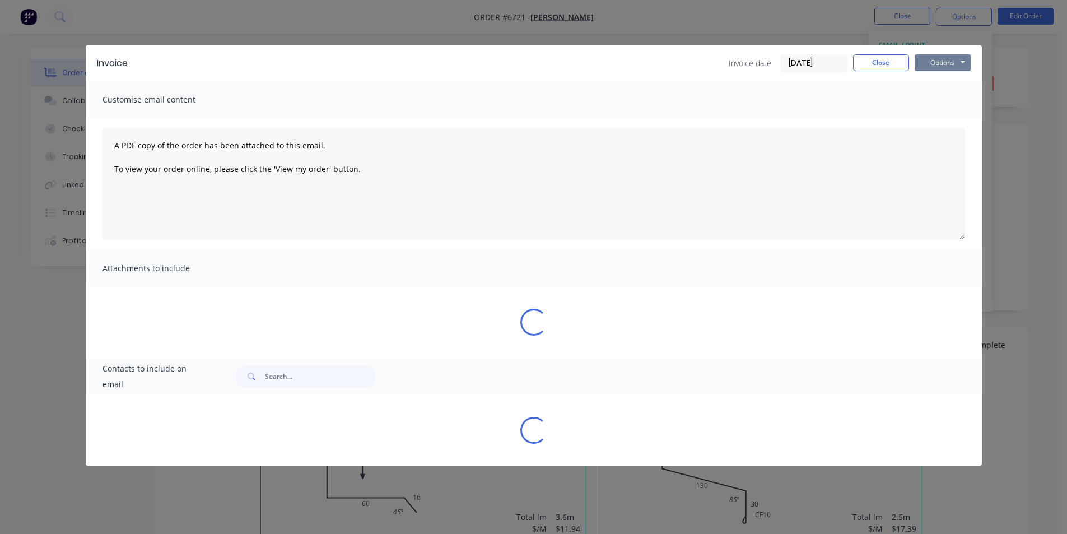
click at [946, 58] on button "Options" at bounding box center [943, 62] width 56 height 17
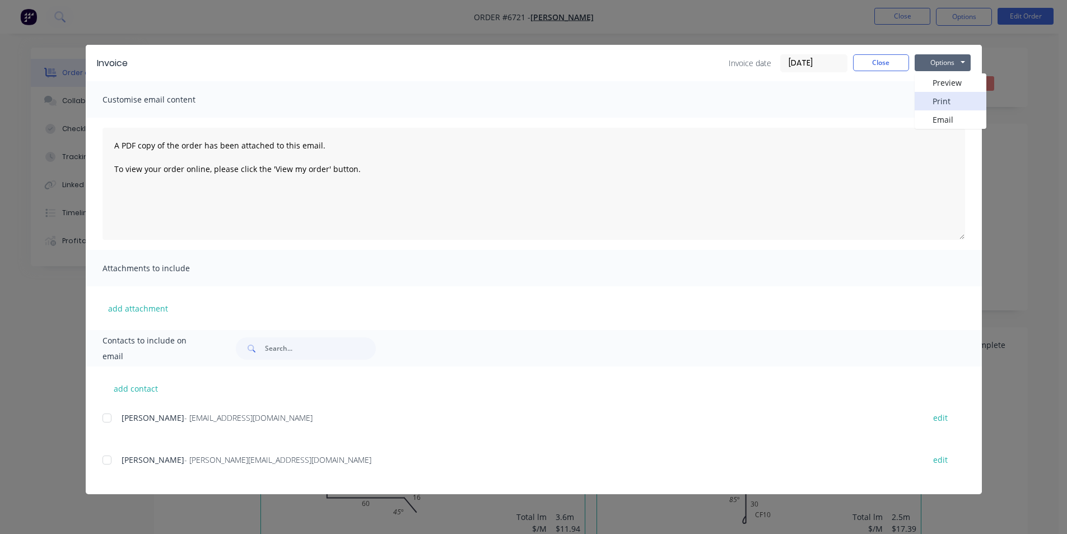
click at [946, 101] on button "Print" at bounding box center [951, 101] width 72 height 18
click at [878, 61] on button "Close" at bounding box center [881, 62] width 56 height 17
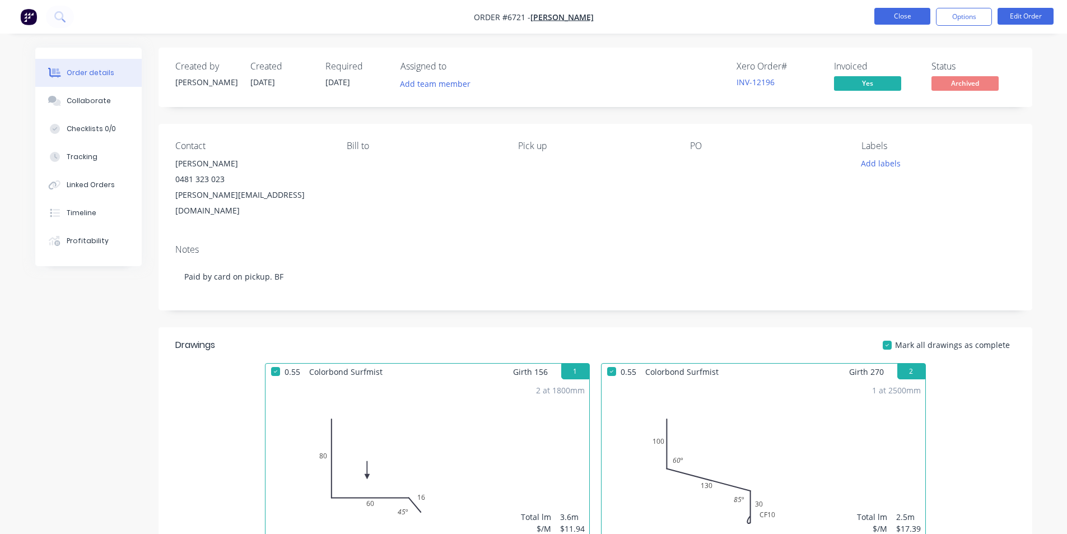
click at [907, 12] on button "Close" at bounding box center [902, 16] width 56 height 17
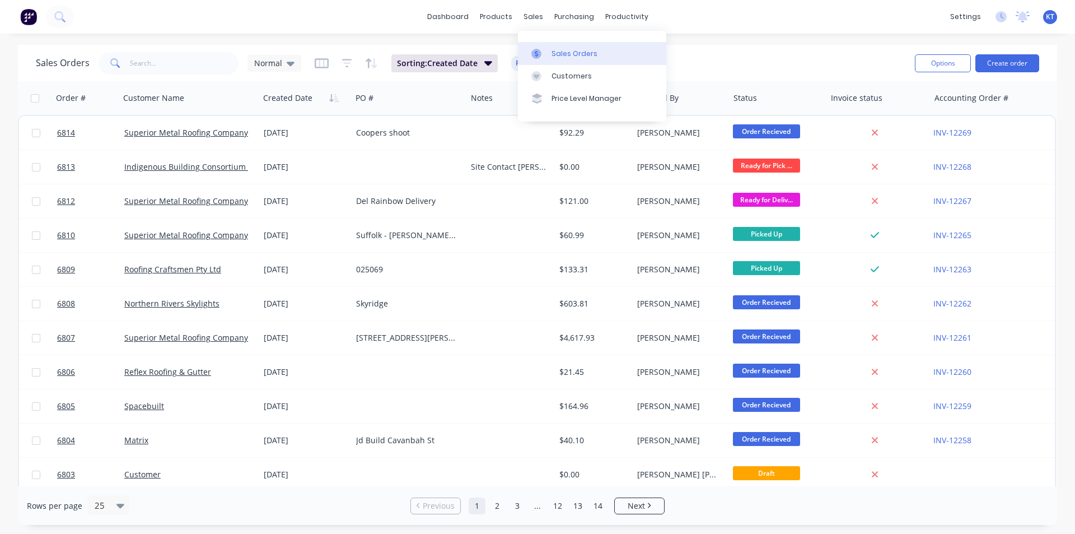
click at [589, 53] on div "Sales Orders" at bounding box center [575, 54] width 46 height 10
click at [166, 63] on input "text" at bounding box center [184, 63] width 109 height 22
click at [290, 67] on icon at bounding box center [291, 63] width 8 height 12
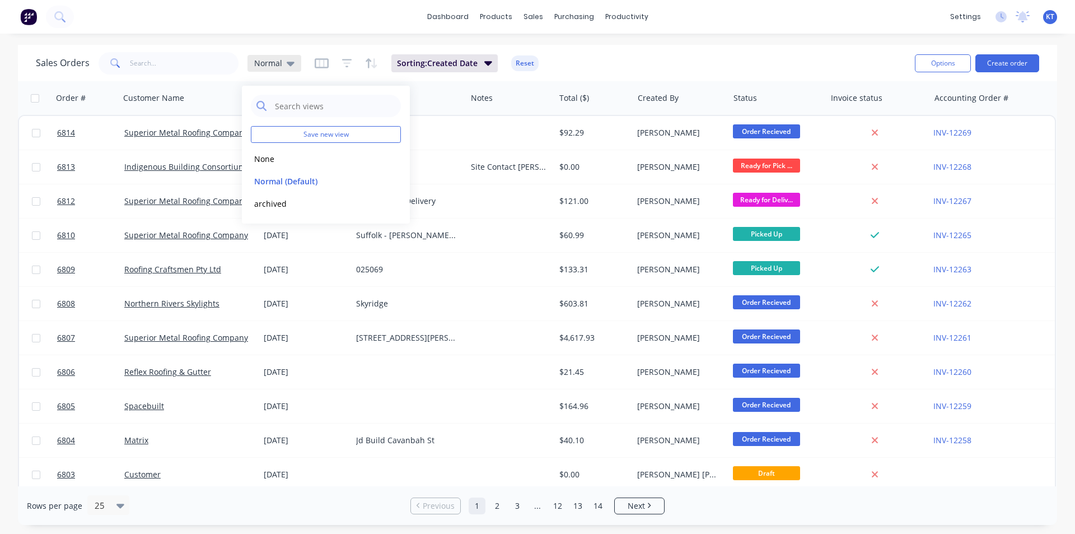
click at [283, 59] on div "Normal" at bounding box center [274, 63] width 40 height 10
drag, startPoint x: 283, startPoint y: 74, endPoint x: 283, endPoint y: 61, distance: 13.5
click at [283, 73] on div "Sales Orders Normal Sorting: Created Date Reset" at bounding box center [471, 62] width 870 height 27
click at [284, 60] on div "Normal" at bounding box center [274, 63] width 40 height 10
click at [296, 206] on button "archived" at bounding box center [315, 203] width 128 height 13
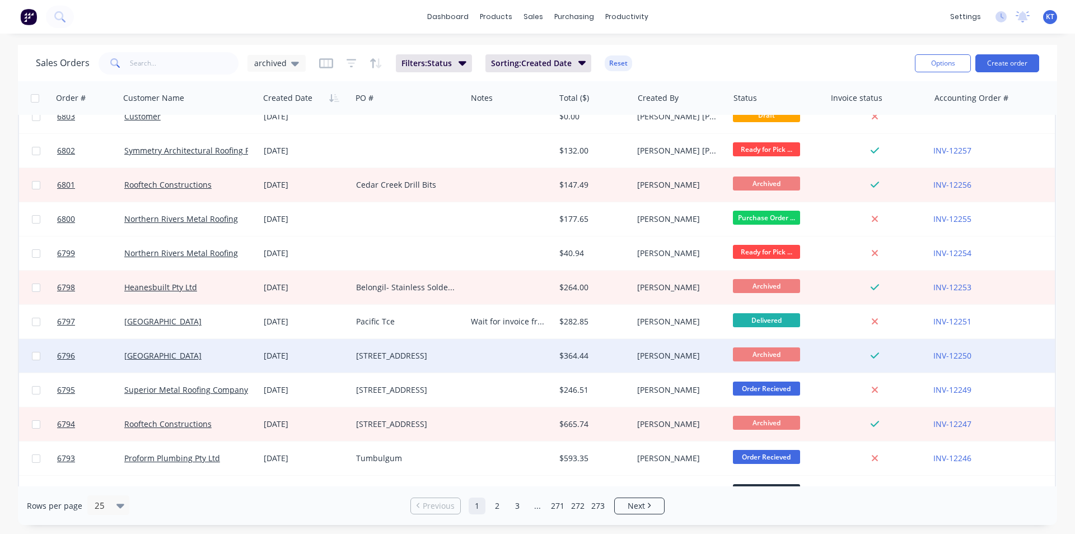
scroll to position [488, 0]
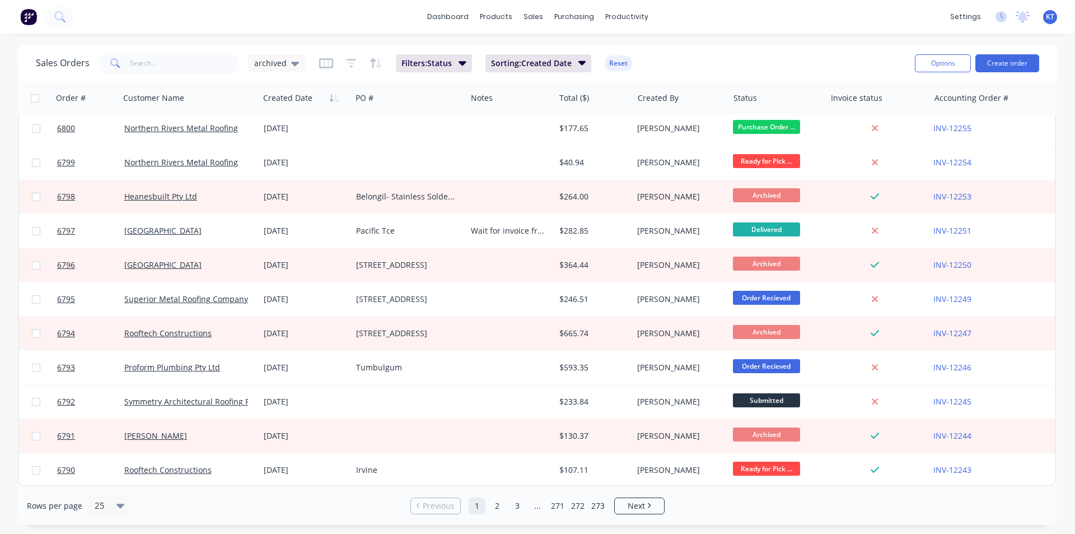
drag, startPoint x: 498, startPoint y: 505, endPoint x: 525, endPoint y: 487, distance: 32.5
click at [497, 505] on link "2" at bounding box center [497, 505] width 17 height 17
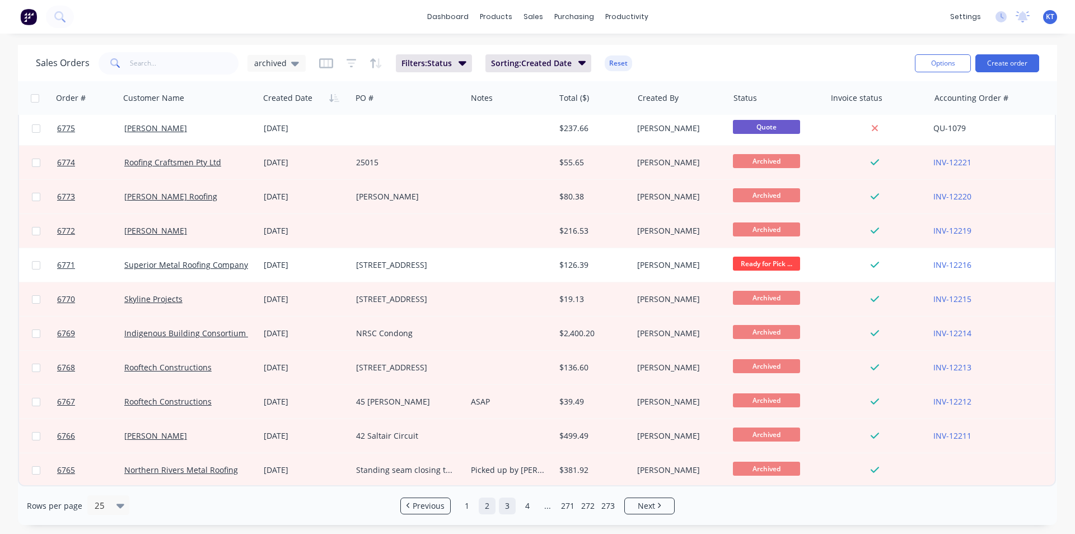
click at [505, 503] on link "3" at bounding box center [507, 505] width 17 height 17
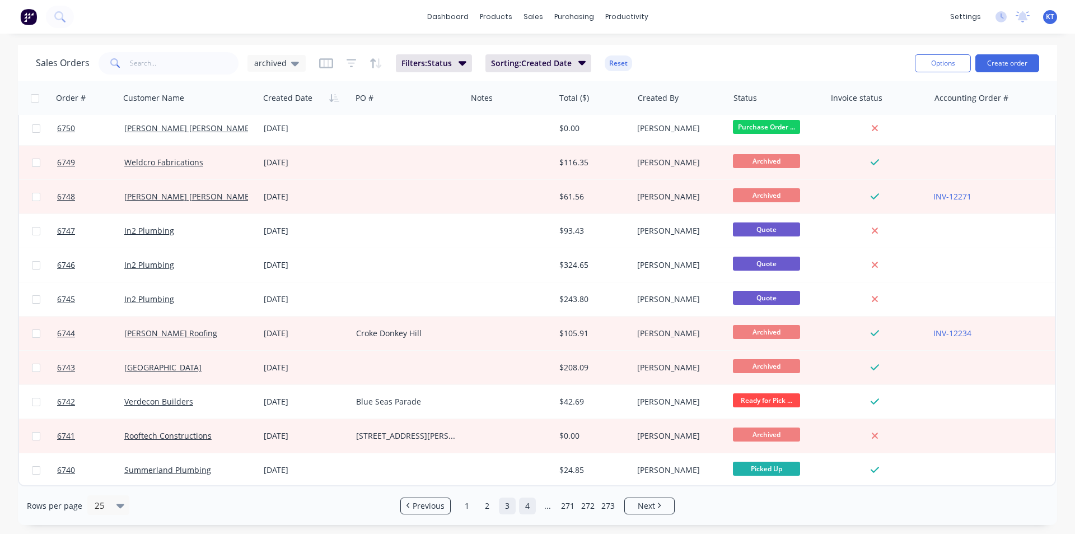
click at [531, 506] on link "4" at bounding box center [527, 505] width 17 height 17
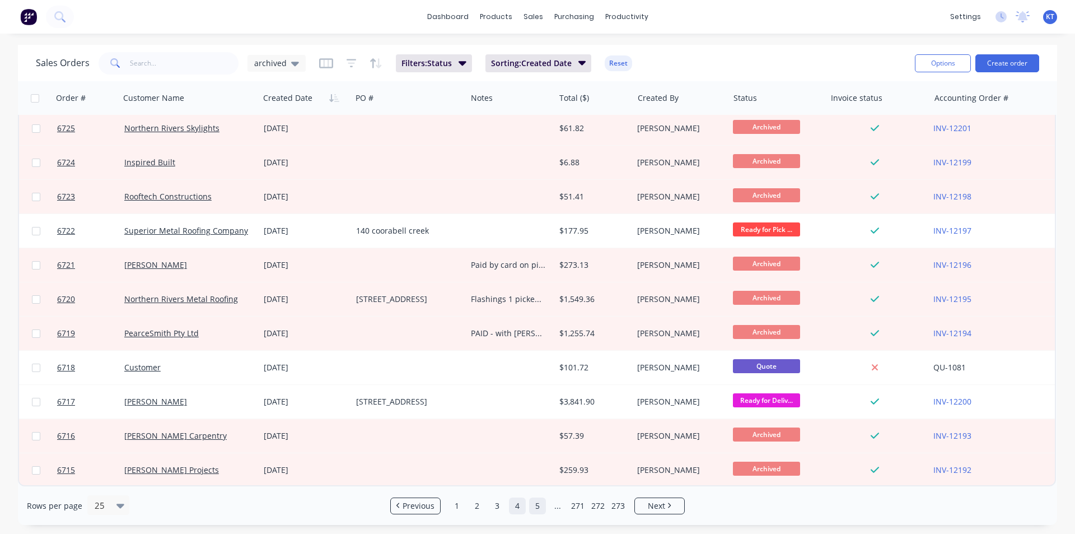
click at [539, 506] on link "5" at bounding box center [537, 505] width 17 height 17
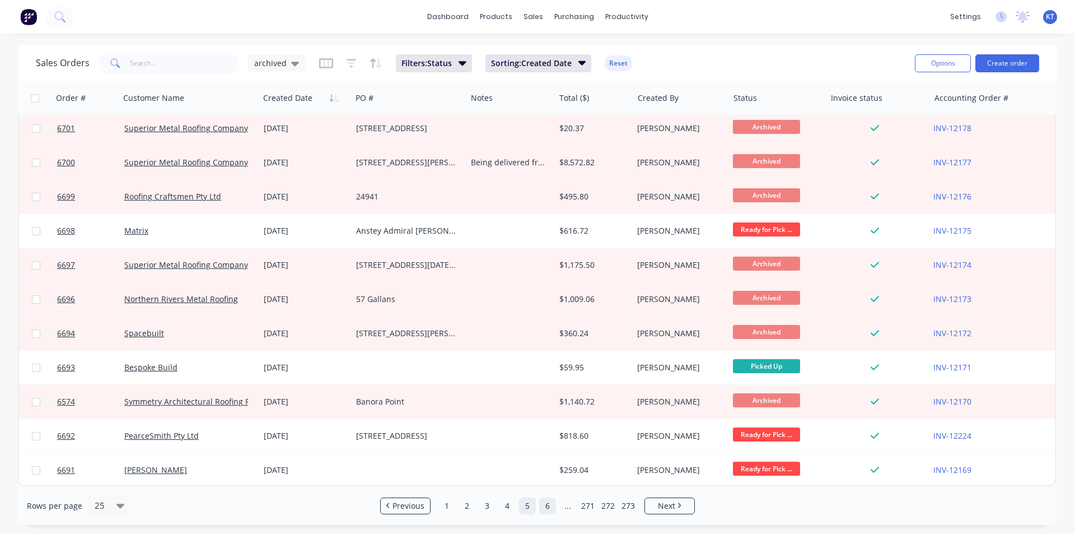
click at [544, 506] on link "6" at bounding box center [547, 505] width 17 height 17
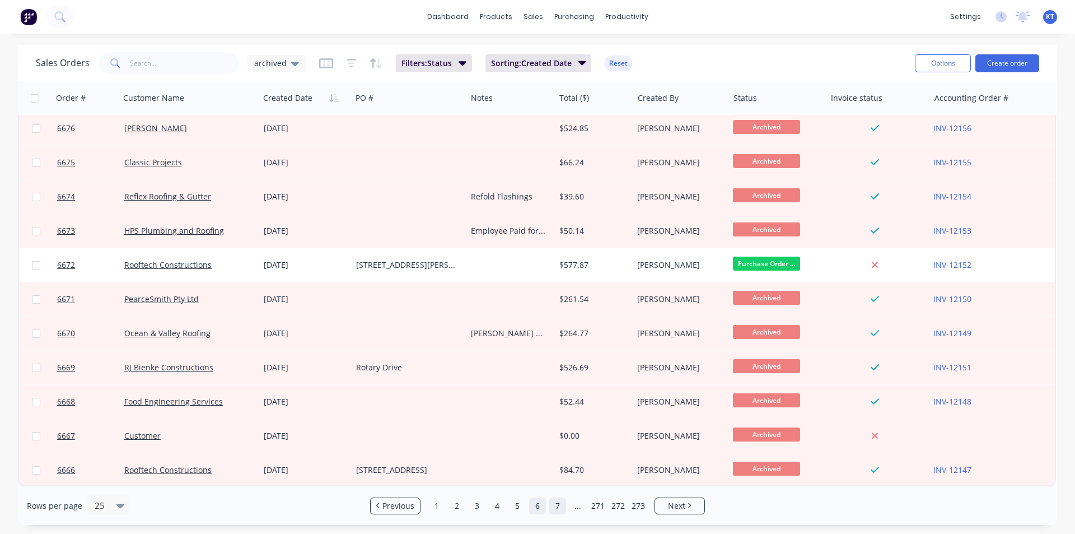
click at [556, 504] on link "7" at bounding box center [557, 505] width 17 height 17
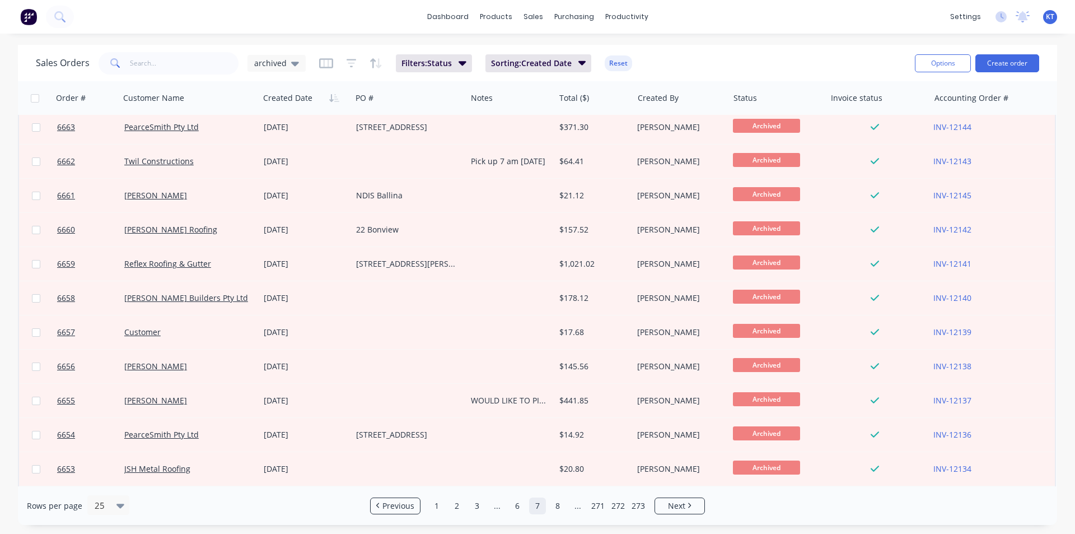
scroll to position [0, 0]
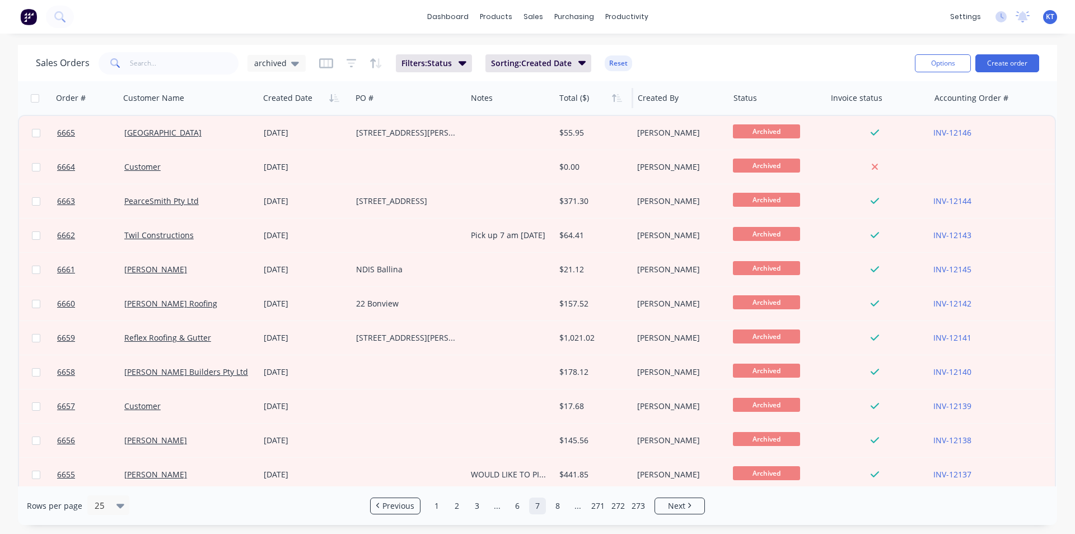
click at [584, 87] on div at bounding box center [592, 98] width 66 height 22
click at [583, 110] on div "Total ($)" at bounding box center [594, 98] width 78 height 34
click at [581, 99] on div at bounding box center [592, 98] width 66 height 22
click at [619, 101] on icon "button" at bounding box center [619, 98] width 5 height 8
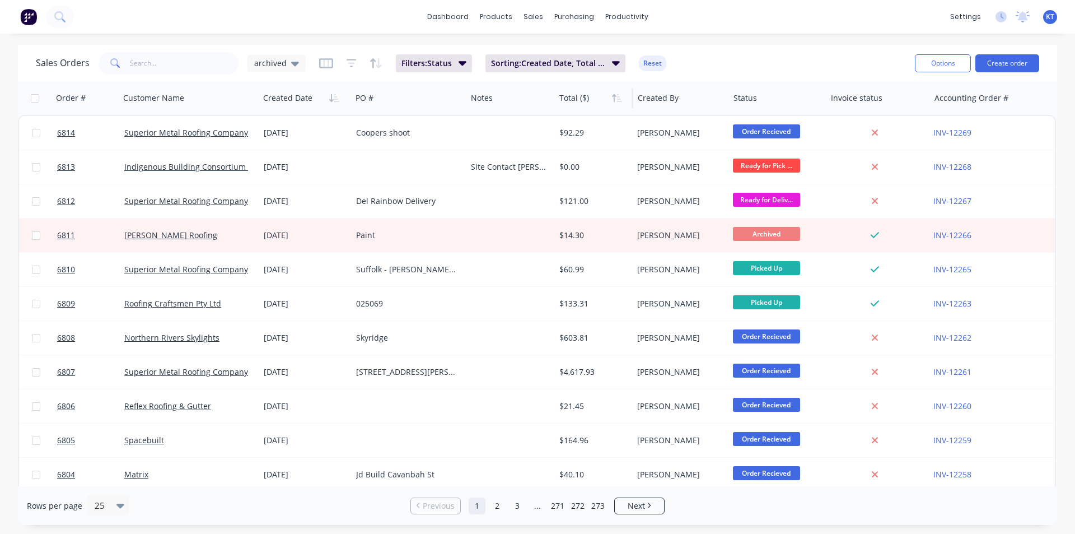
click at [572, 107] on div at bounding box center [592, 98] width 66 height 22
click at [573, 106] on div at bounding box center [592, 98] width 66 height 22
click at [574, 104] on div at bounding box center [592, 98] width 66 height 22
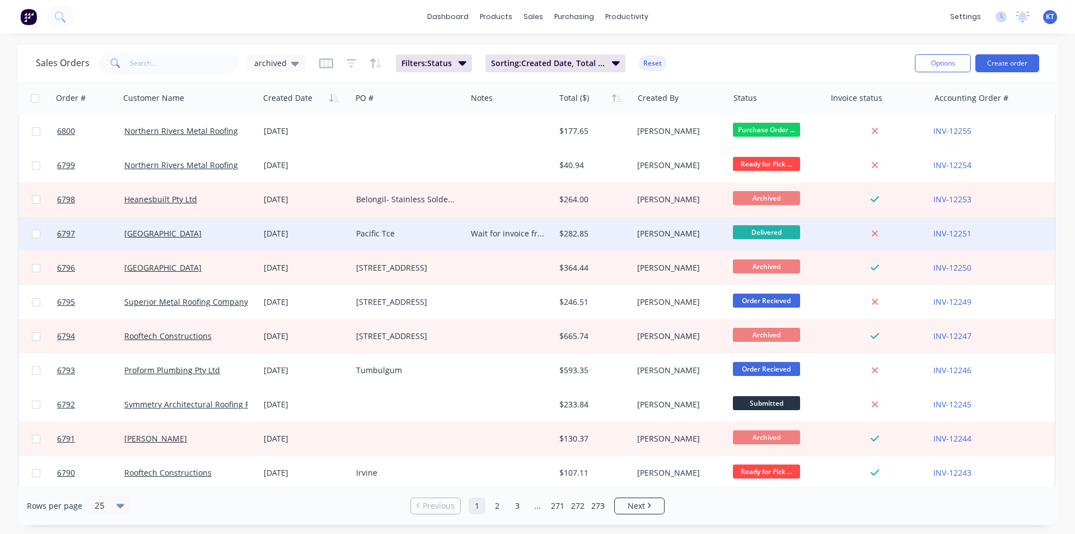
scroll to position [488, 0]
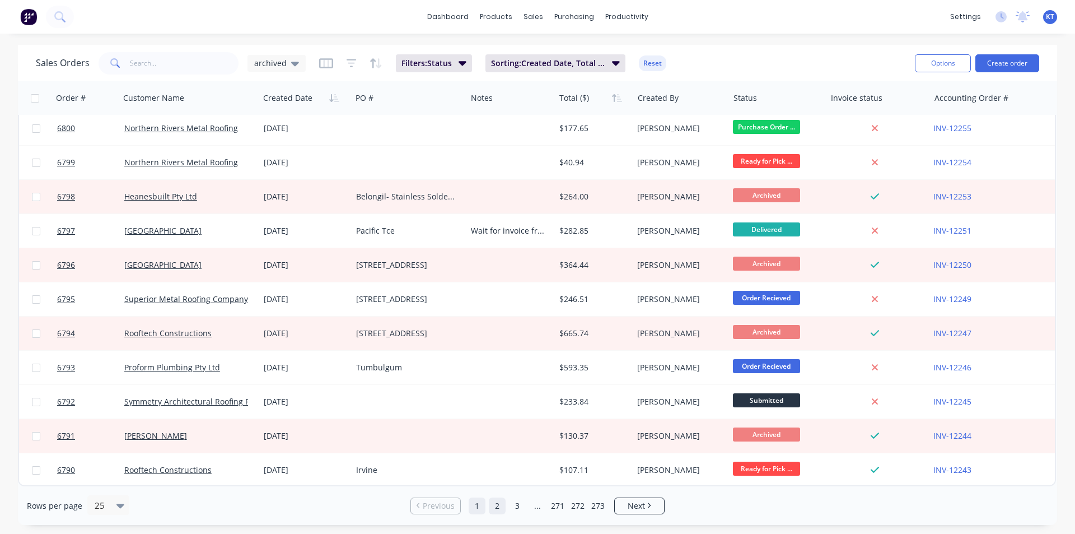
click at [498, 506] on link "2" at bounding box center [497, 505] width 17 height 17
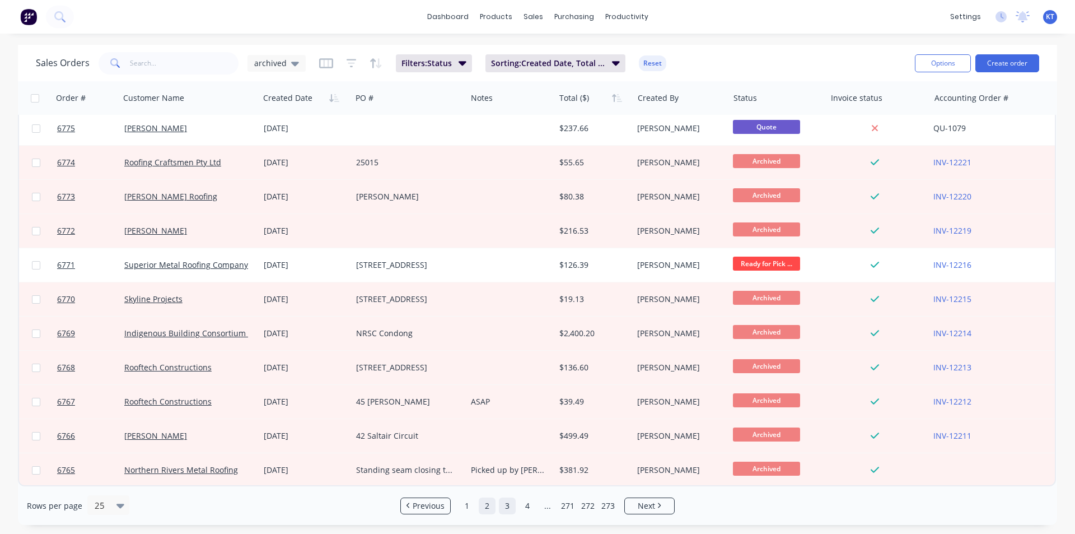
click at [514, 504] on link "3" at bounding box center [507, 505] width 17 height 17
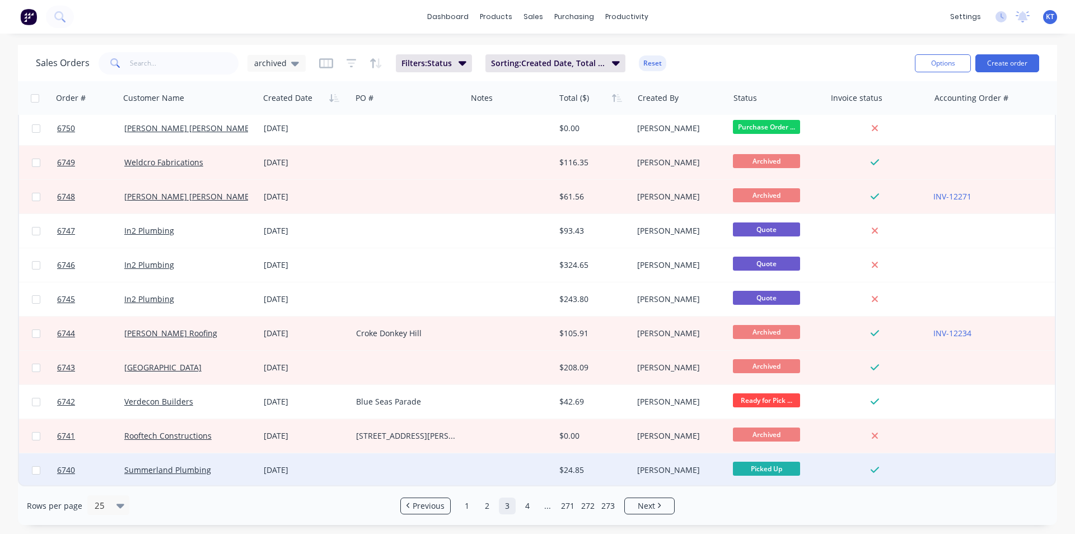
click at [563, 464] on div "$24.85" at bounding box center [592, 469] width 66 height 11
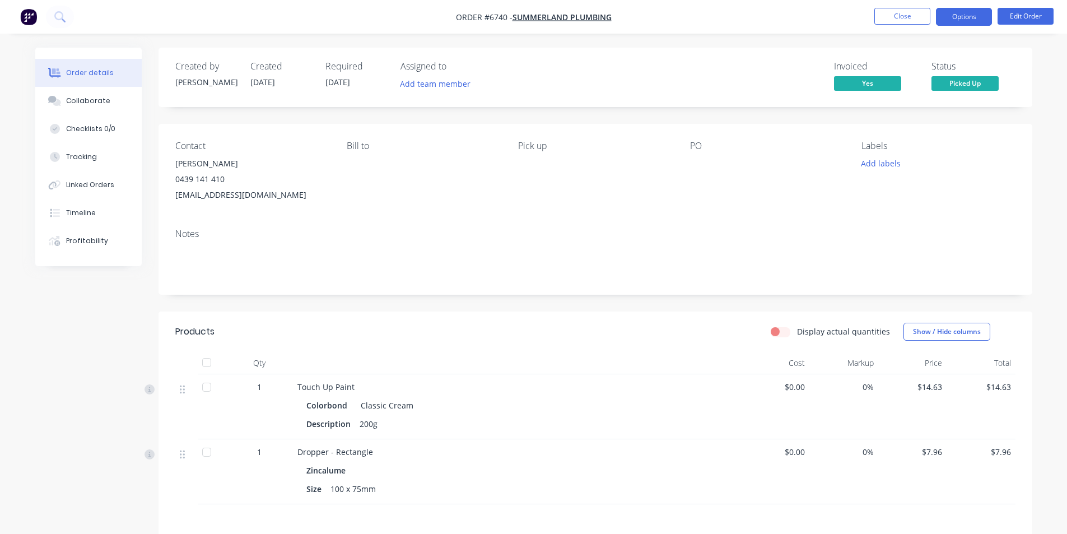
click at [964, 21] on button "Options" at bounding box center [964, 17] width 56 height 18
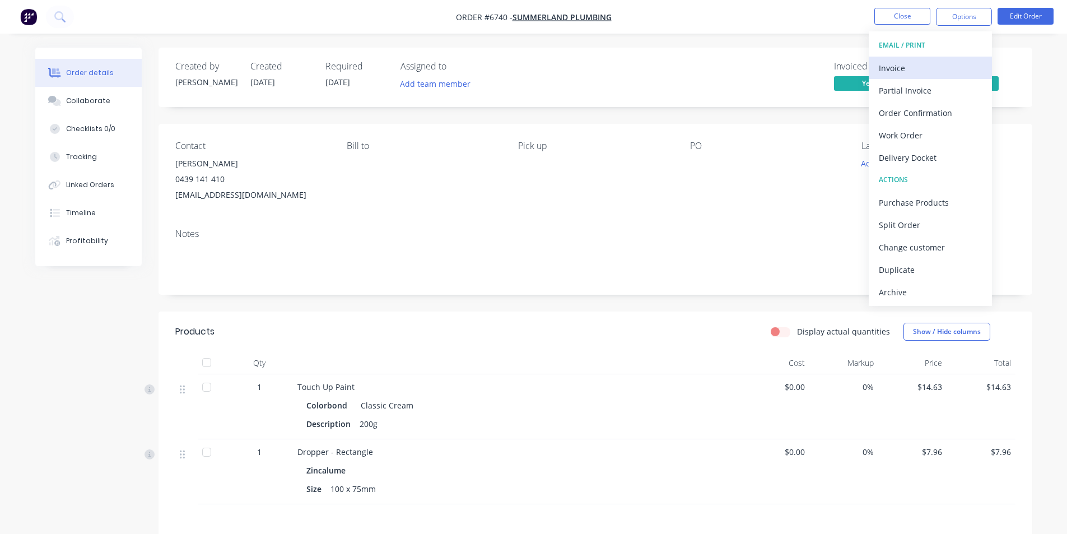
click at [929, 70] on div "Invoice" at bounding box center [930, 68] width 103 height 16
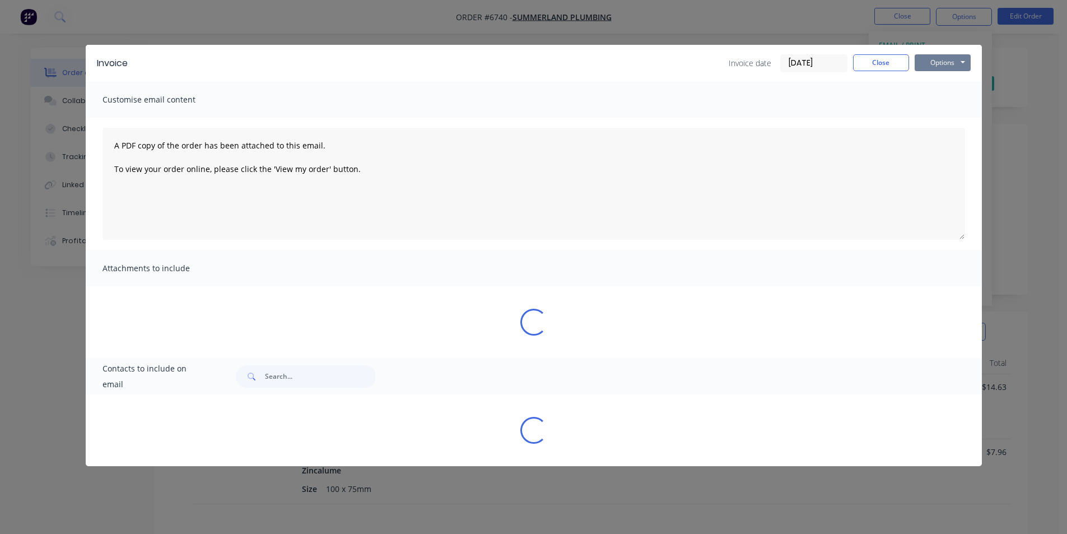
click at [930, 65] on button "Options" at bounding box center [943, 62] width 56 height 17
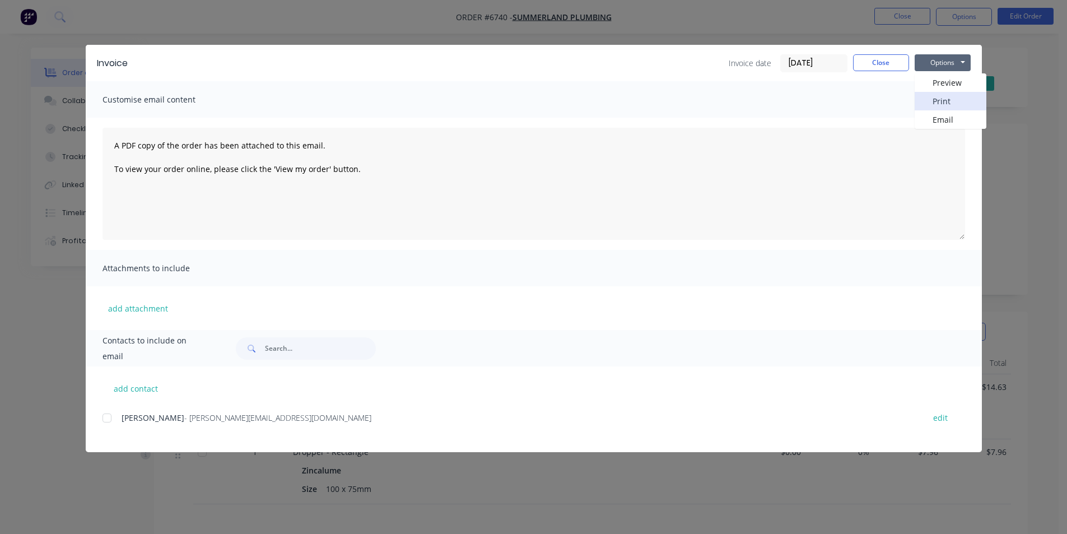
click at [920, 99] on button "Print" at bounding box center [951, 101] width 72 height 18
click at [877, 62] on button "Close" at bounding box center [881, 62] width 56 height 17
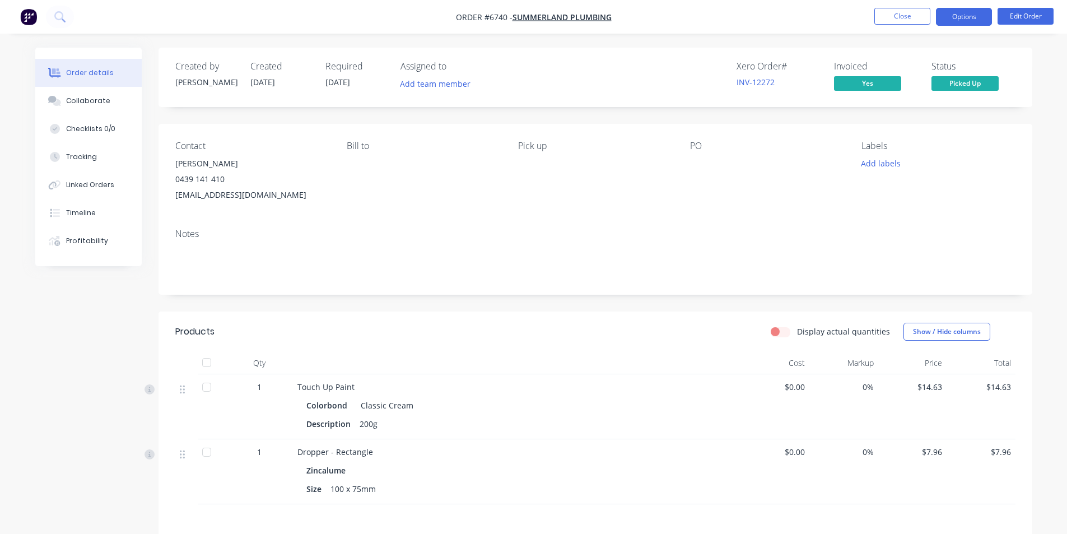
click at [968, 15] on button "Options" at bounding box center [964, 17] width 56 height 18
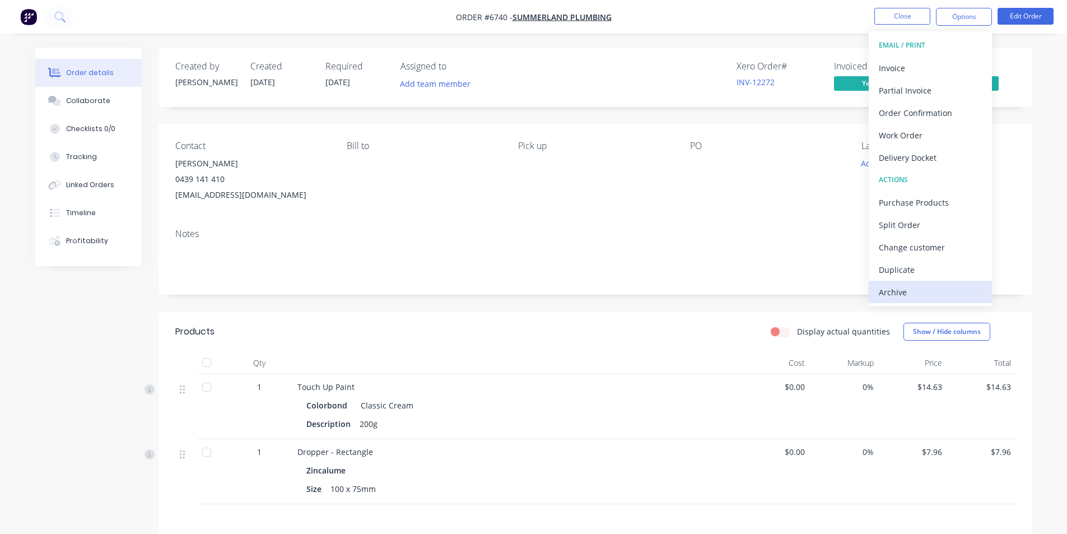
click at [896, 301] on button "Archive" at bounding box center [930, 292] width 123 height 22
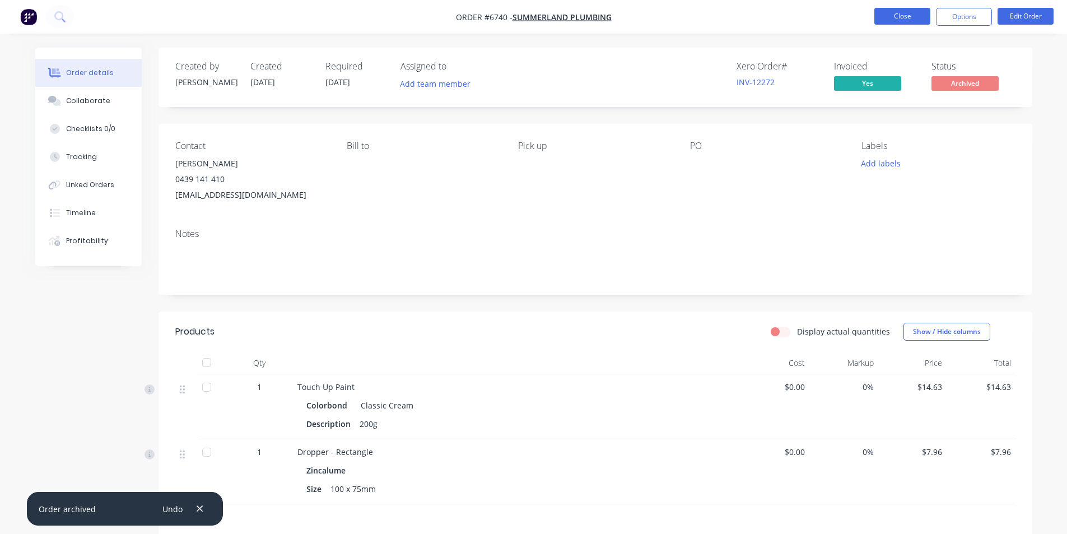
click at [903, 13] on button "Close" at bounding box center [902, 16] width 56 height 17
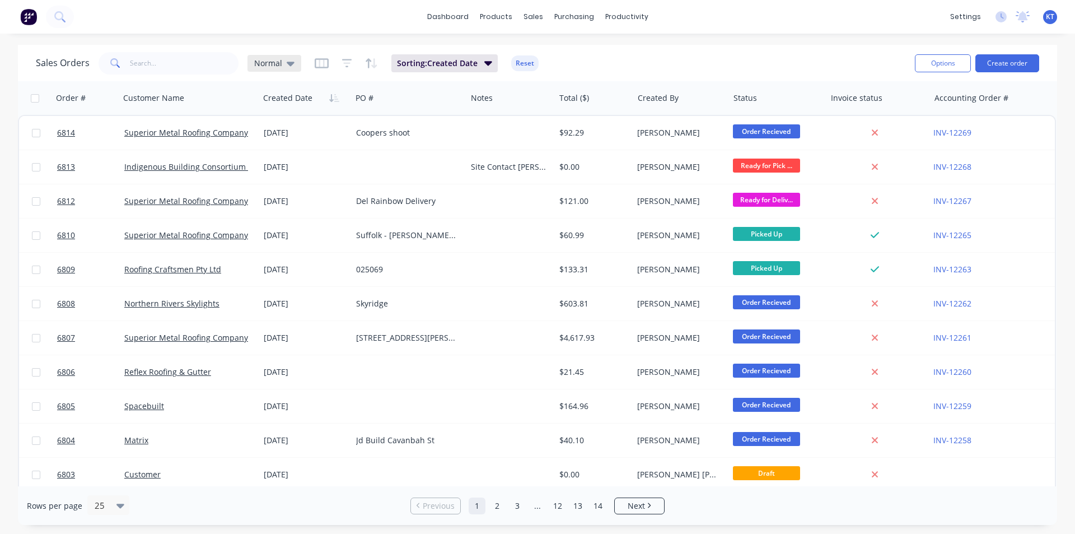
click at [282, 70] on div "Normal" at bounding box center [275, 63] width 54 height 17
click at [308, 200] on button "archived" at bounding box center [315, 203] width 128 height 13
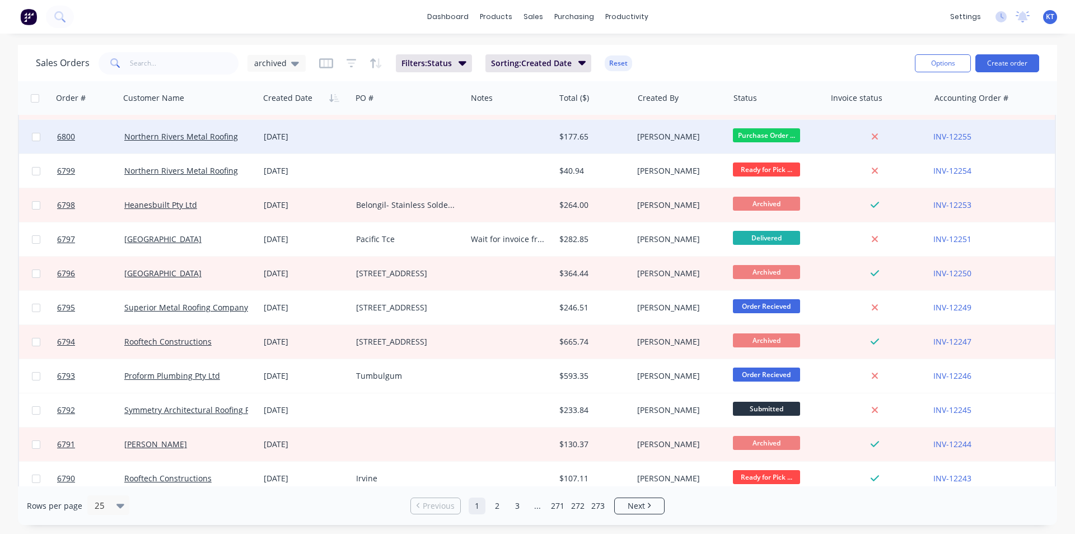
scroll to position [488, 0]
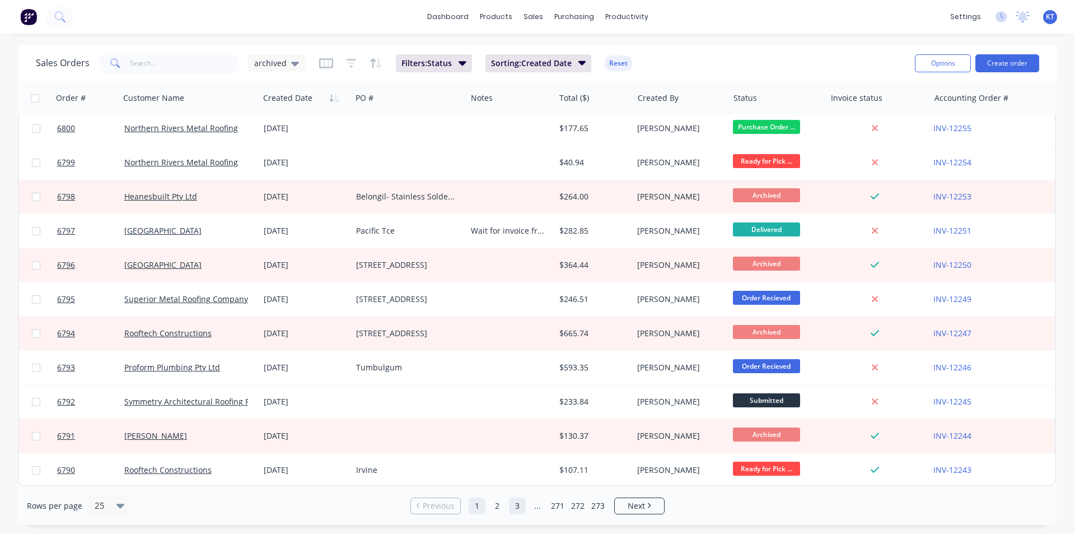
click at [500, 505] on link "2" at bounding box center [497, 505] width 17 height 17
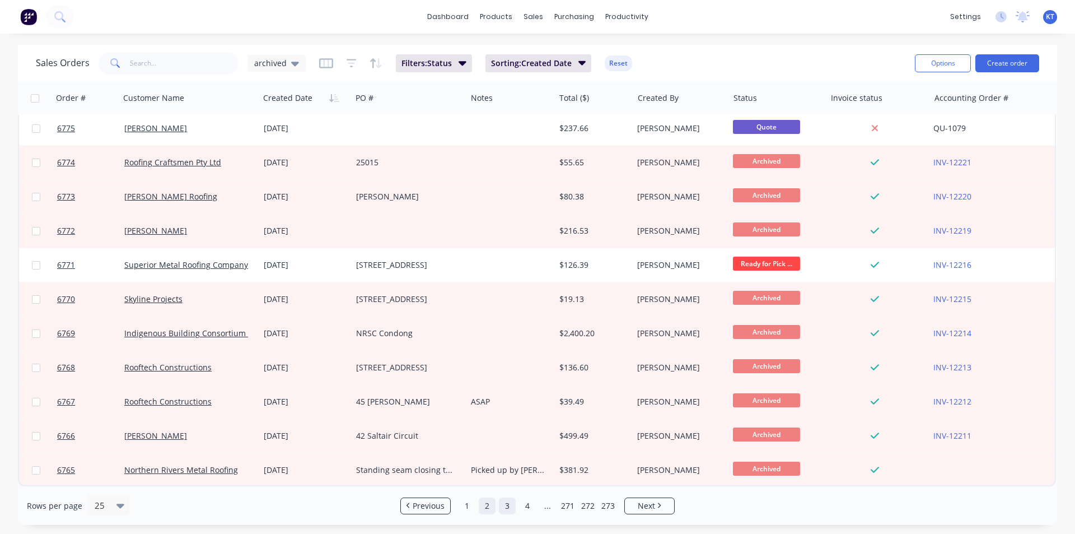
click at [505, 506] on link "3" at bounding box center [507, 505] width 17 height 17
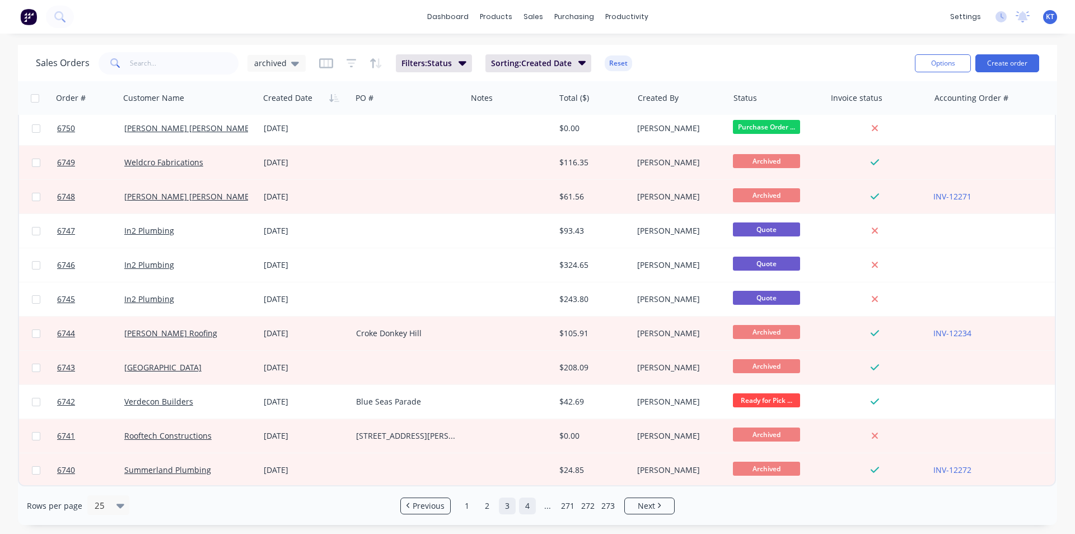
click at [522, 511] on link "4" at bounding box center [527, 505] width 17 height 17
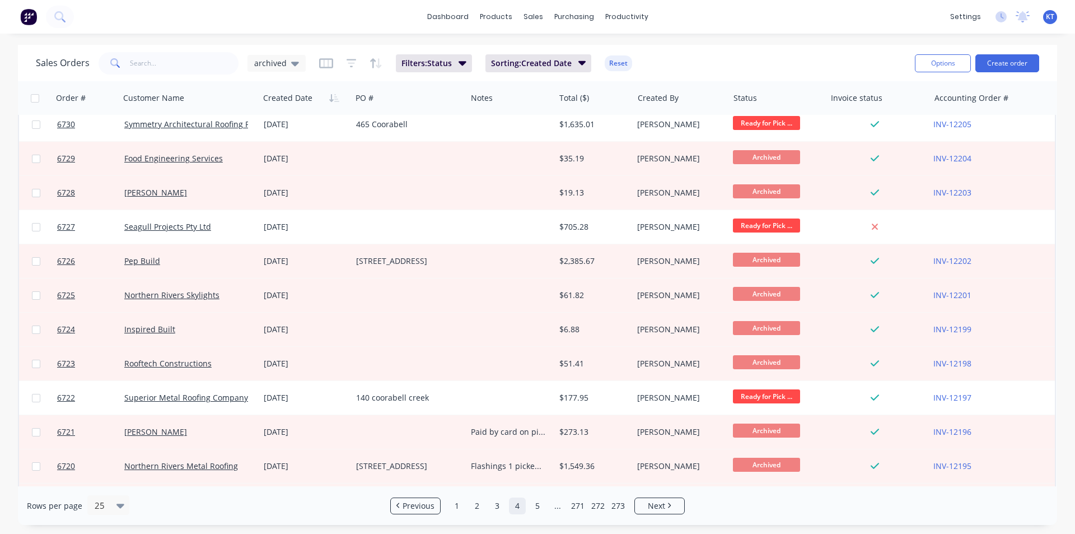
scroll to position [336, 0]
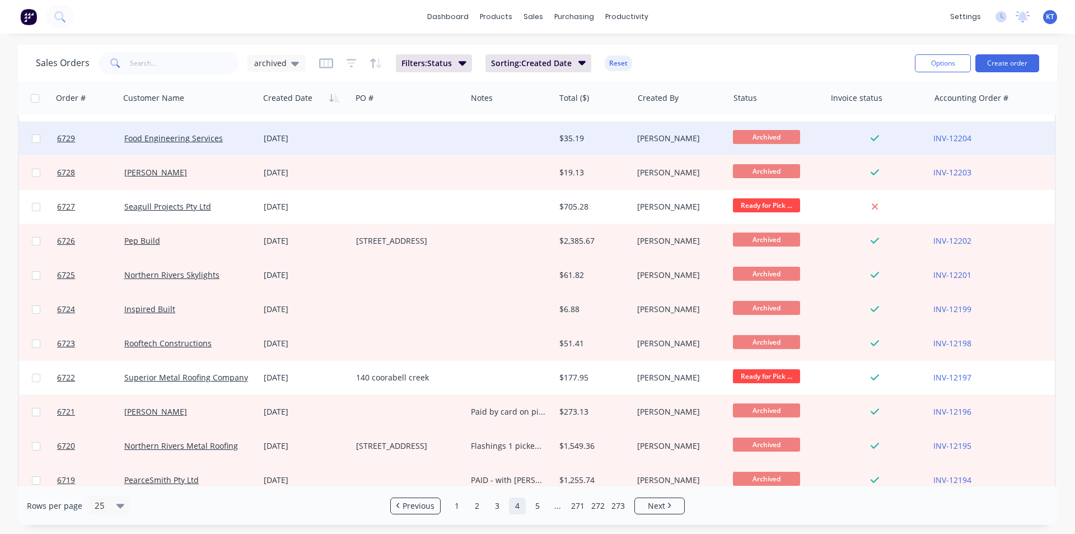
click at [608, 153] on div "$35.19" at bounding box center [594, 139] width 78 height 34
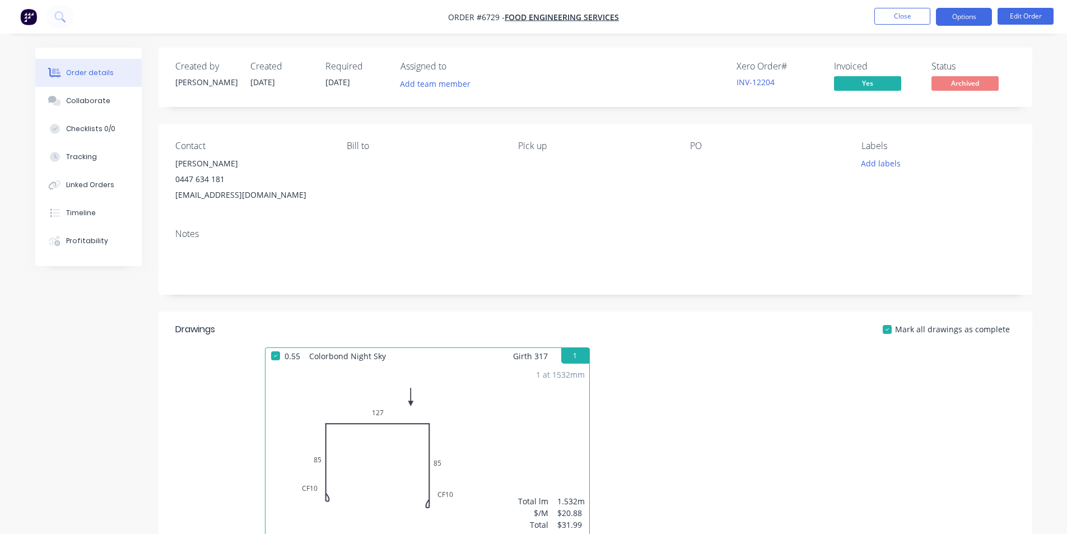
drag, startPoint x: 941, startPoint y: 10, endPoint x: 940, endPoint y: 25, distance: 15.1
click at [941, 10] on button "Options" at bounding box center [964, 17] width 56 height 18
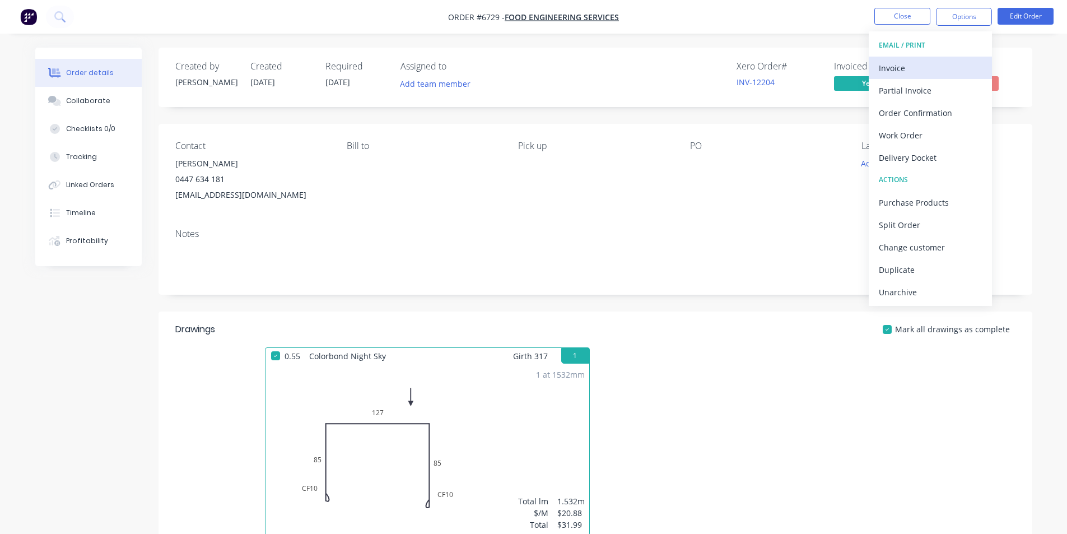
click at [923, 67] on div "Invoice" at bounding box center [930, 68] width 103 height 16
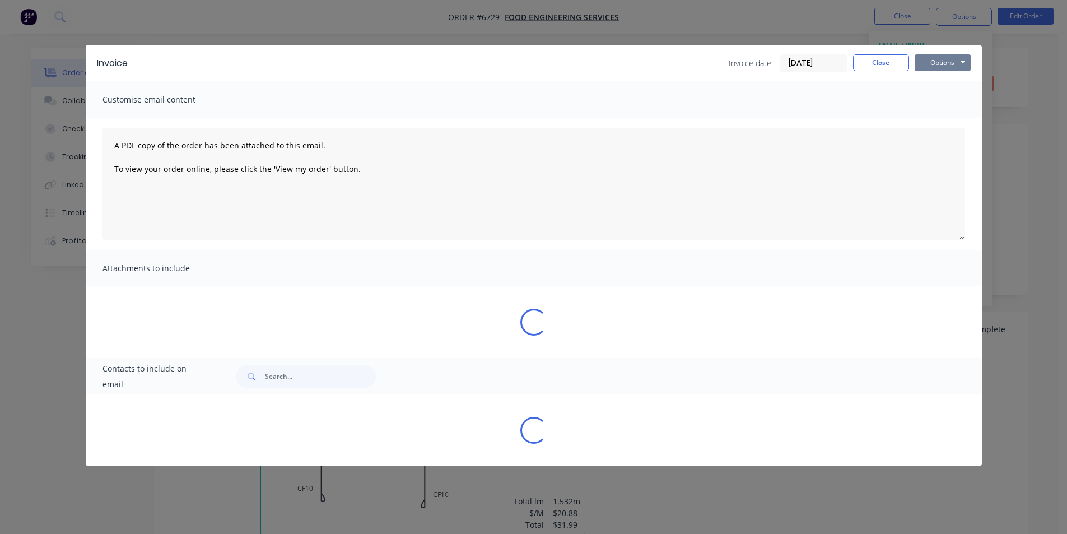
click at [934, 60] on button "Options" at bounding box center [943, 62] width 56 height 17
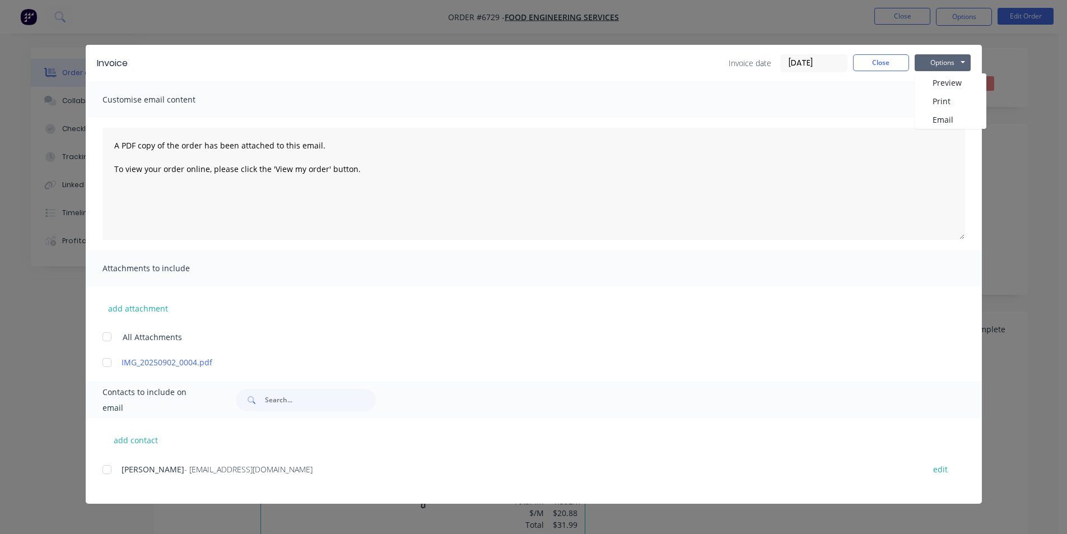
click at [941, 64] on button "Options" at bounding box center [943, 62] width 56 height 17
click at [945, 100] on button "Print" at bounding box center [951, 101] width 72 height 18
click at [903, 63] on button "Close" at bounding box center [881, 62] width 56 height 17
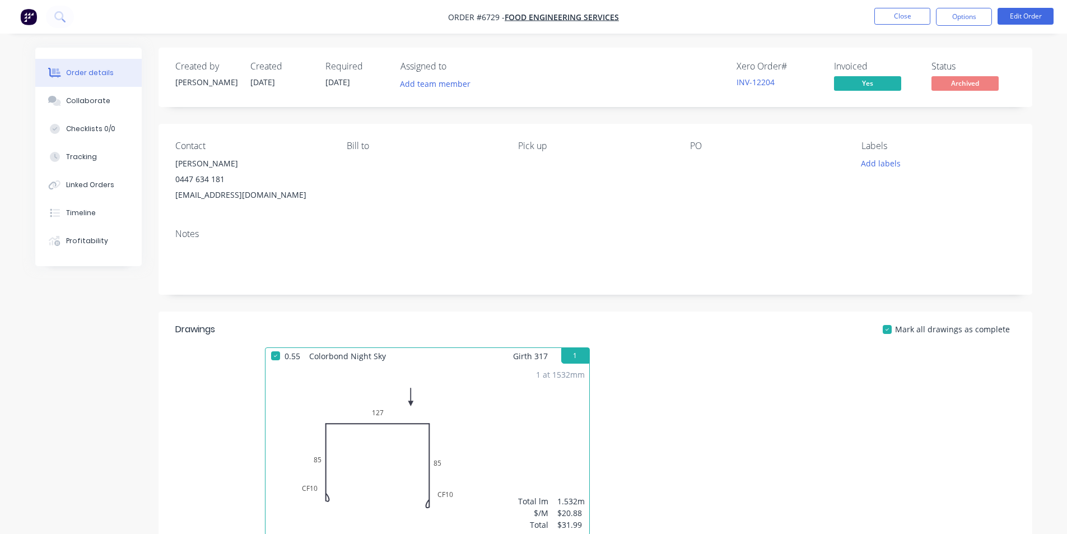
click at [895, 6] on nav "Order #6729 - Food Engineering Services Close Options Edit Order" at bounding box center [533, 17] width 1067 height 34
click at [886, 16] on button "Close" at bounding box center [902, 16] width 56 height 17
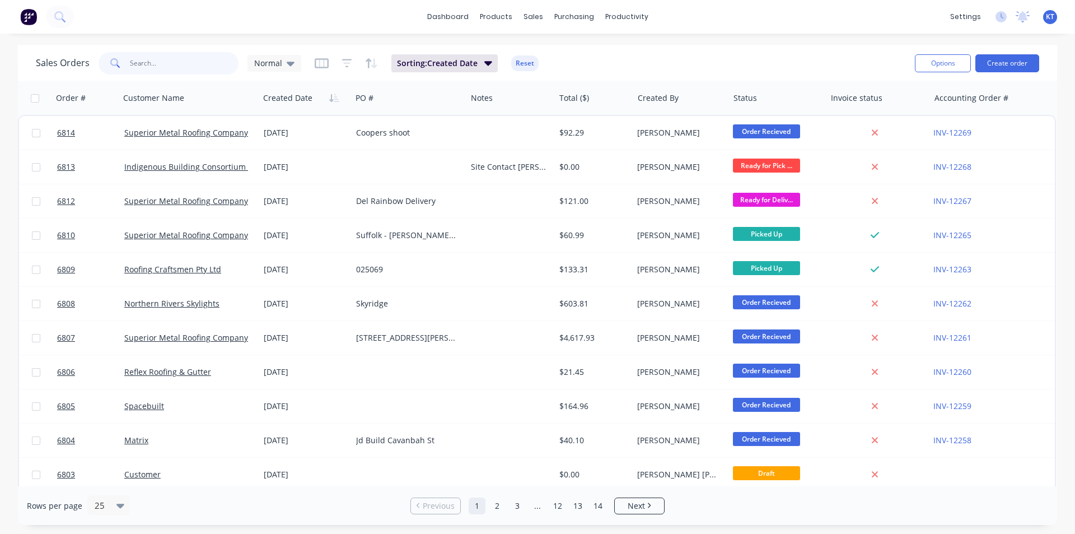
click at [206, 63] on input "text" at bounding box center [184, 63] width 109 height 22
click at [287, 63] on icon at bounding box center [291, 63] width 8 height 12
click at [321, 206] on button "archived" at bounding box center [315, 203] width 128 height 13
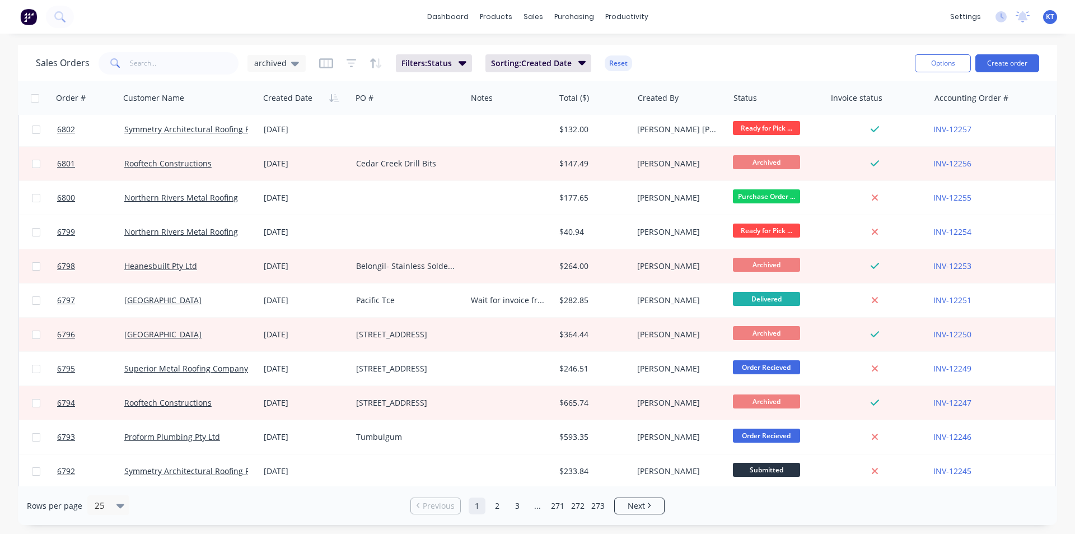
scroll to position [488, 0]
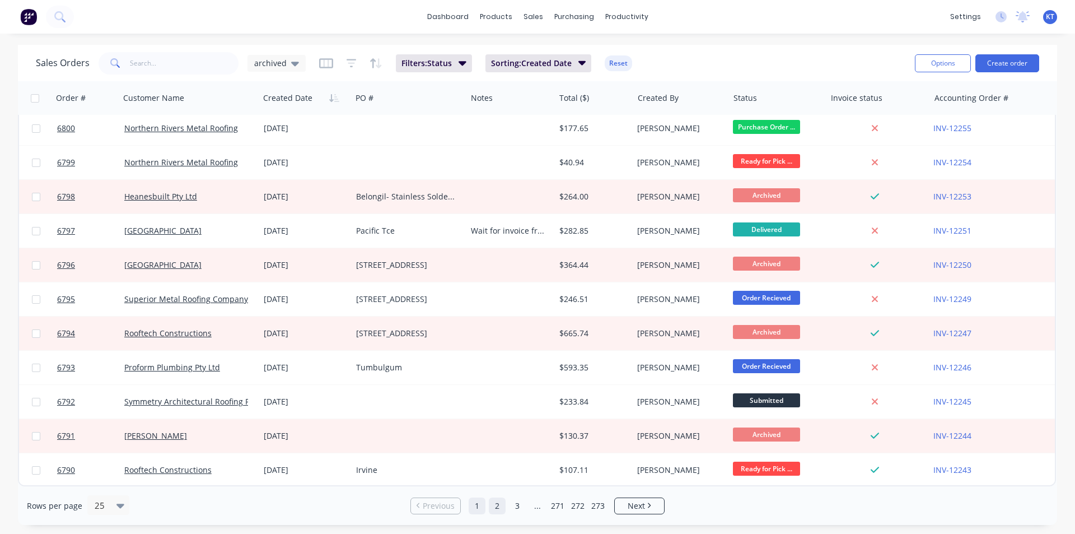
click at [502, 503] on link "2" at bounding box center [497, 505] width 17 height 17
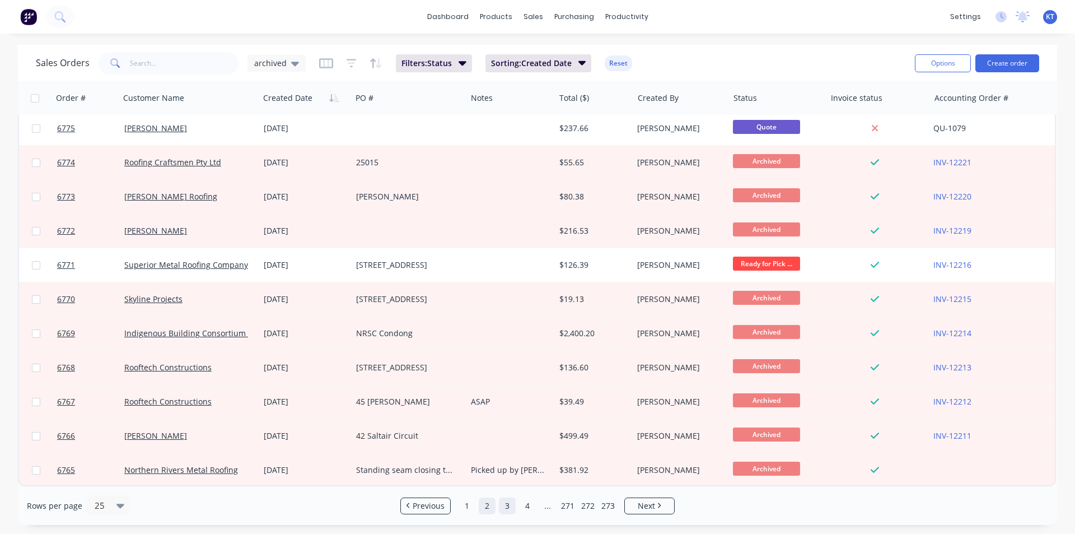
click at [508, 510] on link "3" at bounding box center [507, 505] width 17 height 17
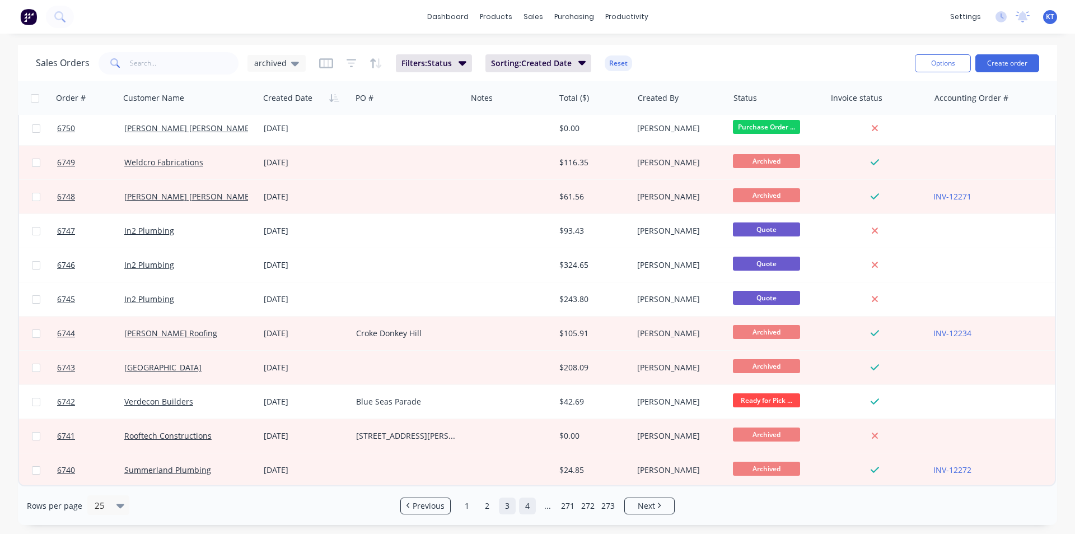
click at [533, 507] on link "4" at bounding box center [527, 505] width 17 height 17
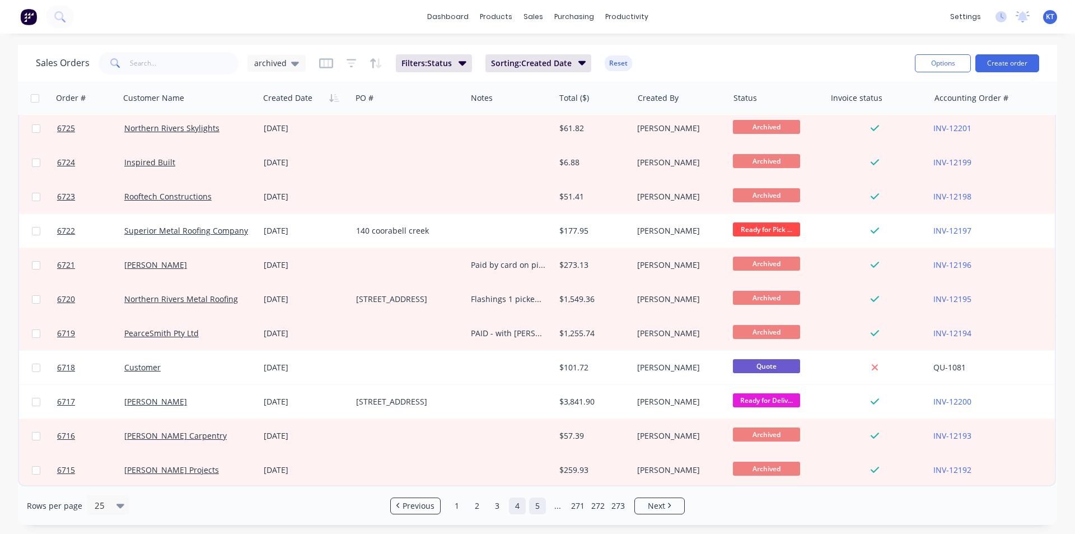
click at [536, 502] on link "5" at bounding box center [537, 505] width 17 height 17
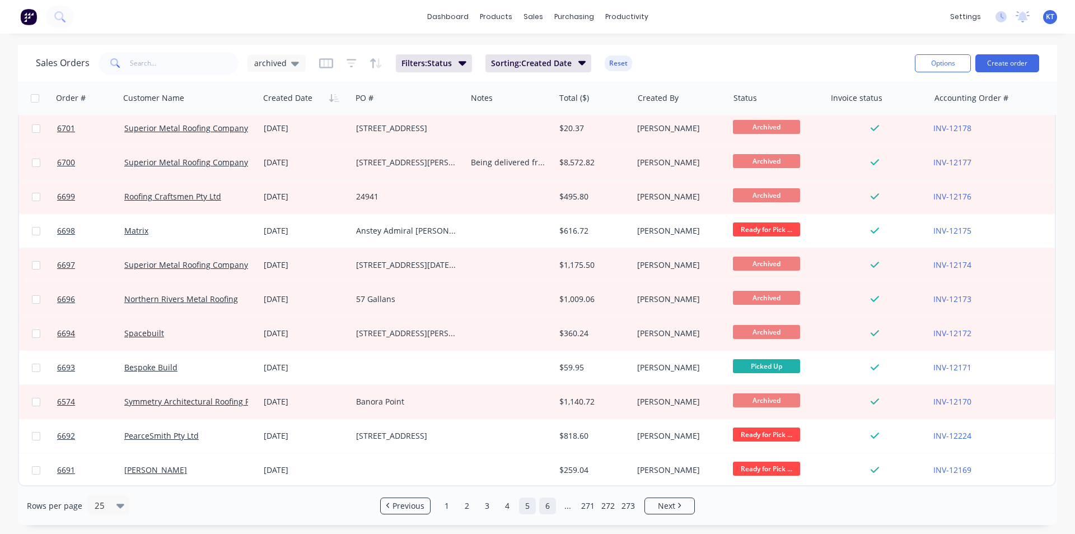
click at [549, 505] on link "6" at bounding box center [547, 505] width 17 height 17
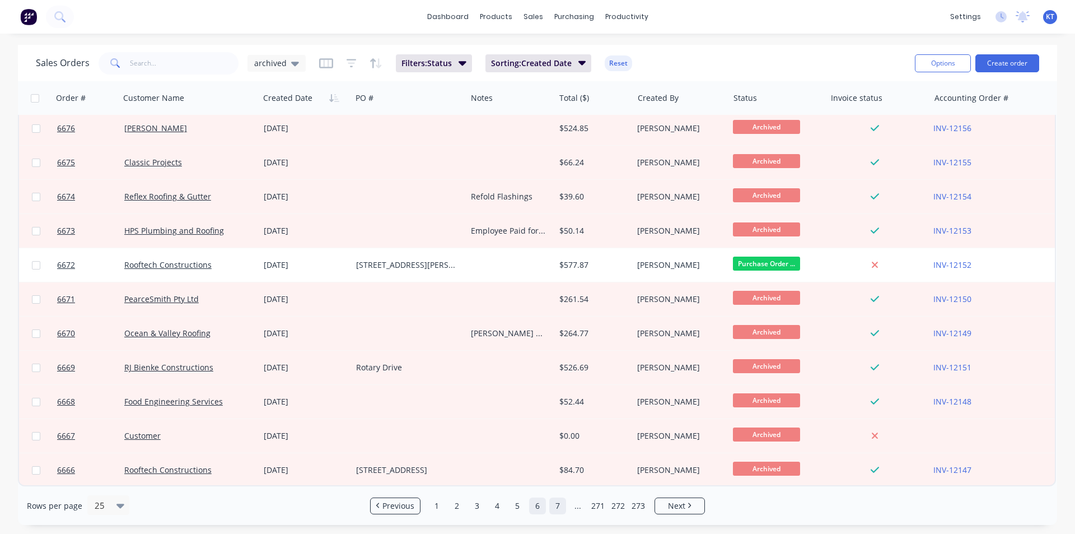
click at [553, 505] on link "7" at bounding box center [557, 505] width 17 height 17
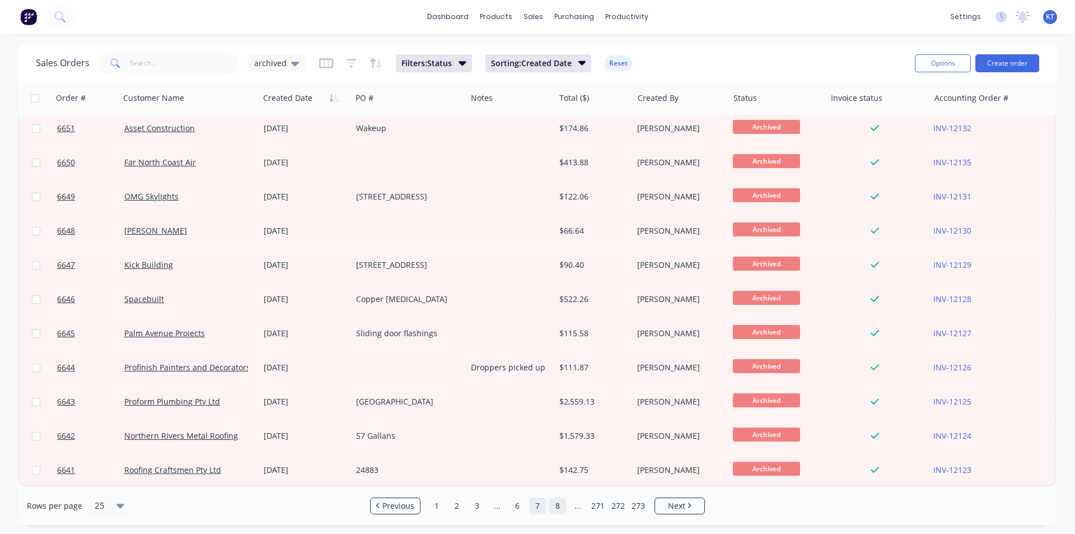
click at [558, 504] on link "8" at bounding box center [557, 505] width 17 height 17
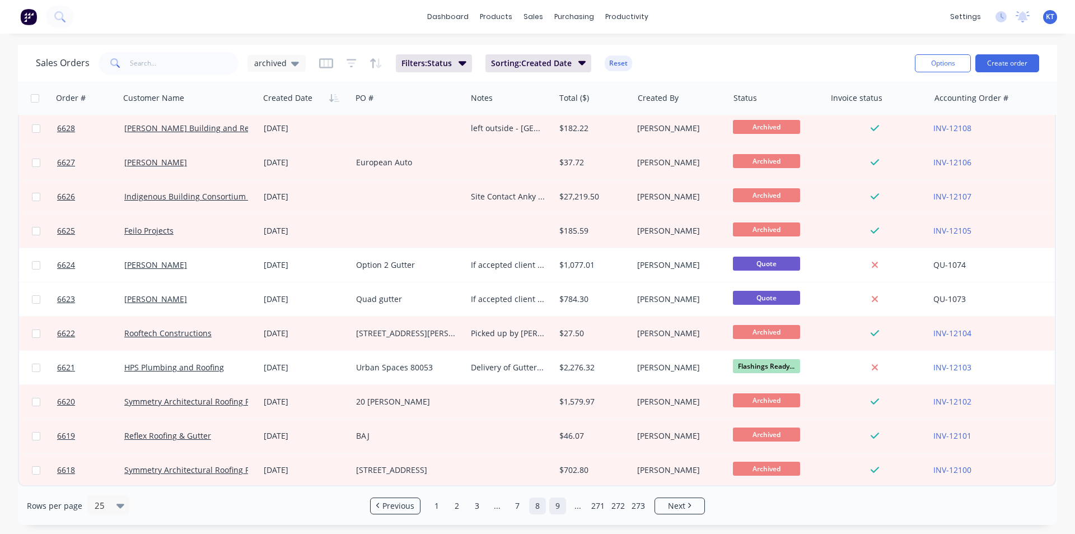
click at [558, 501] on link "9" at bounding box center [557, 505] width 17 height 17
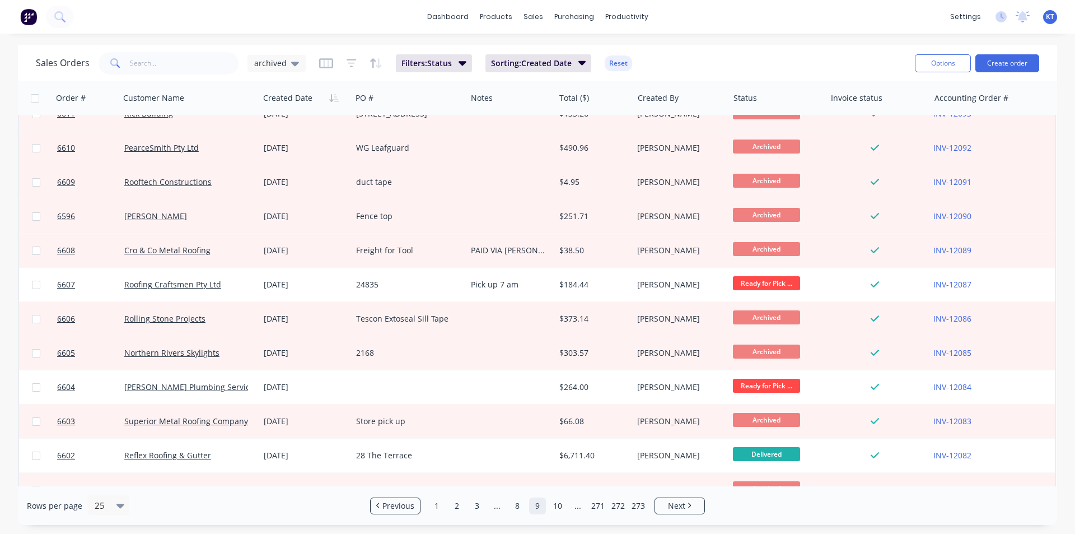
scroll to position [208, 0]
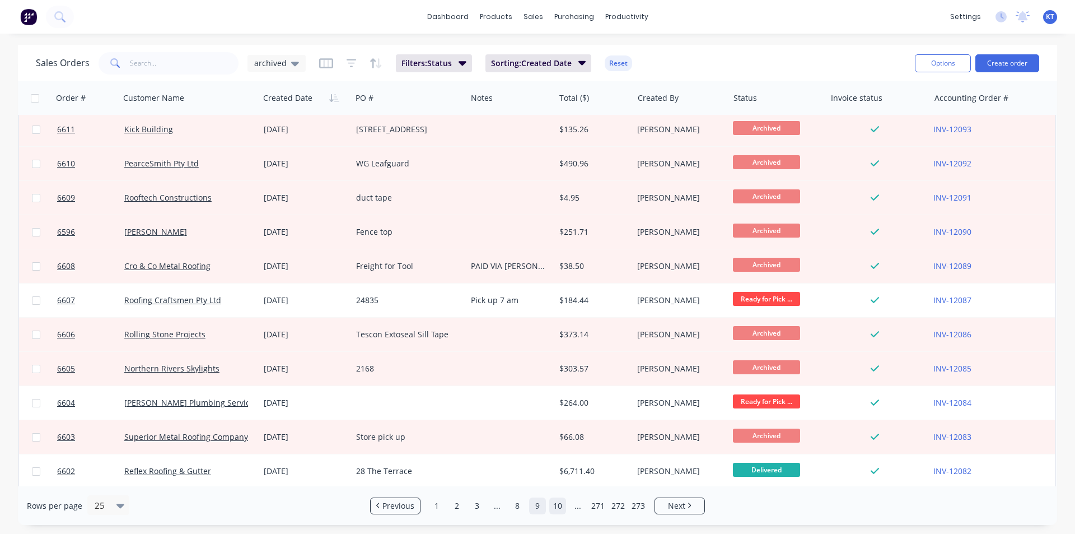
click at [556, 505] on link "10" at bounding box center [557, 505] width 17 height 17
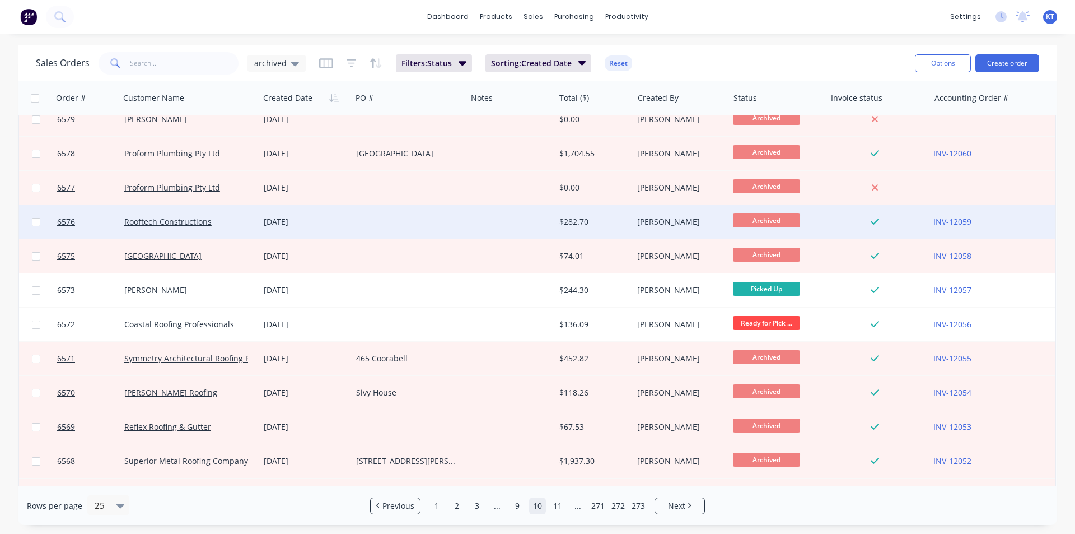
scroll to position [488, 0]
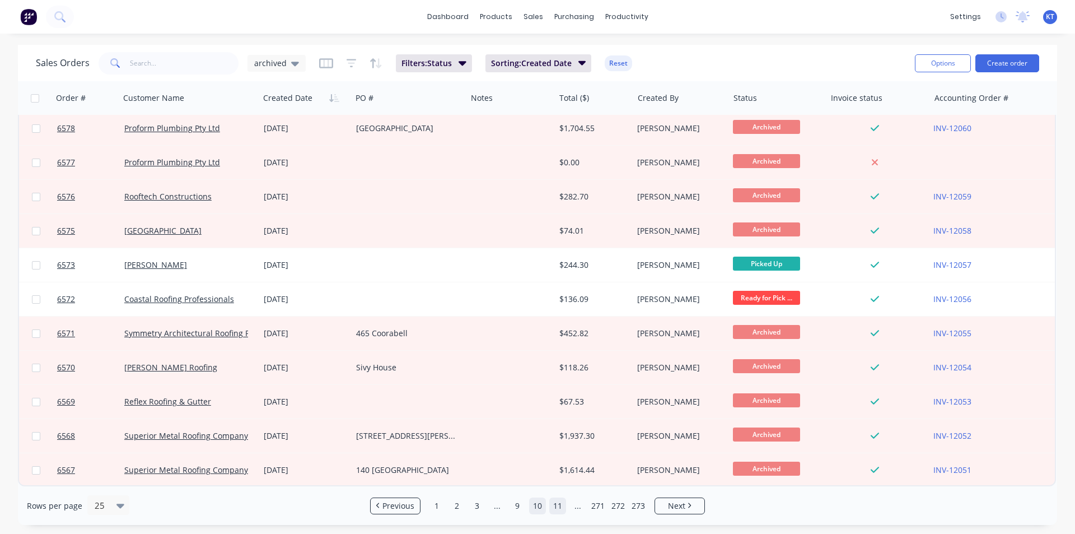
click at [556, 502] on link "11" at bounding box center [557, 505] width 17 height 17
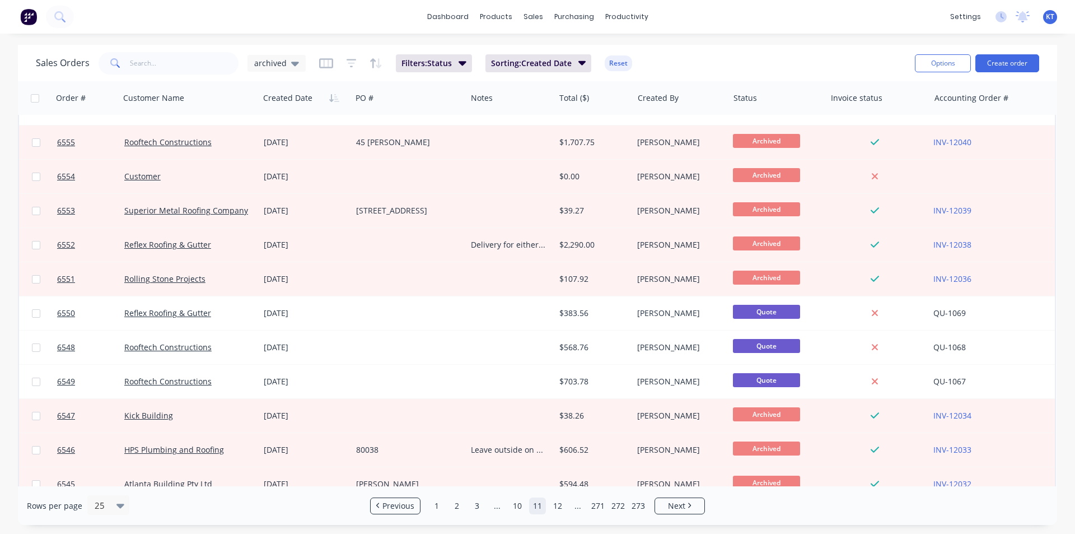
scroll to position [392, 0]
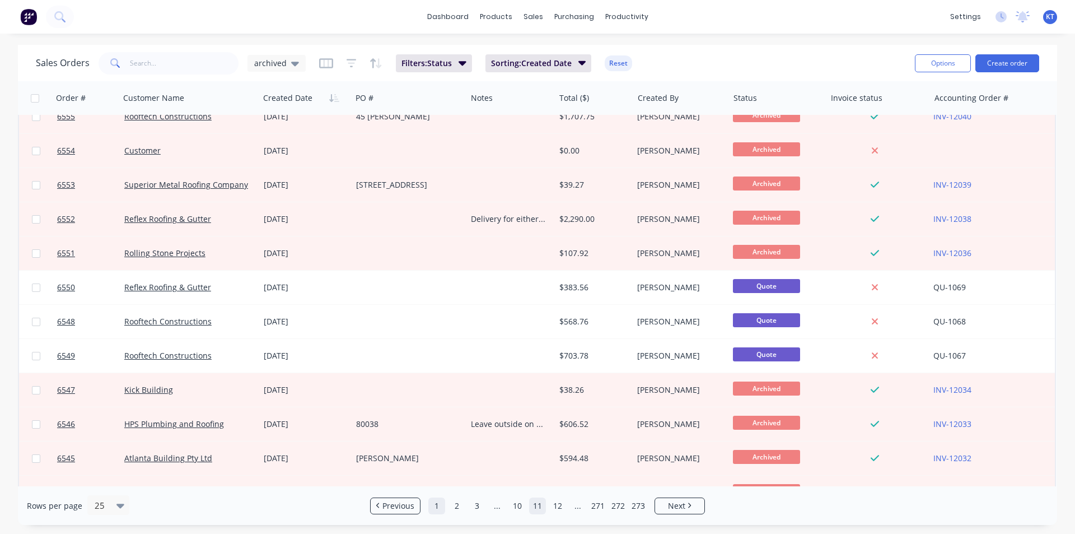
click at [439, 506] on link "1" at bounding box center [436, 505] width 17 height 17
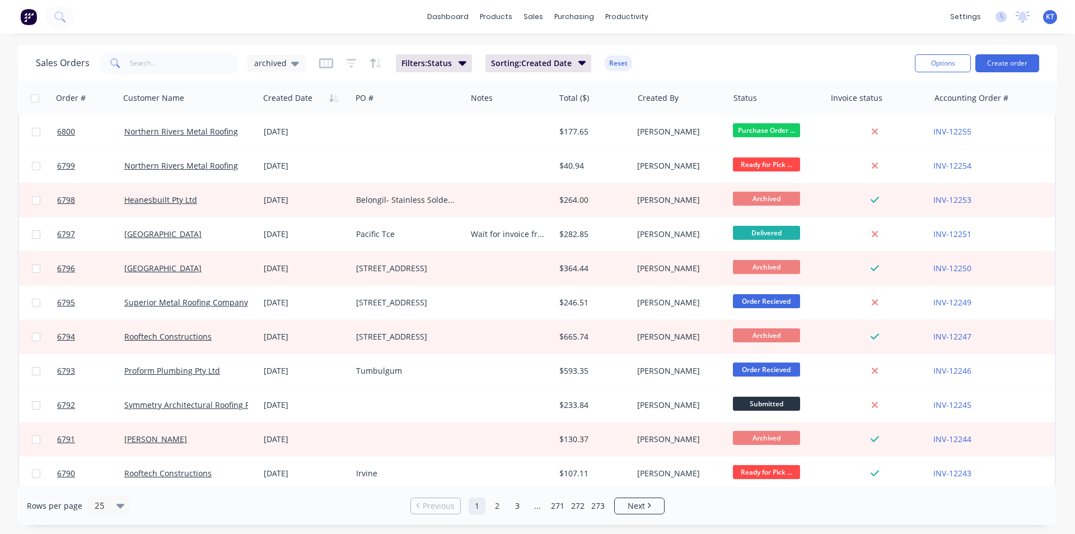
scroll to position [488, 0]
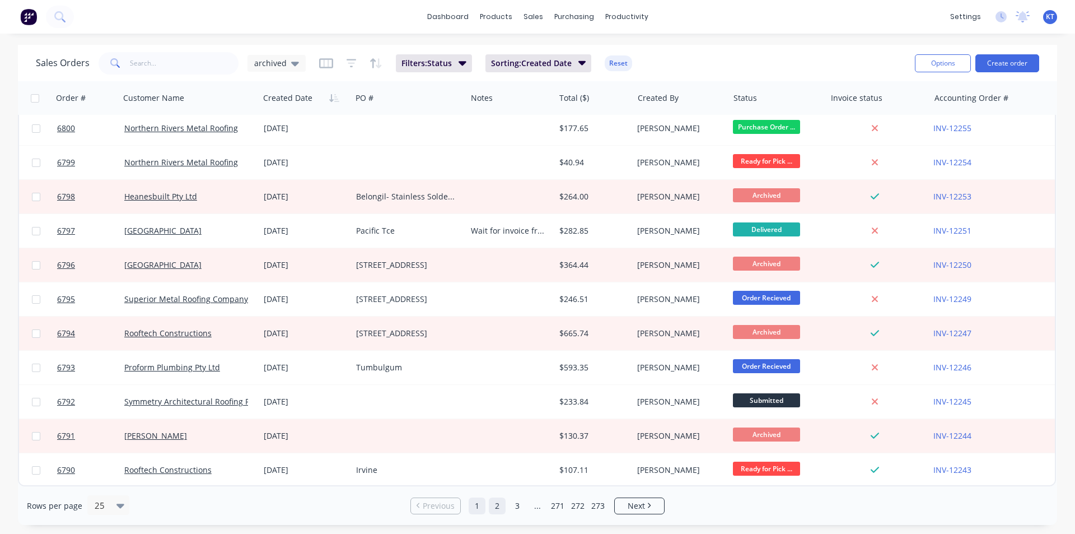
click at [496, 506] on link "2" at bounding box center [497, 505] width 17 height 17
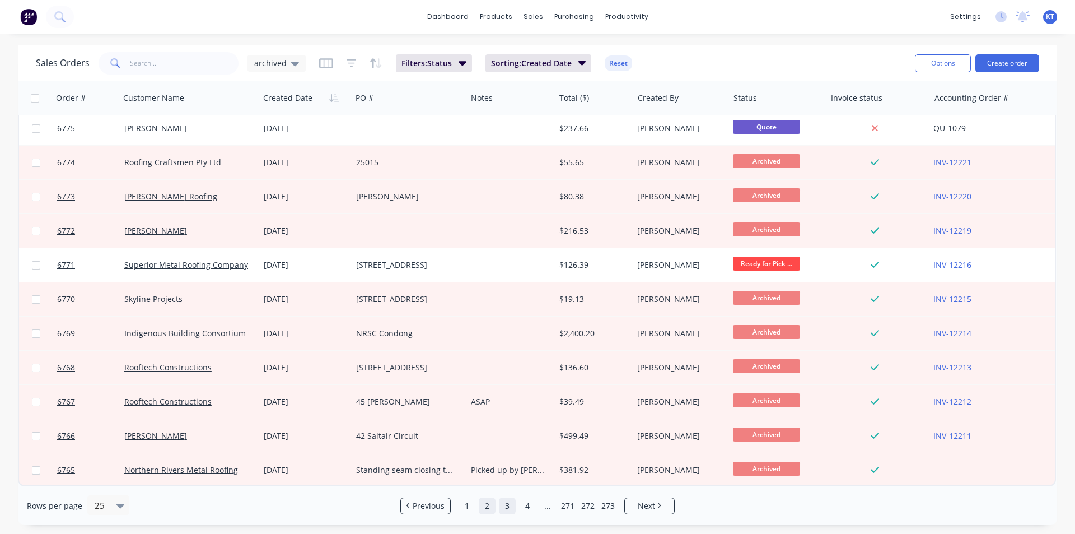
click at [506, 503] on link "3" at bounding box center [507, 505] width 17 height 17
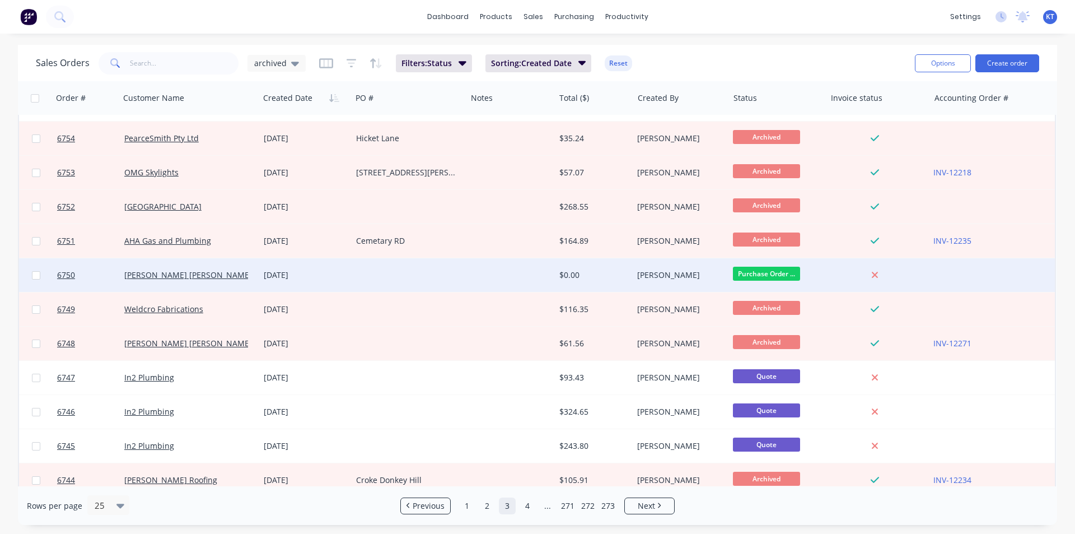
scroll to position [392, 0]
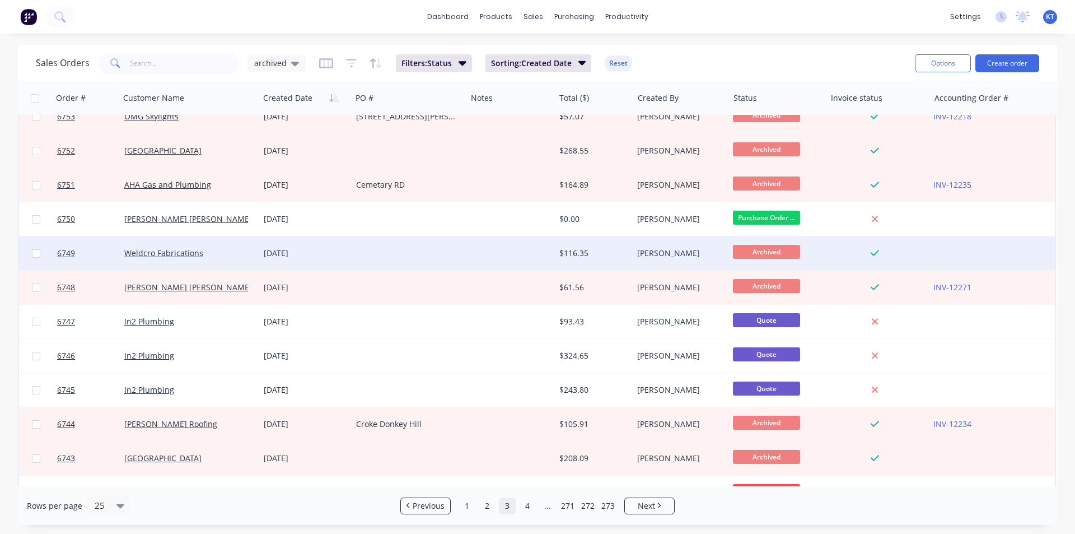
click at [256, 252] on div "Weldcro Fabrications" at bounding box center [189, 253] width 139 height 34
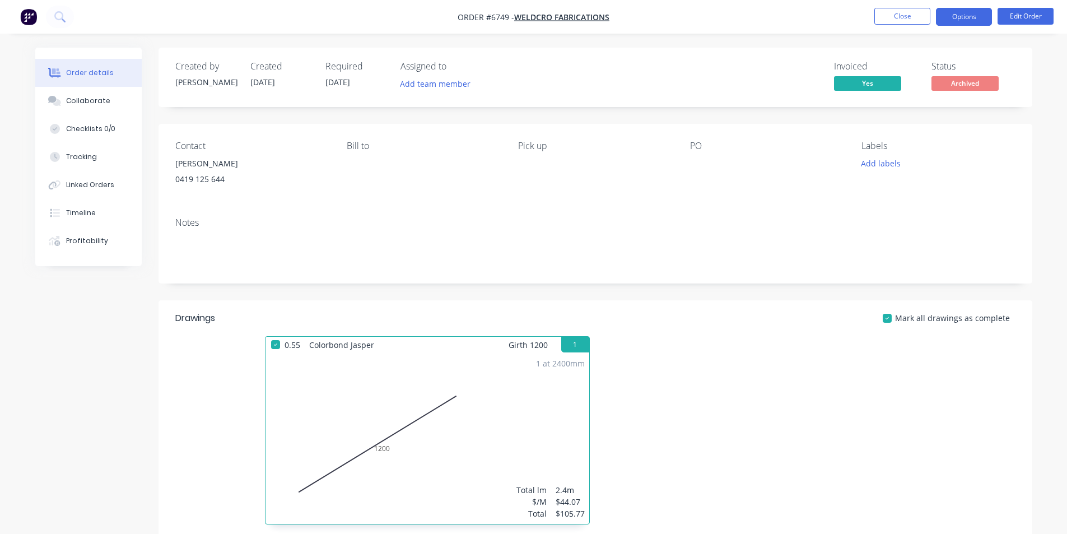
click at [959, 16] on button "Options" at bounding box center [964, 17] width 56 height 18
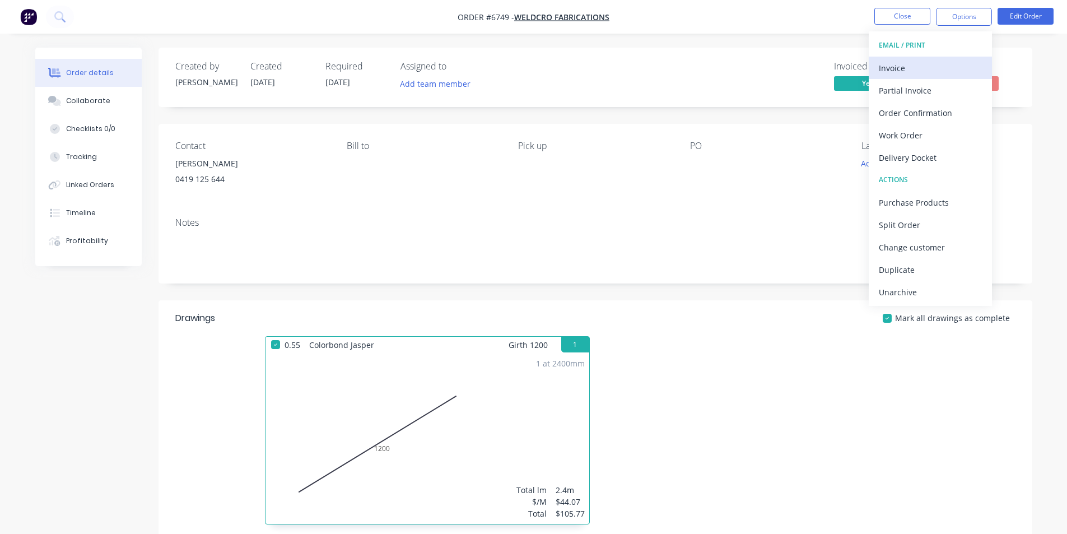
click at [937, 62] on div "Invoice" at bounding box center [930, 68] width 103 height 16
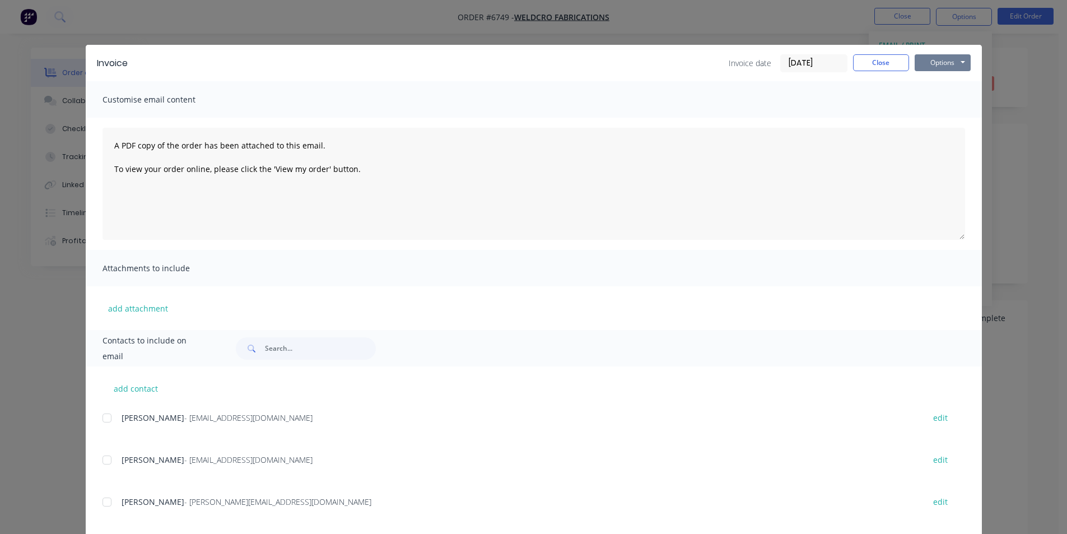
click at [949, 59] on button "Options" at bounding box center [943, 62] width 56 height 17
click at [931, 105] on button "Print" at bounding box center [951, 101] width 72 height 18
click at [863, 64] on button "Close" at bounding box center [881, 62] width 56 height 17
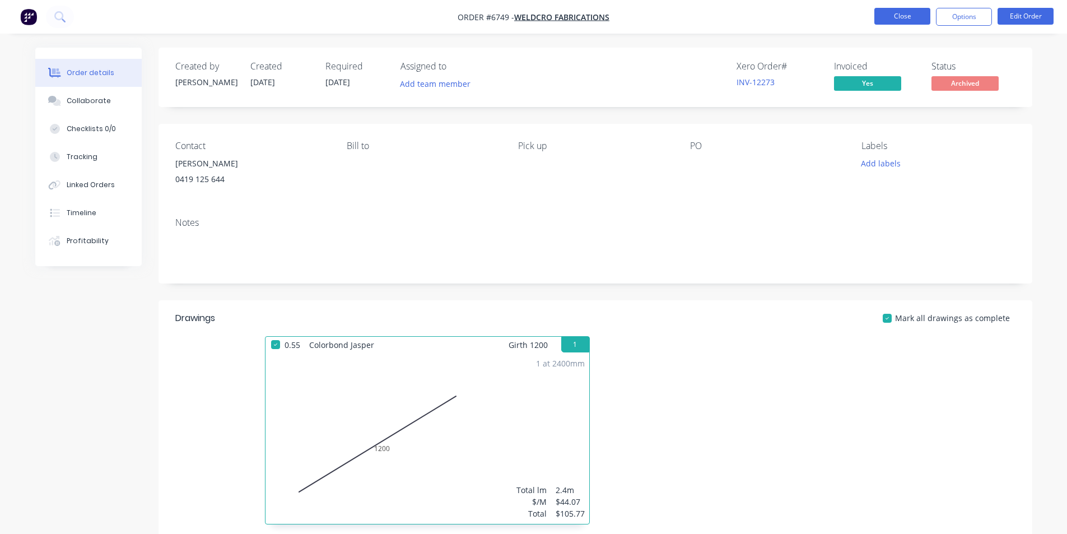
click at [895, 21] on button "Close" at bounding box center [902, 16] width 56 height 17
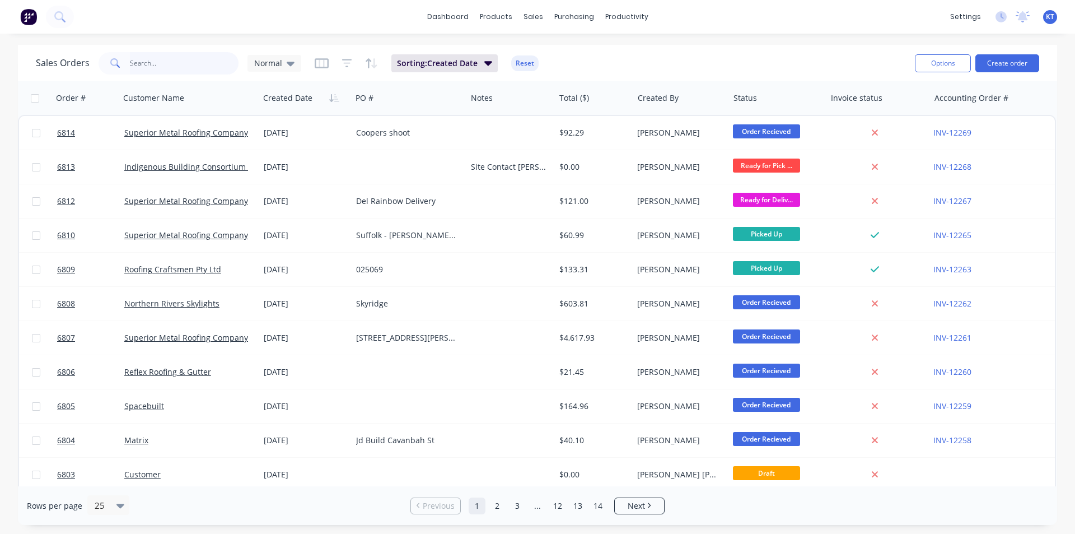
click at [203, 71] on input "text" at bounding box center [184, 63] width 109 height 22
click at [292, 66] on icon at bounding box center [291, 63] width 8 height 12
click at [315, 202] on button "archived" at bounding box center [315, 203] width 128 height 13
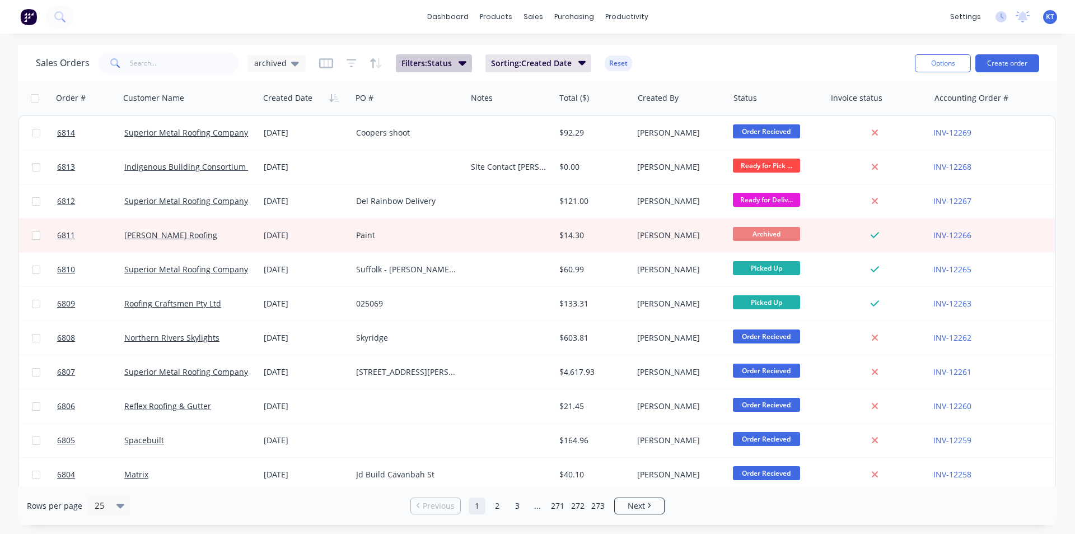
click at [455, 63] on button "Filters: Status" at bounding box center [434, 63] width 76 height 18
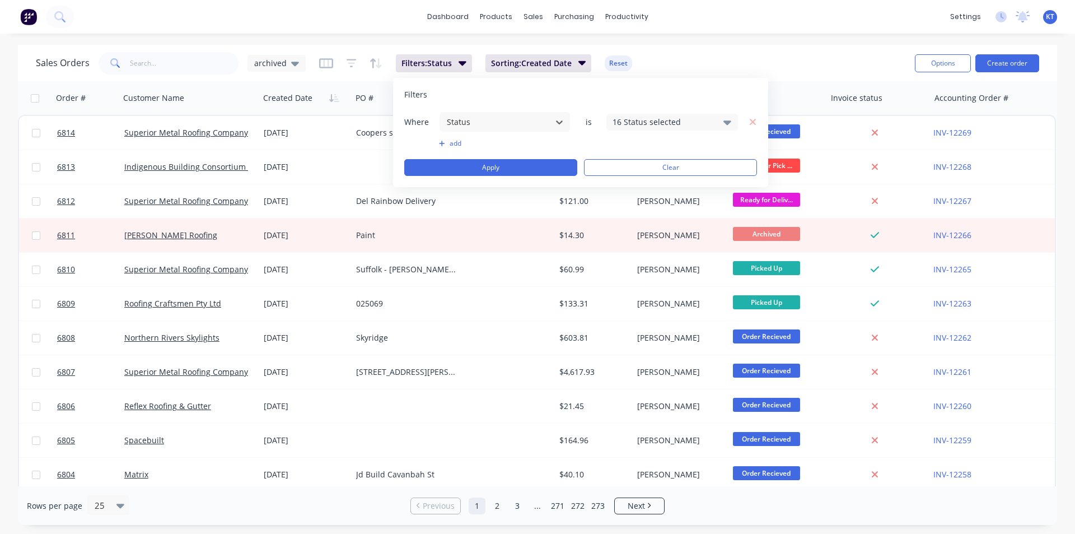
click at [696, 55] on div "Sales Orders archived Filters: Status Sorting: Created Date Reset" at bounding box center [471, 62] width 870 height 27
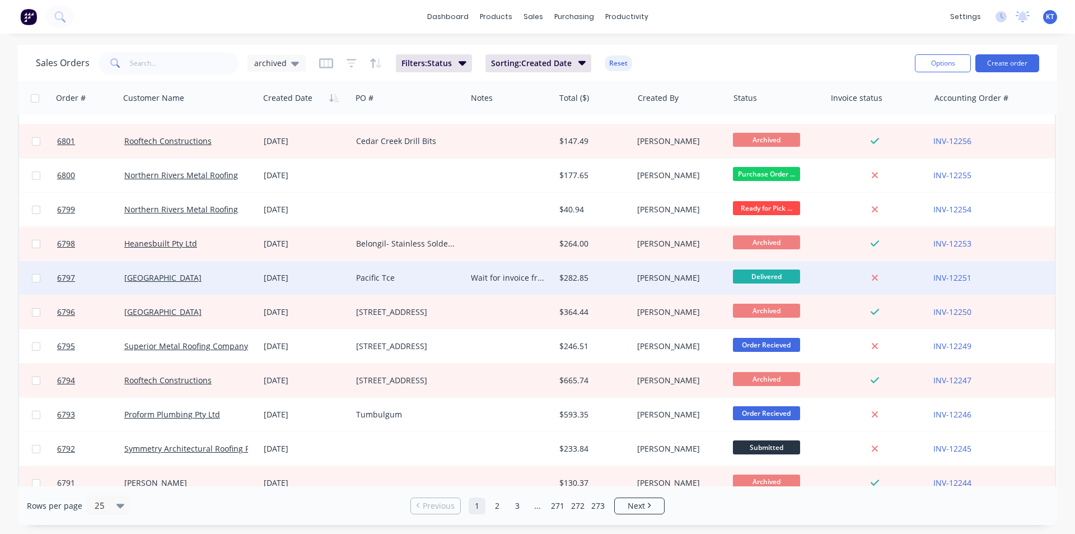
scroll to position [488, 0]
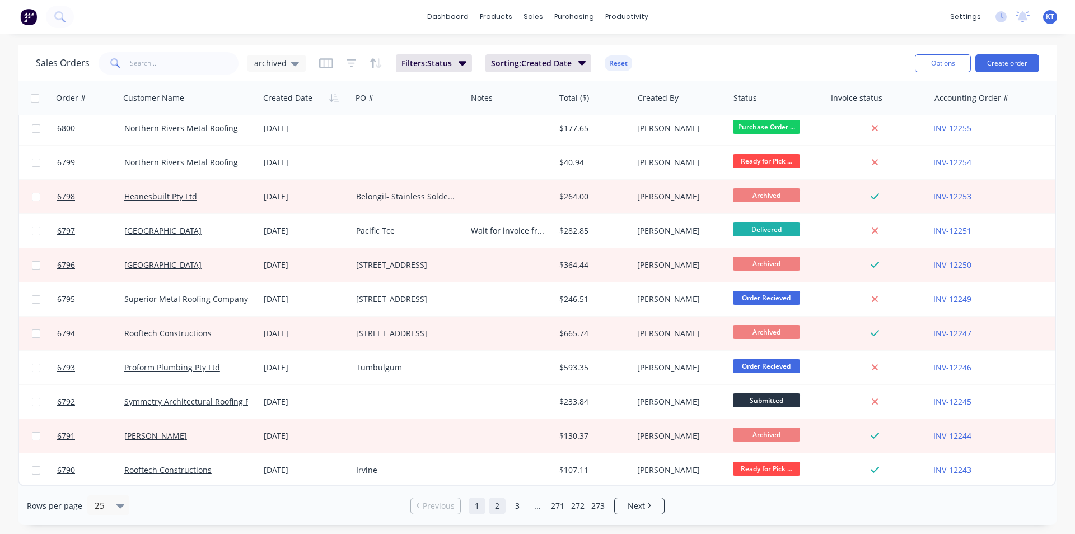
click at [502, 505] on link "2" at bounding box center [497, 505] width 17 height 17
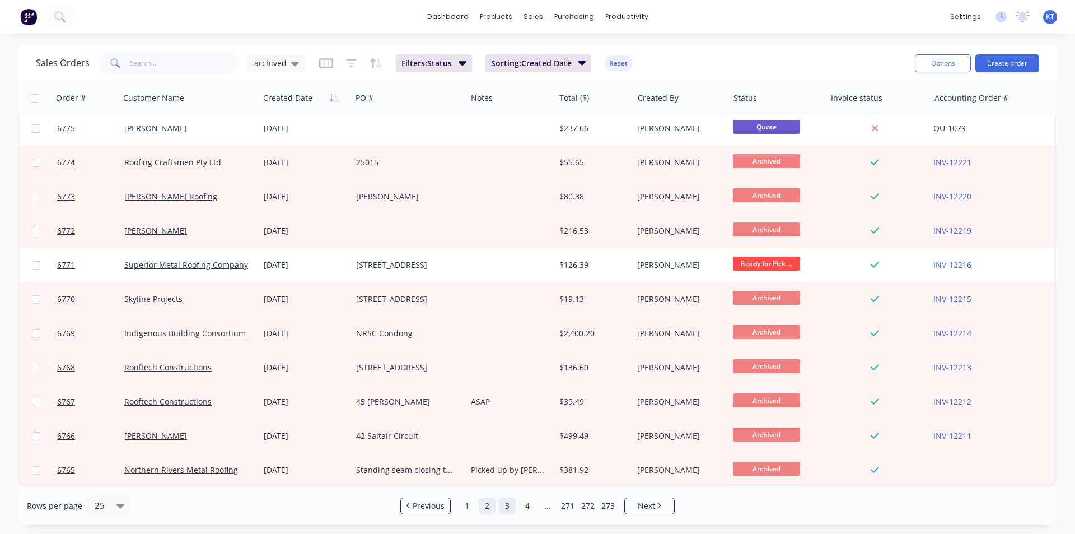
click at [503, 506] on link "3" at bounding box center [507, 505] width 17 height 17
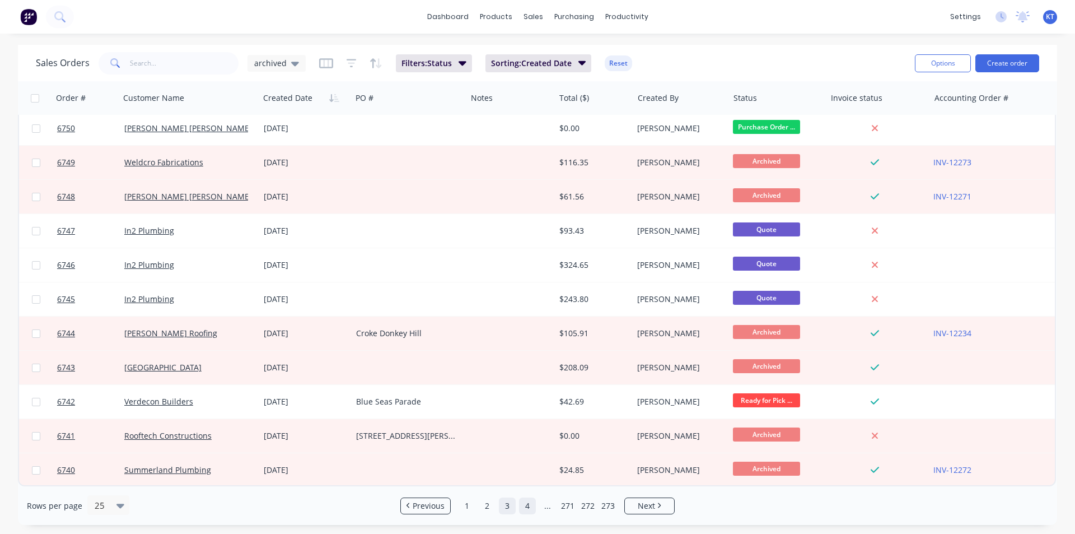
click at [524, 506] on link "4" at bounding box center [527, 505] width 17 height 17
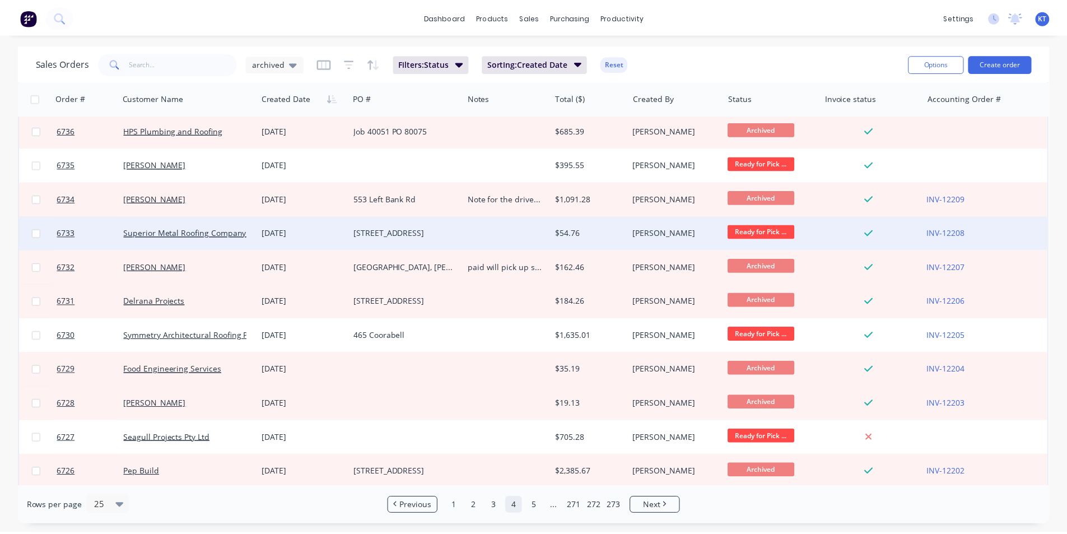
scroll to position [112, 0]
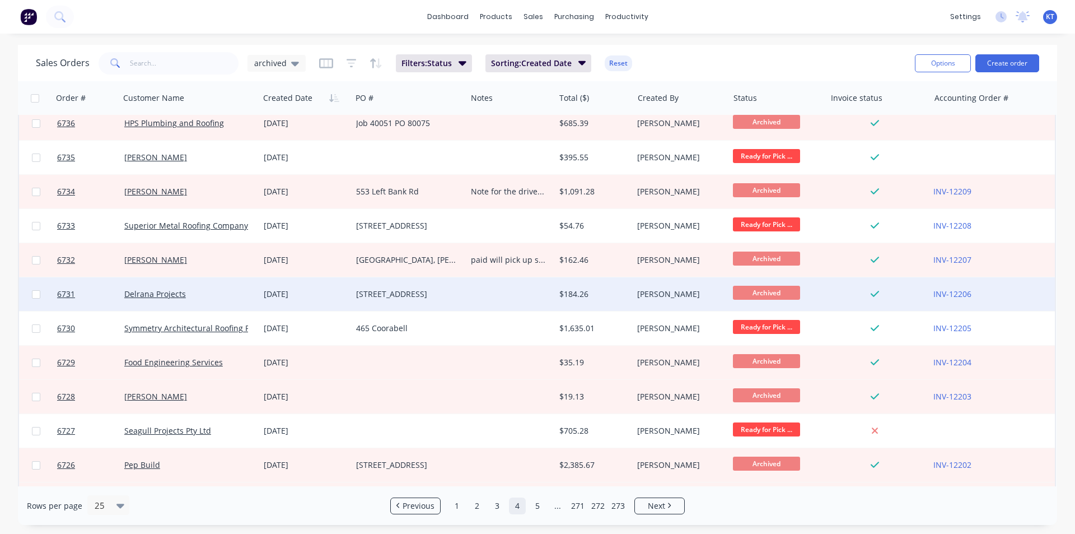
click at [559, 300] on div "$184.26" at bounding box center [594, 294] width 78 height 34
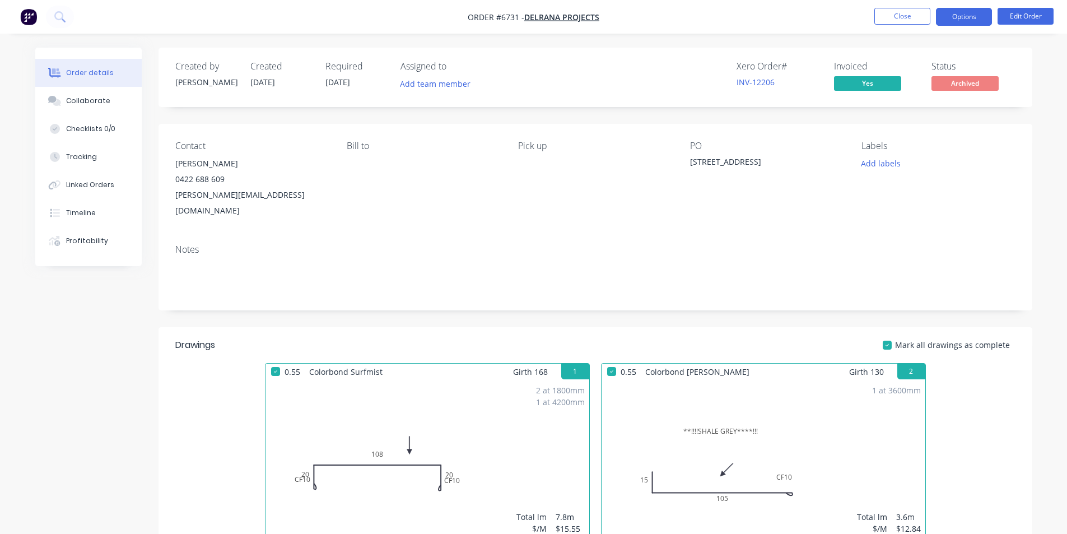
click at [966, 18] on button "Options" at bounding box center [964, 17] width 56 height 18
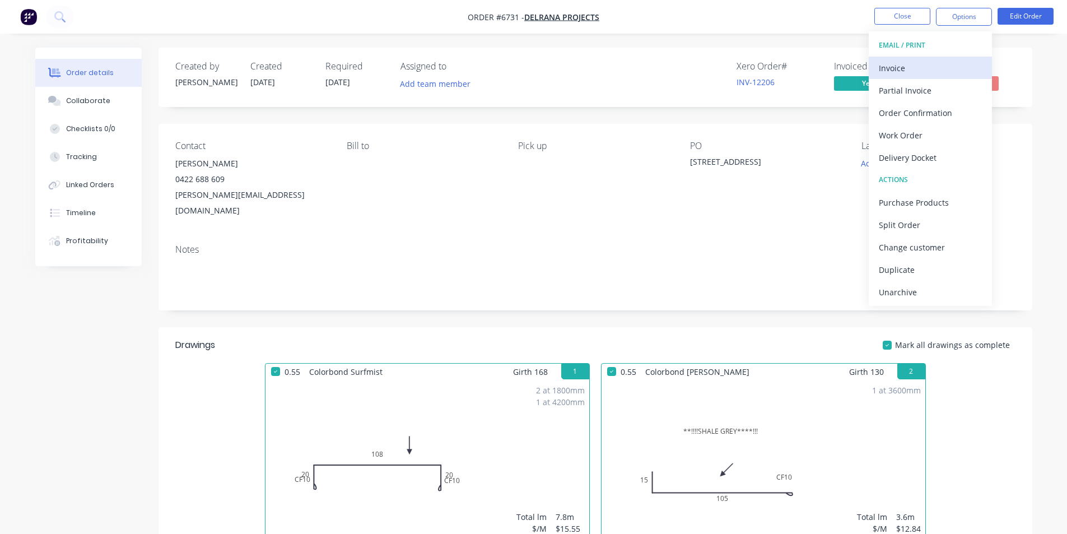
click at [959, 60] on div "Invoice" at bounding box center [930, 68] width 103 height 16
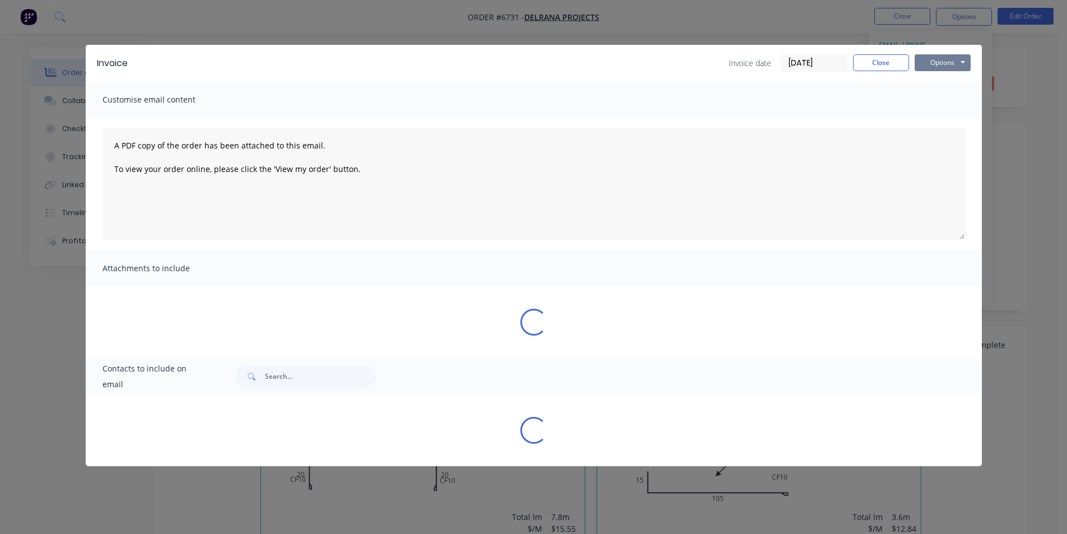
click at [944, 63] on button "Options" at bounding box center [943, 62] width 56 height 17
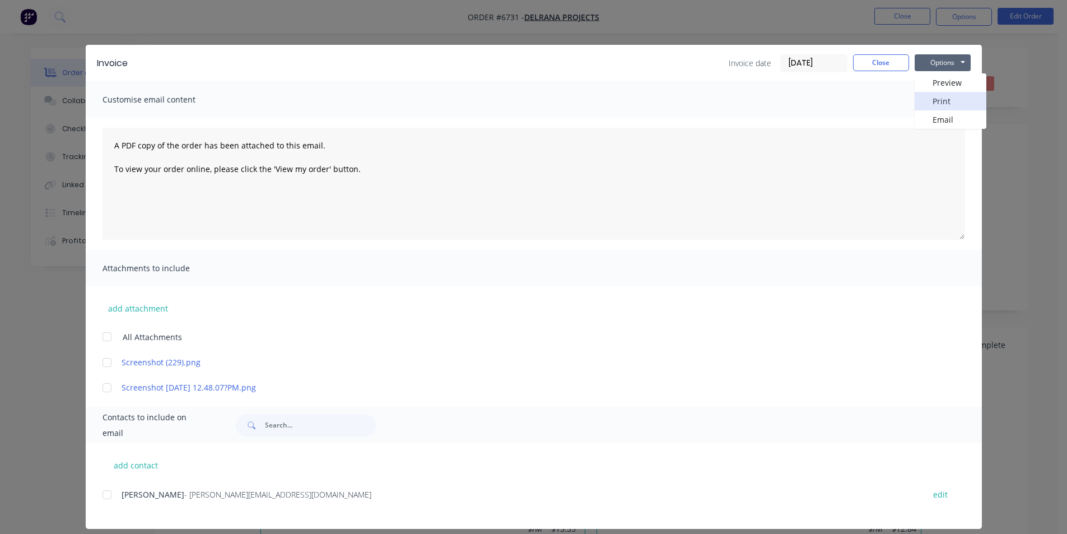
click at [921, 102] on button "Print" at bounding box center [951, 101] width 72 height 18
click at [873, 61] on button "Close" at bounding box center [881, 62] width 56 height 17
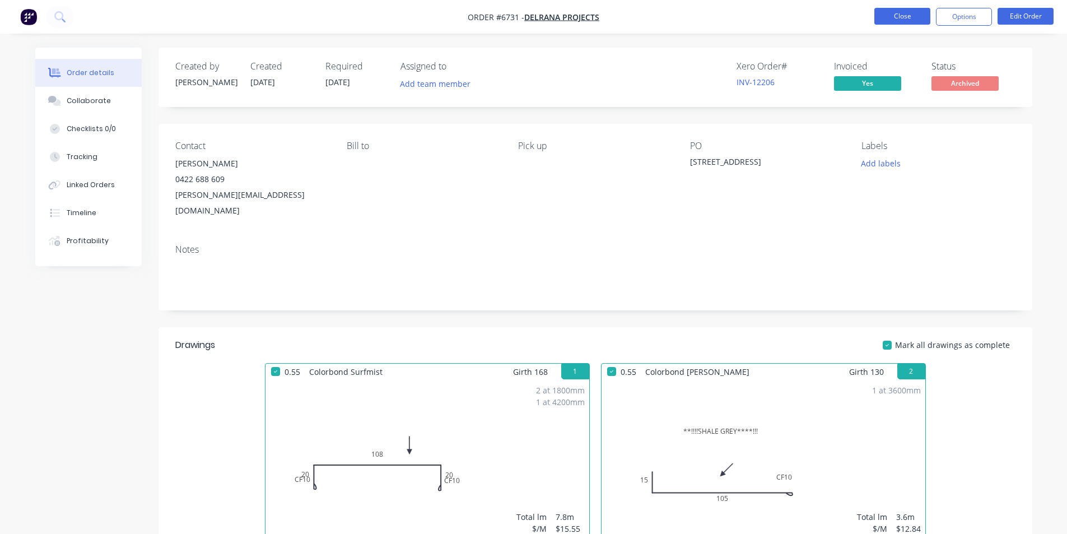
click at [897, 10] on button "Close" at bounding box center [902, 16] width 56 height 17
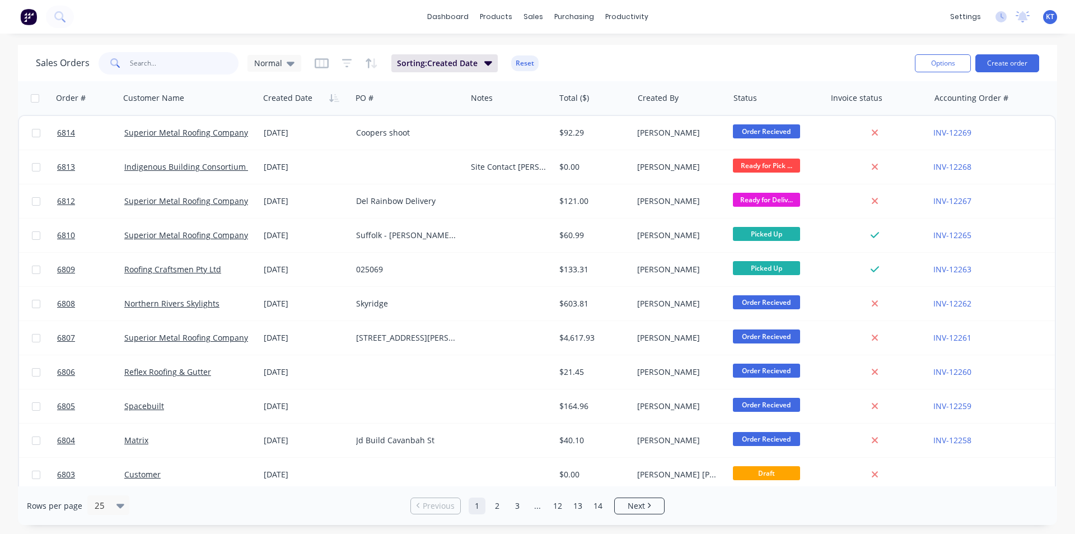
click at [174, 64] on input "text" at bounding box center [184, 63] width 109 height 22
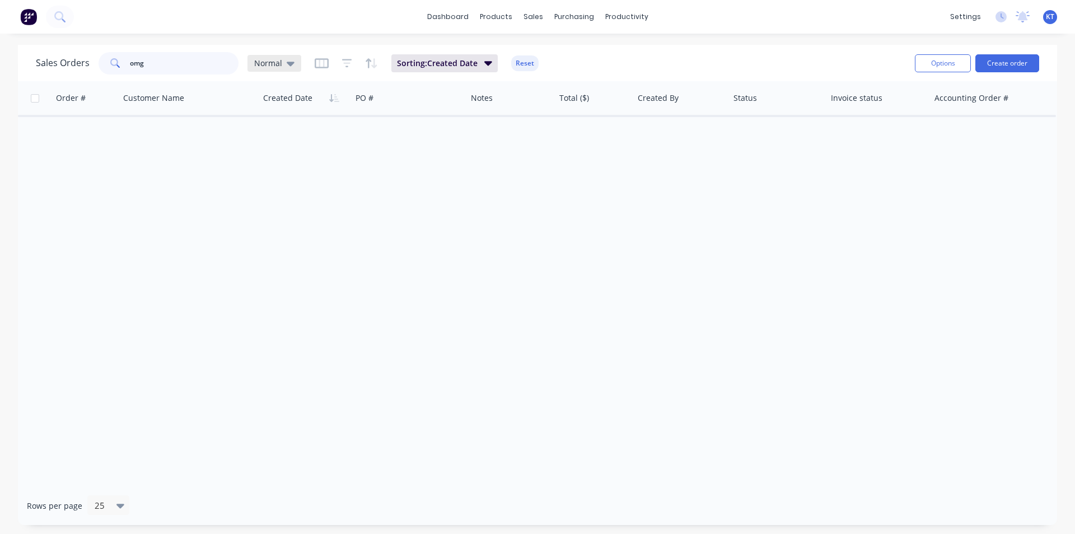
type input "omg"
click at [285, 64] on div "Normal" at bounding box center [274, 63] width 40 height 10
click at [305, 200] on button "archived" at bounding box center [315, 203] width 128 height 13
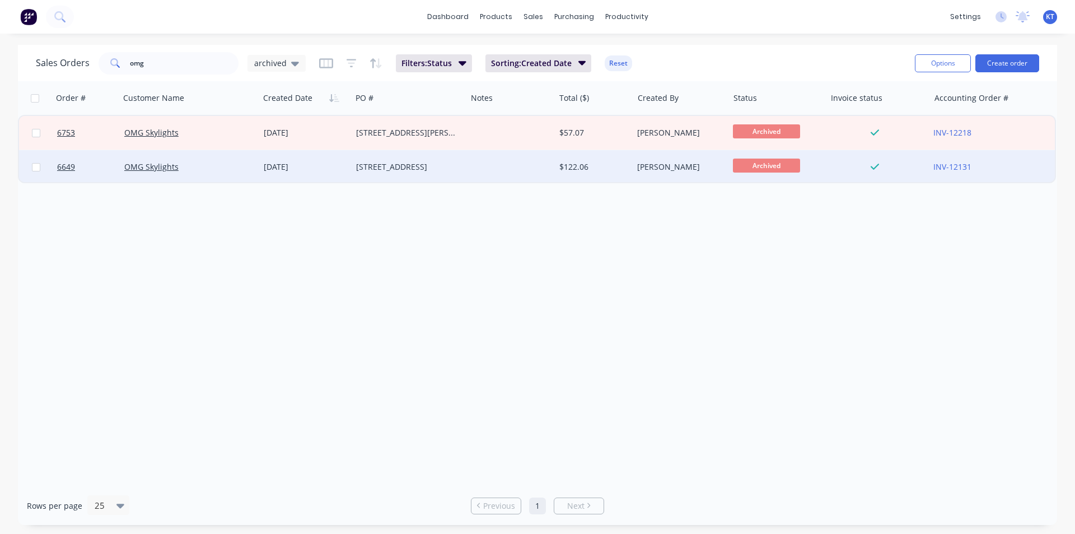
click at [423, 158] on div "[STREET_ADDRESS]" at bounding box center [409, 167] width 115 height 34
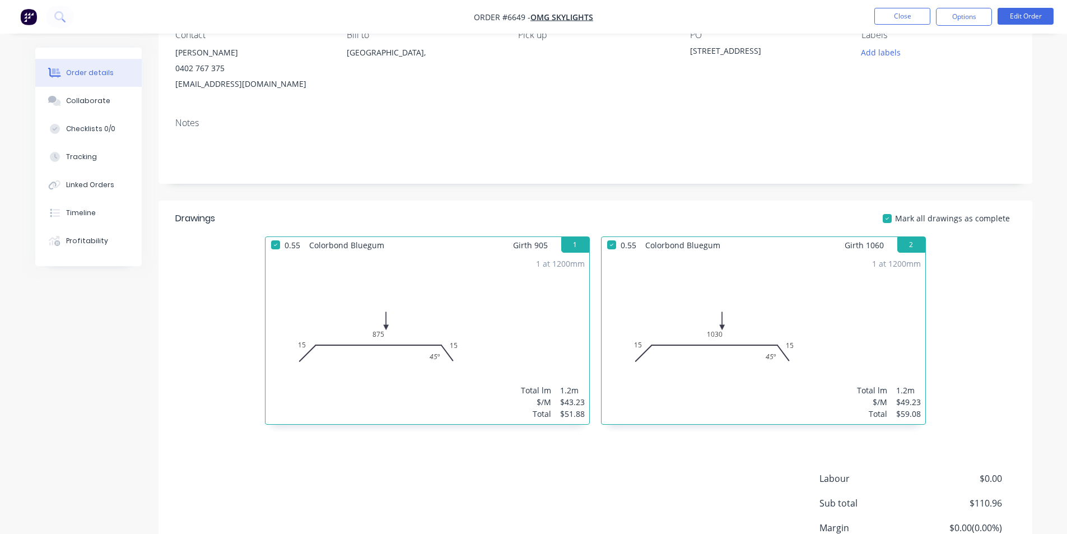
scroll to position [112, 0]
click at [985, 15] on button "Options" at bounding box center [964, 17] width 56 height 18
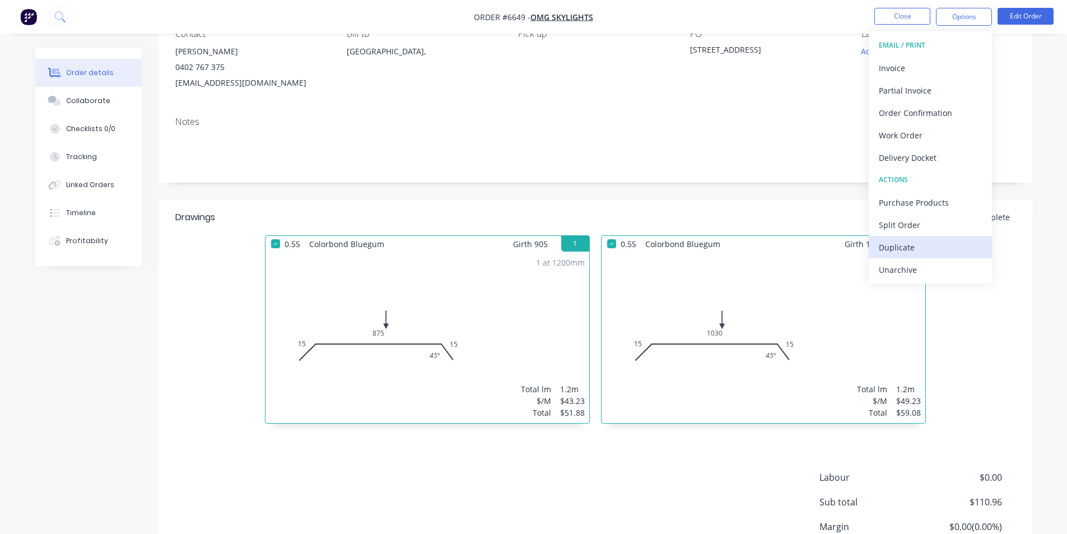
click at [923, 252] on div "Duplicate" at bounding box center [930, 247] width 103 height 16
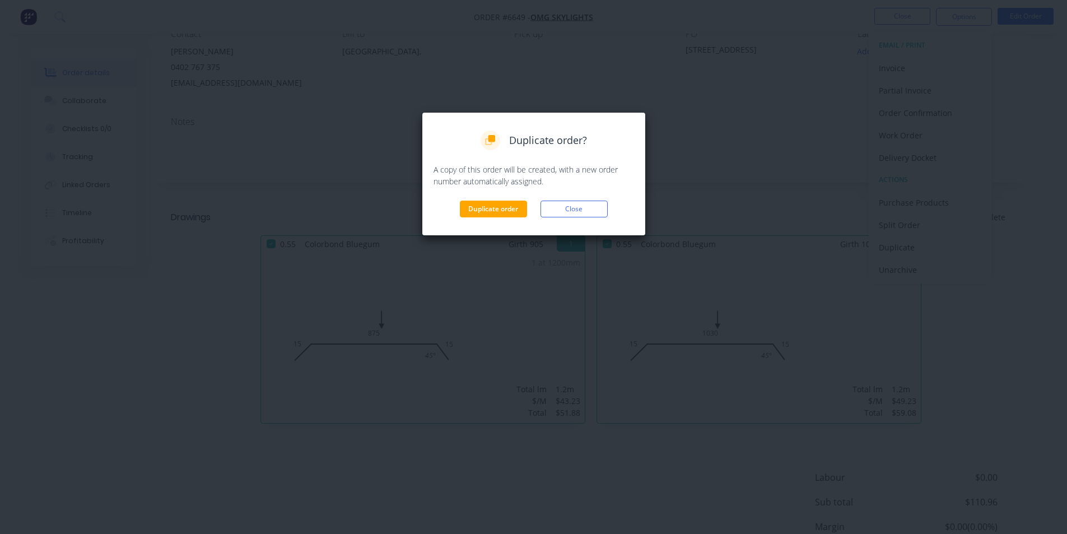
click at [455, 208] on div "Duplicate order Close" at bounding box center [533, 208] width 200 height 17
click at [491, 209] on button "Duplicate order" at bounding box center [493, 208] width 67 height 17
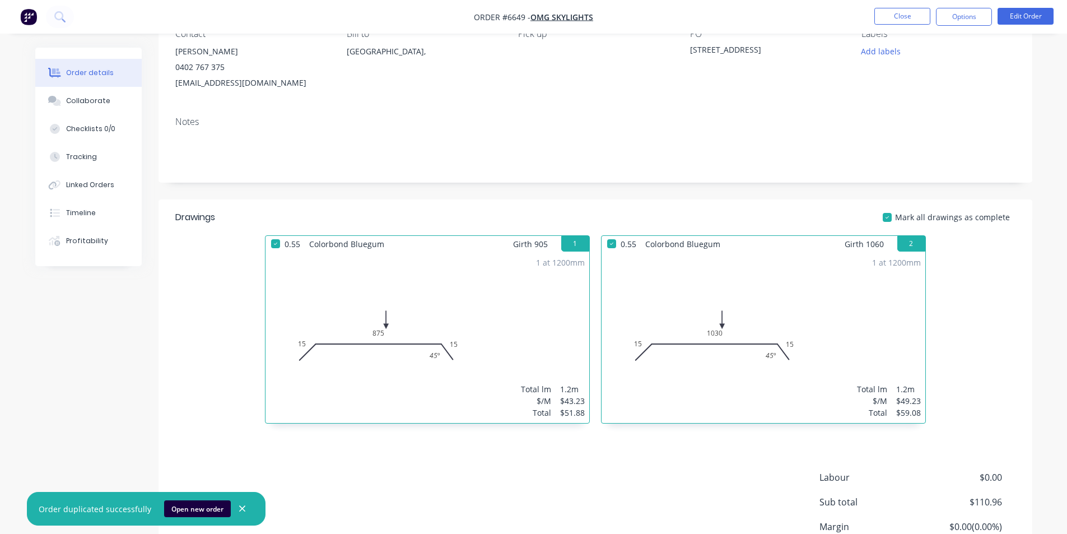
scroll to position [0, 0]
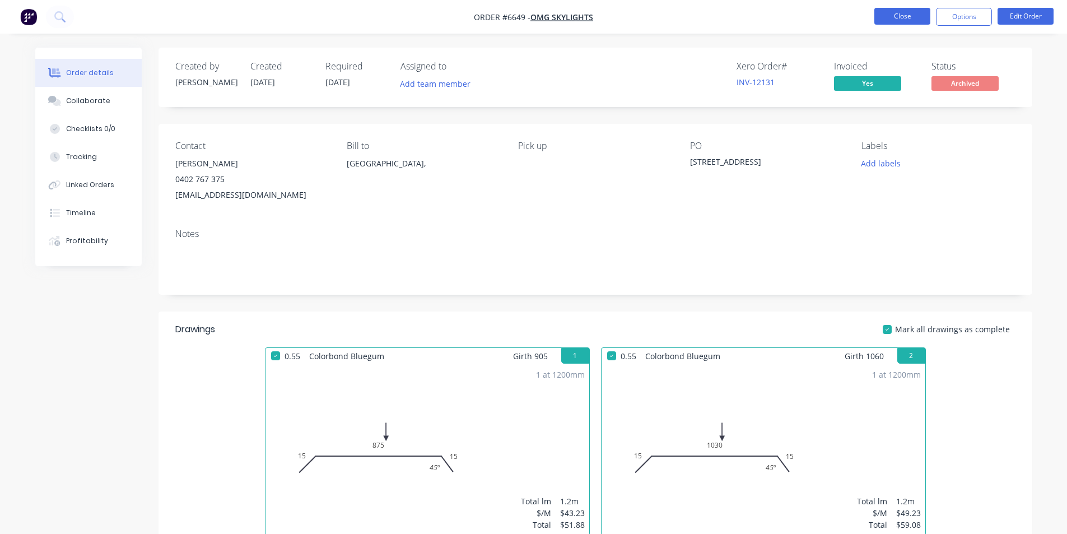
click at [908, 24] on button "Close" at bounding box center [902, 16] width 56 height 17
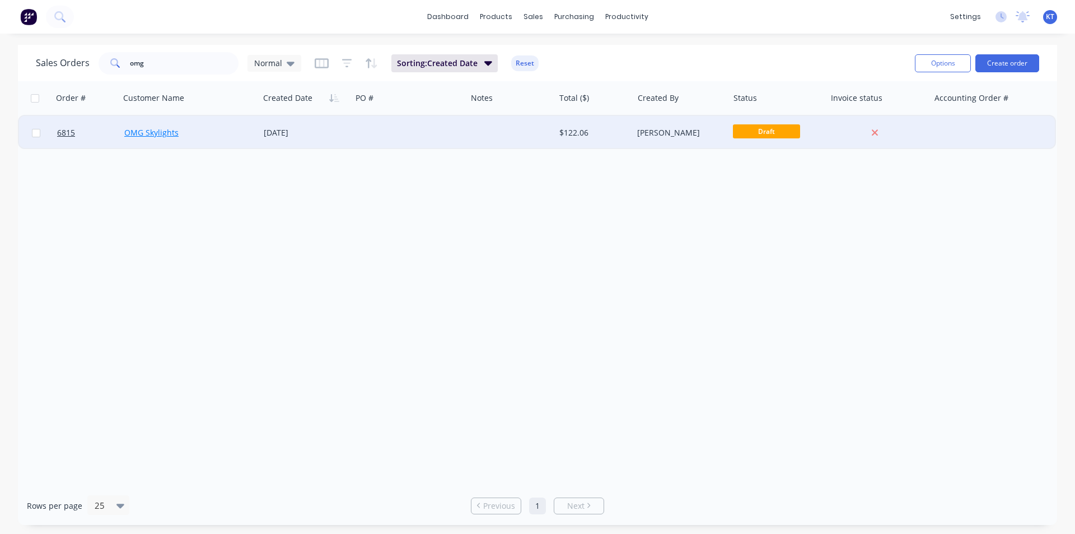
click at [147, 132] on link "OMG Skylights" at bounding box center [151, 132] width 54 height 11
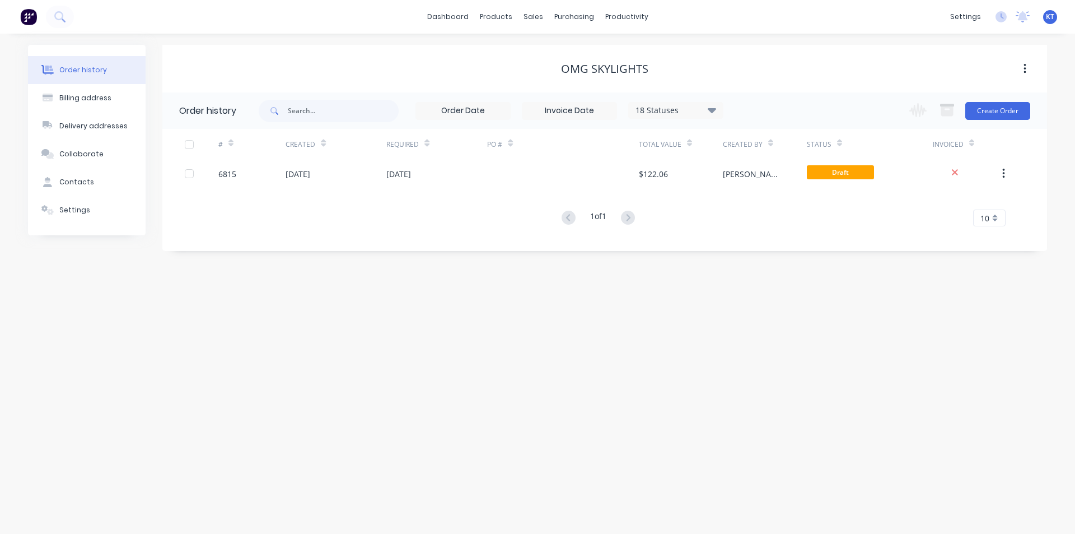
click at [364, 190] on div "# Created Required PO # Total Value Created By Status Invoiced 6815 [DATE] [DAT…" at bounding box center [597, 177] width 871 height 97
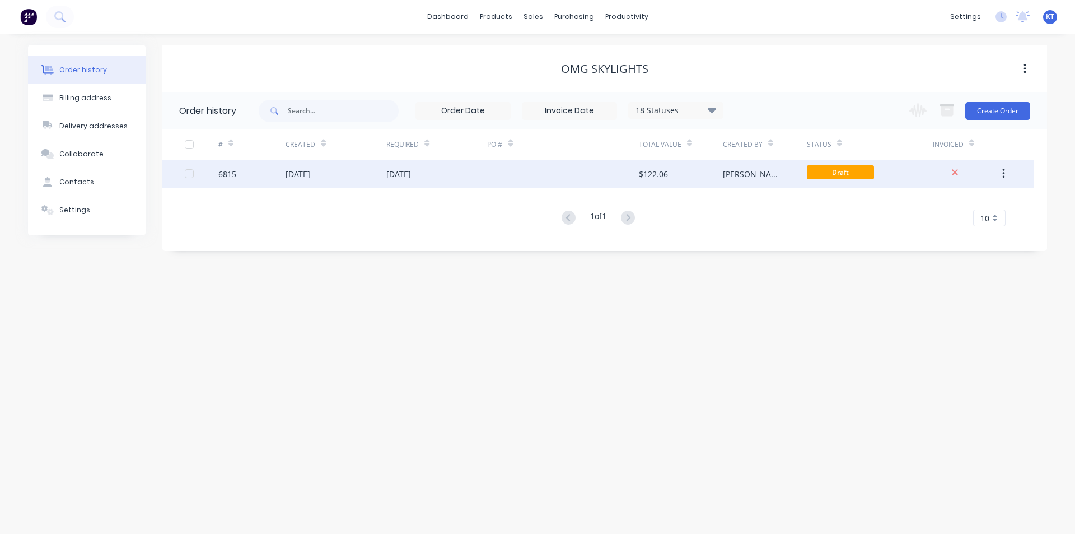
click at [390, 174] on div "[DATE]" at bounding box center [398, 174] width 25 height 12
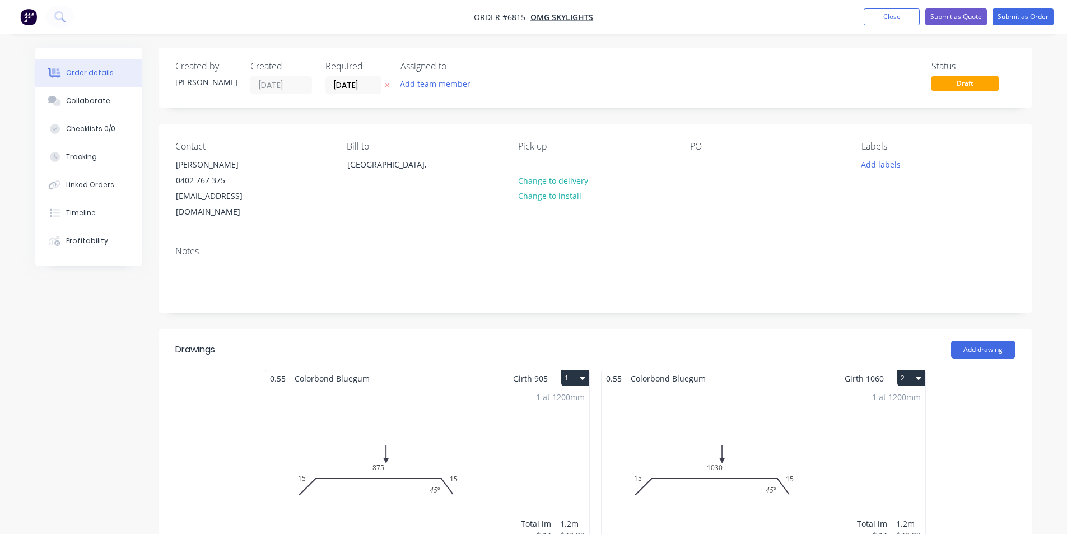
click at [448, 414] on div "1 at 1200mm Total lm $/M Total 1.2m $43.23 $51.88" at bounding box center [427, 471] width 324 height 171
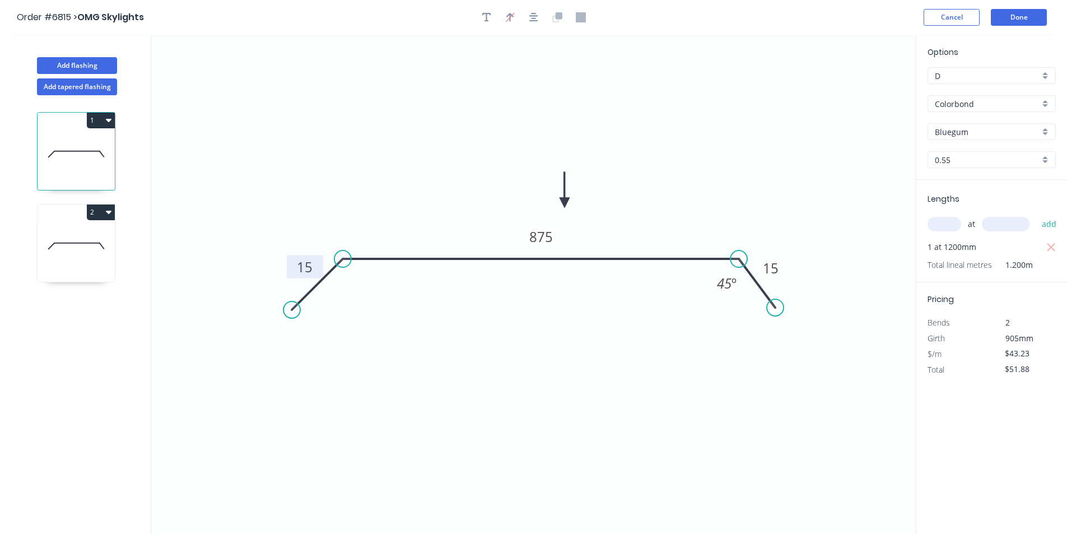
click at [309, 269] on tspan "15" at bounding box center [305, 267] width 16 height 18
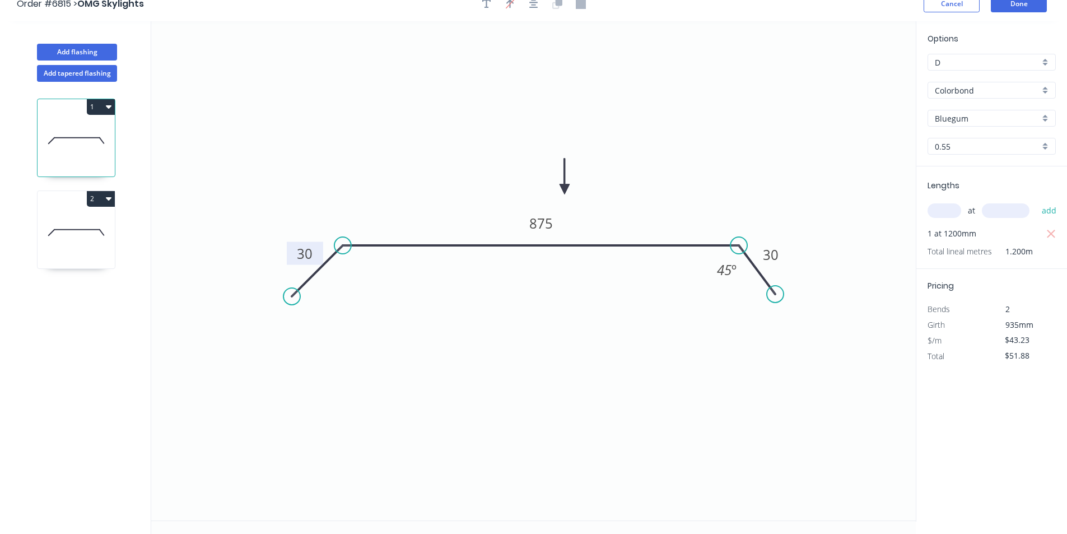
scroll to position [21, 0]
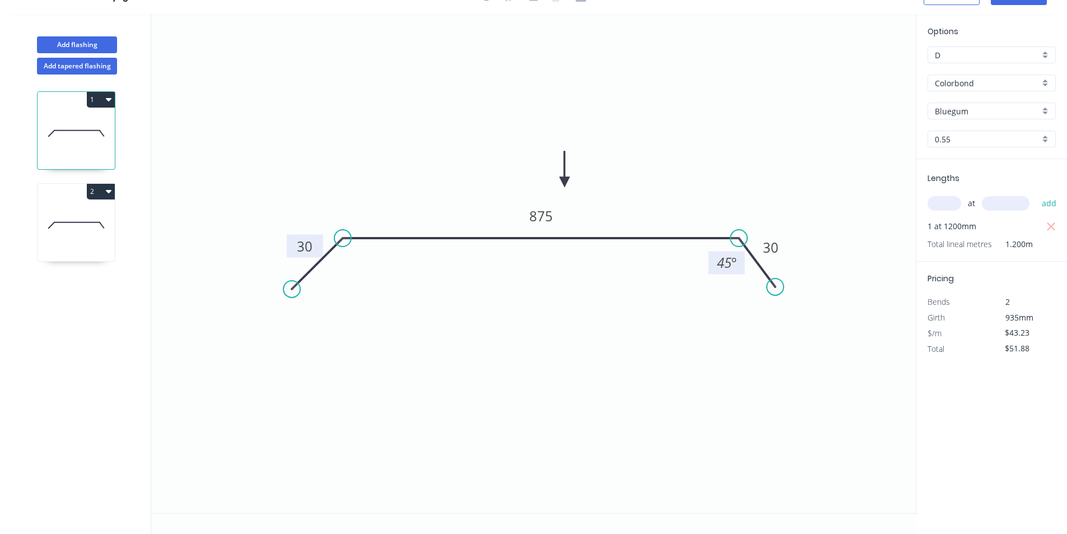
click at [729, 257] on tspan "45" at bounding box center [724, 262] width 15 height 18
click at [111, 237] on icon at bounding box center [76, 225] width 77 height 72
type input "$49.23"
type input "$59.08"
click at [776, 249] on tspan "15" at bounding box center [771, 247] width 16 height 18
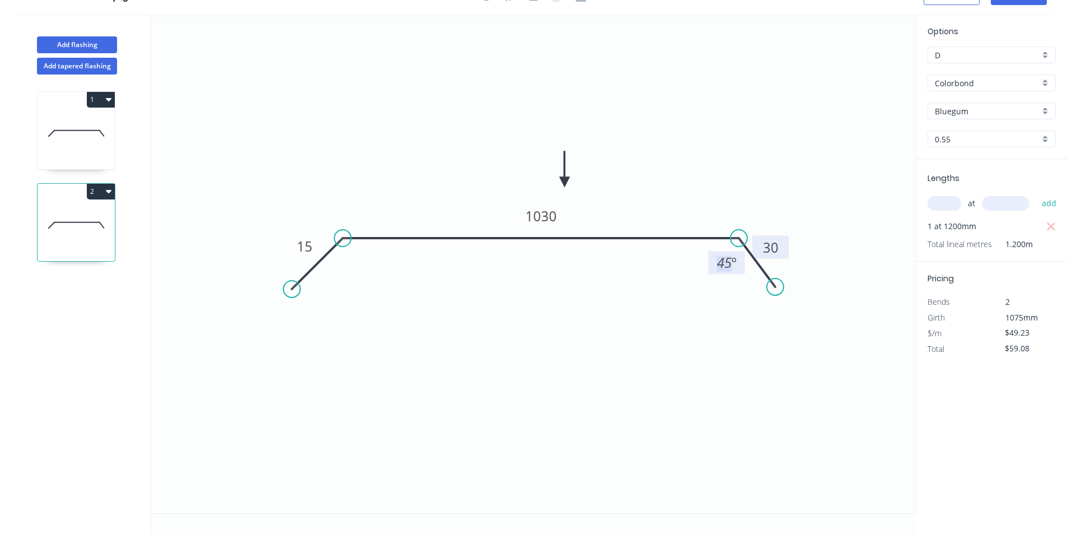
click at [729, 258] on tspan "45" at bounding box center [724, 262] width 15 height 18
click at [311, 245] on tspan "15" at bounding box center [305, 246] width 16 height 18
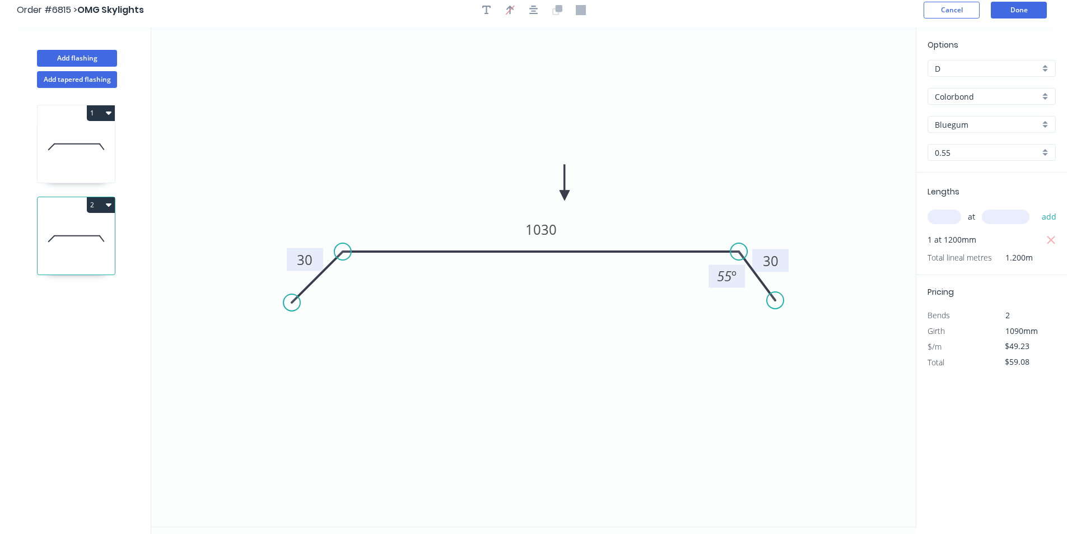
scroll to position [0, 0]
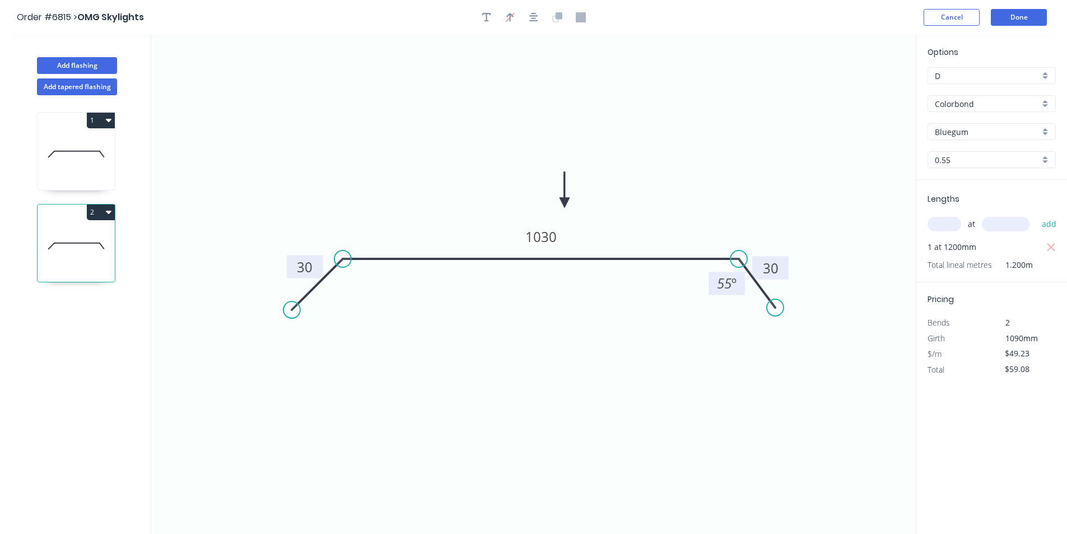
click at [59, 179] on icon at bounding box center [76, 154] width 77 height 72
type input "$43.23"
type input "$51.88"
click at [1039, 19] on button "Done" at bounding box center [1019, 17] width 56 height 17
